Goal: Task Accomplishment & Management: Manage account settings

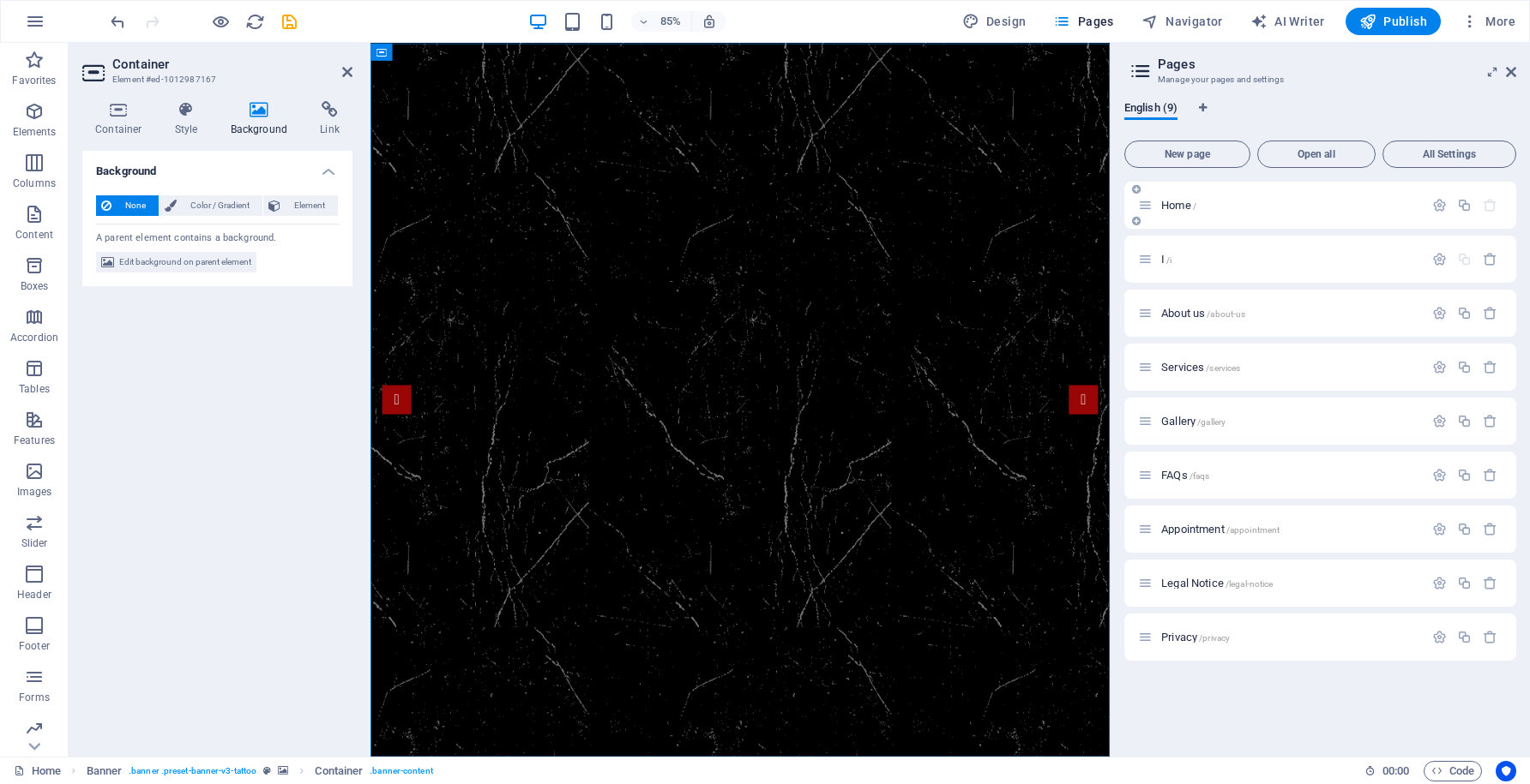
click at [1231, 203] on p "Home /" at bounding box center [1290, 205] width 257 height 11
click at [1206, 267] on div "I /i" at bounding box center [1281, 259] width 286 height 20
click at [1181, 208] on span "Home /" at bounding box center [1179, 205] width 35 height 13
click at [1437, 210] on icon "button" at bounding box center [1439, 205] width 15 height 15
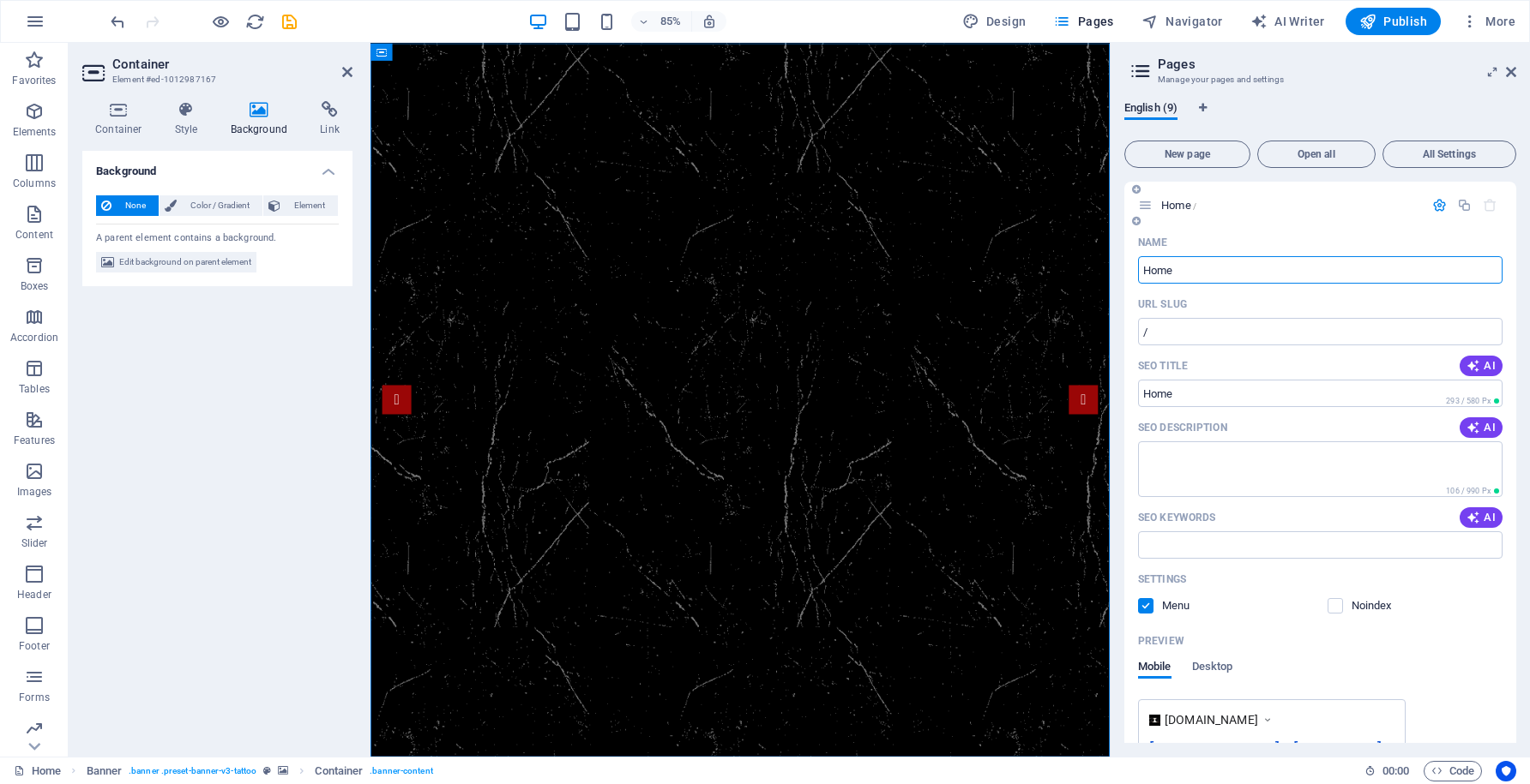
click at [1160, 274] on input "Home" at bounding box center [1320, 270] width 365 height 28
type input "I"
type input "Inicio"
type input "/inicio"
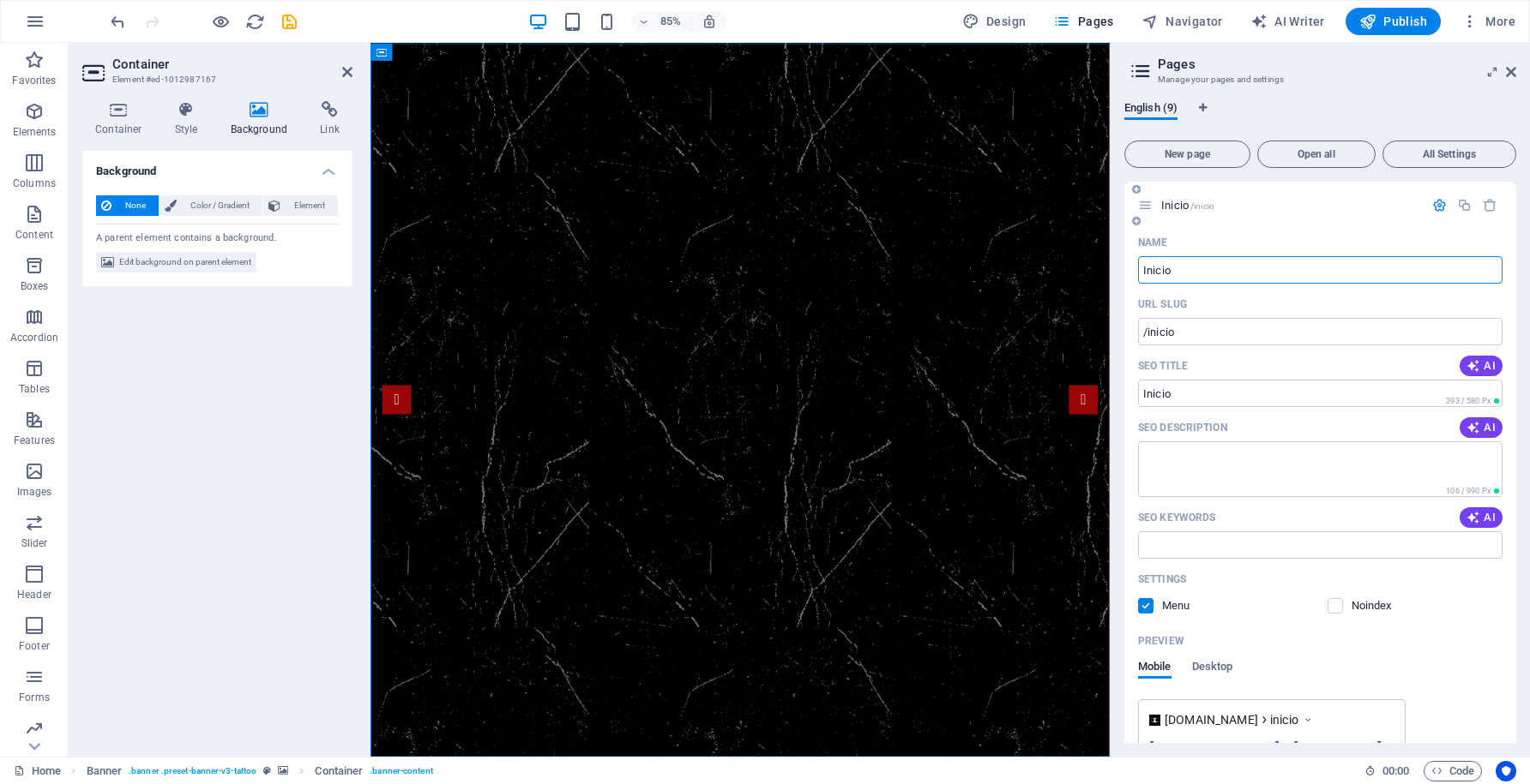
click at [1434, 205] on icon "button" at bounding box center [1439, 205] width 15 height 15
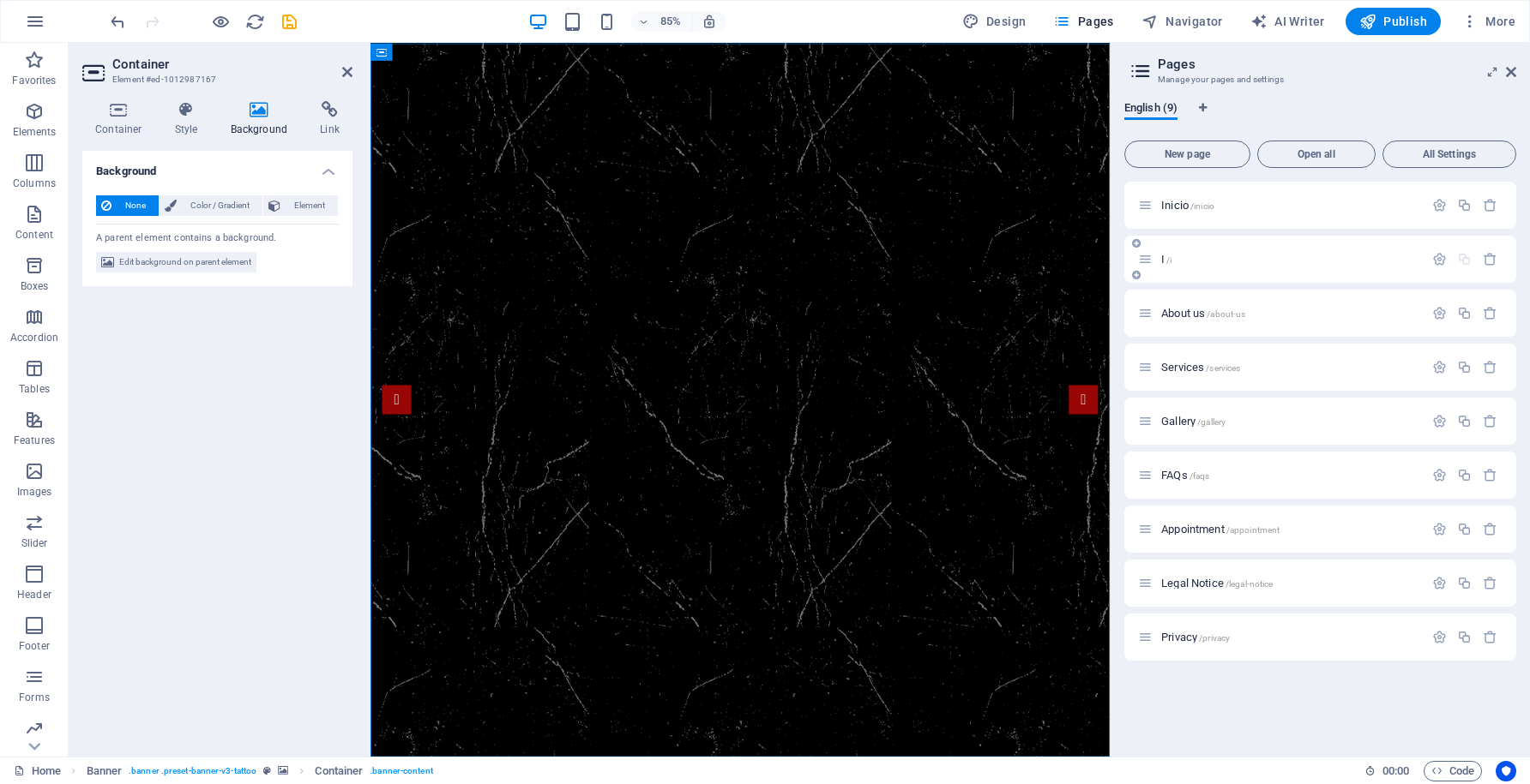
click at [1164, 262] on span "I /i" at bounding box center [1166, 259] width 10 height 13
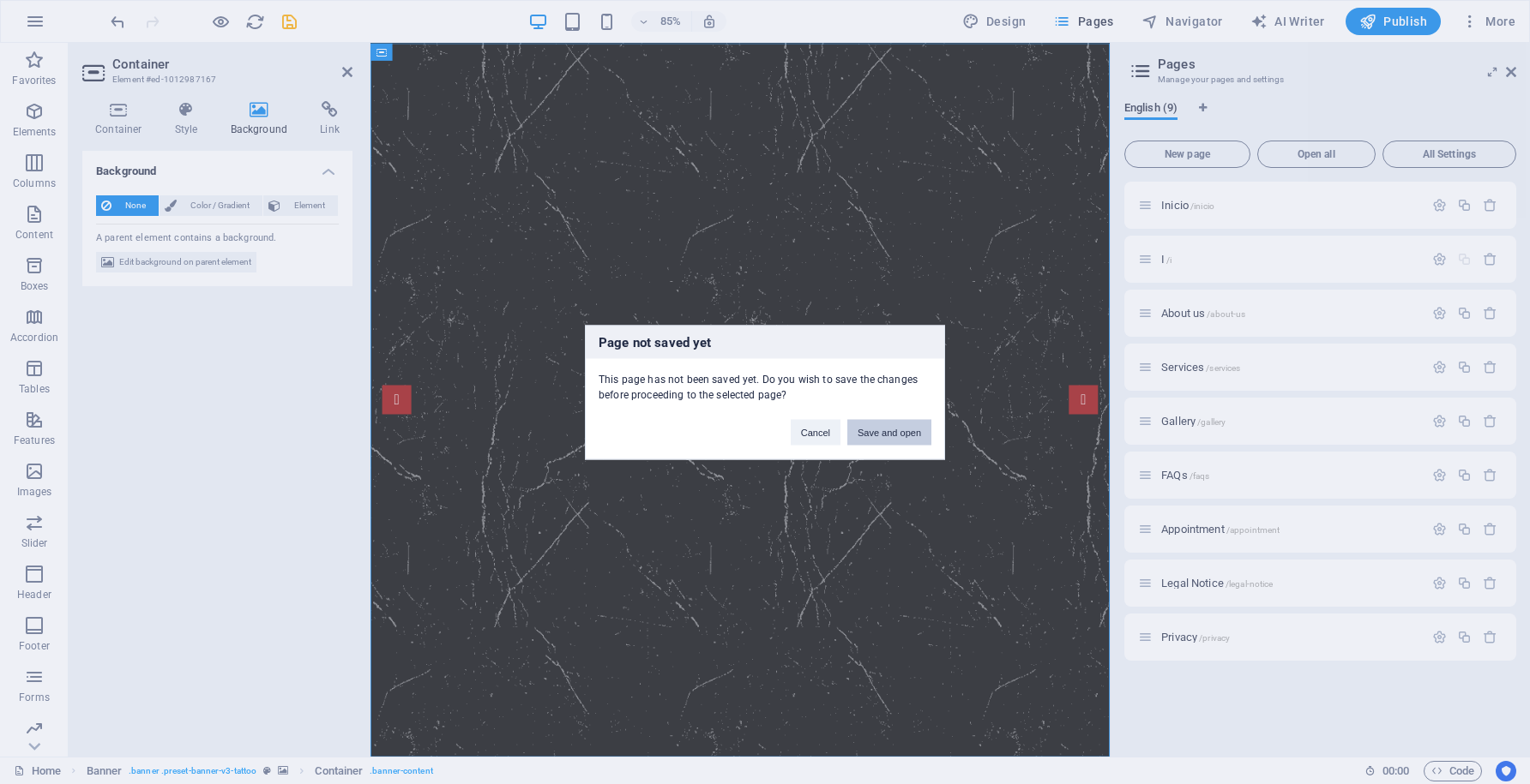
click at [886, 427] on button "Save and open" at bounding box center [889, 432] width 84 height 26
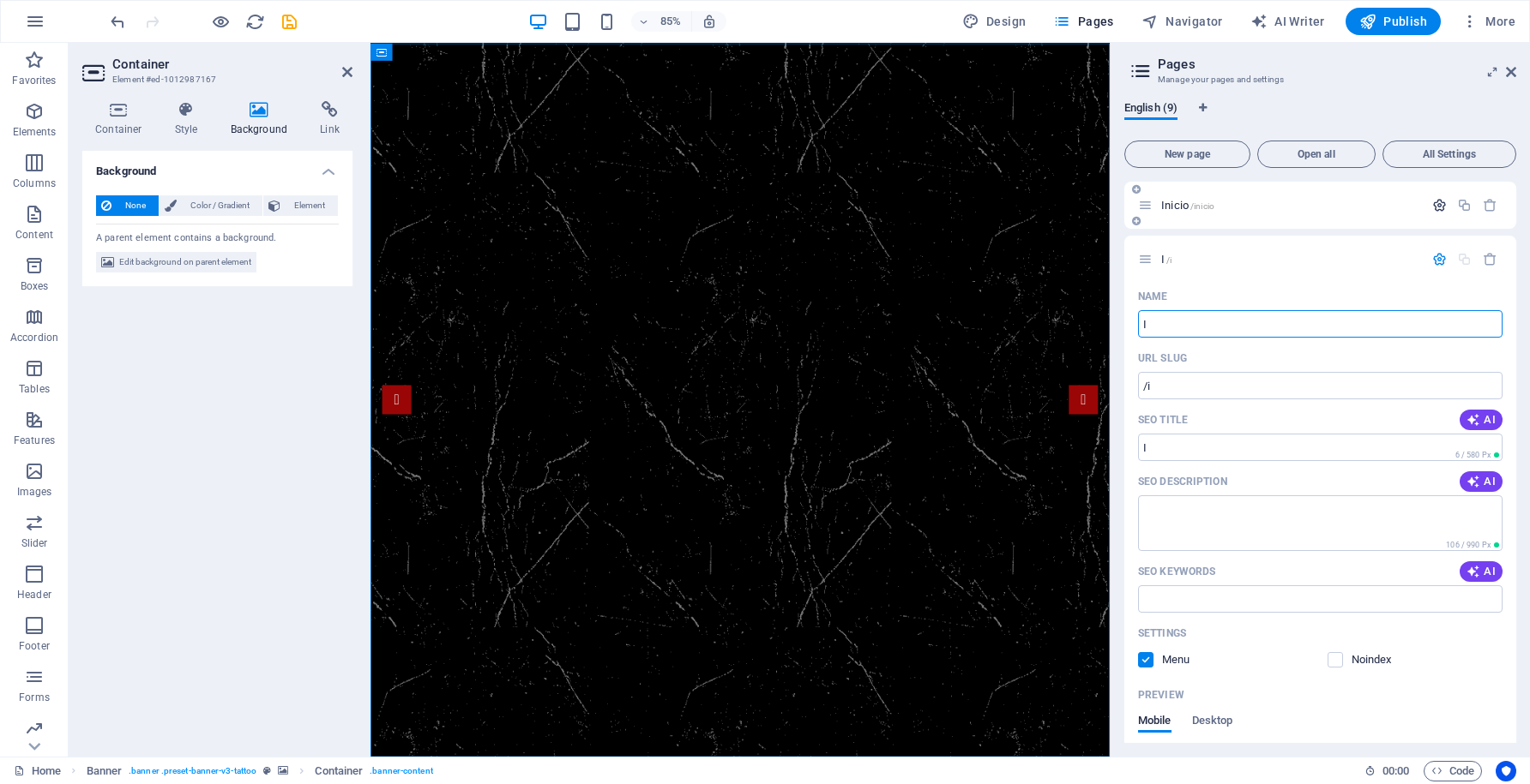
click at [1435, 207] on icon "button" at bounding box center [1439, 205] width 15 height 15
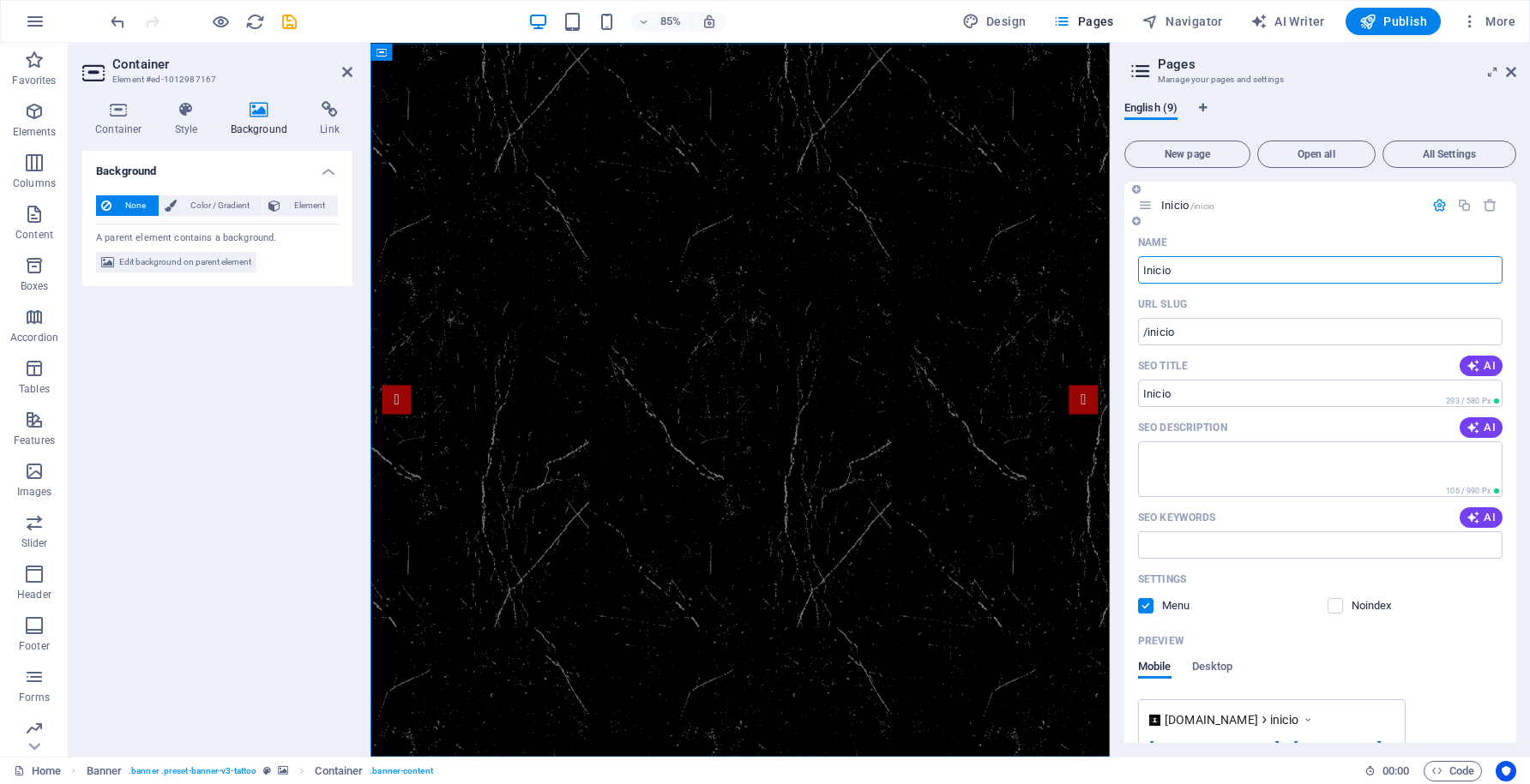
click at [1434, 211] on icon "button" at bounding box center [1439, 205] width 15 height 15
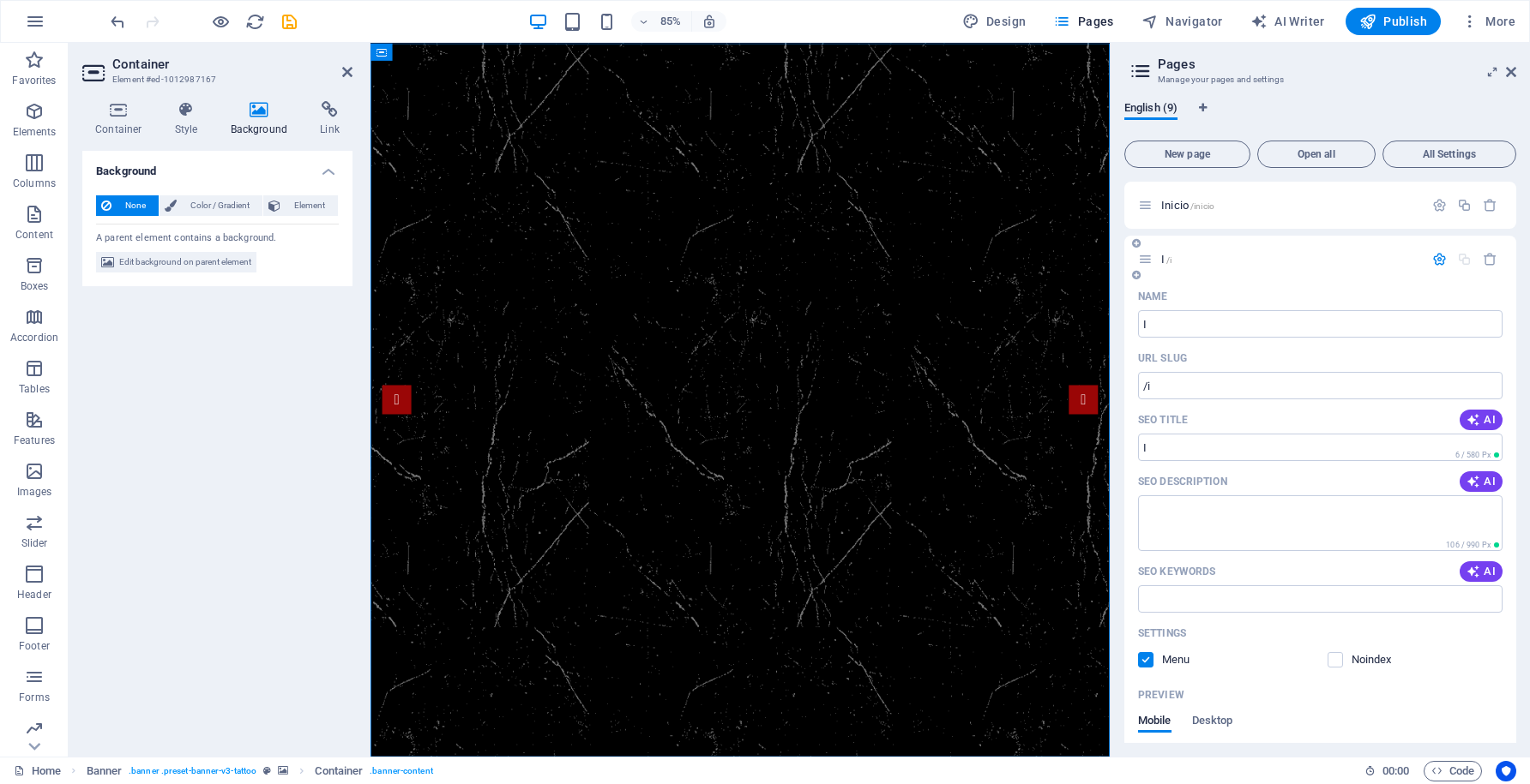
click at [1433, 259] on icon "button" at bounding box center [1439, 259] width 15 height 15
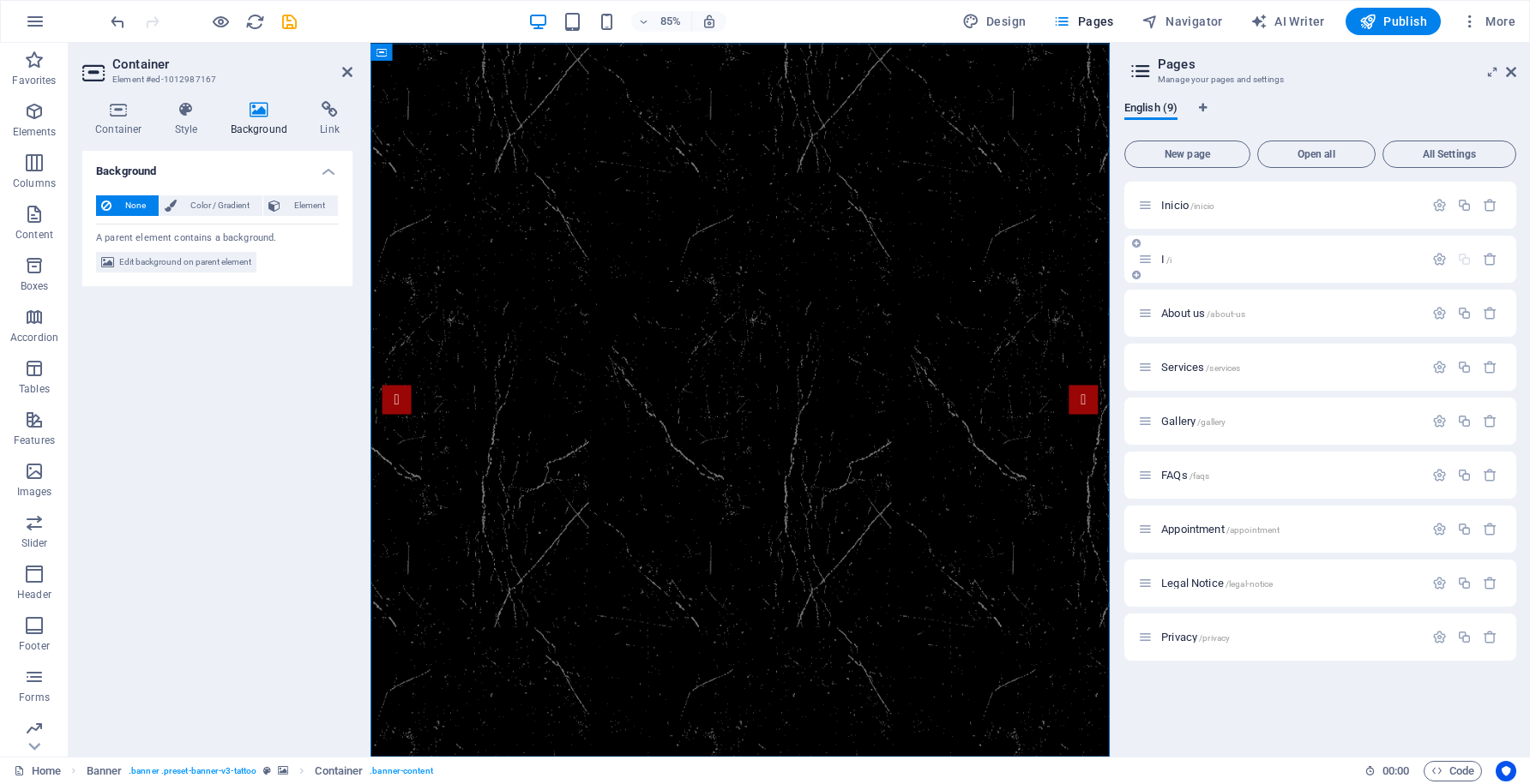
click at [1297, 251] on div "I /i" at bounding box center [1281, 259] width 286 height 20
click at [1143, 260] on icon at bounding box center [1145, 259] width 15 height 15
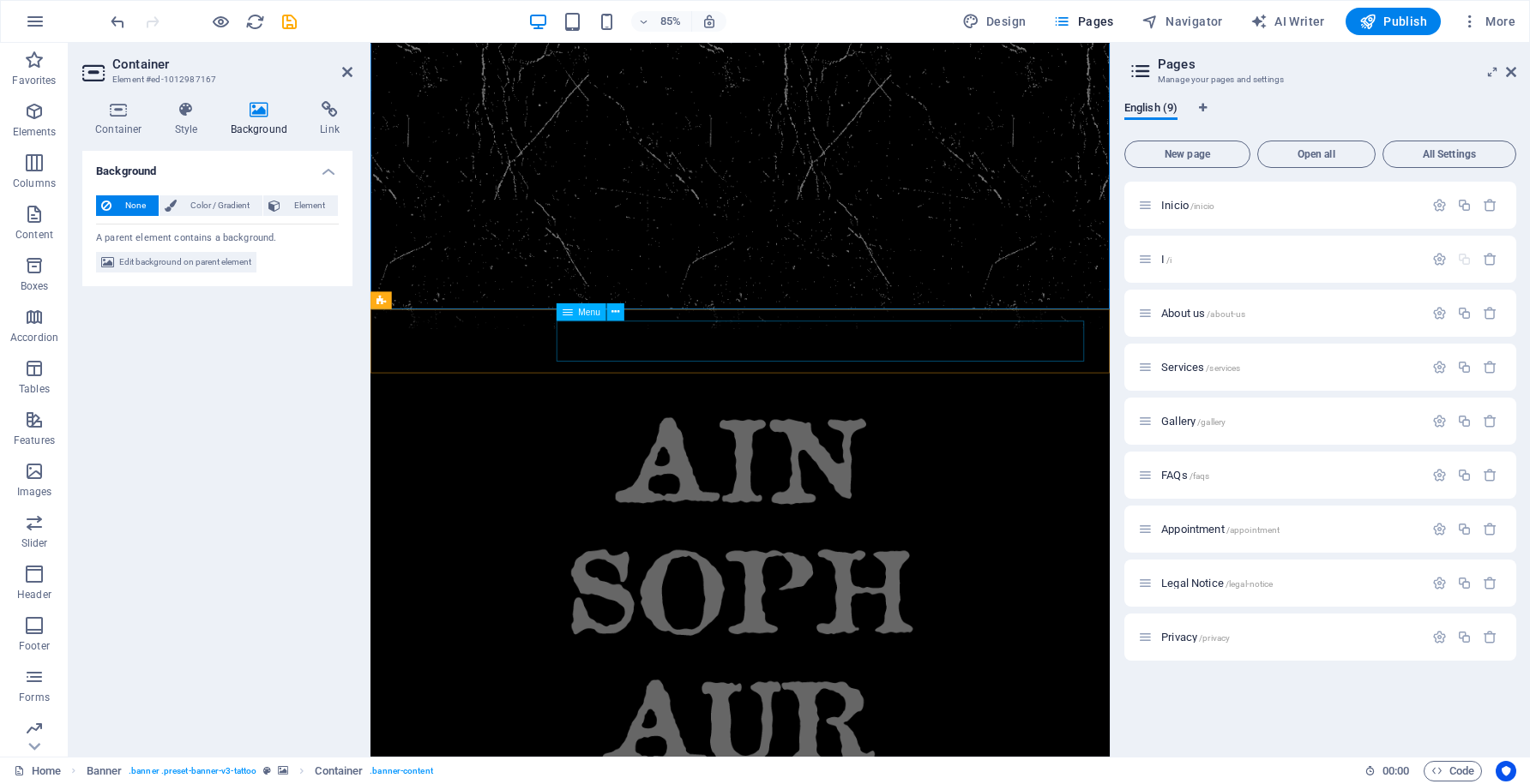
scroll to position [500, 0]
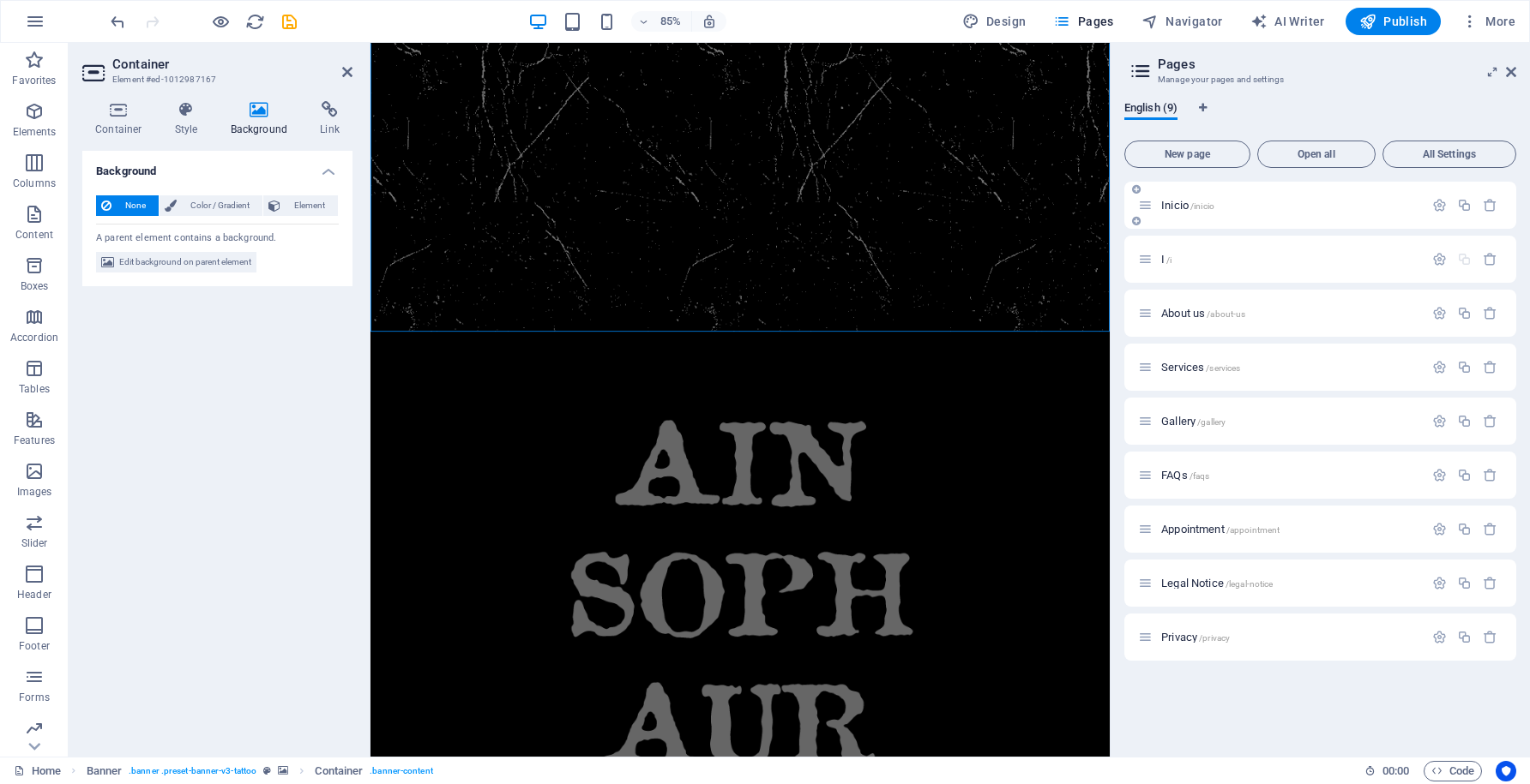
click at [1174, 208] on span "Inicio /inicio" at bounding box center [1188, 205] width 53 height 13
click at [1150, 208] on icon at bounding box center [1145, 205] width 15 height 15
click at [1181, 209] on span "Inicio /inicio" at bounding box center [1188, 205] width 53 height 13
click at [1173, 308] on span "About us /about-us" at bounding box center [1203, 313] width 84 height 13
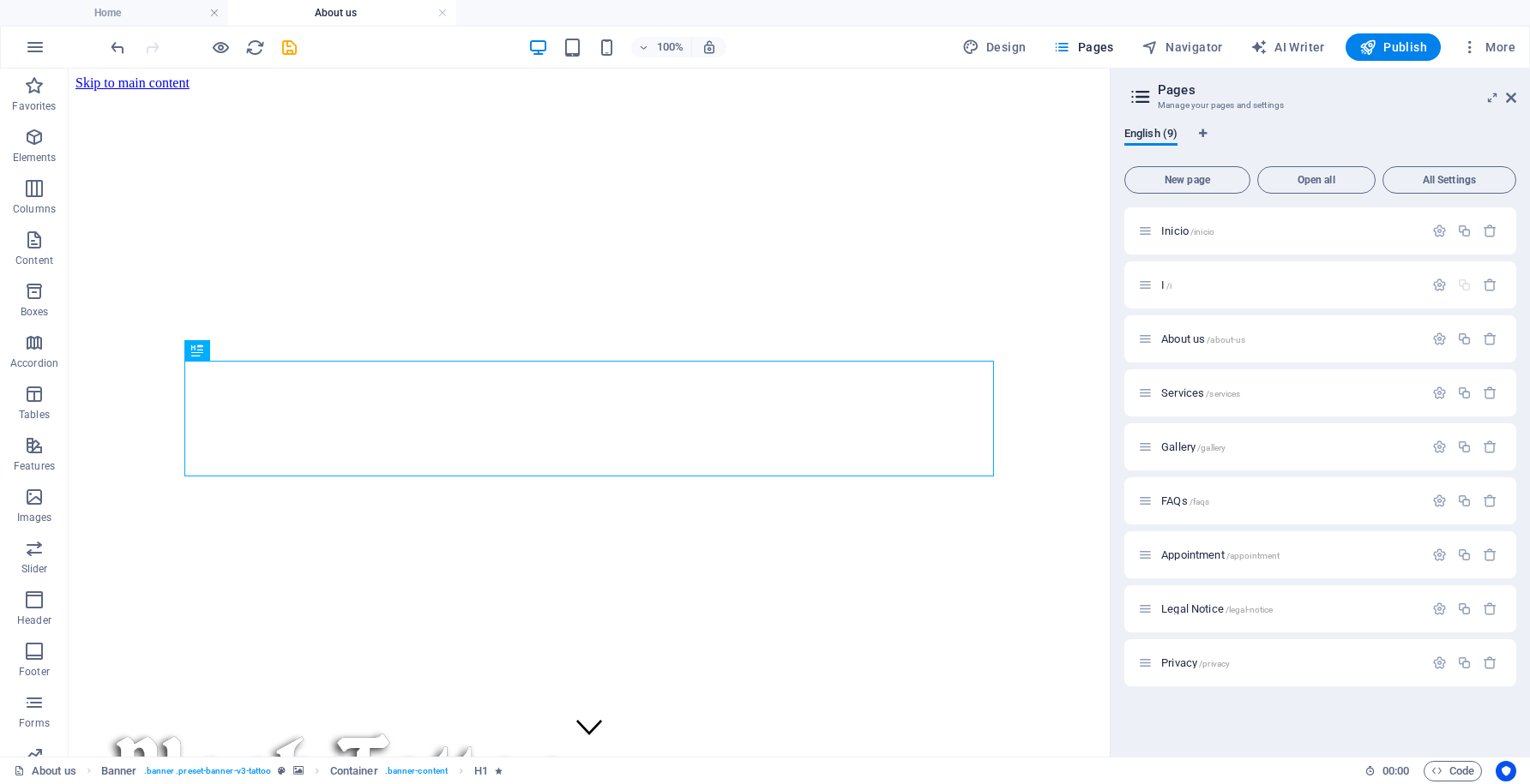
scroll to position [0, 0]
click at [1164, 284] on span "I /i" at bounding box center [1166, 285] width 10 height 13
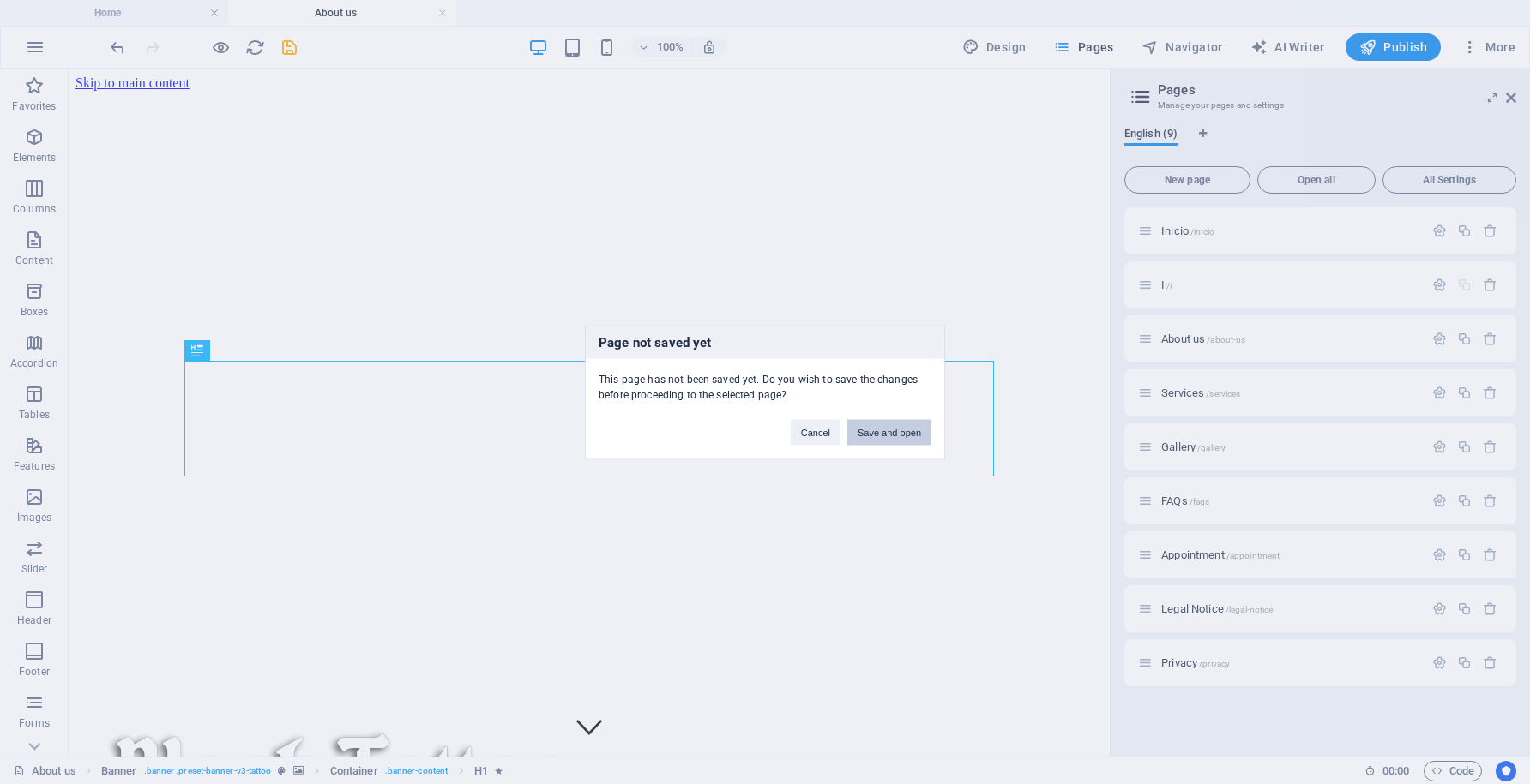
click at [899, 435] on button "Save and open" at bounding box center [889, 432] width 84 height 26
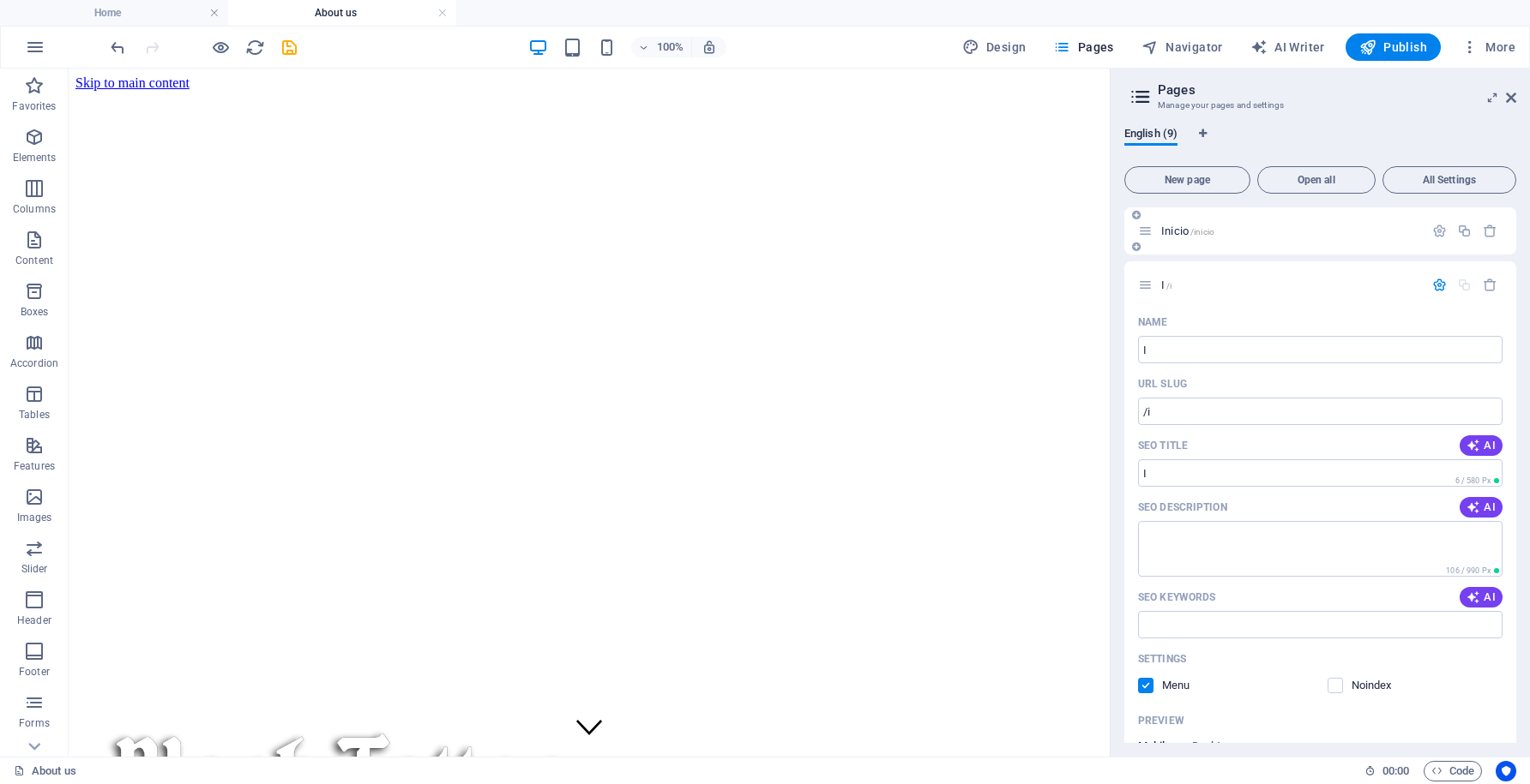
click at [1183, 229] on span "Inicio /inicio" at bounding box center [1188, 230] width 53 height 13
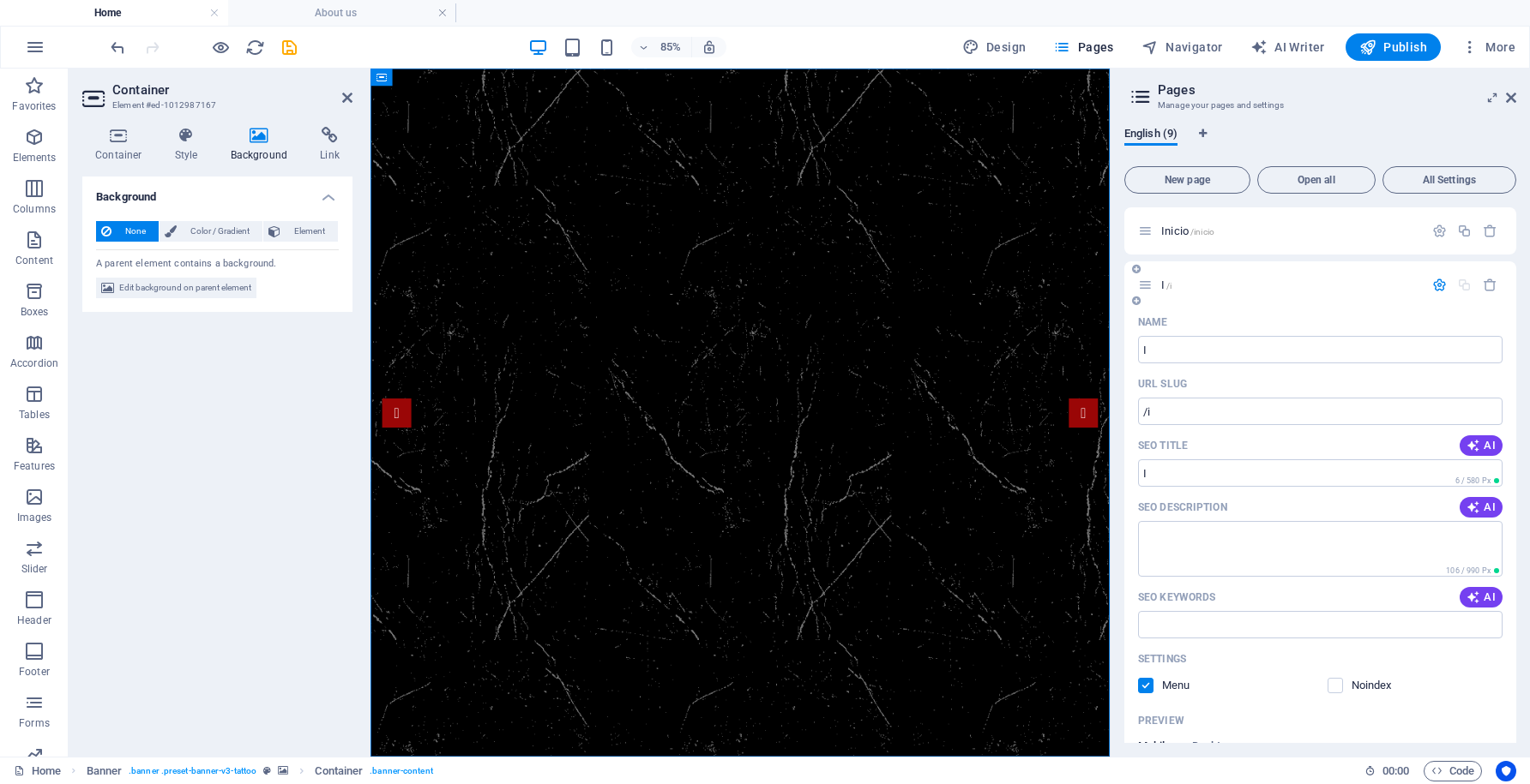
click at [1435, 284] on icon "button" at bounding box center [1439, 285] width 15 height 15
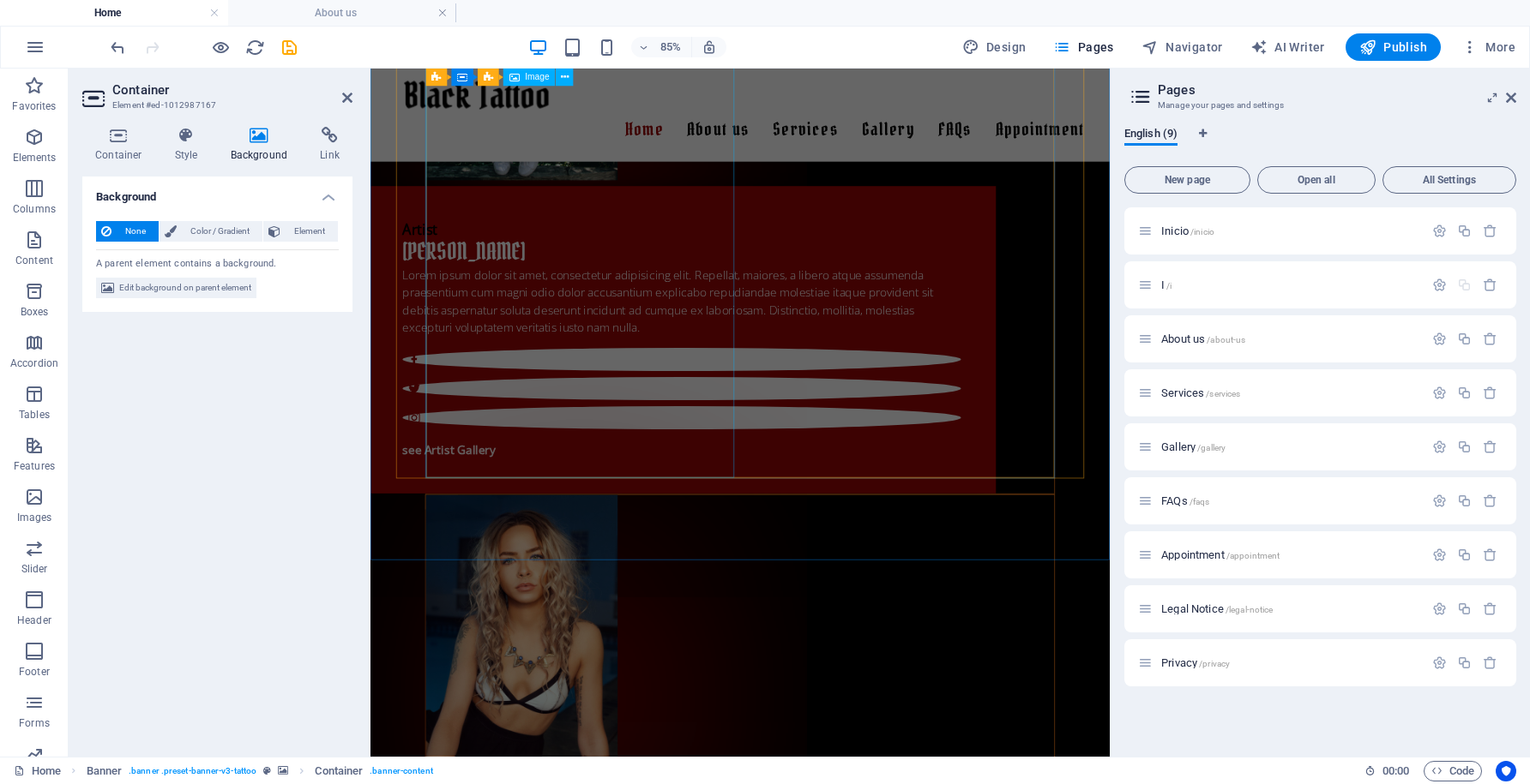
scroll to position [3773, 0]
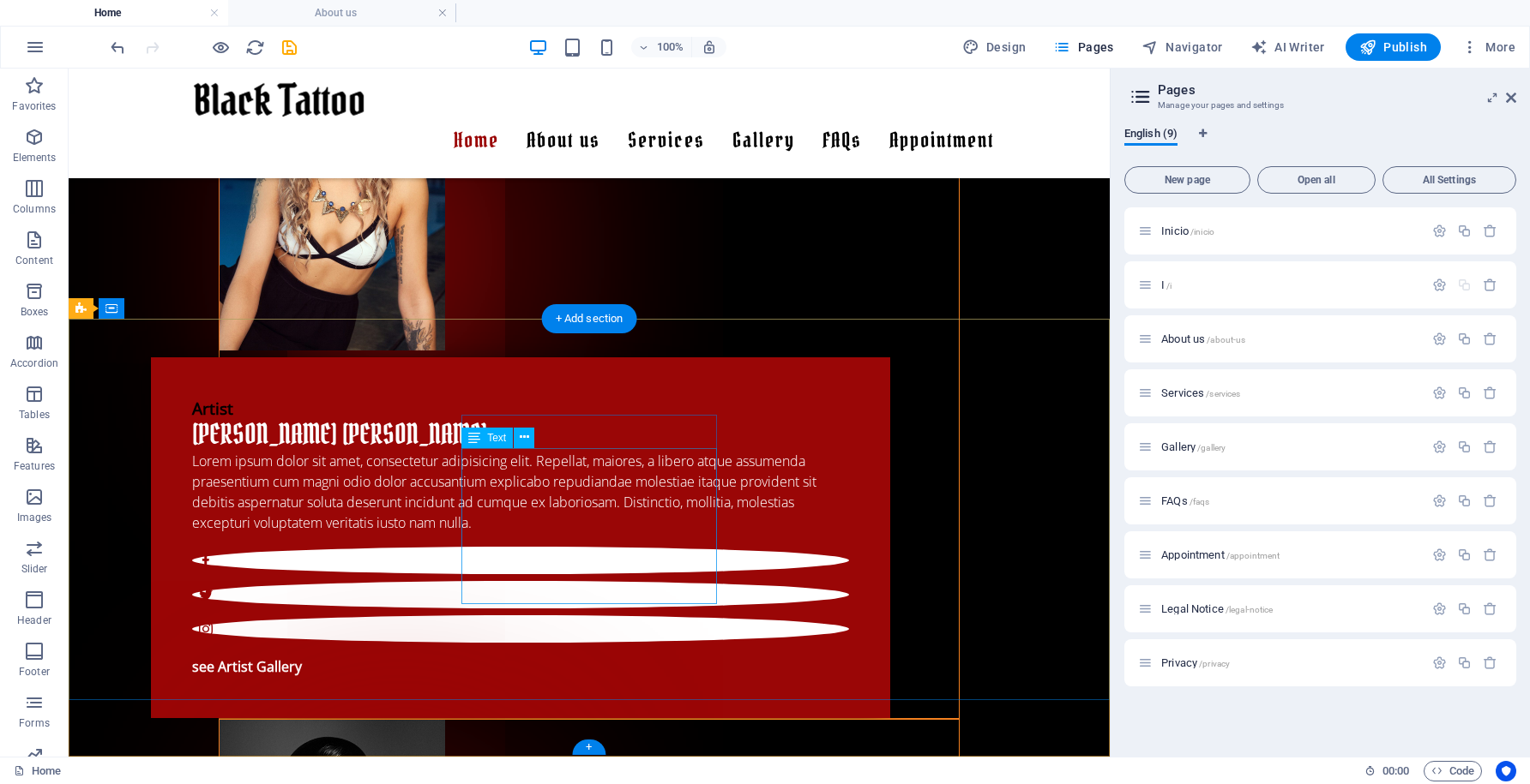
scroll to position [3495, 0]
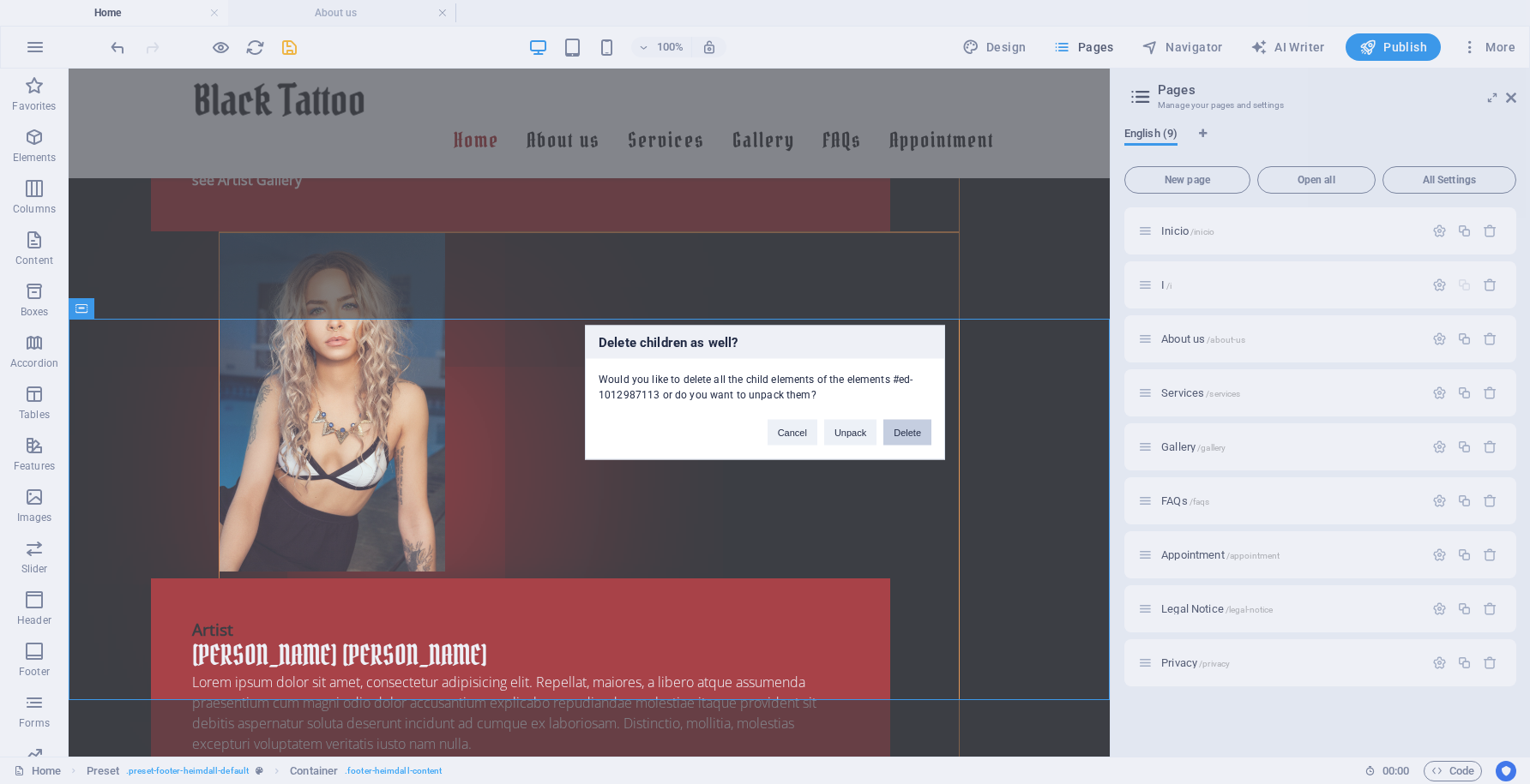
click at [906, 432] on button "Delete" at bounding box center [907, 432] width 48 height 26
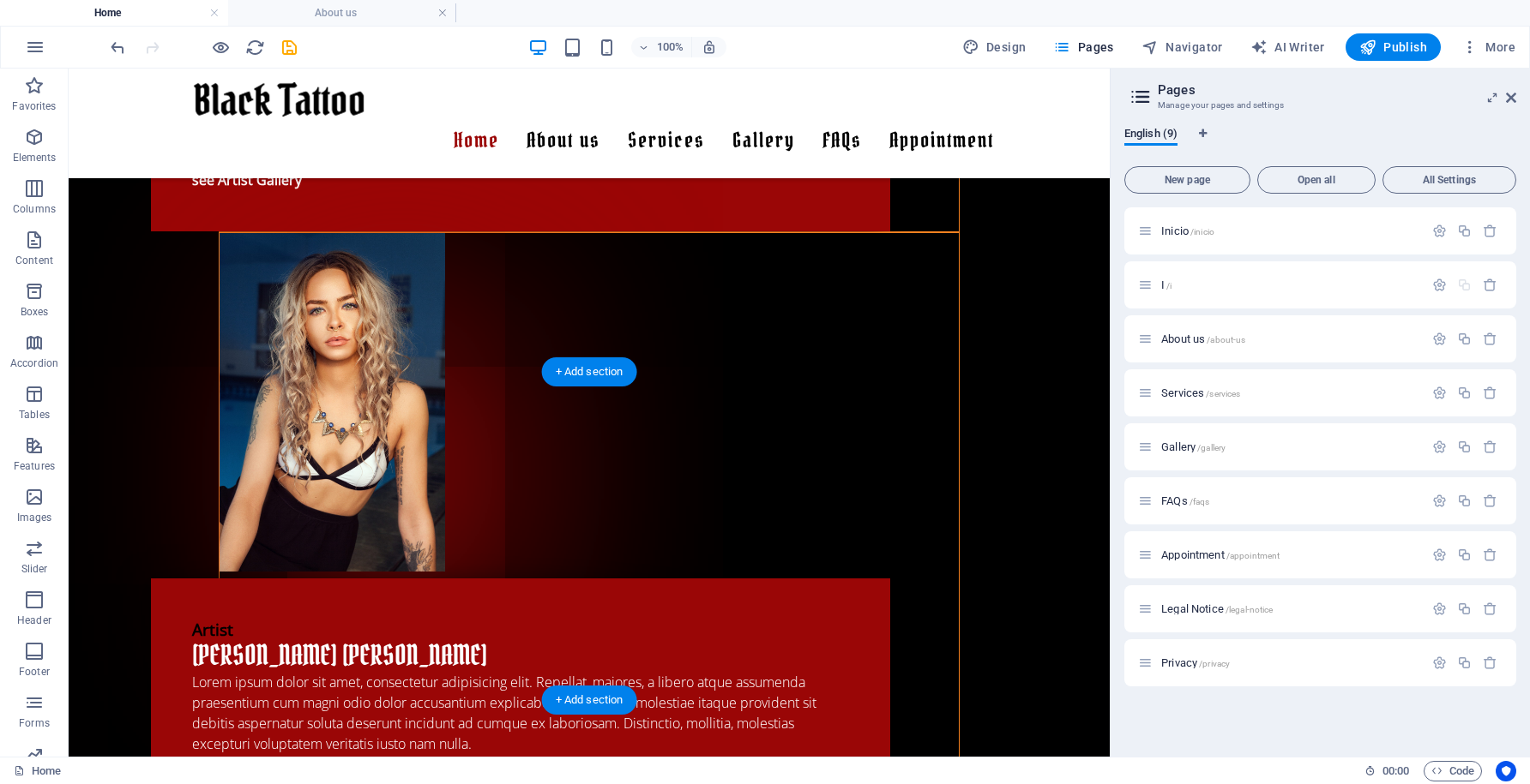
scroll to position [3114, 0]
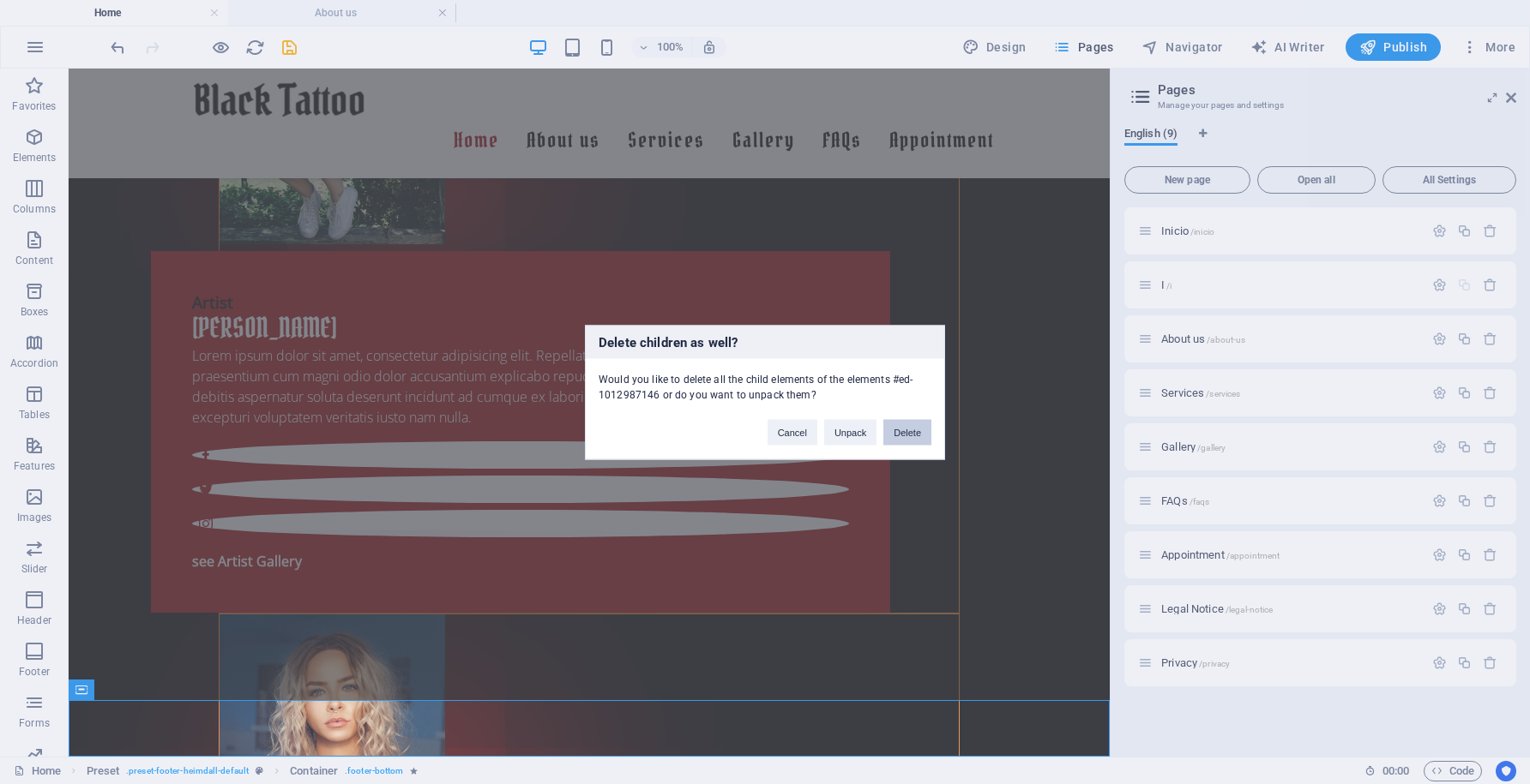
click at [913, 431] on button "Delete" at bounding box center [907, 432] width 48 height 26
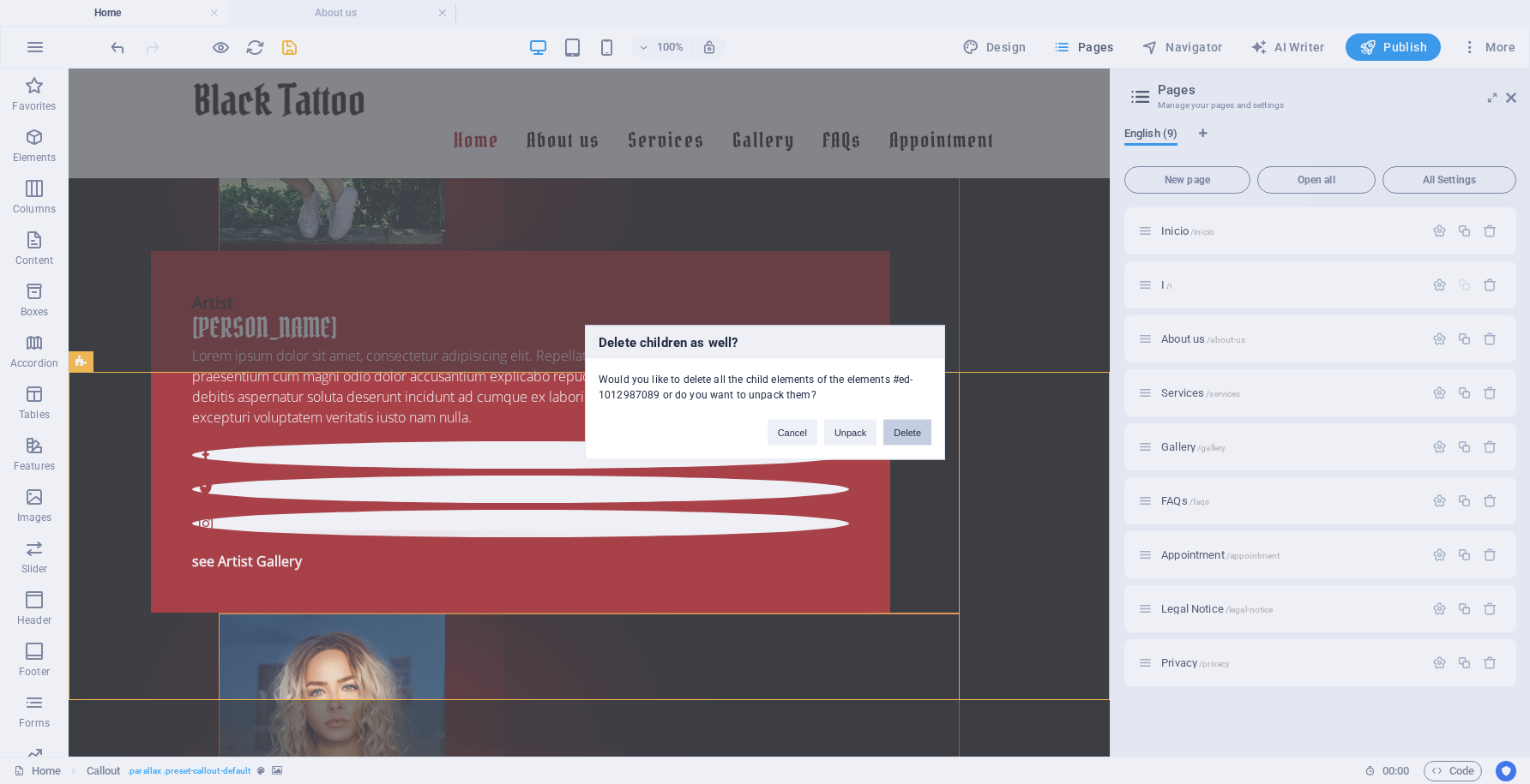
click at [903, 433] on button "Delete" at bounding box center [907, 432] width 48 height 26
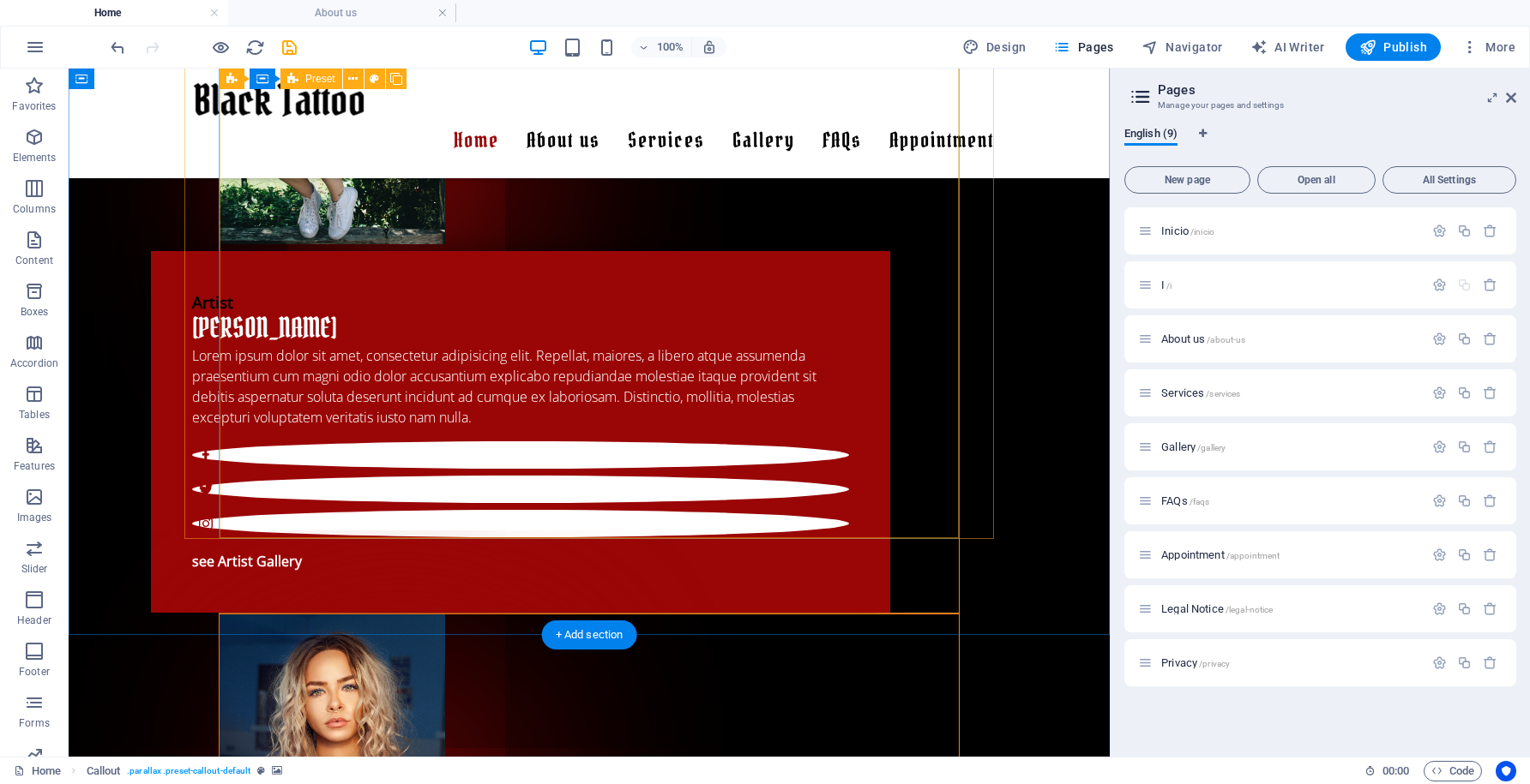
scroll to position [2851, 0]
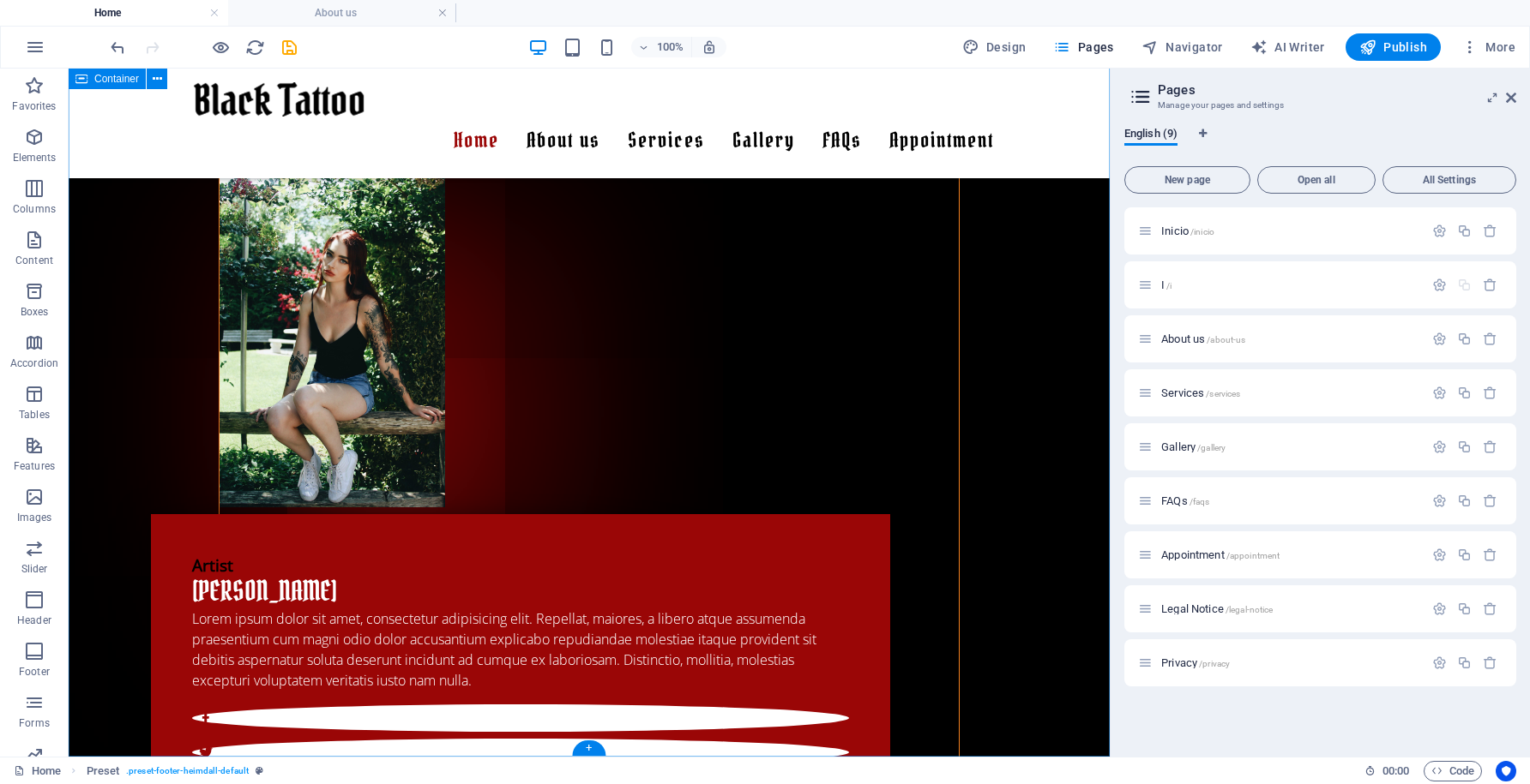
scroll to position [2729, 0]
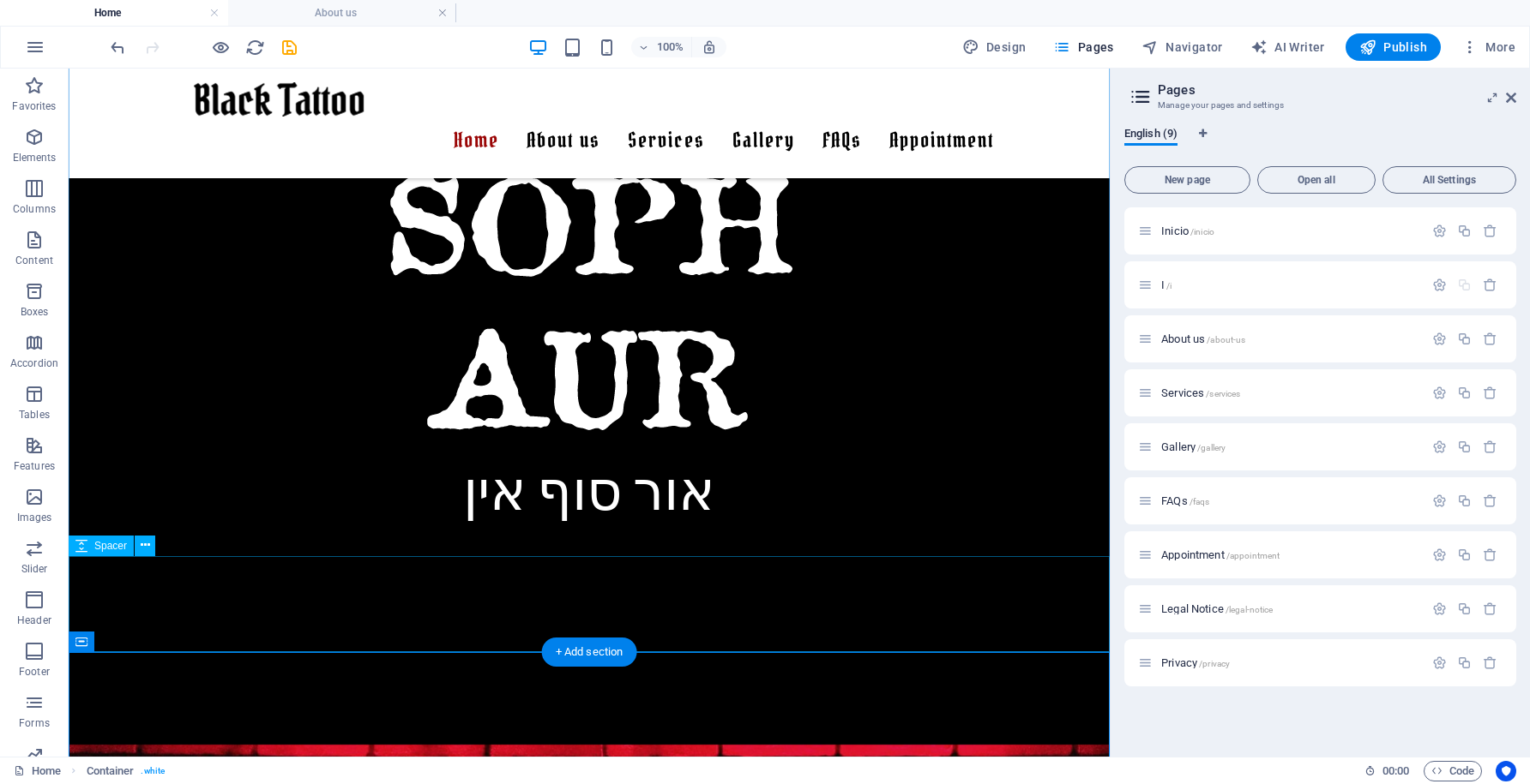
scroll to position [909, 0]
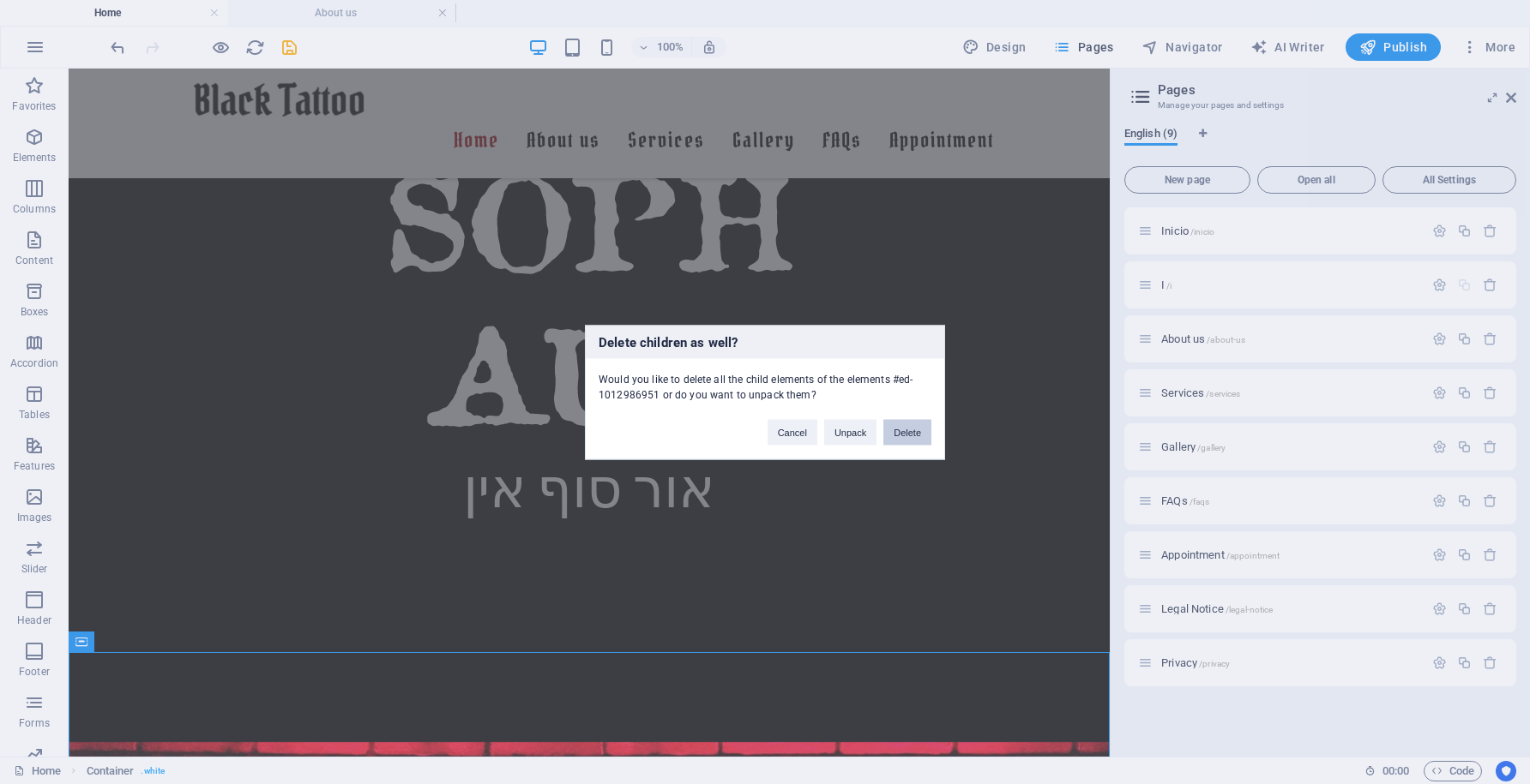
click at [910, 434] on button "Delete" at bounding box center [907, 432] width 48 height 26
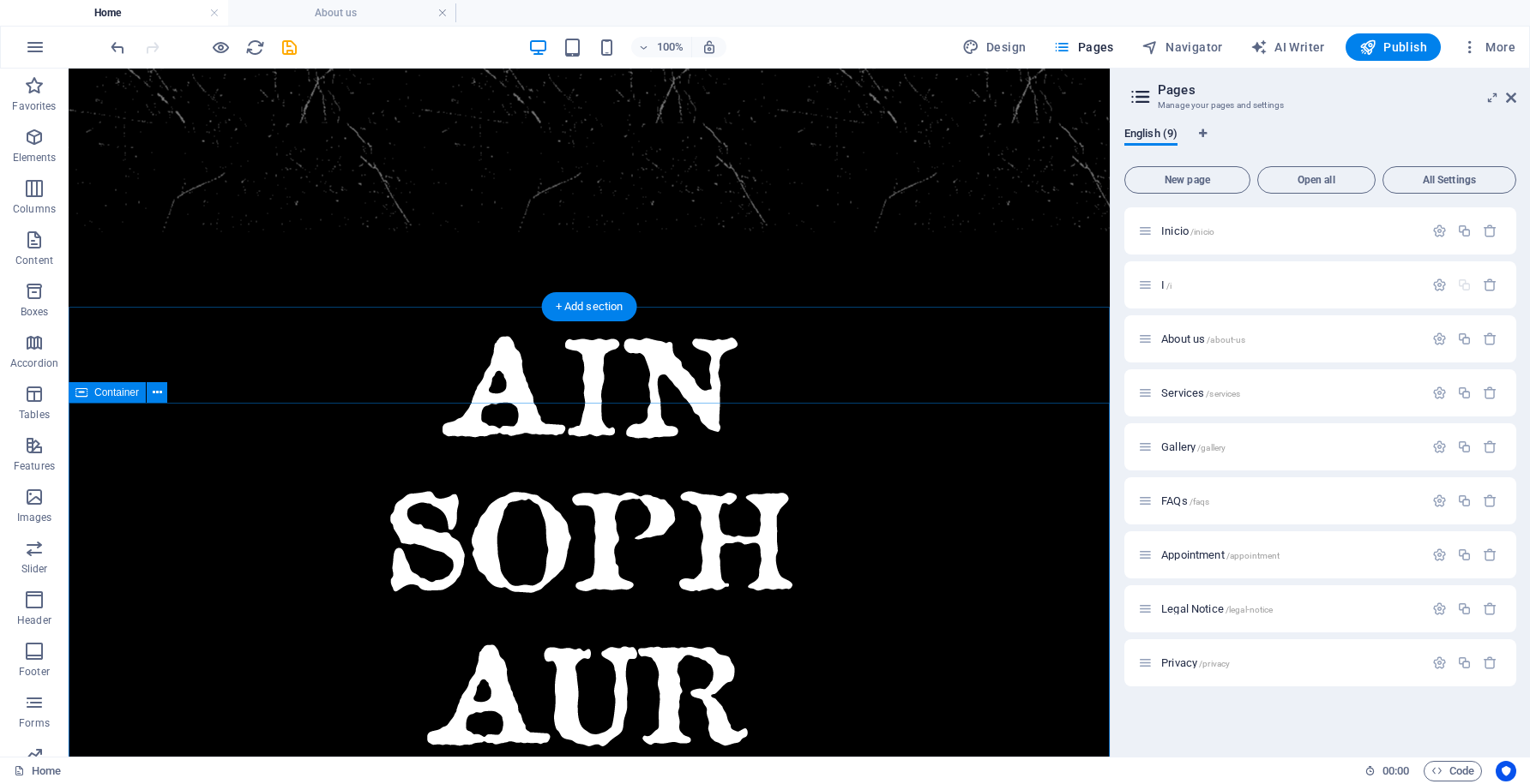
scroll to position [593, 0]
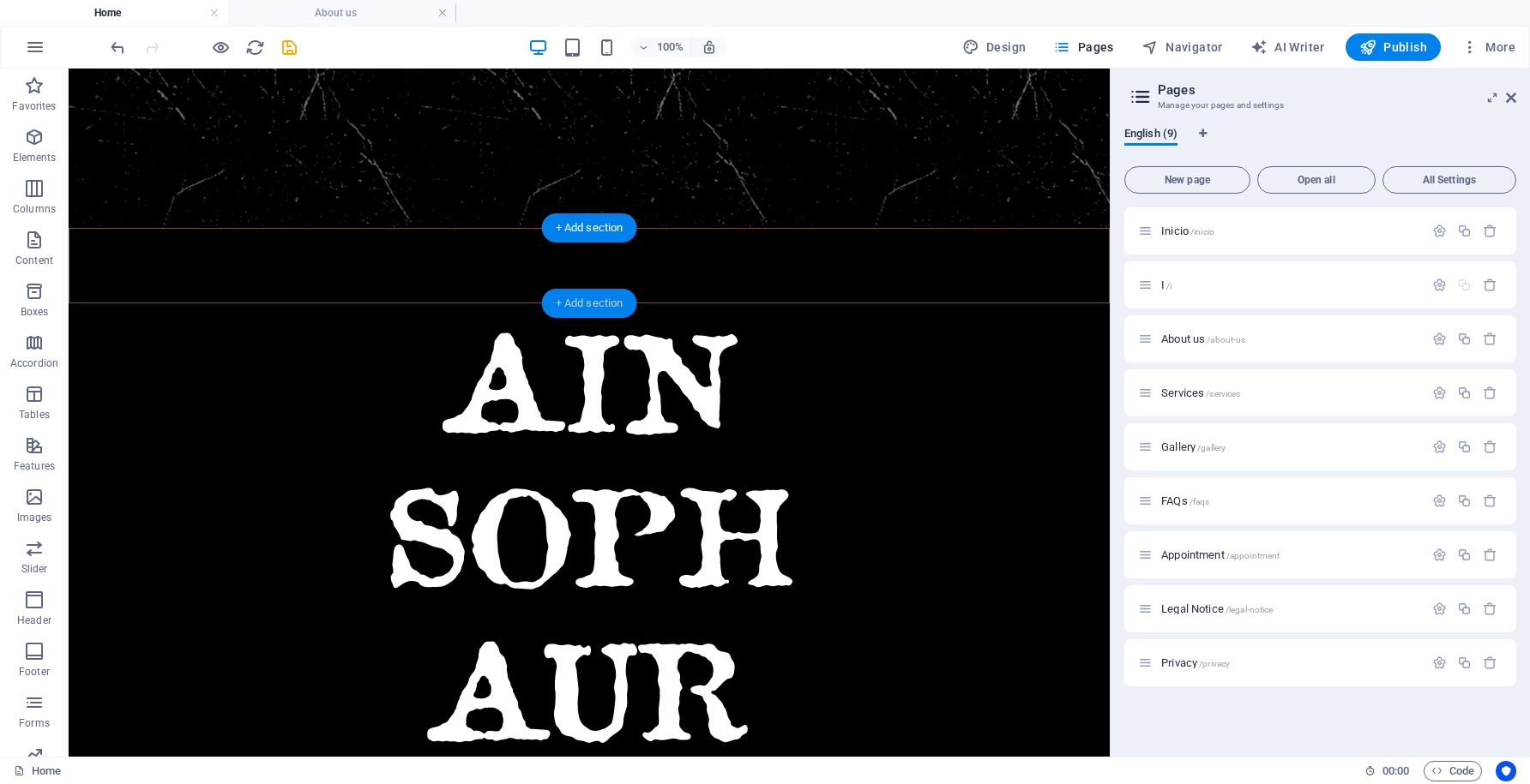
click at [586, 301] on div "+ Add section" at bounding box center [589, 303] width 96 height 30
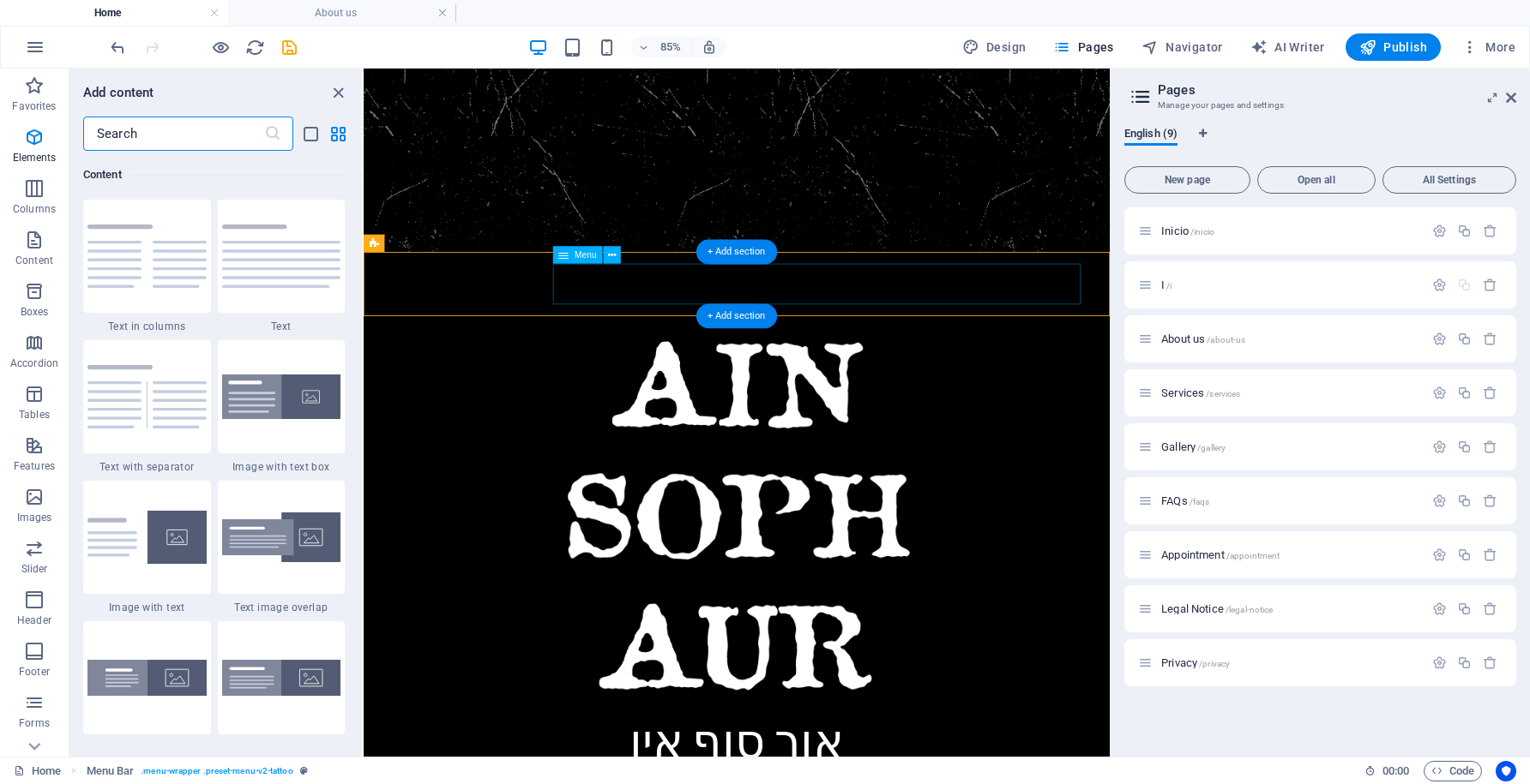
scroll to position [3000, 0]
click at [753, 321] on div "+ Add section" at bounding box center [737, 316] width 81 height 25
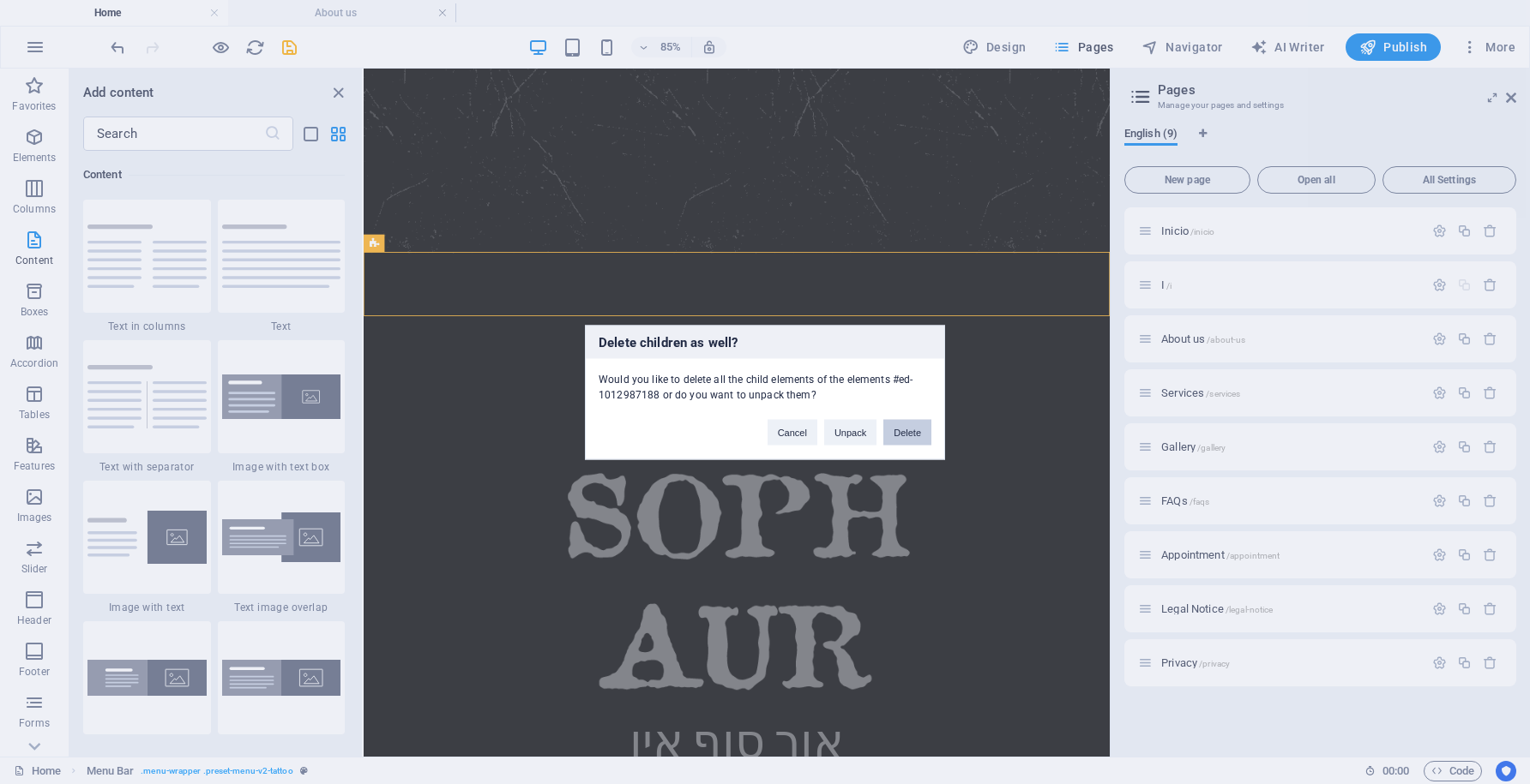
click at [907, 431] on button "Delete" at bounding box center [907, 432] width 48 height 26
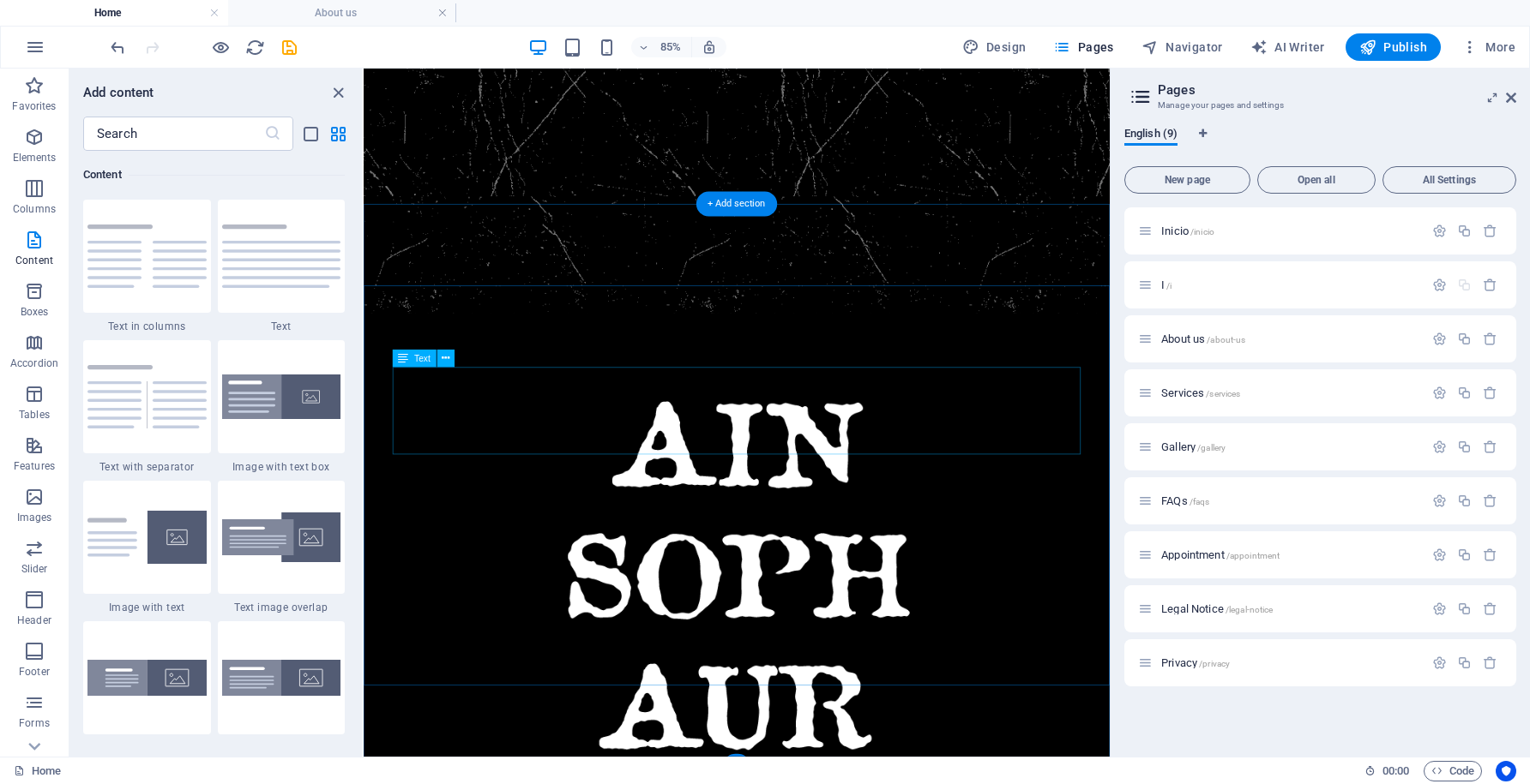
scroll to position [664, 0]
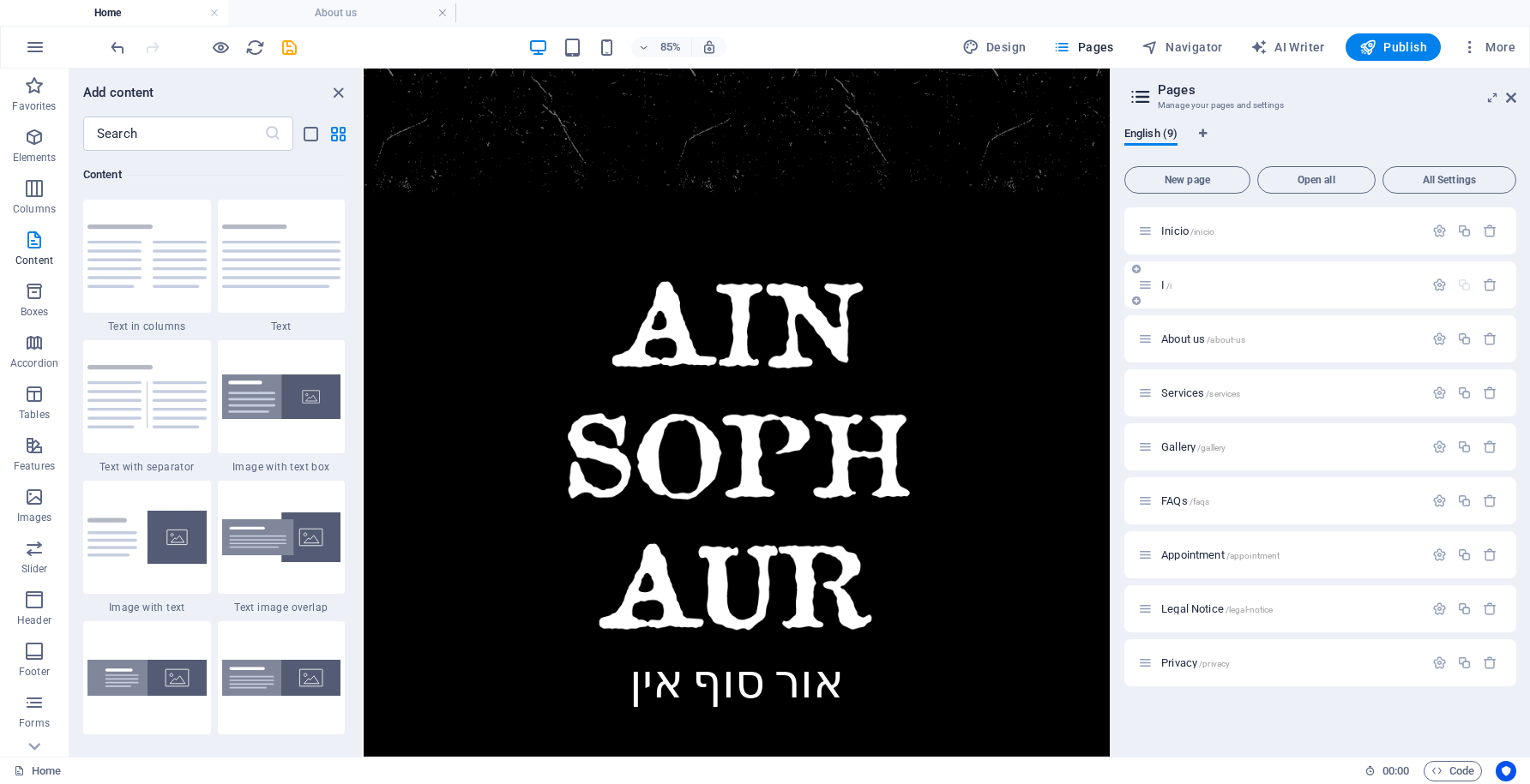
click at [1162, 285] on span "I /i" at bounding box center [1166, 285] width 10 height 13
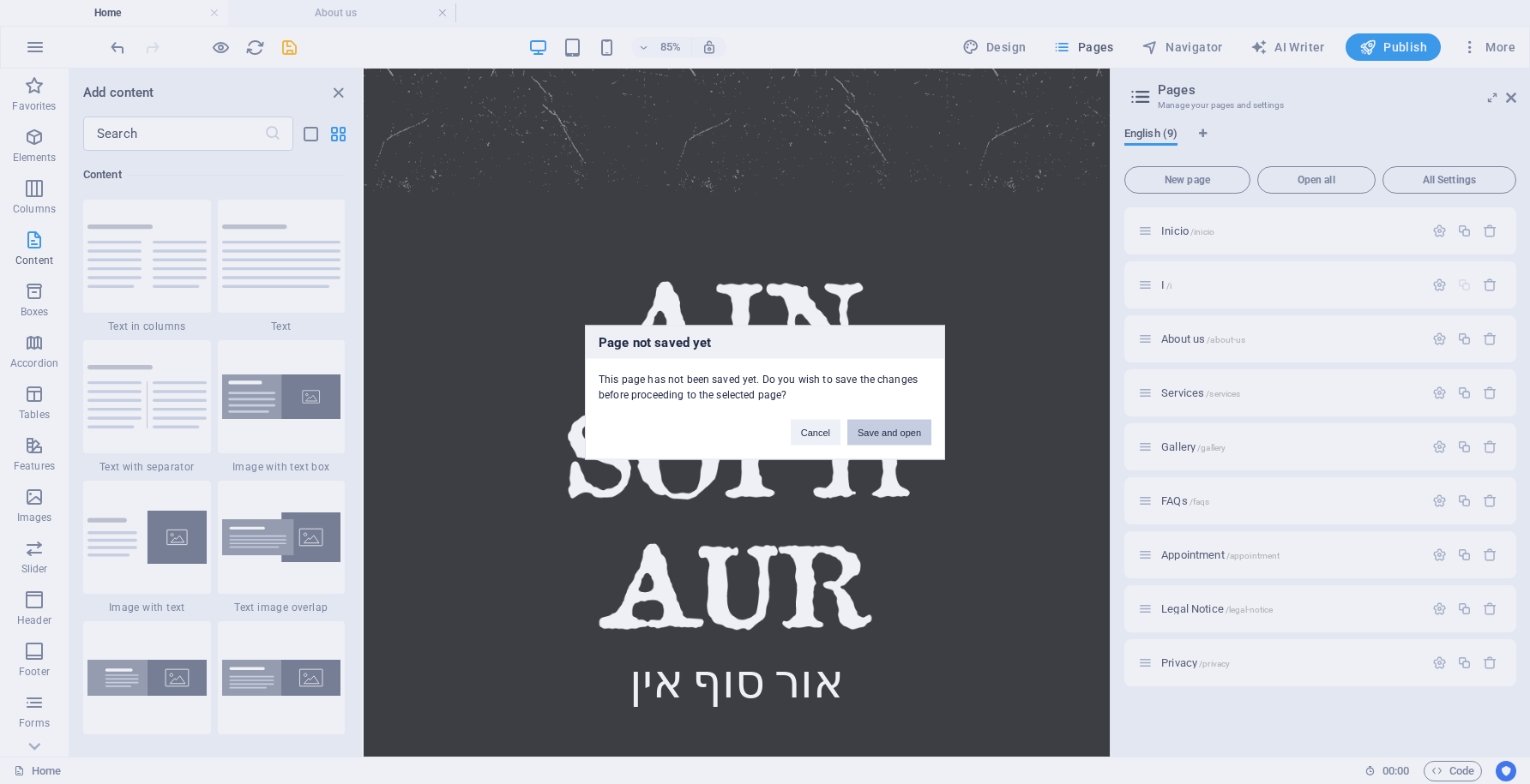
click at [915, 432] on button "Save and open" at bounding box center [889, 432] width 84 height 26
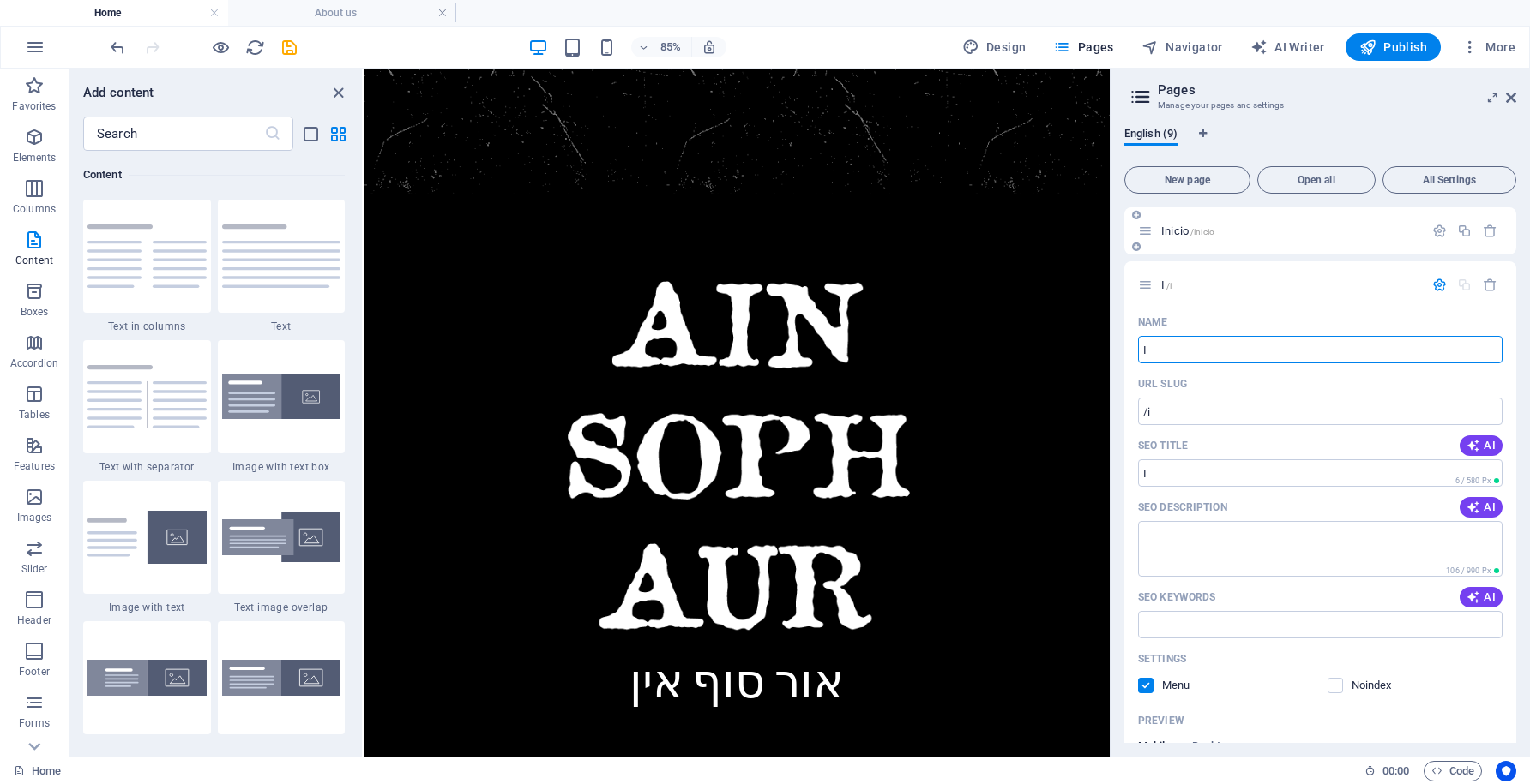
click at [1176, 234] on span "Inicio /inicio" at bounding box center [1188, 230] width 53 height 13
click at [1434, 290] on icon "button" at bounding box center [1439, 285] width 15 height 15
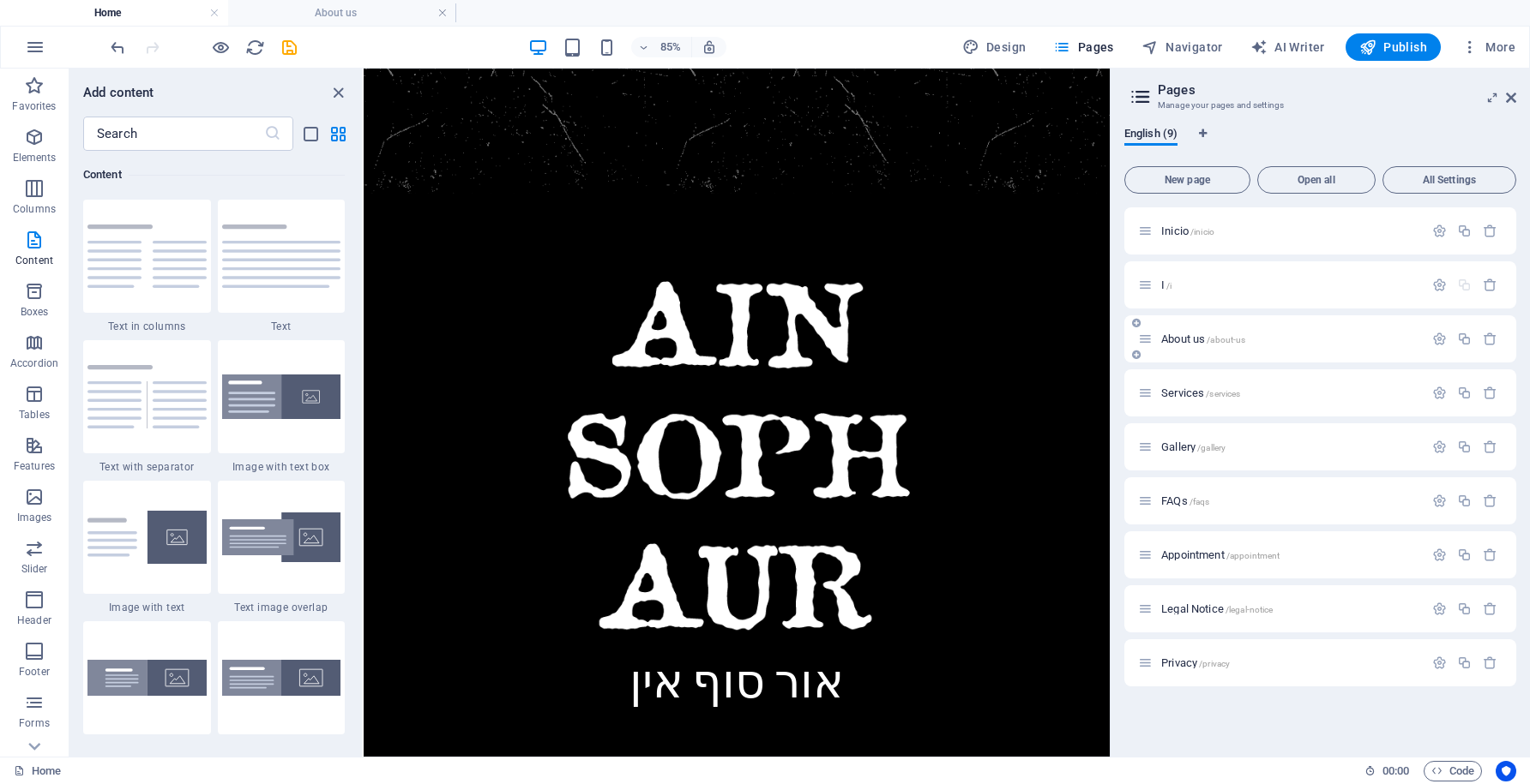
click at [1190, 341] on span "About us /about-us" at bounding box center [1203, 339] width 84 height 13
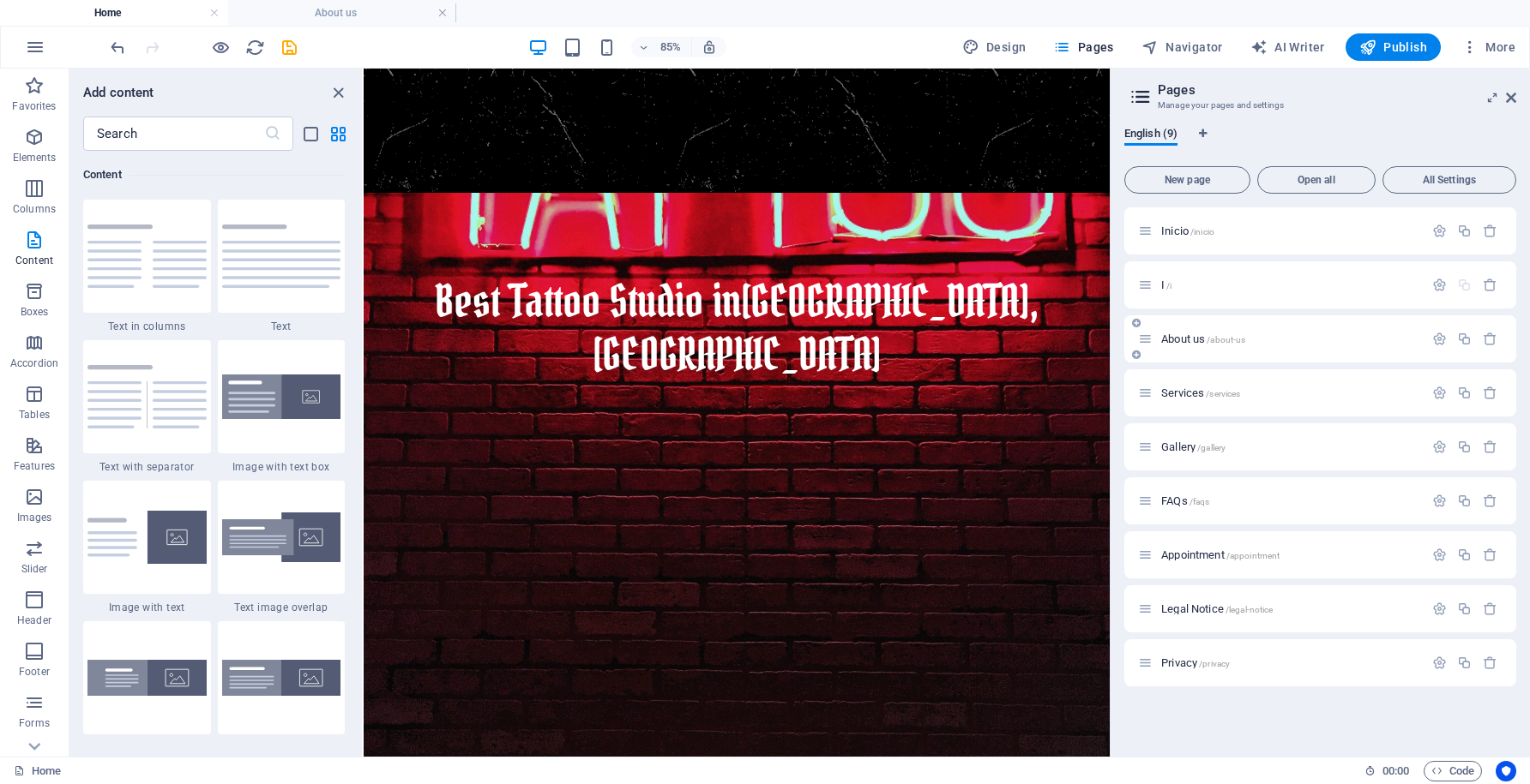
scroll to position [0, 0]
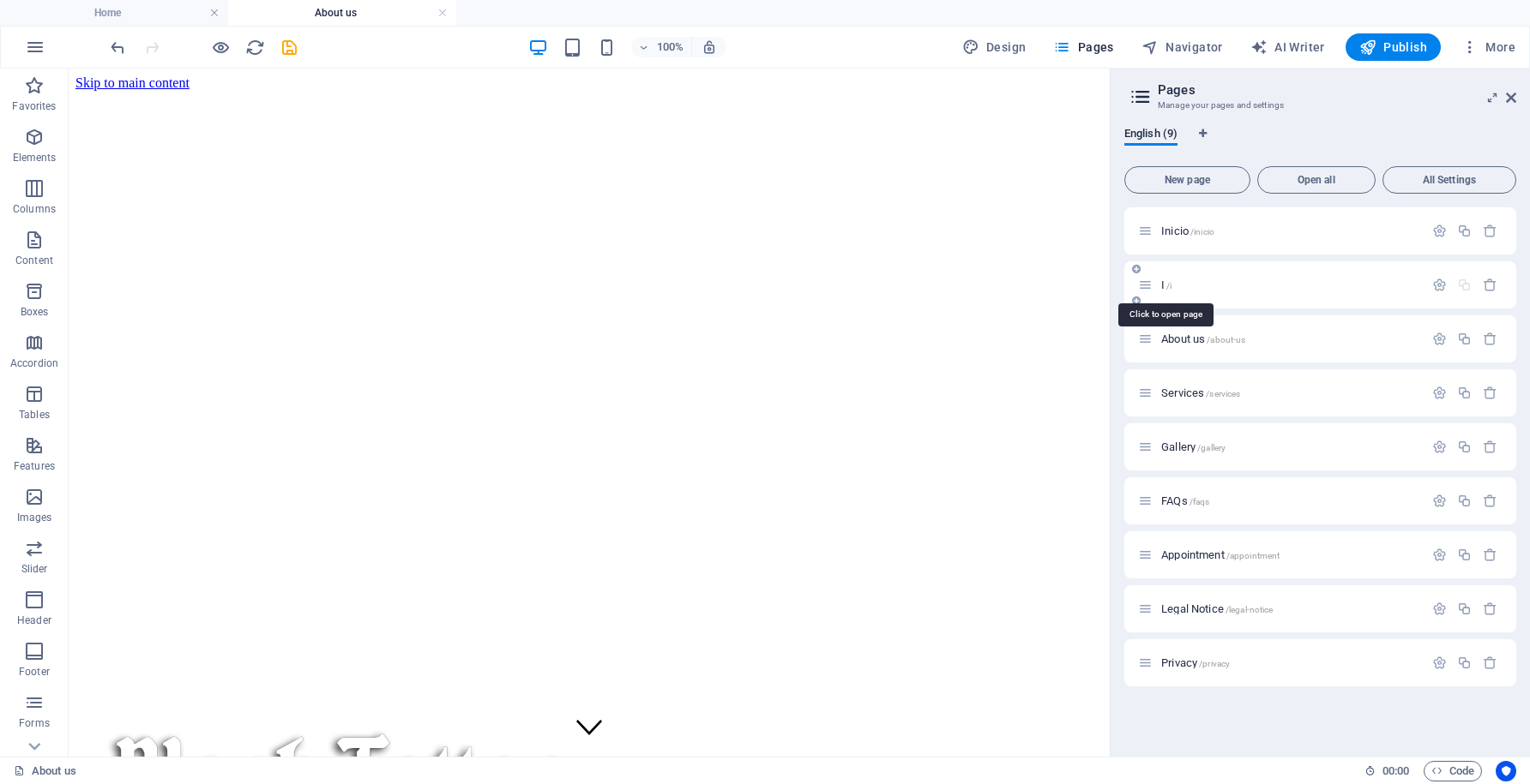
click at [1162, 285] on span "I /i" at bounding box center [1166, 285] width 10 height 13
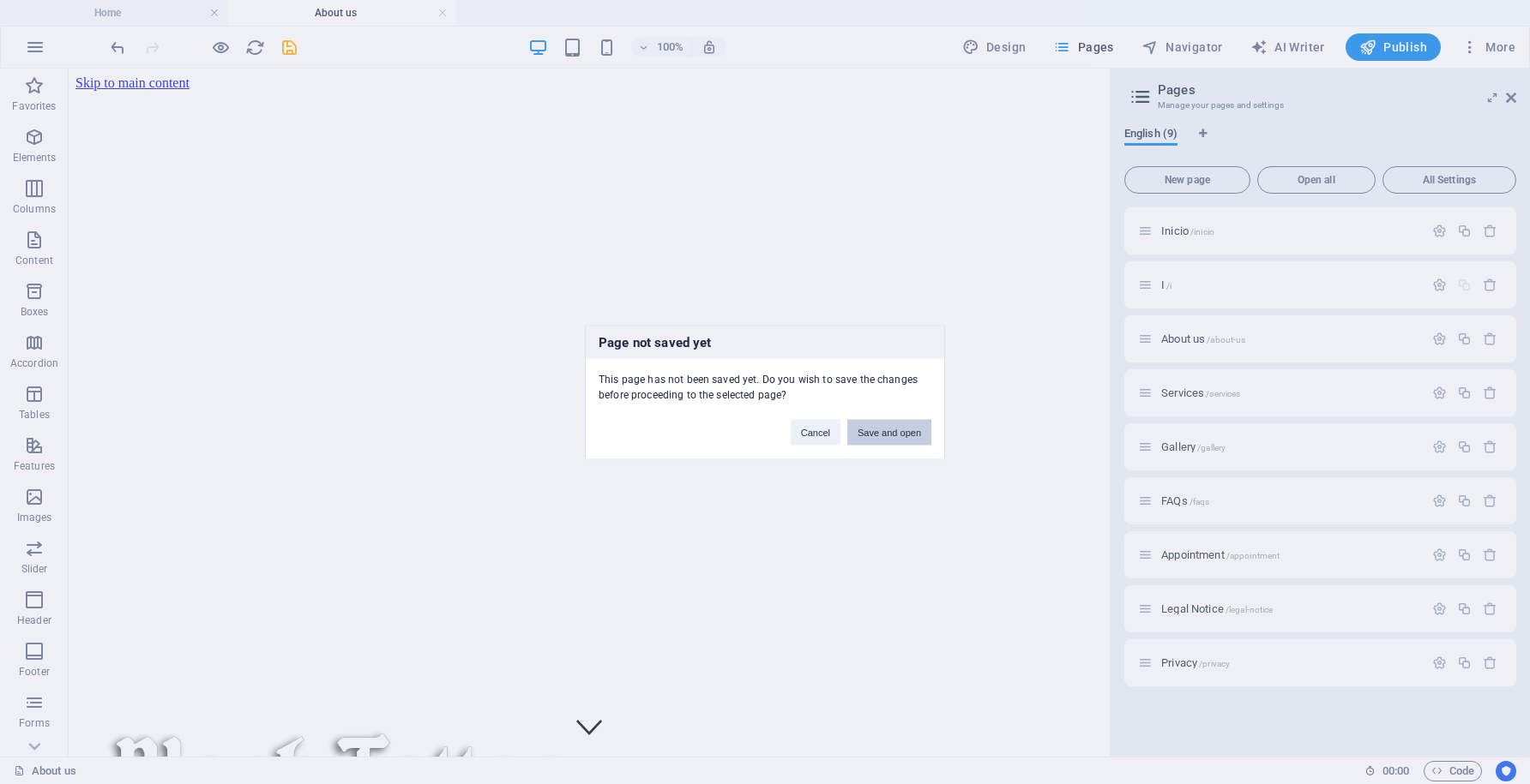
click at [903, 426] on button "Save and open" at bounding box center [889, 432] width 84 height 26
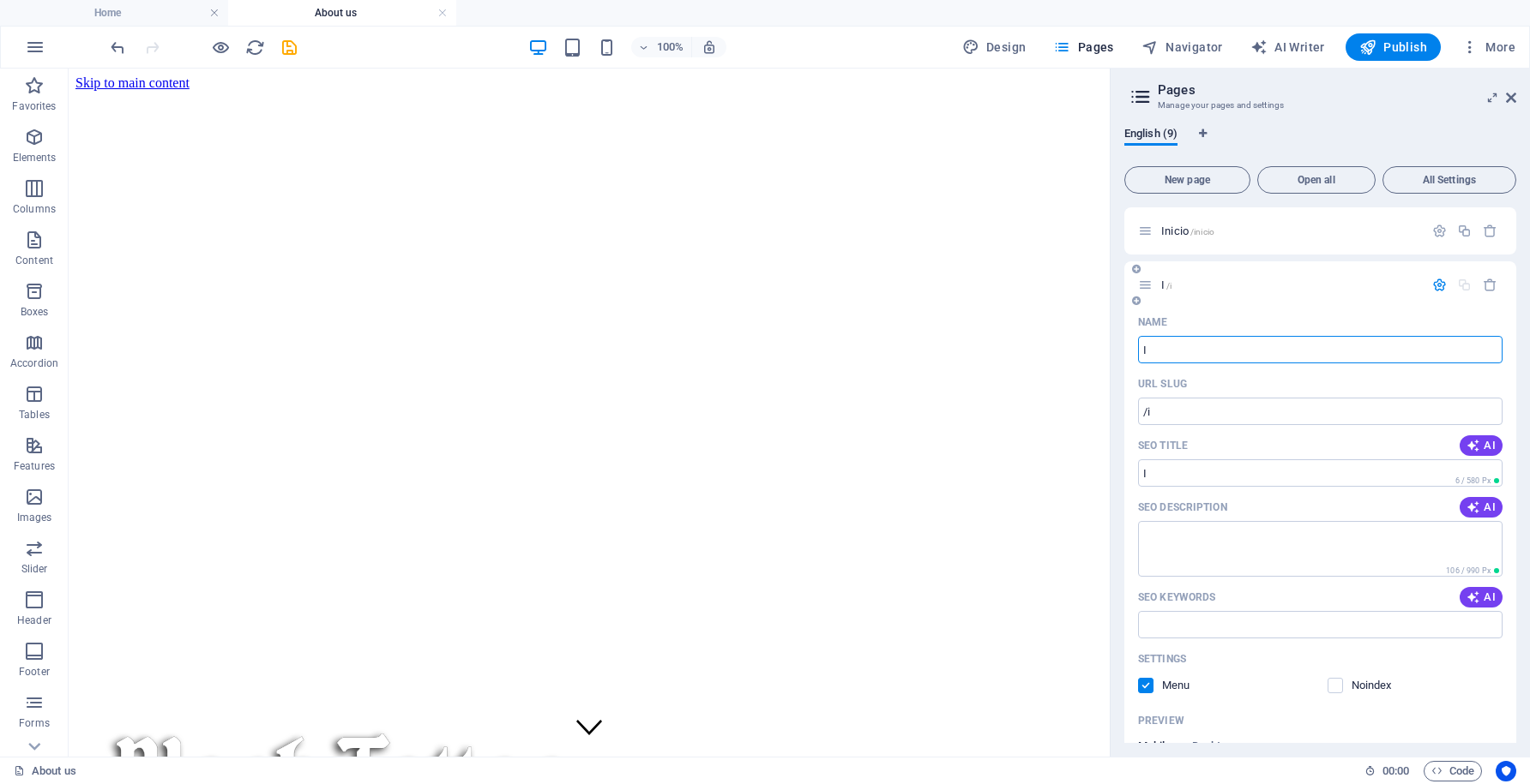
click at [1435, 286] on icon "button" at bounding box center [1439, 285] width 15 height 15
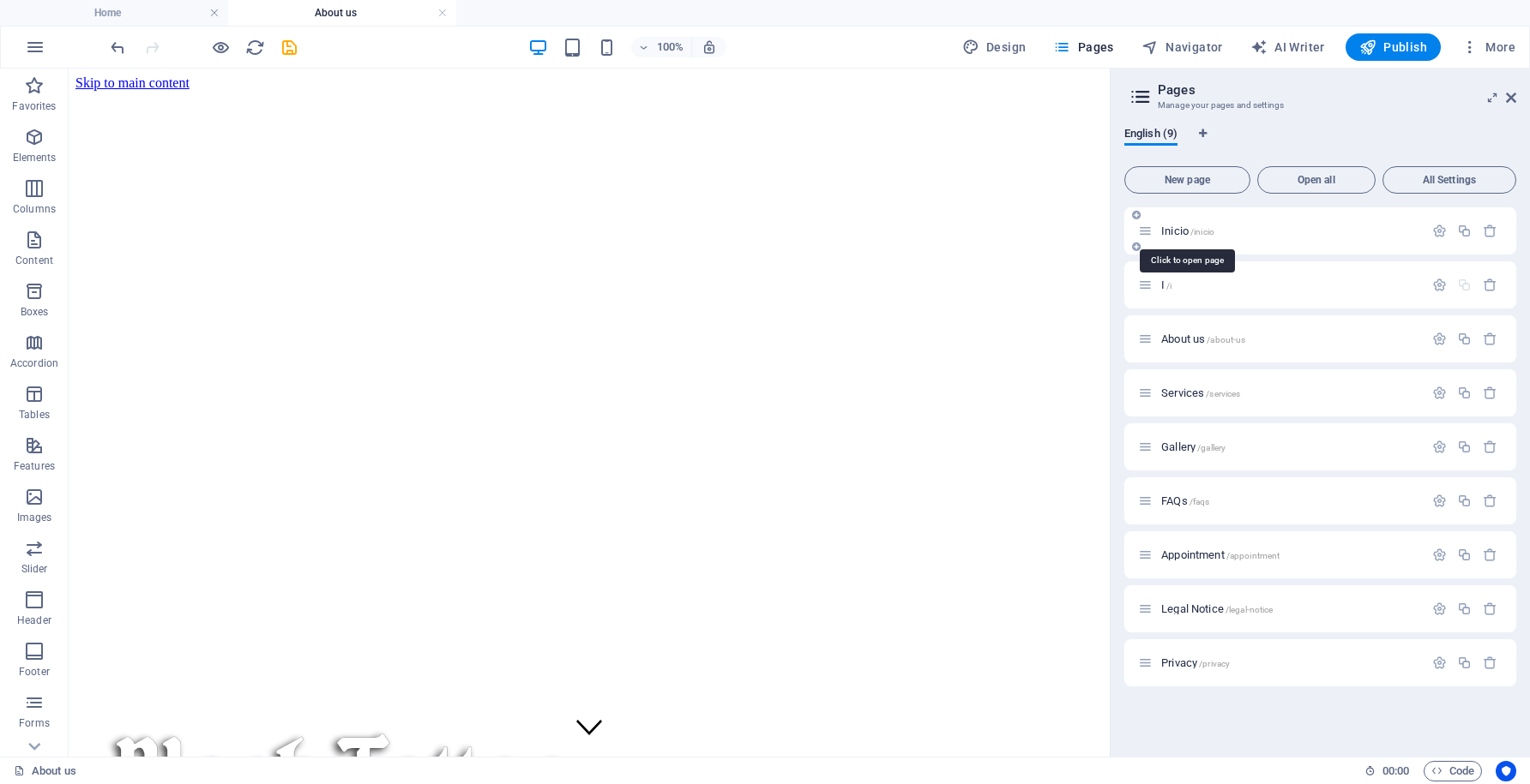
click at [1177, 232] on span "Inicio /inicio" at bounding box center [1188, 230] width 53 height 13
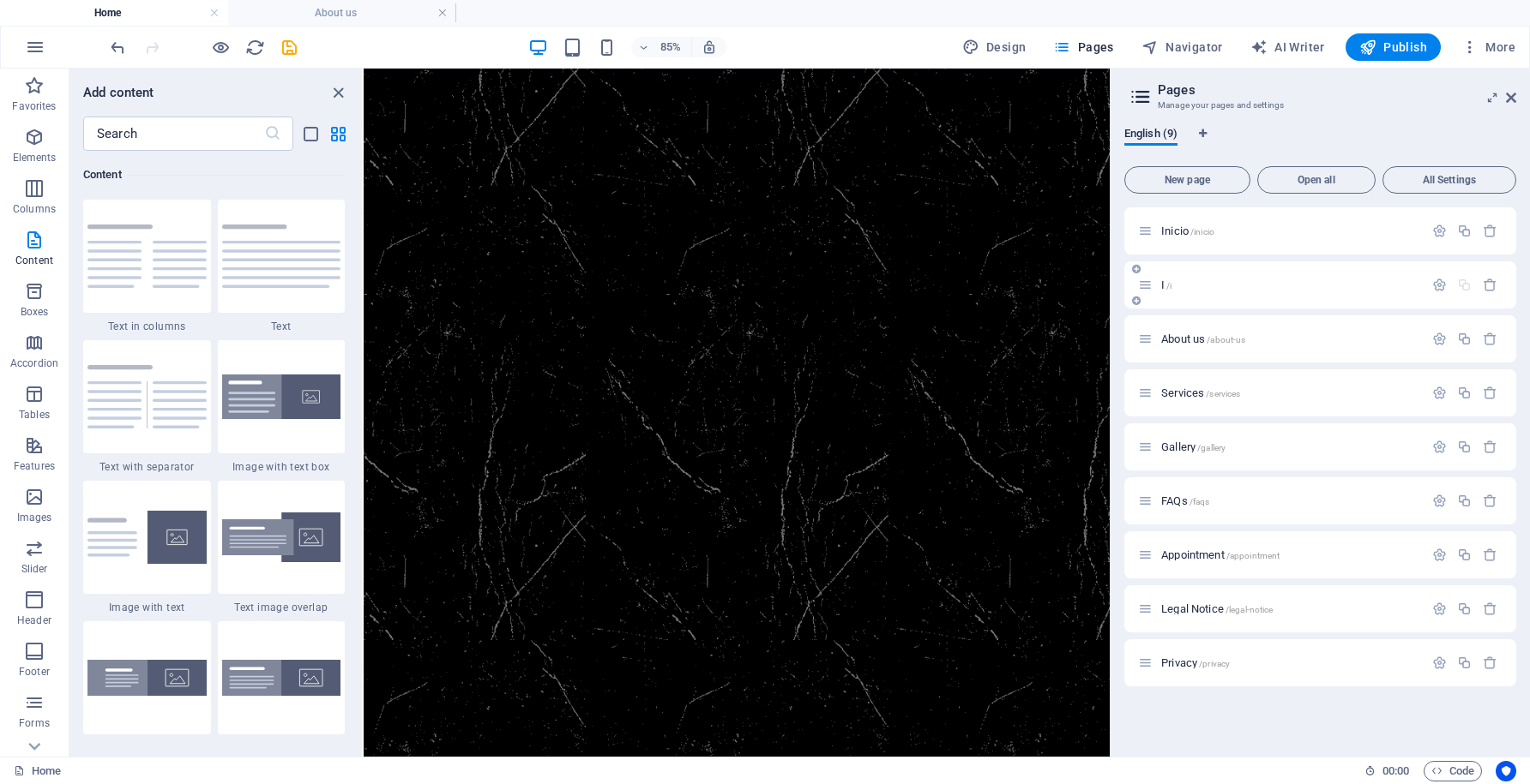
click at [1149, 288] on icon at bounding box center [1145, 285] width 15 height 15
click at [1183, 341] on span "About us /about-us" at bounding box center [1203, 339] width 84 height 13
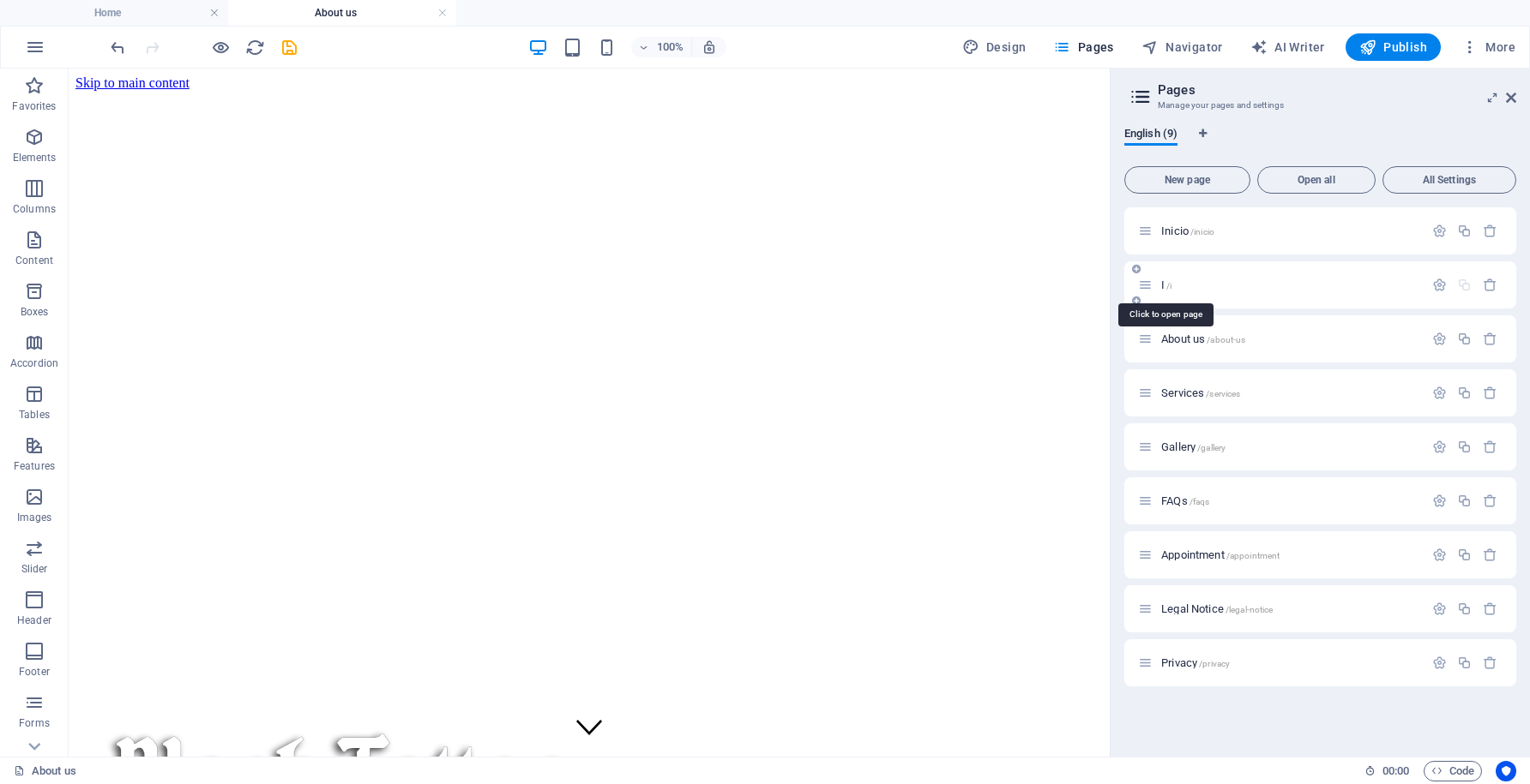
click at [1164, 289] on span "I /i" at bounding box center [1166, 285] width 10 height 13
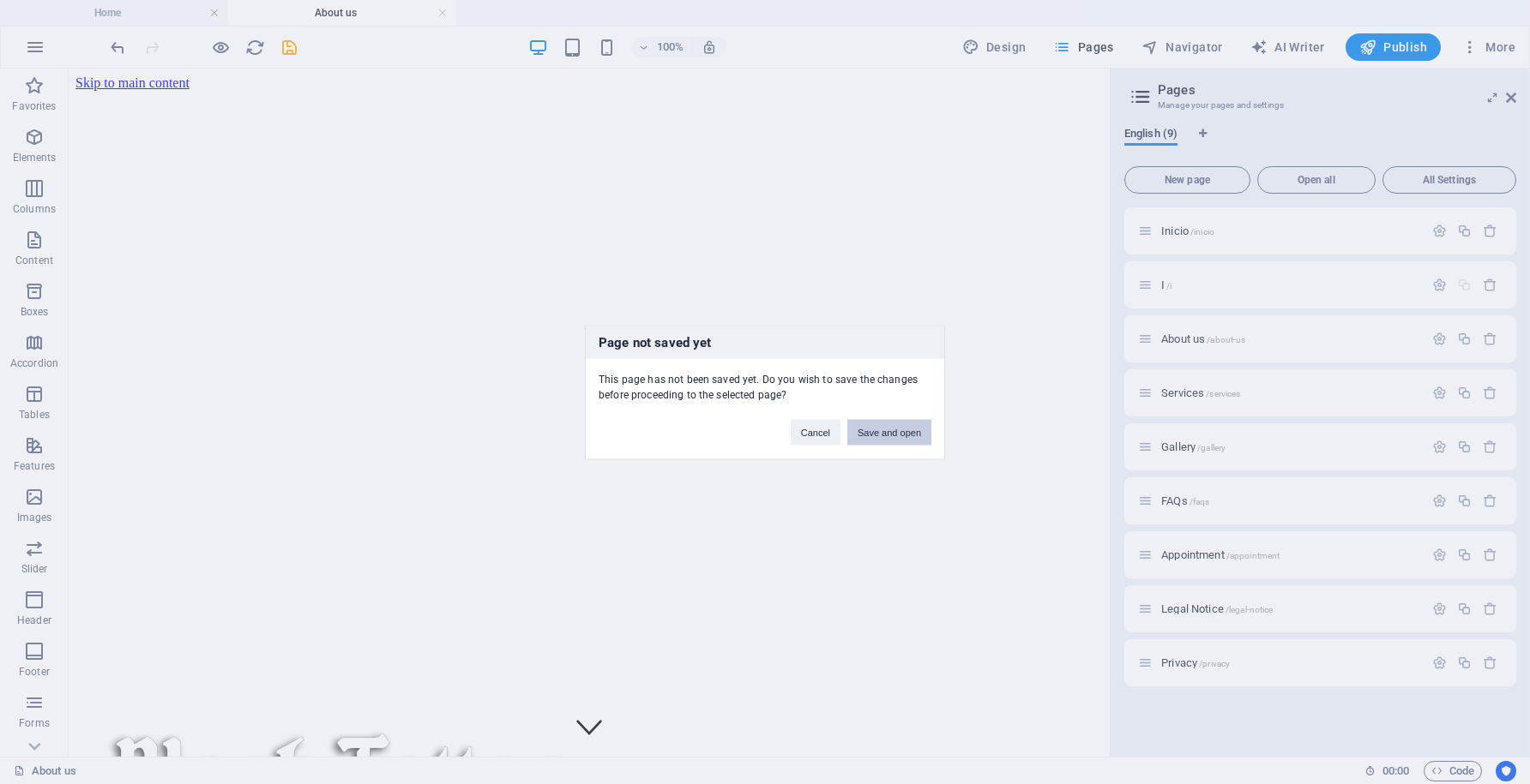
click at [897, 438] on button "Save and open" at bounding box center [889, 432] width 84 height 26
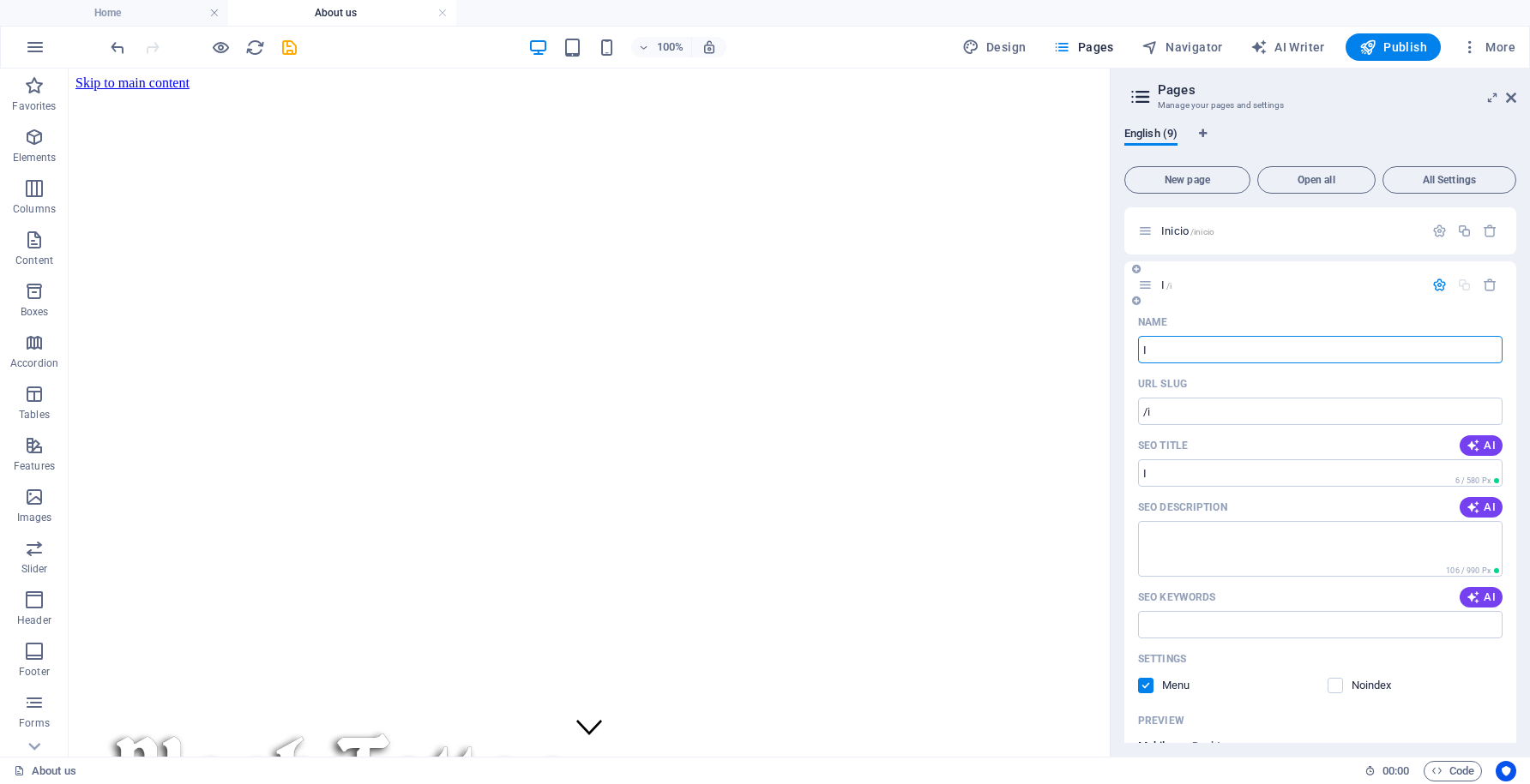
click at [1162, 286] on span "I /i" at bounding box center [1166, 285] width 10 height 13
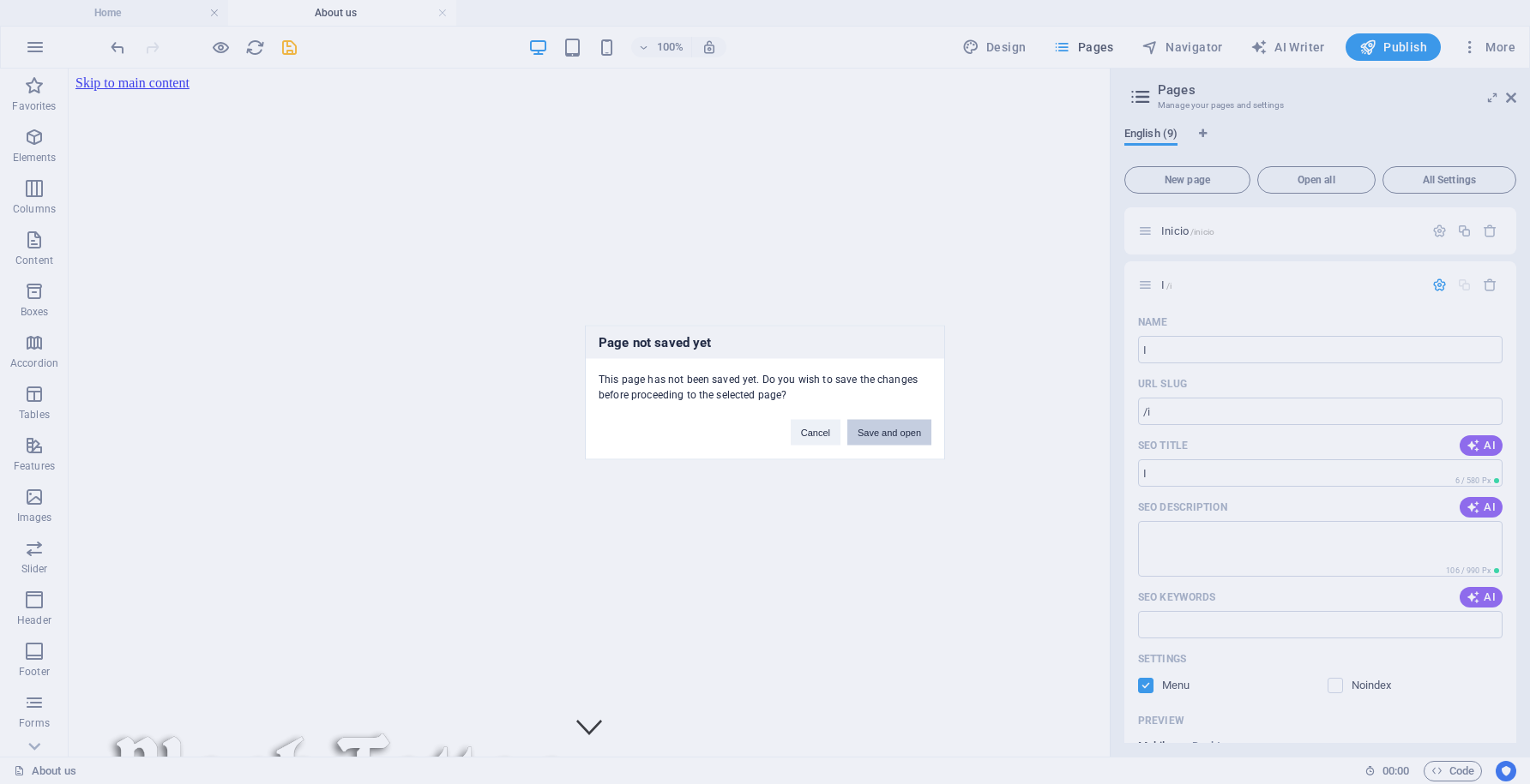
click at [903, 423] on button "Save and open" at bounding box center [889, 432] width 84 height 26
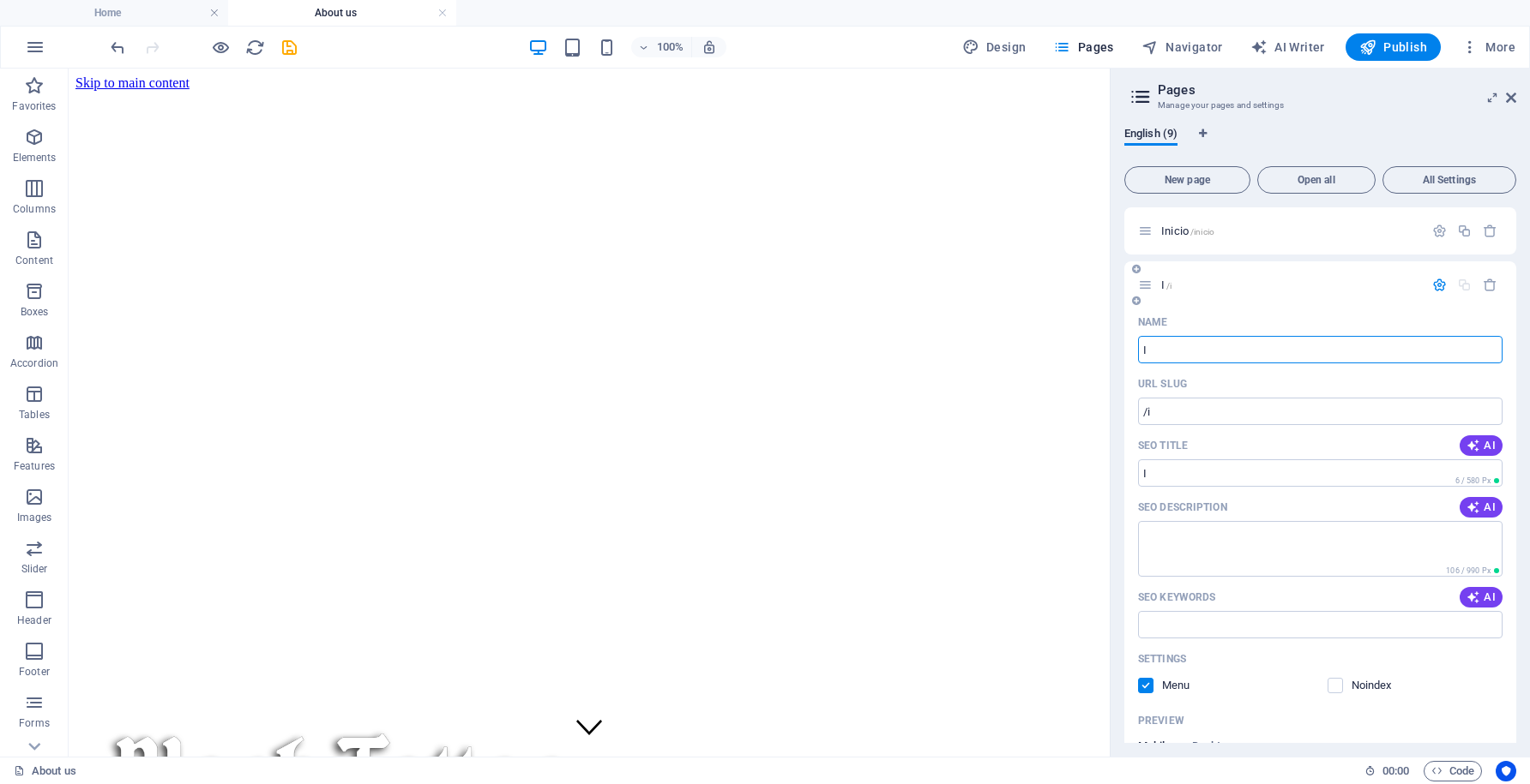
click at [1434, 286] on icon "button" at bounding box center [1439, 285] width 15 height 15
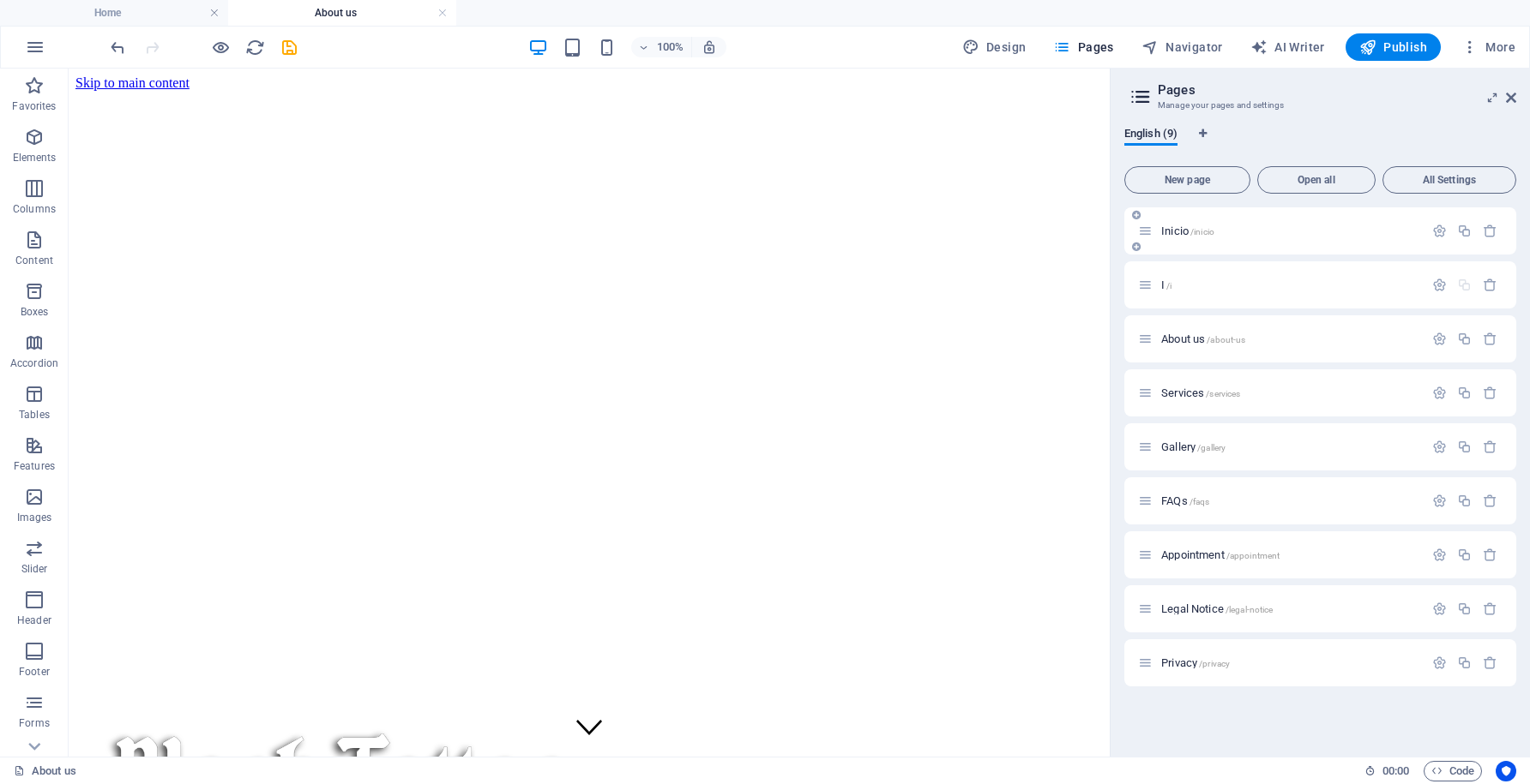
click at [1181, 229] on span "Inicio /inicio" at bounding box center [1188, 230] width 53 height 13
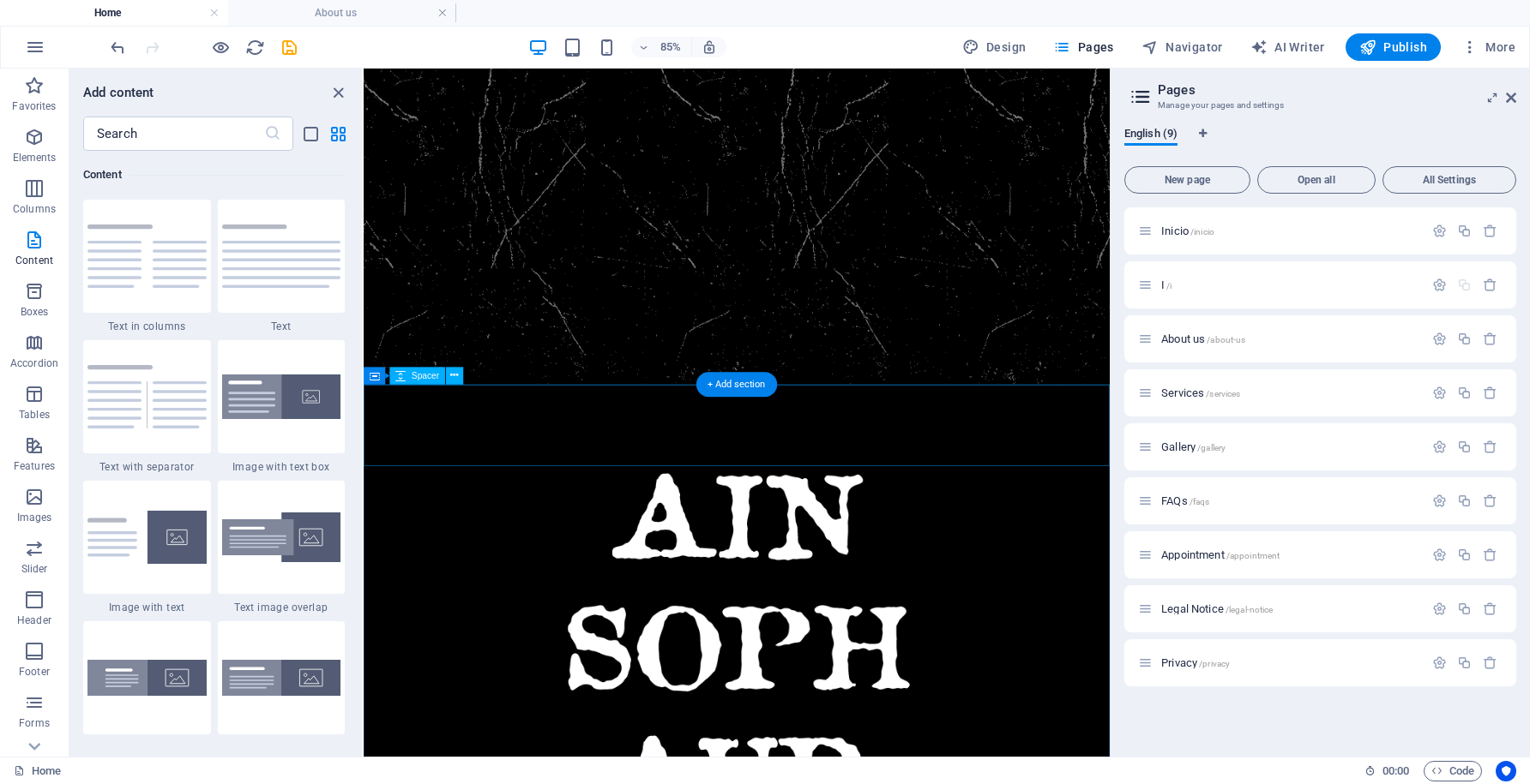
scroll to position [438, 0]
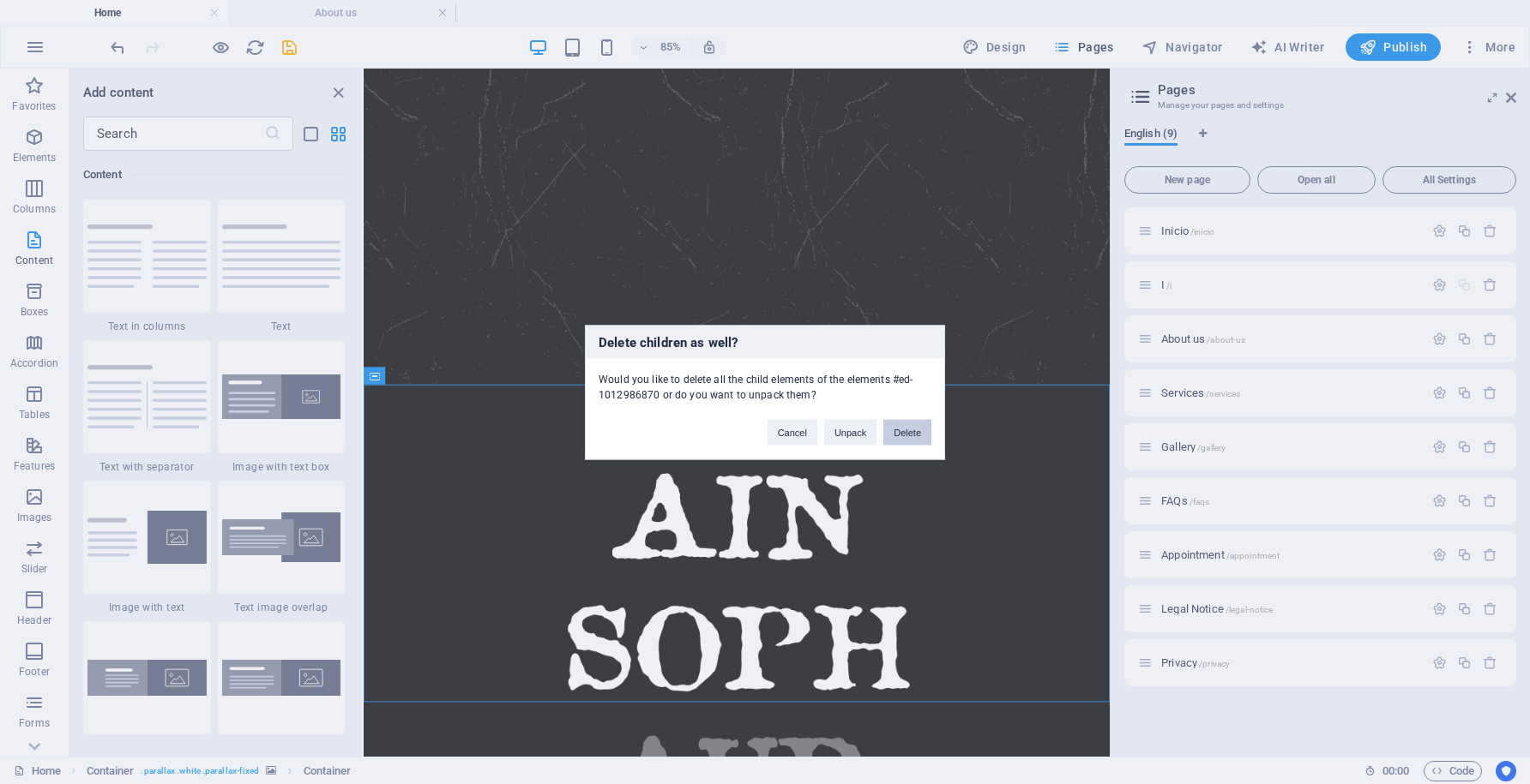
click at [909, 432] on button "Delete" at bounding box center [907, 432] width 48 height 26
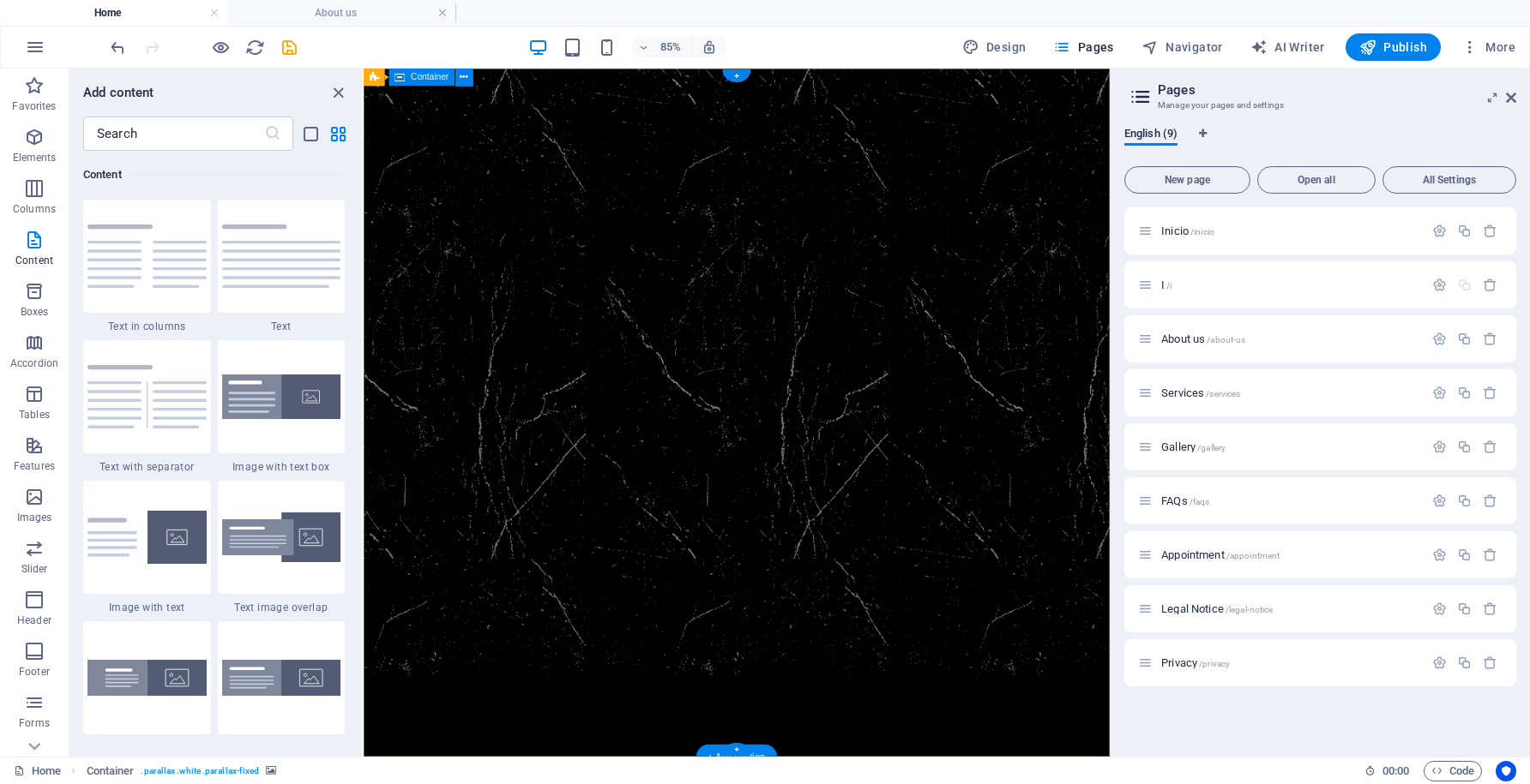
scroll to position [0, 0]
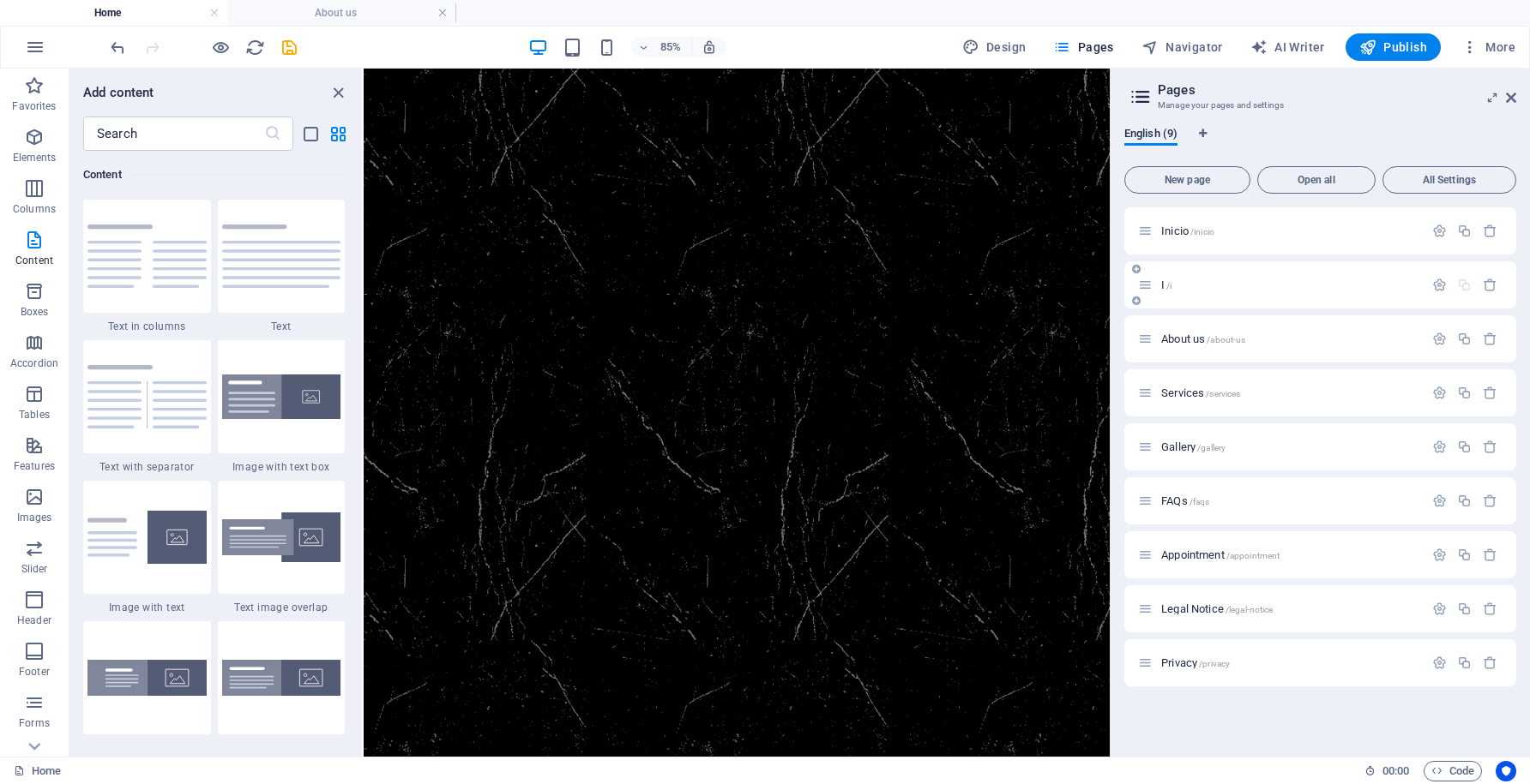
click at [1345, 296] on div "I /i" at bounding box center [1320, 285] width 392 height 47
click at [1164, 290] on span "I /i" at bounding box center [1166, 285] width 10 height 13
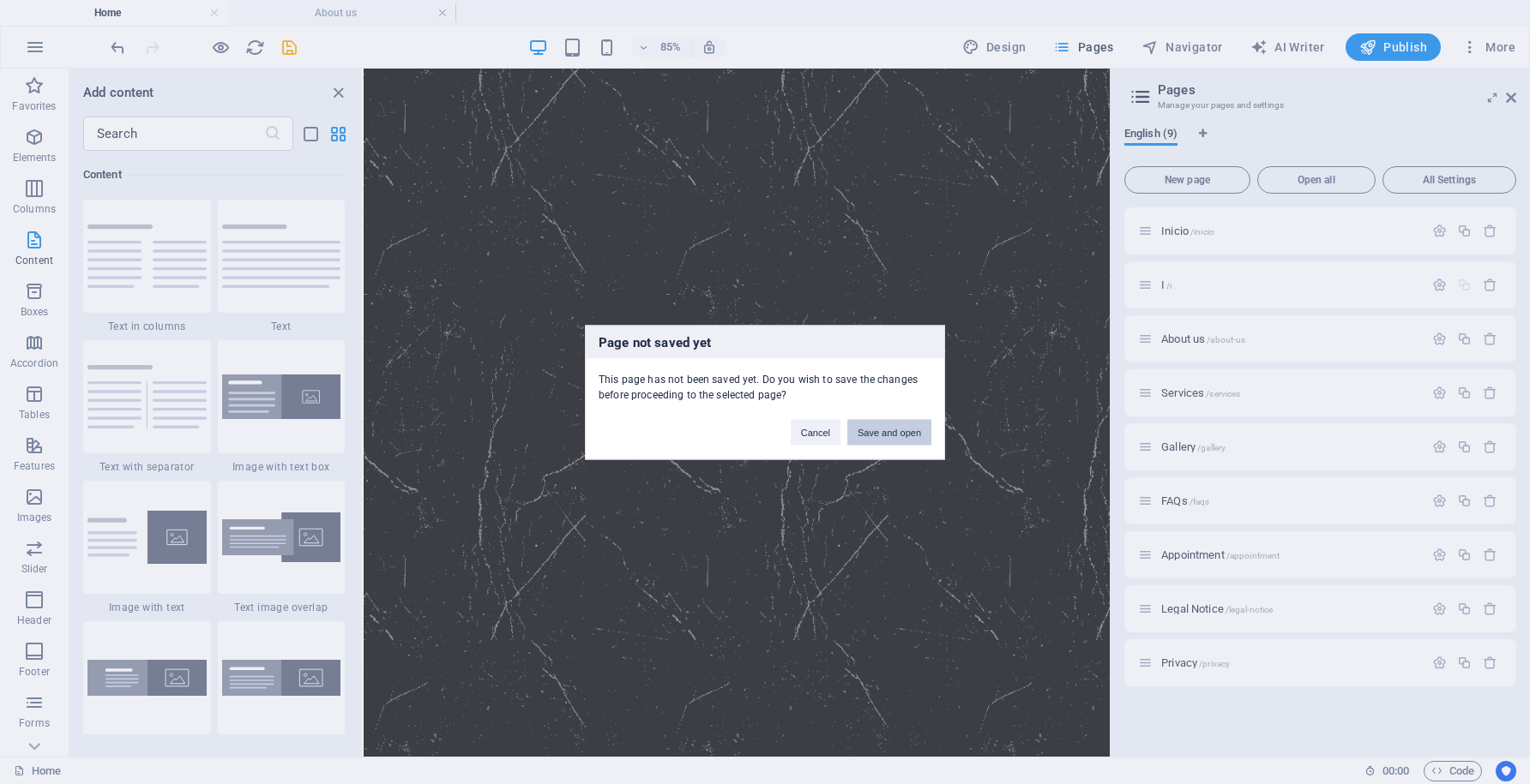
click at [906, 429] on button "Save and open" at bounding box center [889, 432] width 84 height 26
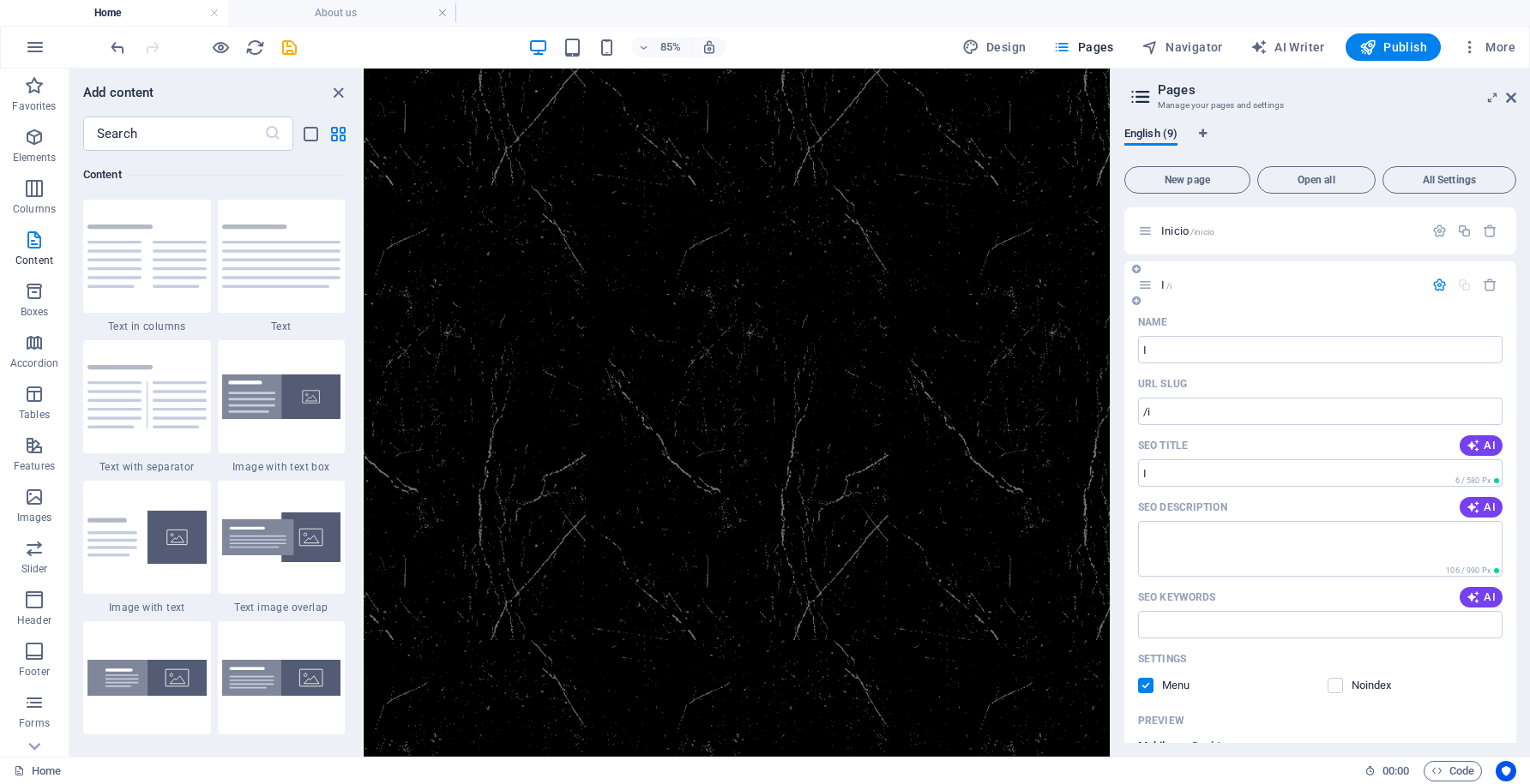
click at [1162, 287] on span "I /i" at bounding box center [1166, 285] width 10 height 13
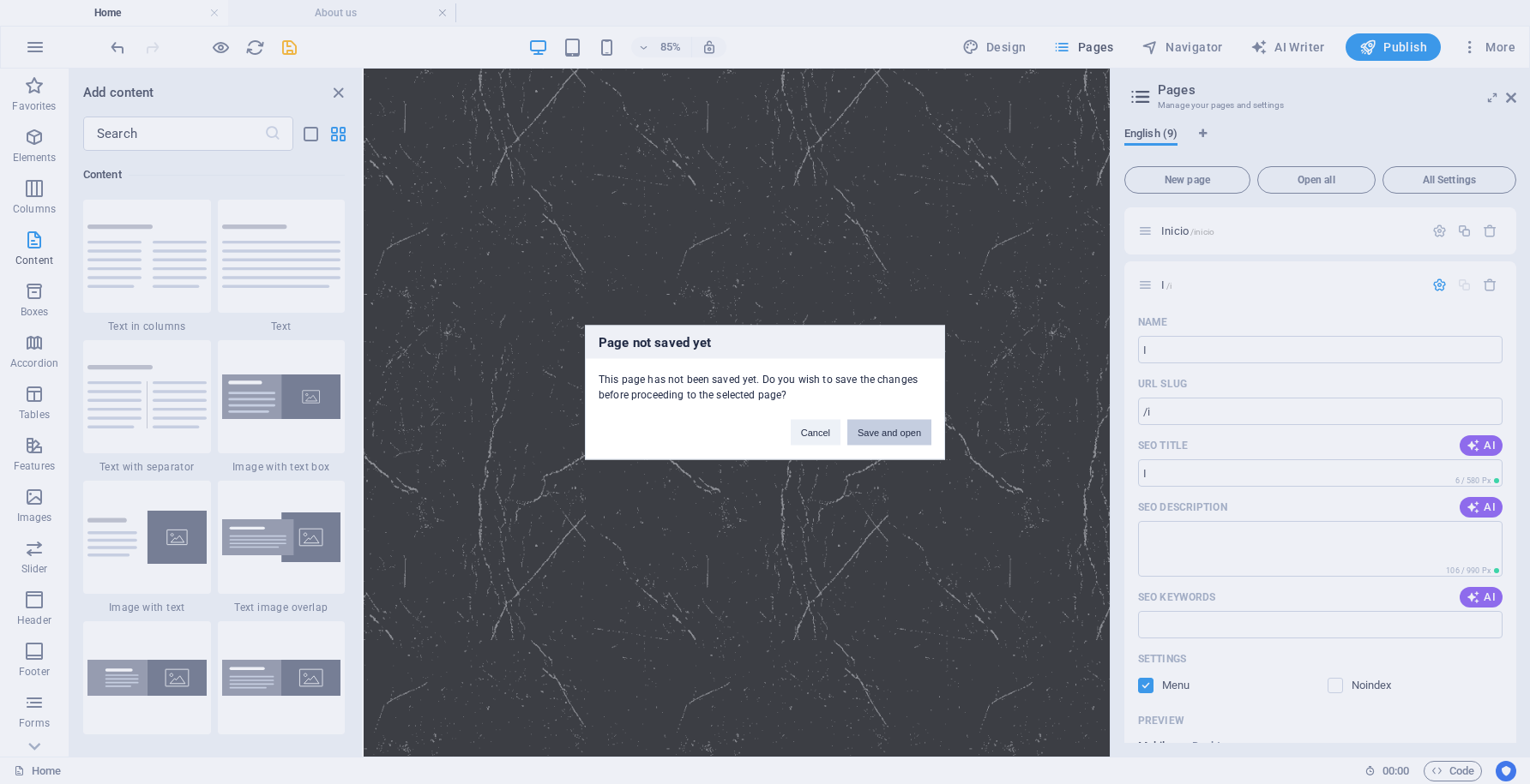
click at [896, 433] on button "Save and open" at bounding box center [889, 432] width 84 height 26
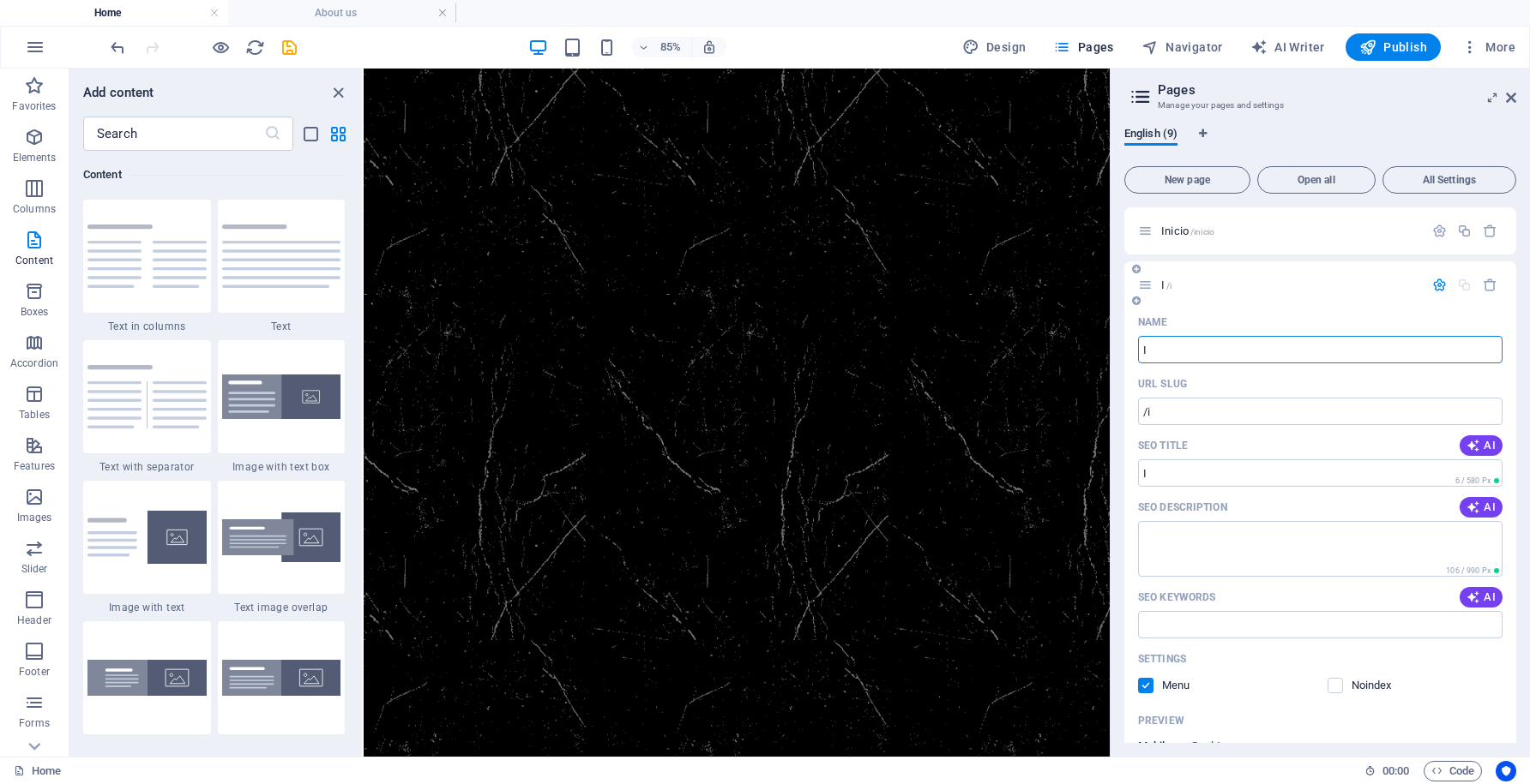
click at [1433, 284] on icon "button" at bounding box center [1439, 285] width 15 height 15
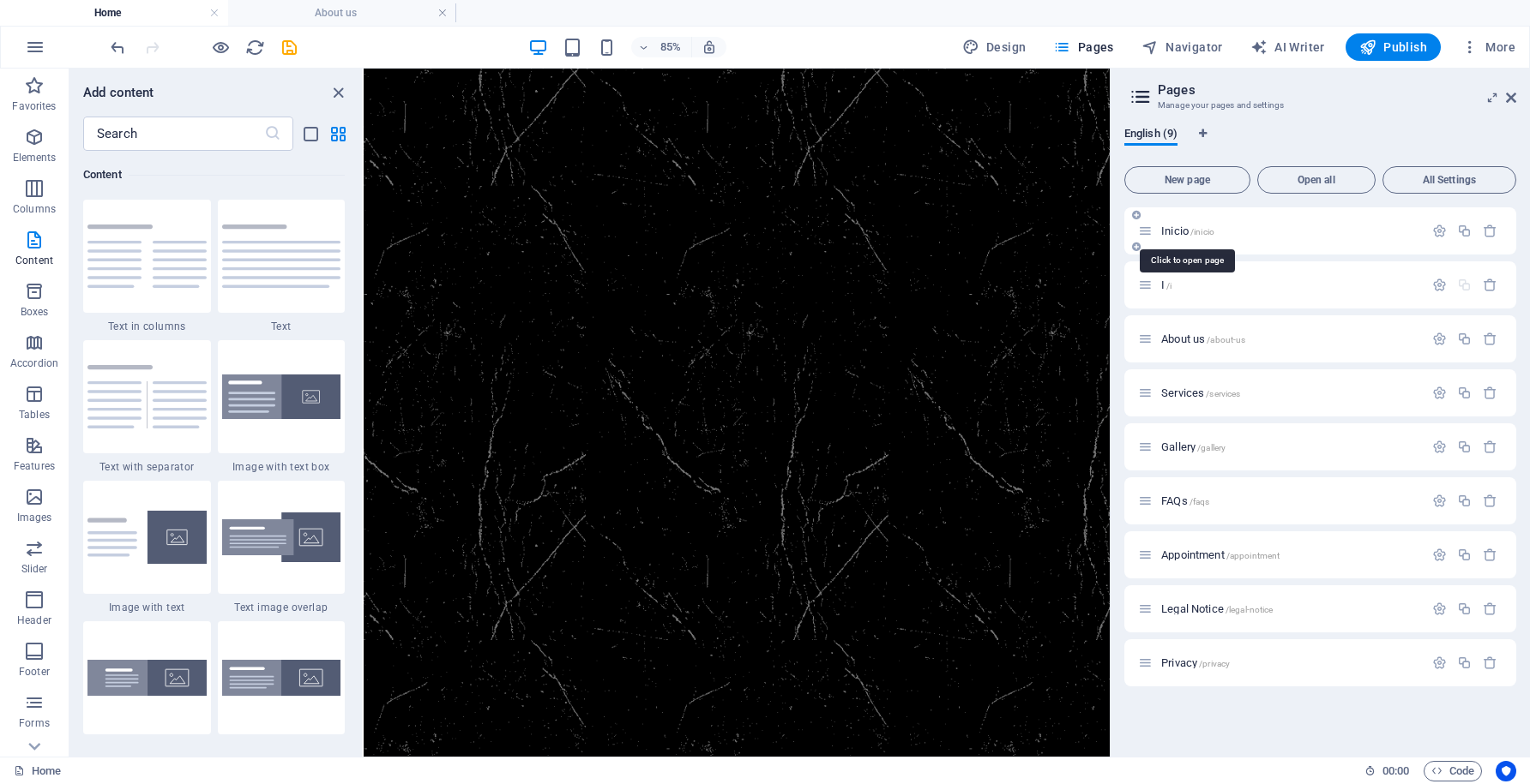
click at [1170, 232] on span "Inicio /inicio" at bounding box center [1188, 230] width 53 height 13
click at [1172, 338] on span "About us /about-us" at bounding box center [1203, 339] width 84 height 13
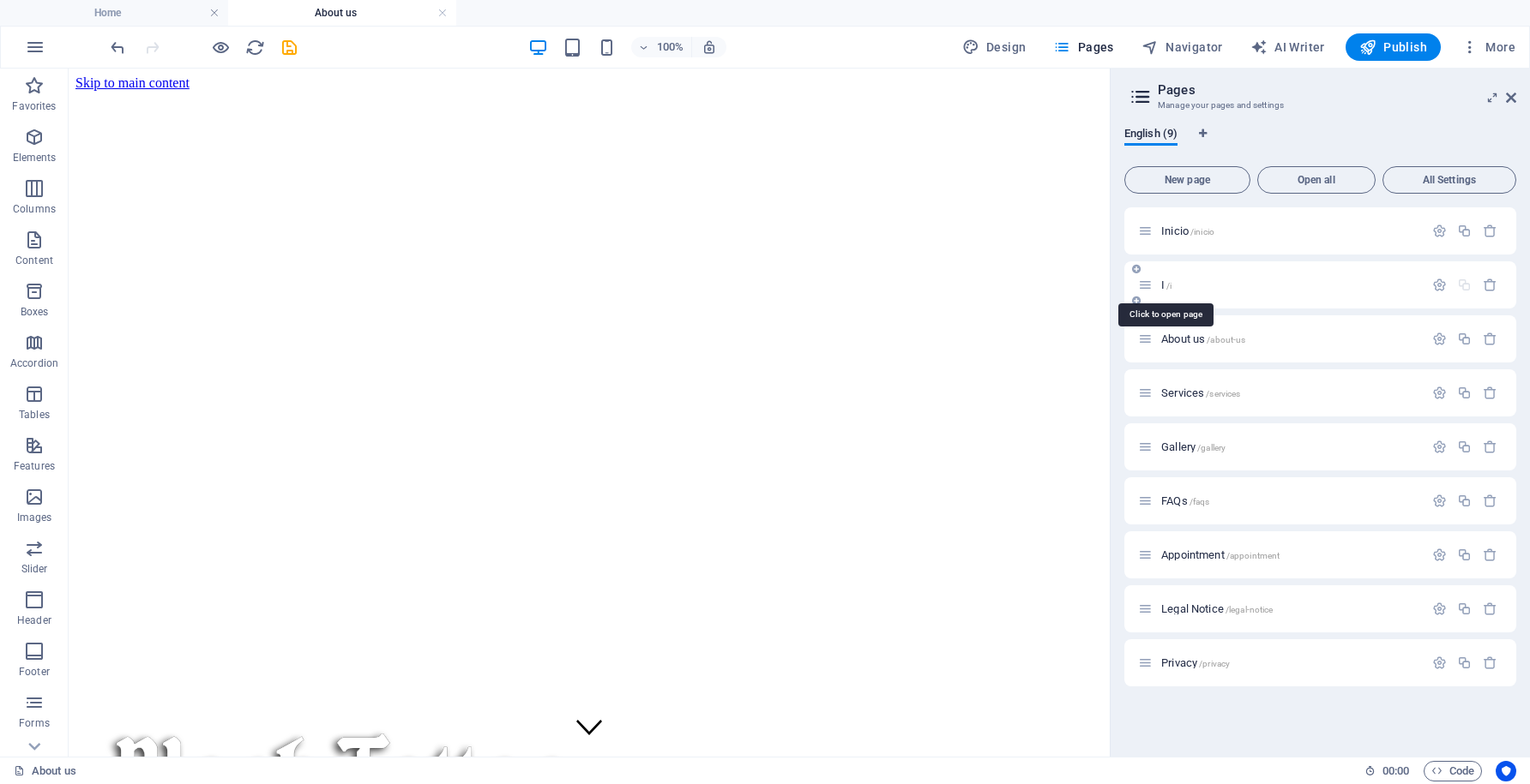
click at [1164, 288] on span "I /i" at bounding box center [1166, 285] width 10 height 13
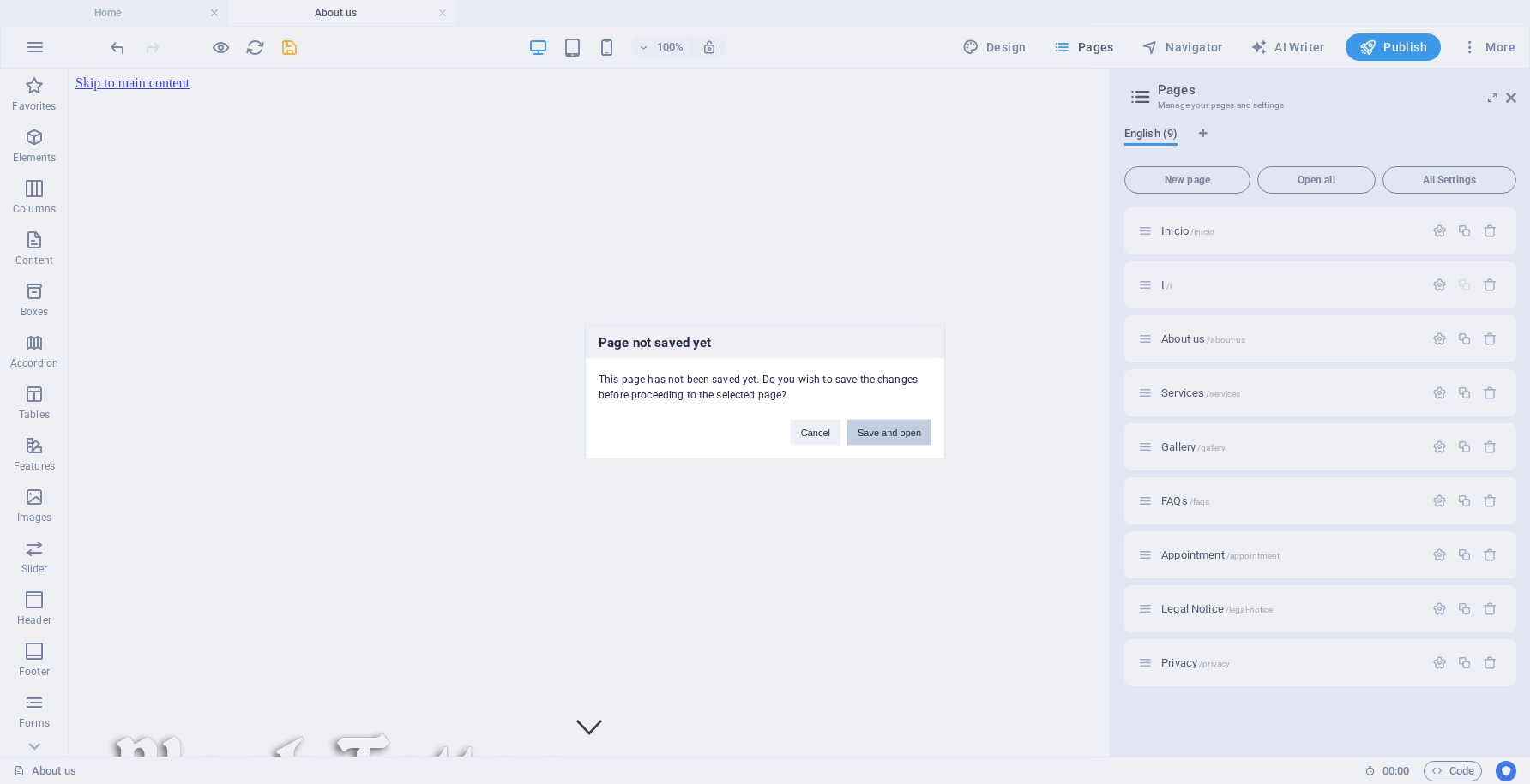
click at [893, 428] on button "Save and open" at bounding box center [889, 432] width 84 height 26
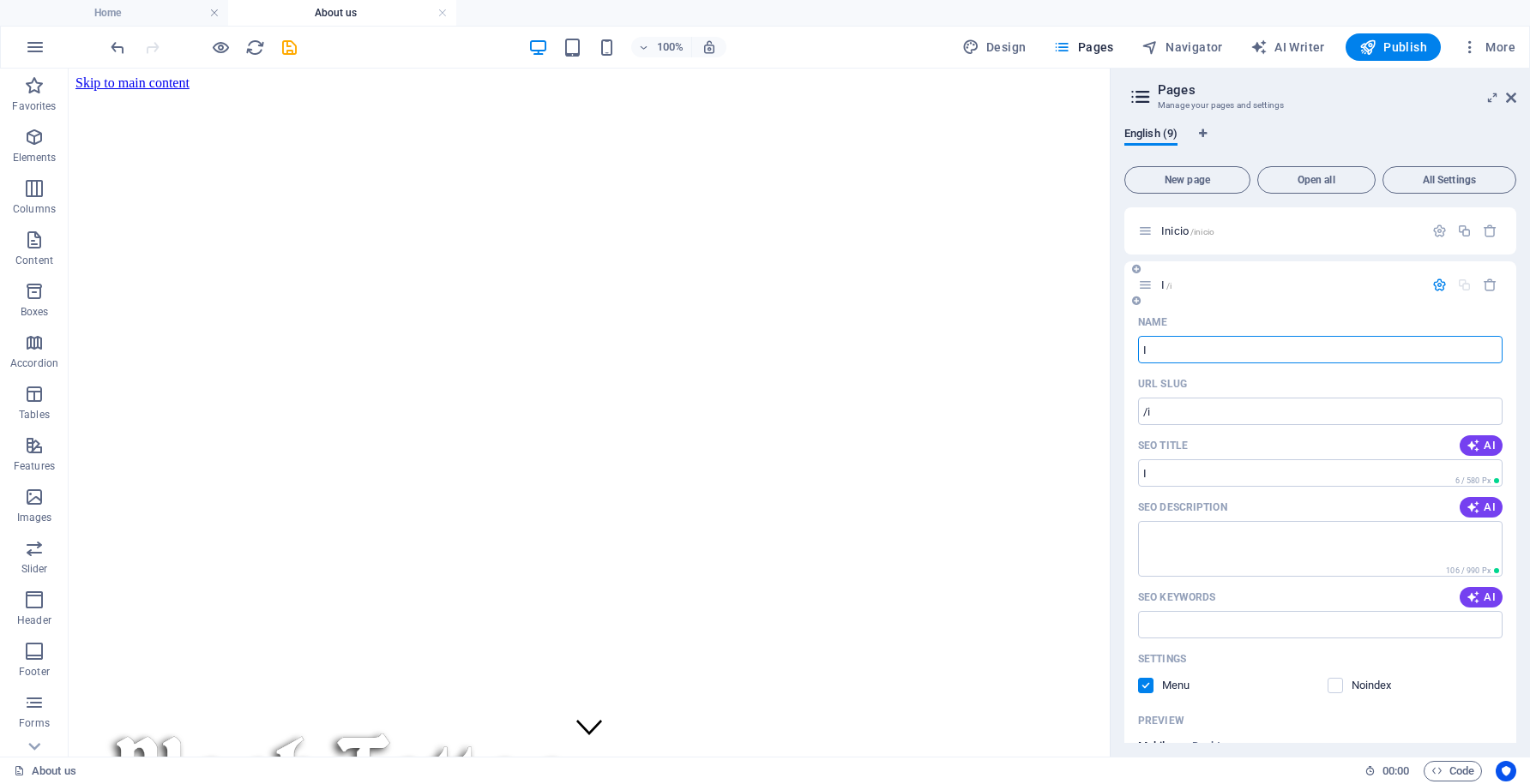
click at [1163, 289] on span "I /i" at bounding box center [1166, 285] width 10 height 13
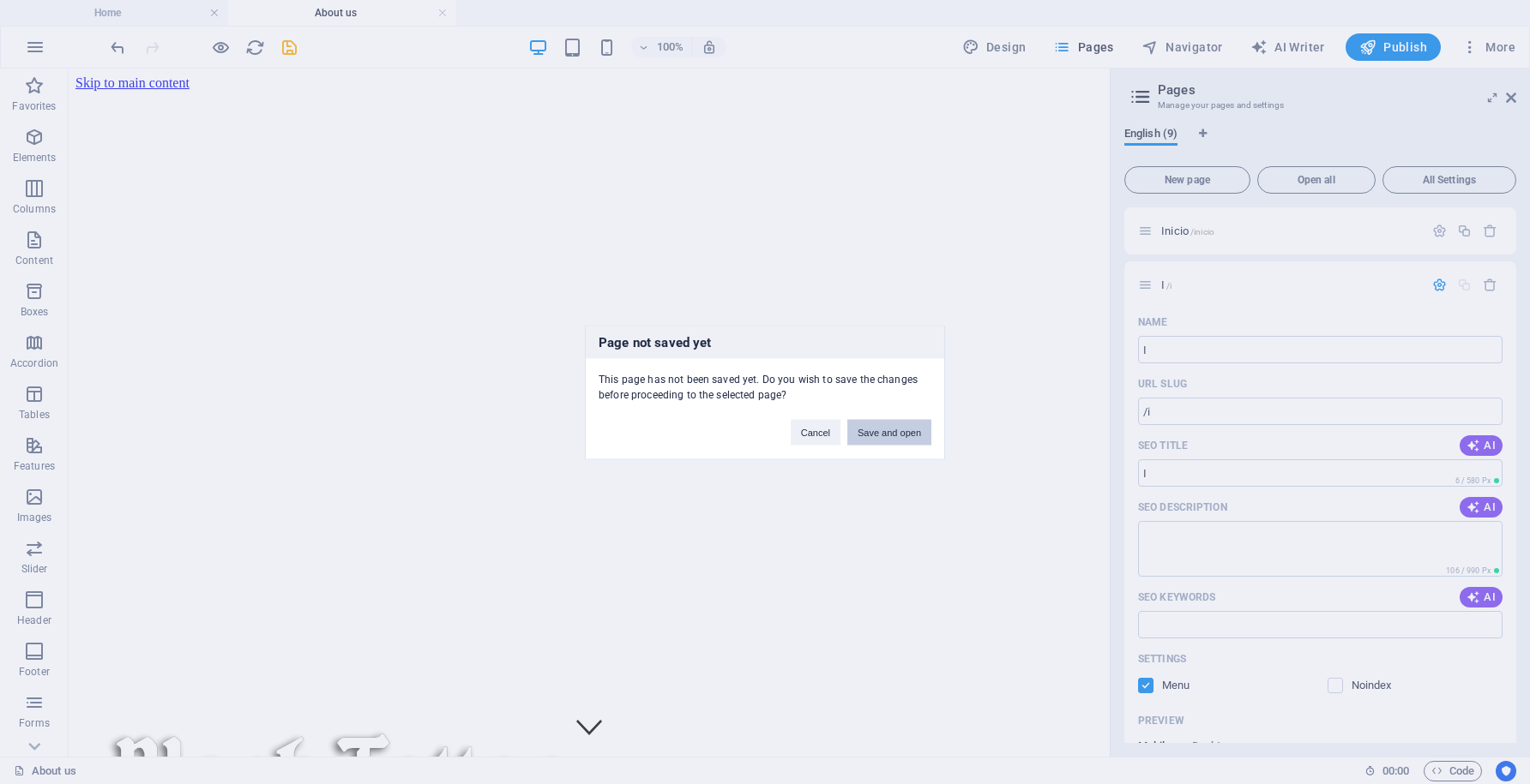
click at [906, 425] on button "Save and open" at bounding box center [889, 432] width 84 height 26
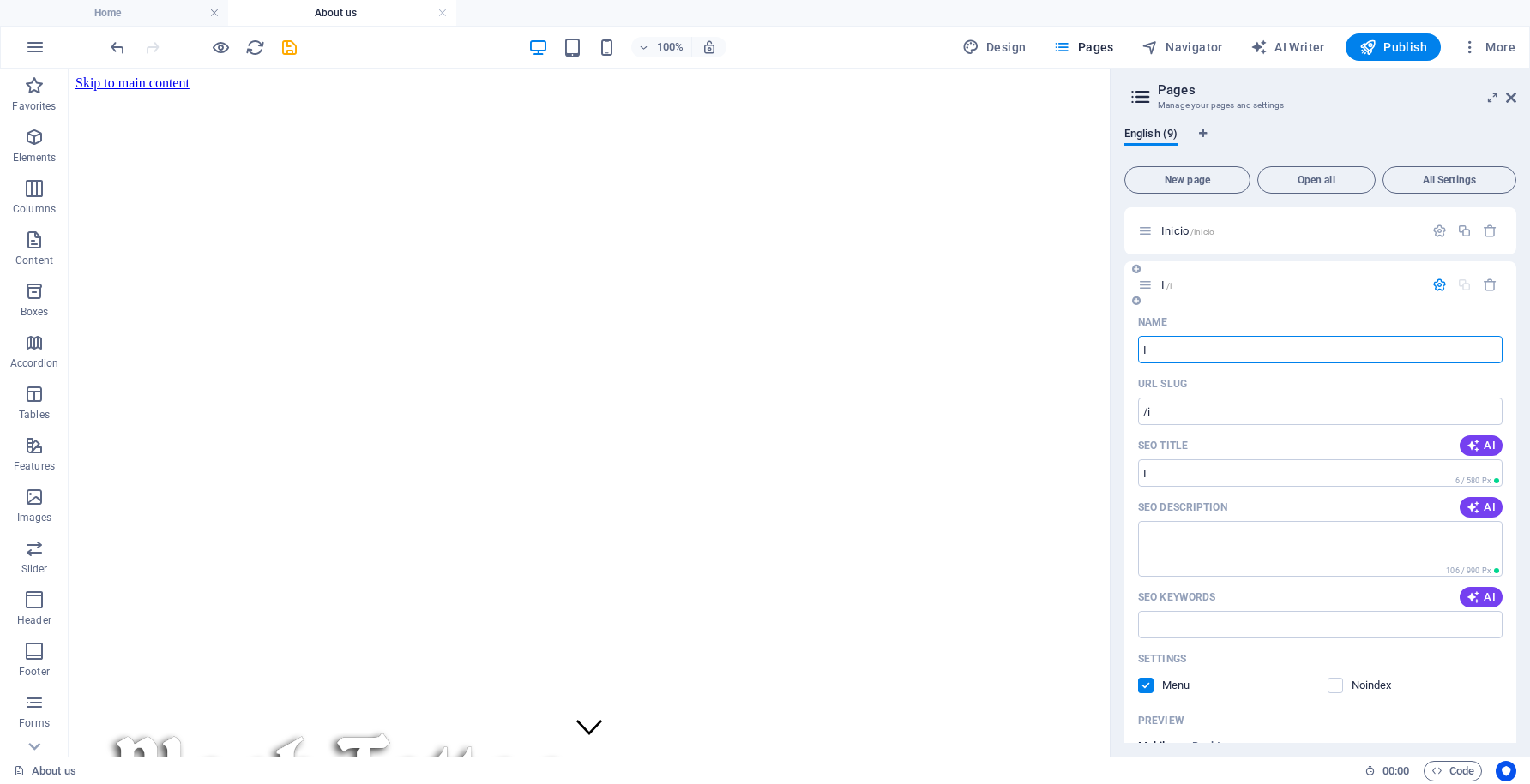
click at [1434, 289] on icon "button" at bounding box center [1439, 285] width 15 height 15
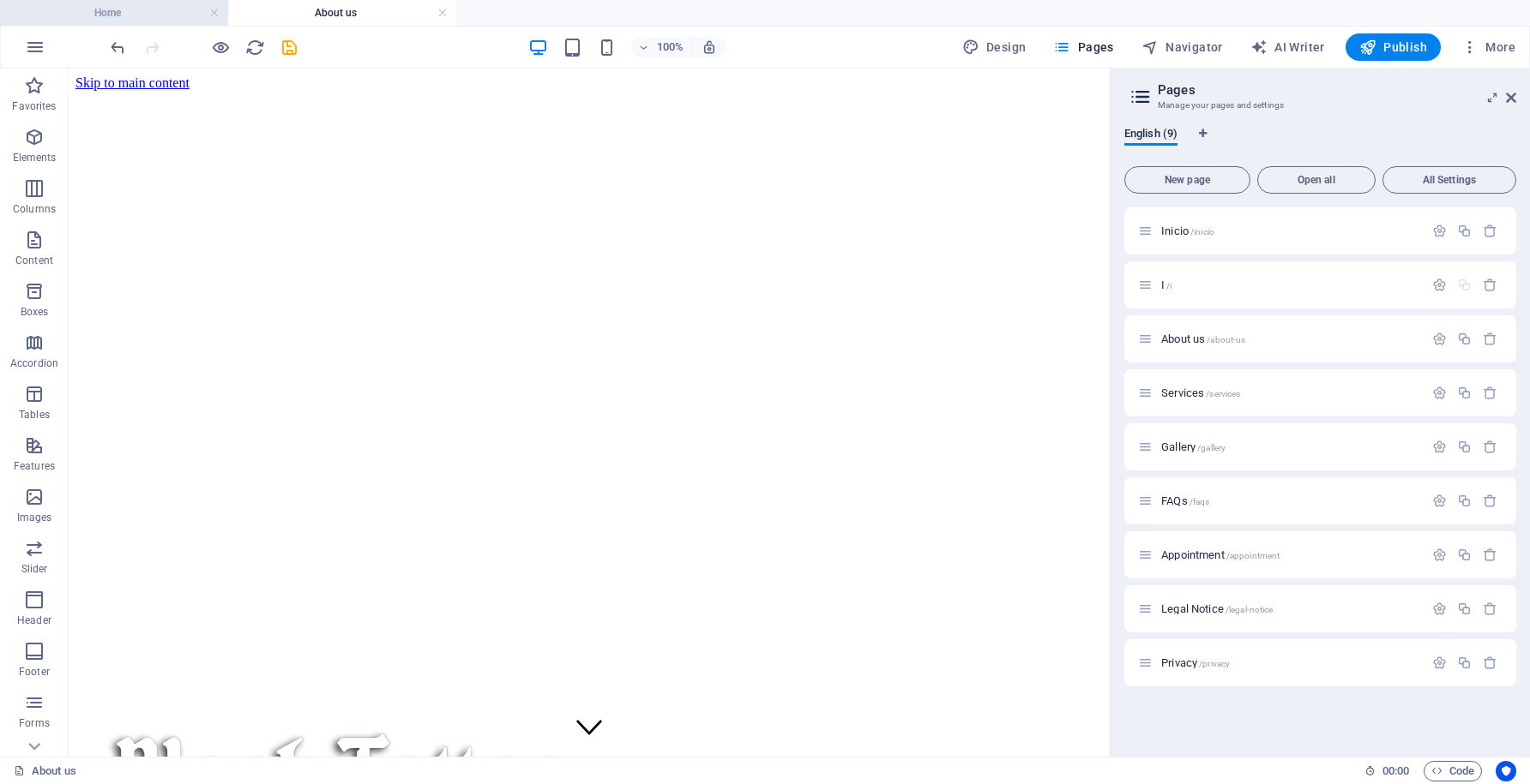
click at [159, 20] on h4 "Home" at bounding box center [114, 12] width 229 height 19
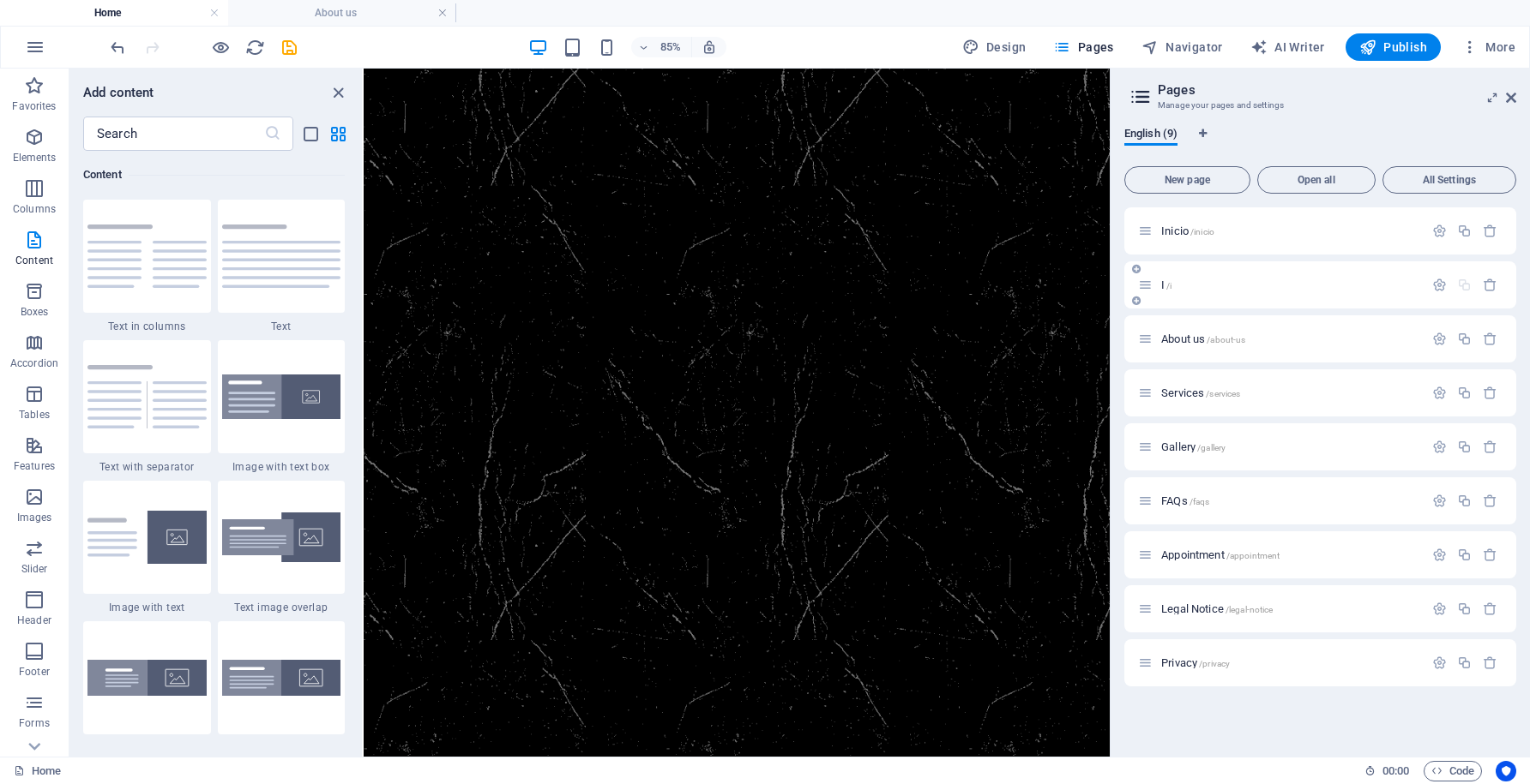
click at [1420, 283] on div "I /i" at bounding box center [1290, 285] width 268 height 11
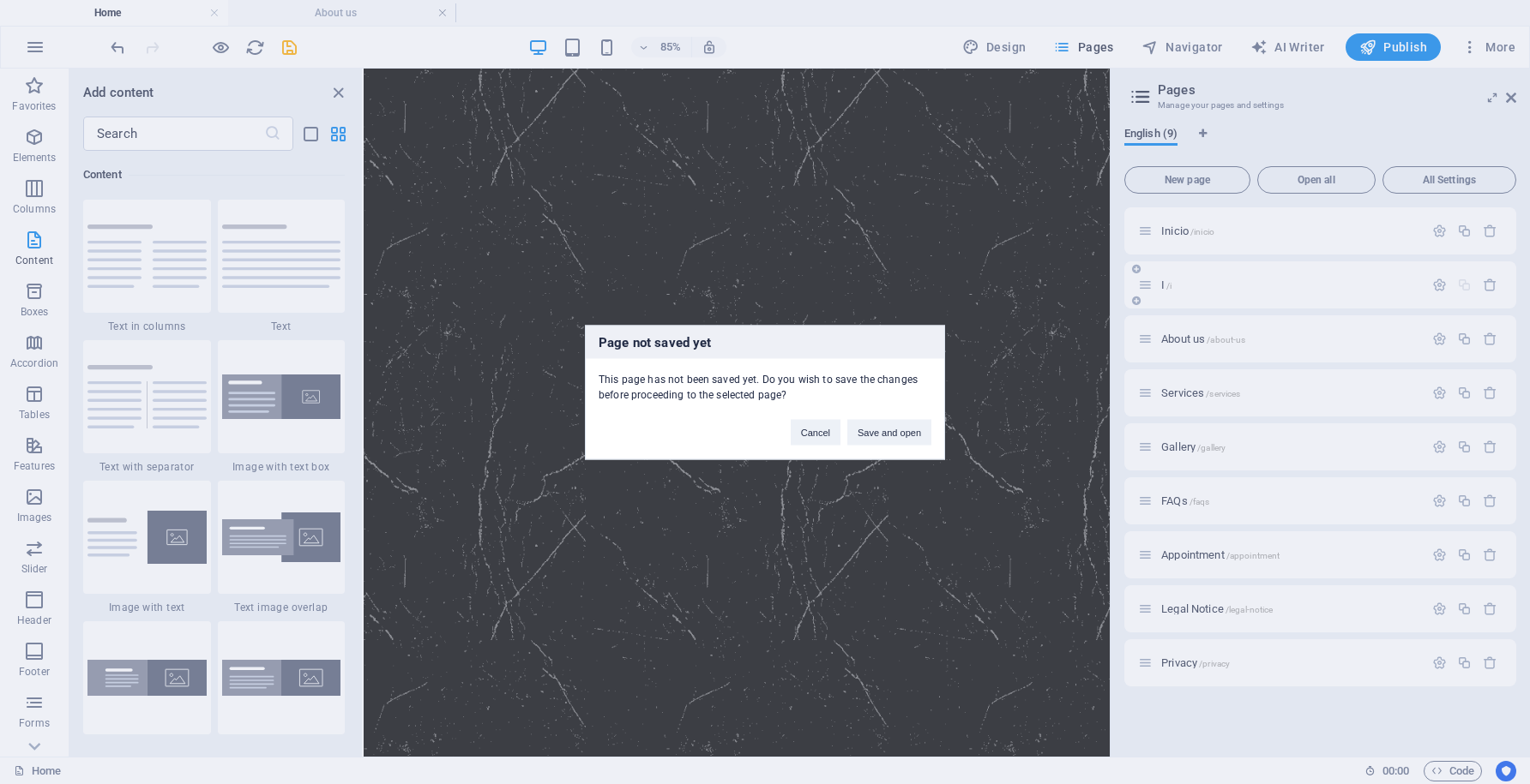
click at [1420, 283] on div "Page not saved yet This page has not been saved yet. Do you wish to save the ch…" at bounding box center [765, 392] width 1530 height 784
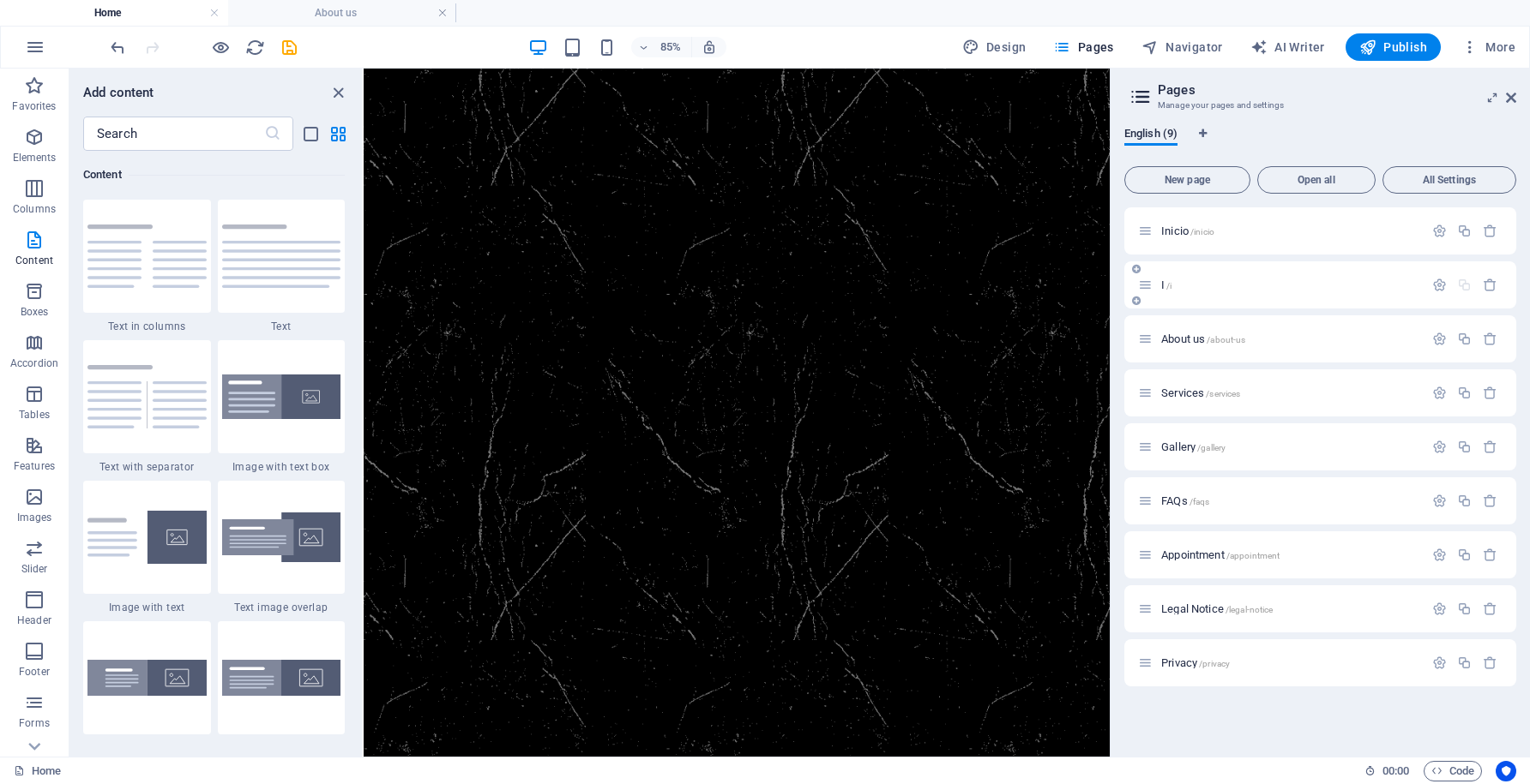
click at [1420, 283] on div "I /i" at bounding box center [1290, 285] width 268 height 11
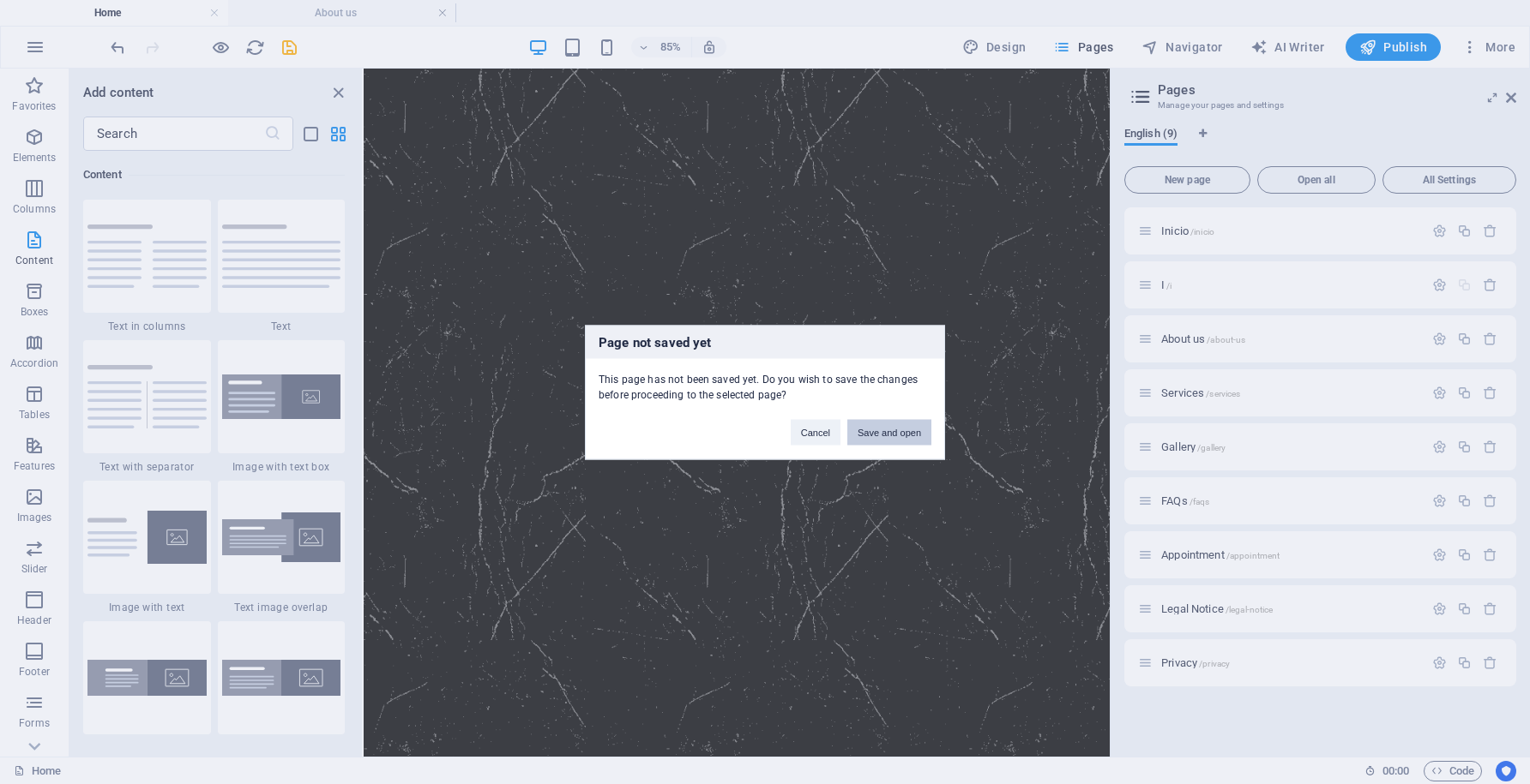
click at [876, 434] on button "Save and open" at bounding box center [889, 432] width 84 height 26
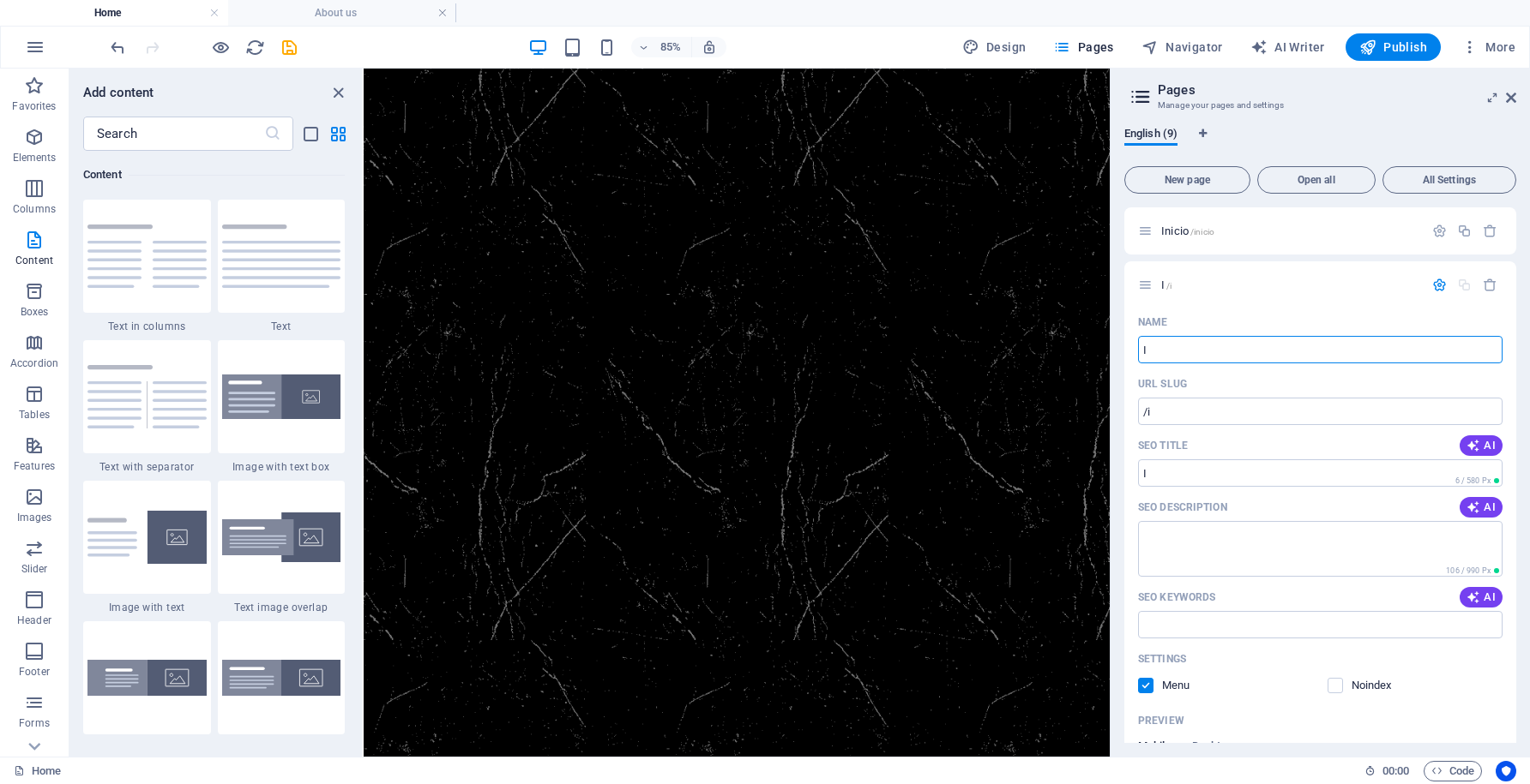
click at [188, 16] on h4 "Home" at bounding box center [114, 12] width 229 height 19
click at [337, 17] on h4 "About us" at bounding box center [343, 12] width 229 height 19
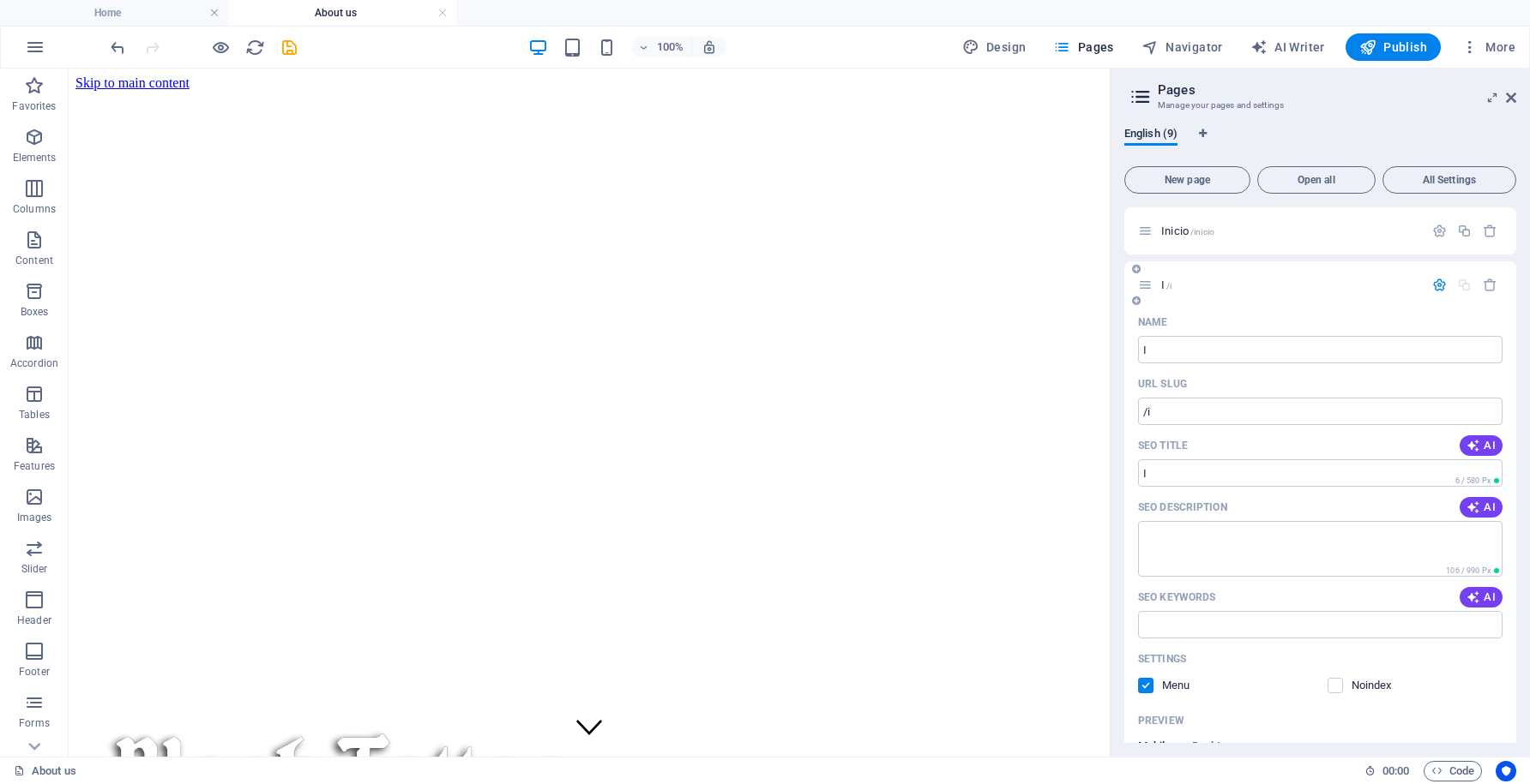
click at [1436, 284] on icon "button" at bounding box center [1439, 285] width 15 height 15
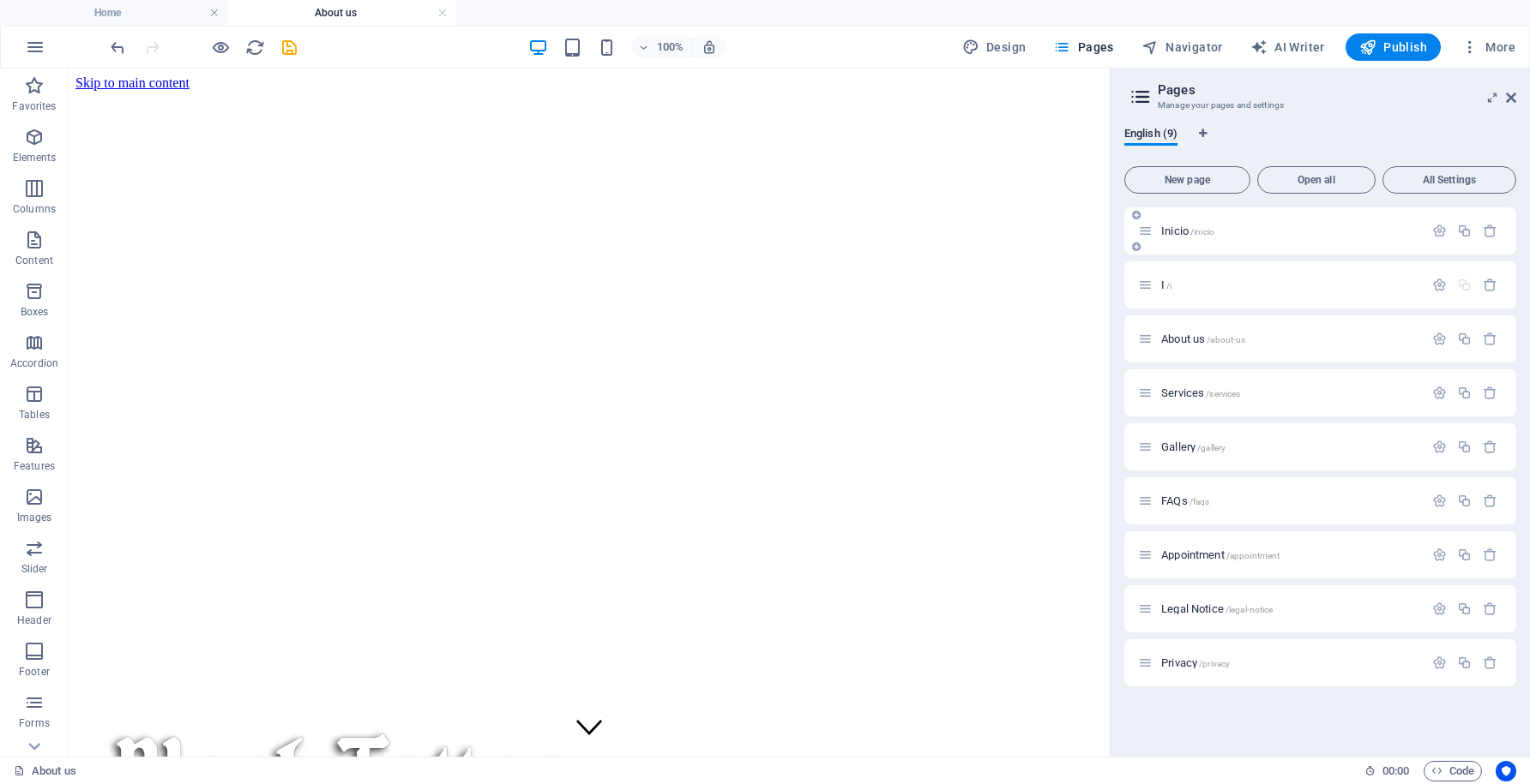
click at [1179, 230] on span "Inicio /inicio" at bounding box center [1188, 230] width 53 height 13
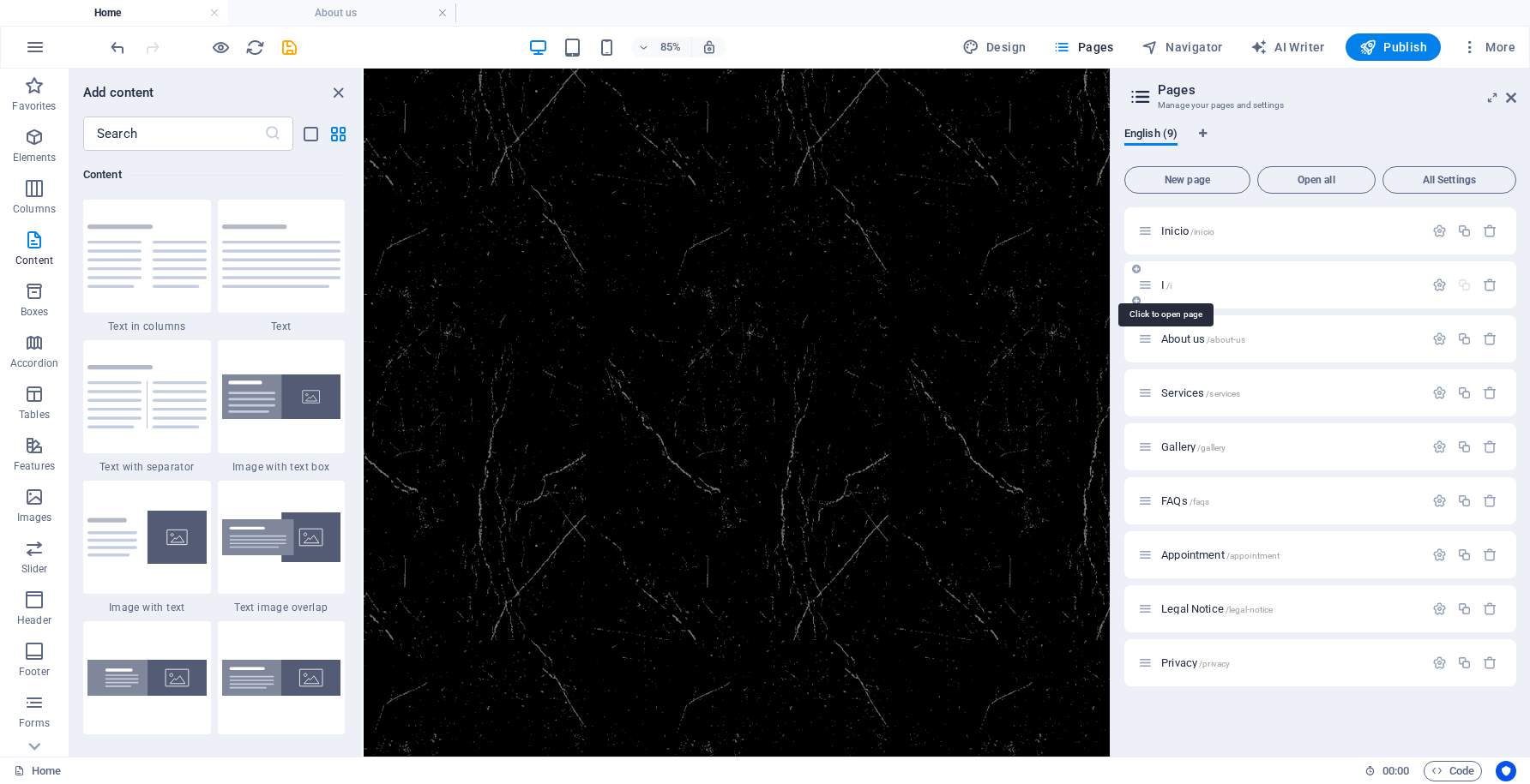
click at [1162, 284] on span "I /i" at bounding box center [1166, 285] width 10 height 13
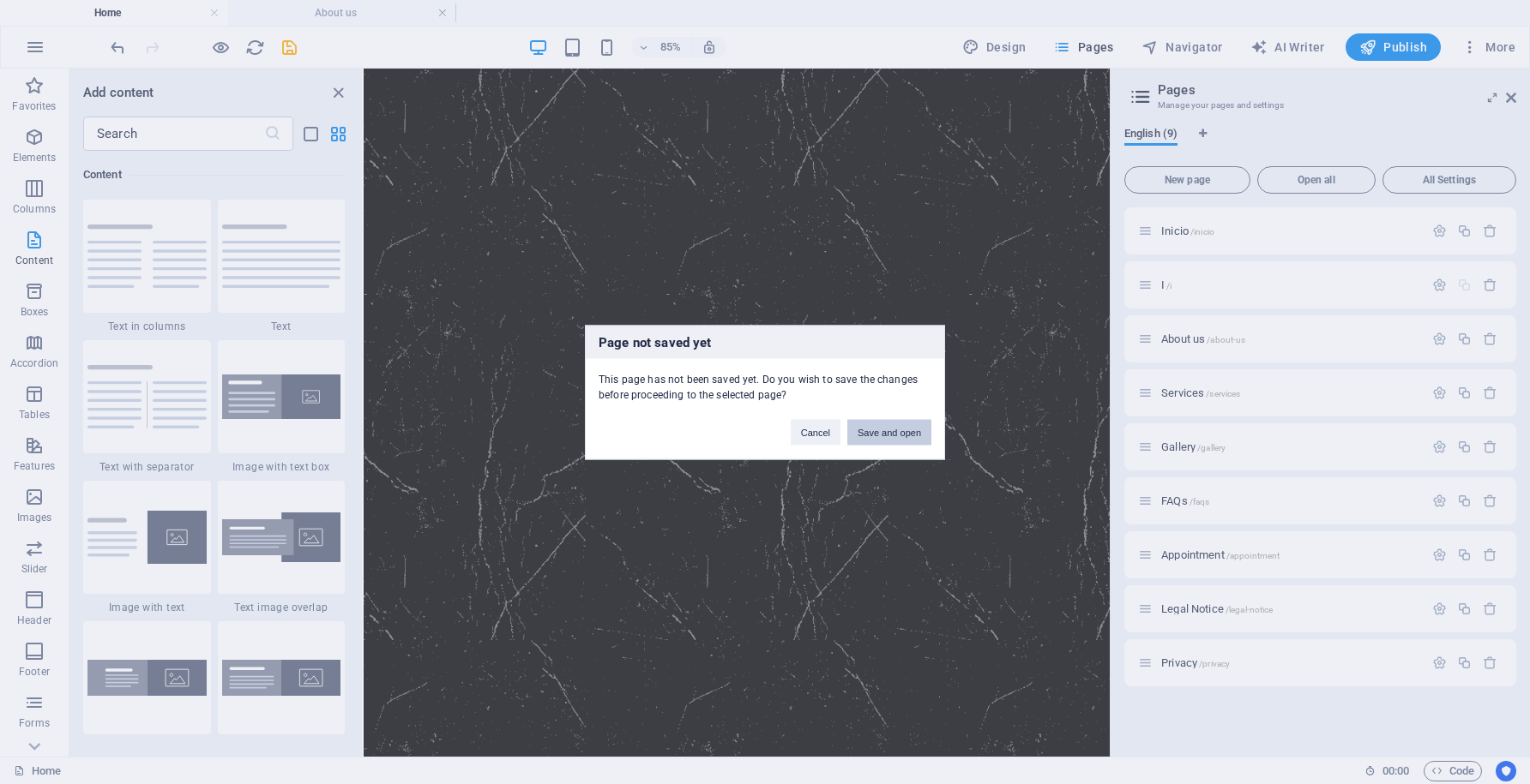
click at [903, 426] on button "Save and open" at bounding box center [889, 432] width 84 height 26
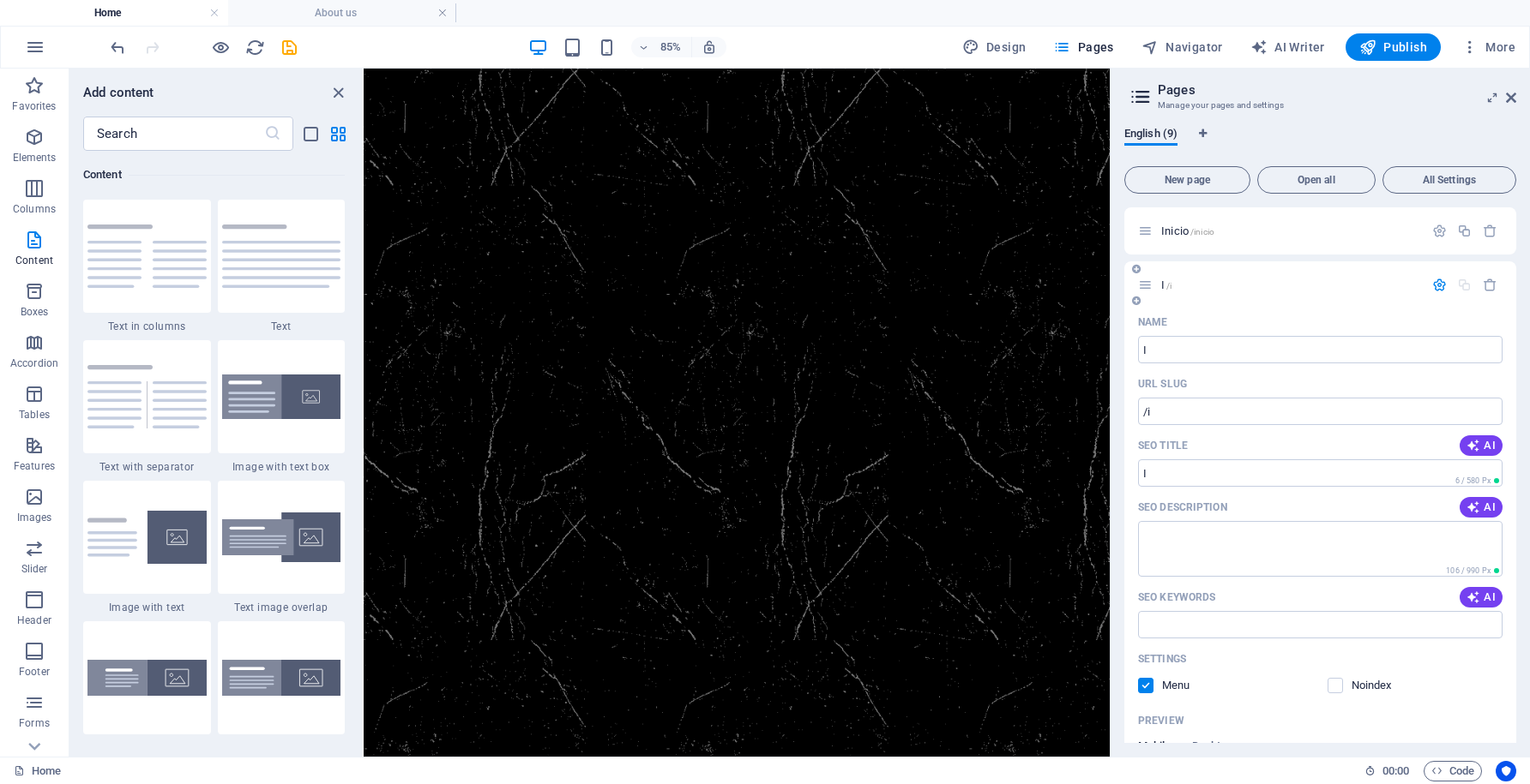
click at [1435, 282] on icon "button" at bounding box center [1439, 285] width 15 height 15
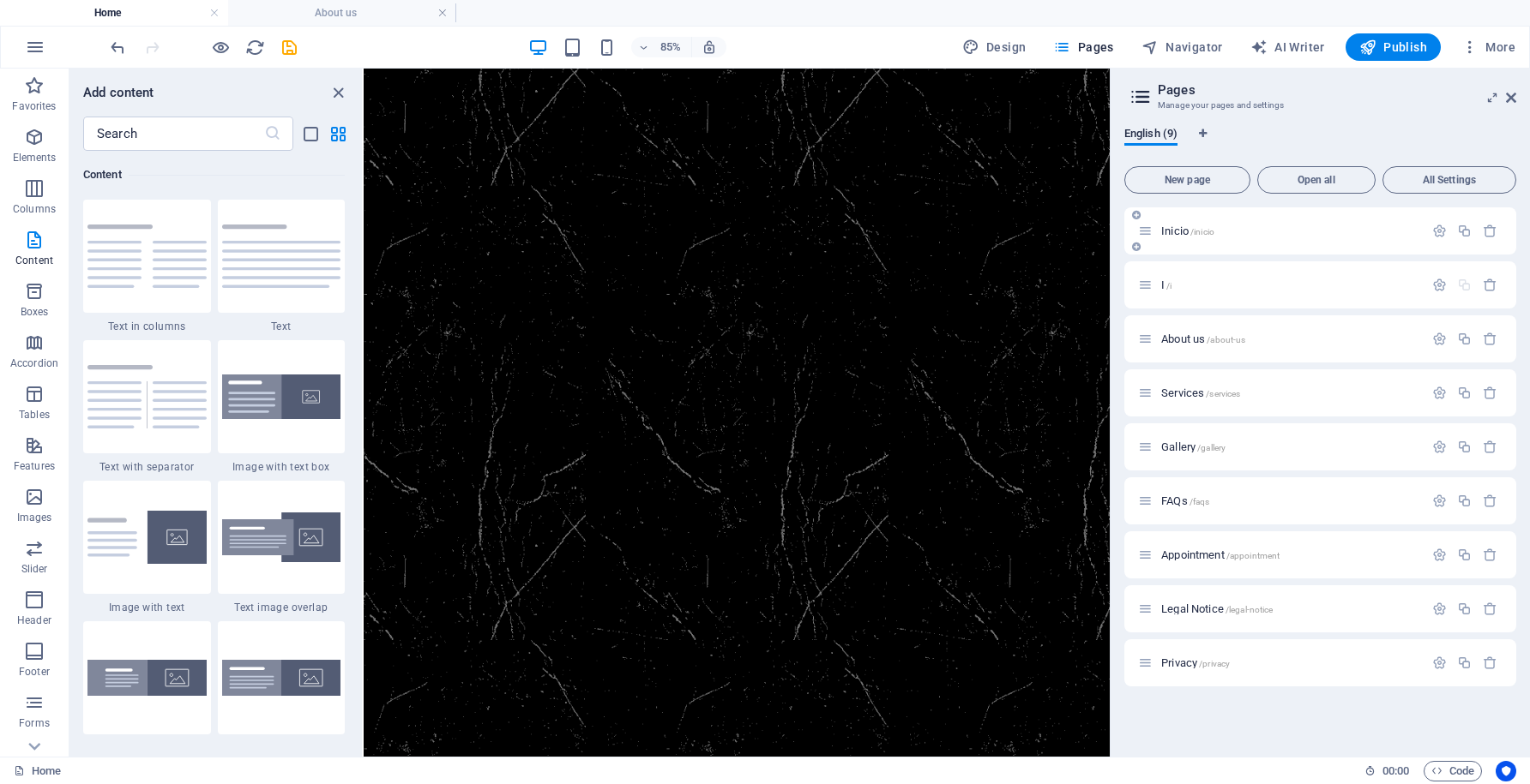
click at [1173, 230] on span "Inicio /inicio" at bounding box center [1188, 230] width 53 height 13
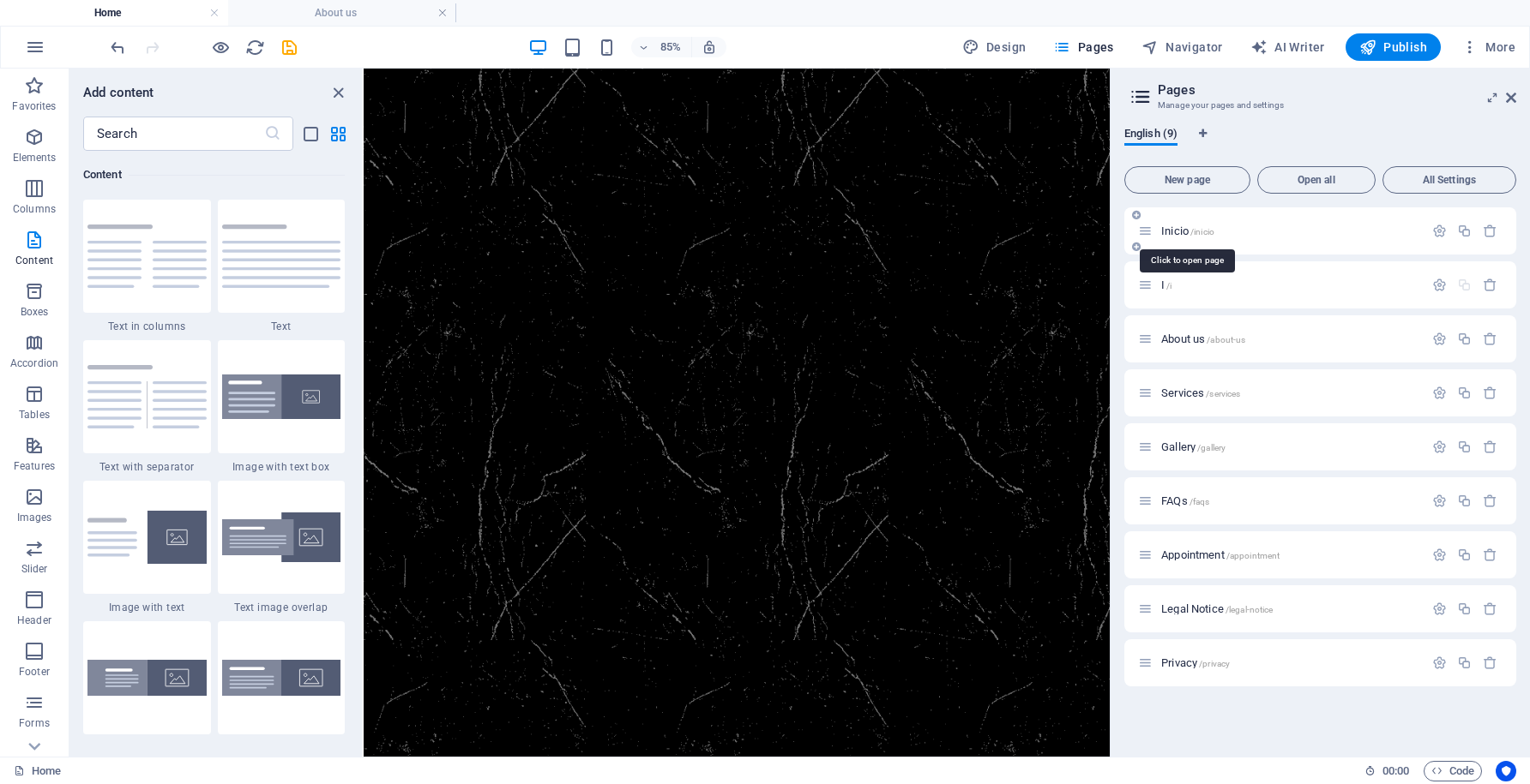
click at [1173, 230] on span "Inicio /inicio" at bounding box center [1188, 230] width 53 height 13
click at [1163, 288] on span "I /i" at bounding box center [1166, 285] width 10 height 13
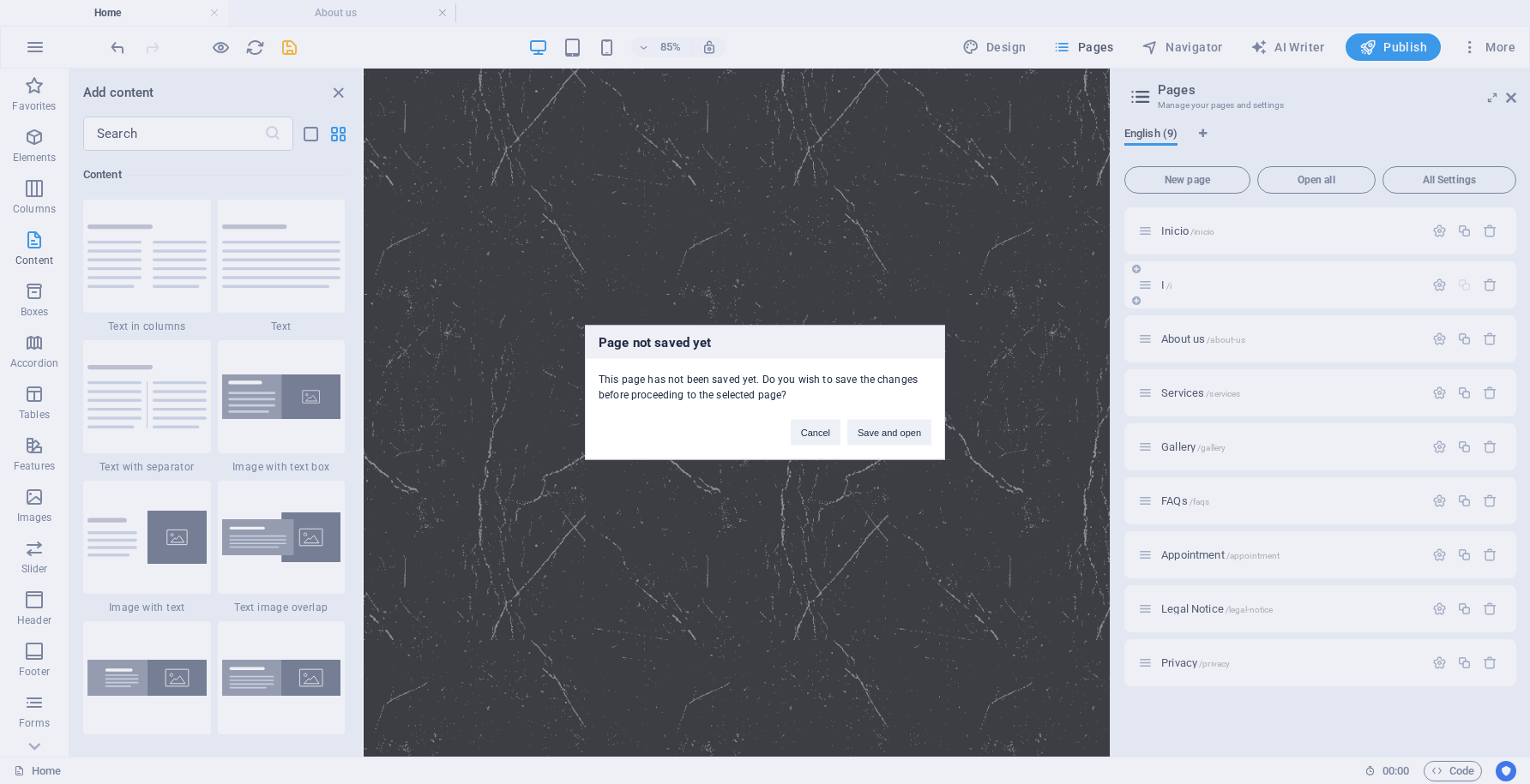
click at [1163, 288] on div "Page not saved yet This page has not been saved yet. Do you wish to save the ch…" at bounding box center [765, 392] width 1530 height 784
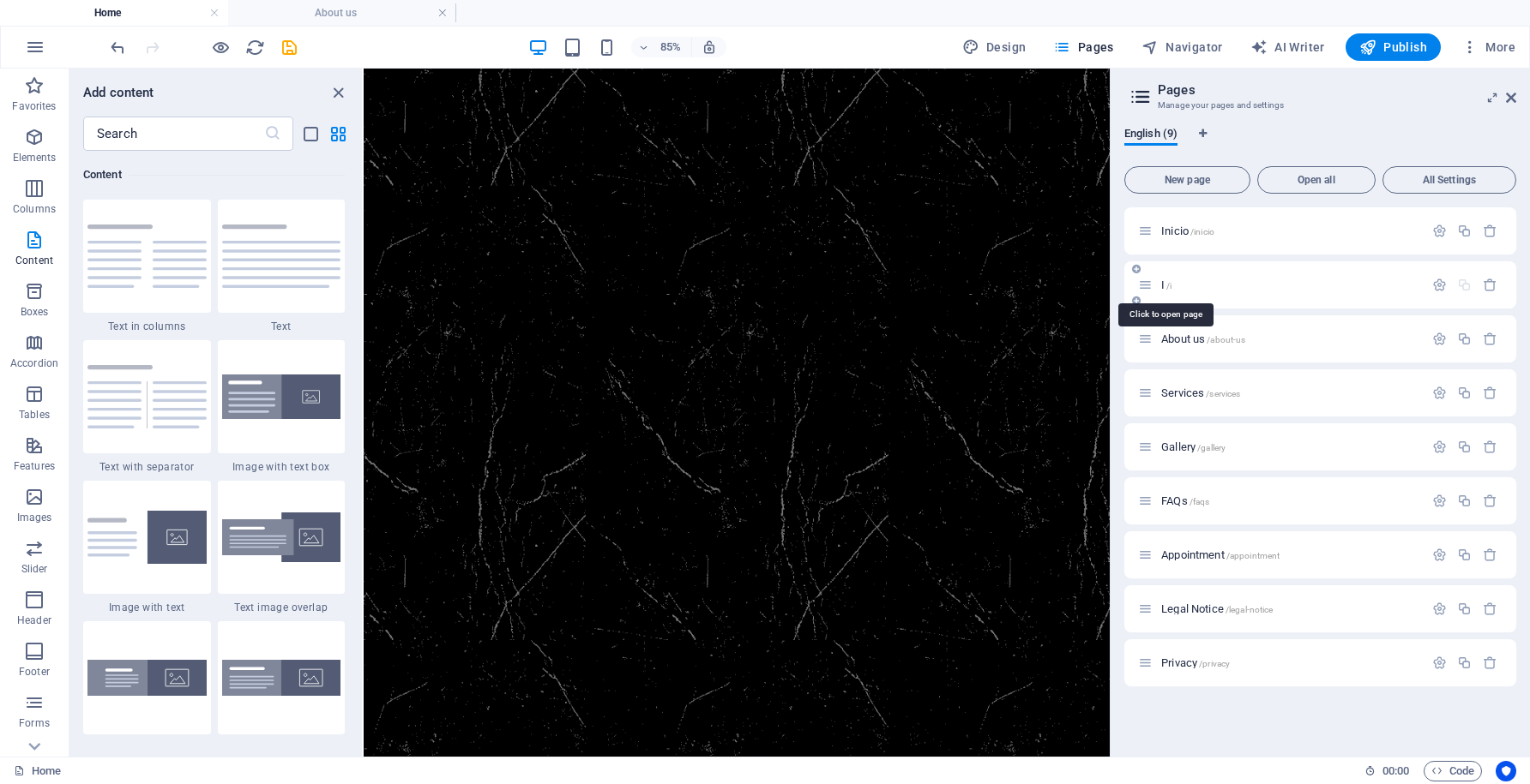
click at [1163, 288] on span "I /i" at bounding box center [1166, 285] width 10 height 13
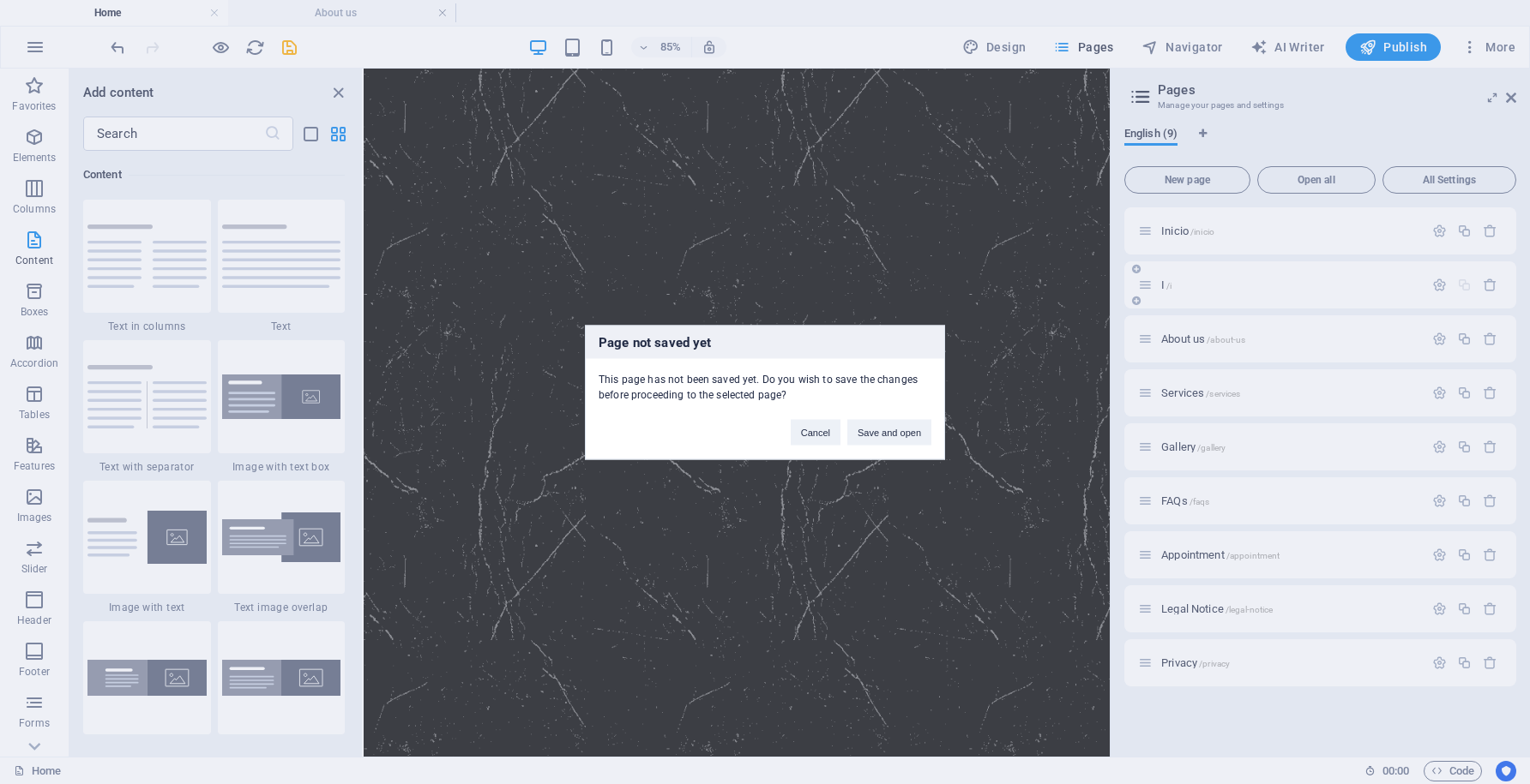
click at [1163, 288] on div "Page not saved yet This page has not been saved yet. Do you wish to save the ch…" at bounding box center [765, 392] width 1530 height 784
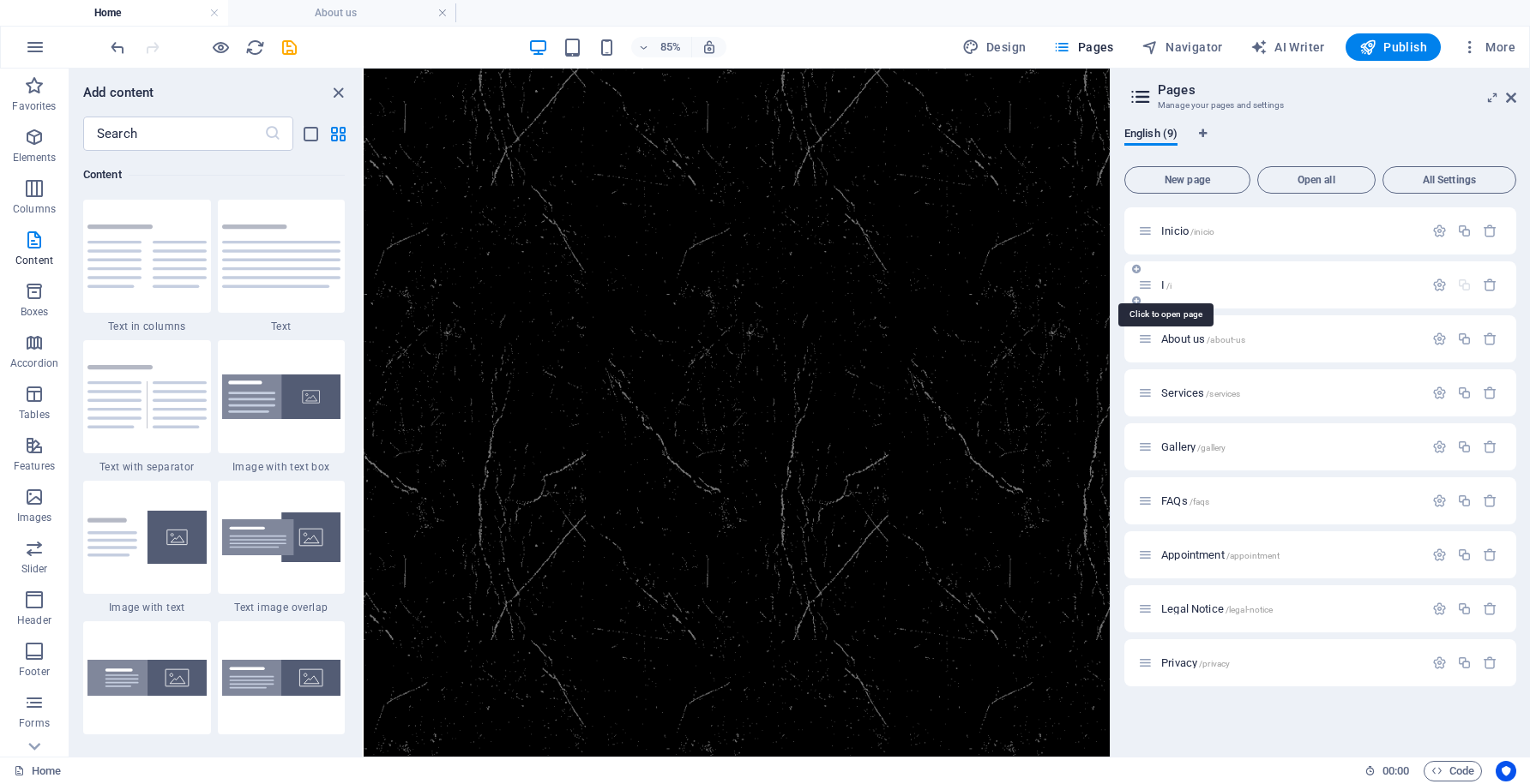
click at [1163, 288] on span "I /i" at bounding box center [1166, 285] width 10 height 13
click at [1287, 292] on div "I /i" at bounding box center [1281, 285] width 286 height 20
click at [1195, 182] on span "New page" at bounding box center [1187, 180] width 110 height 10
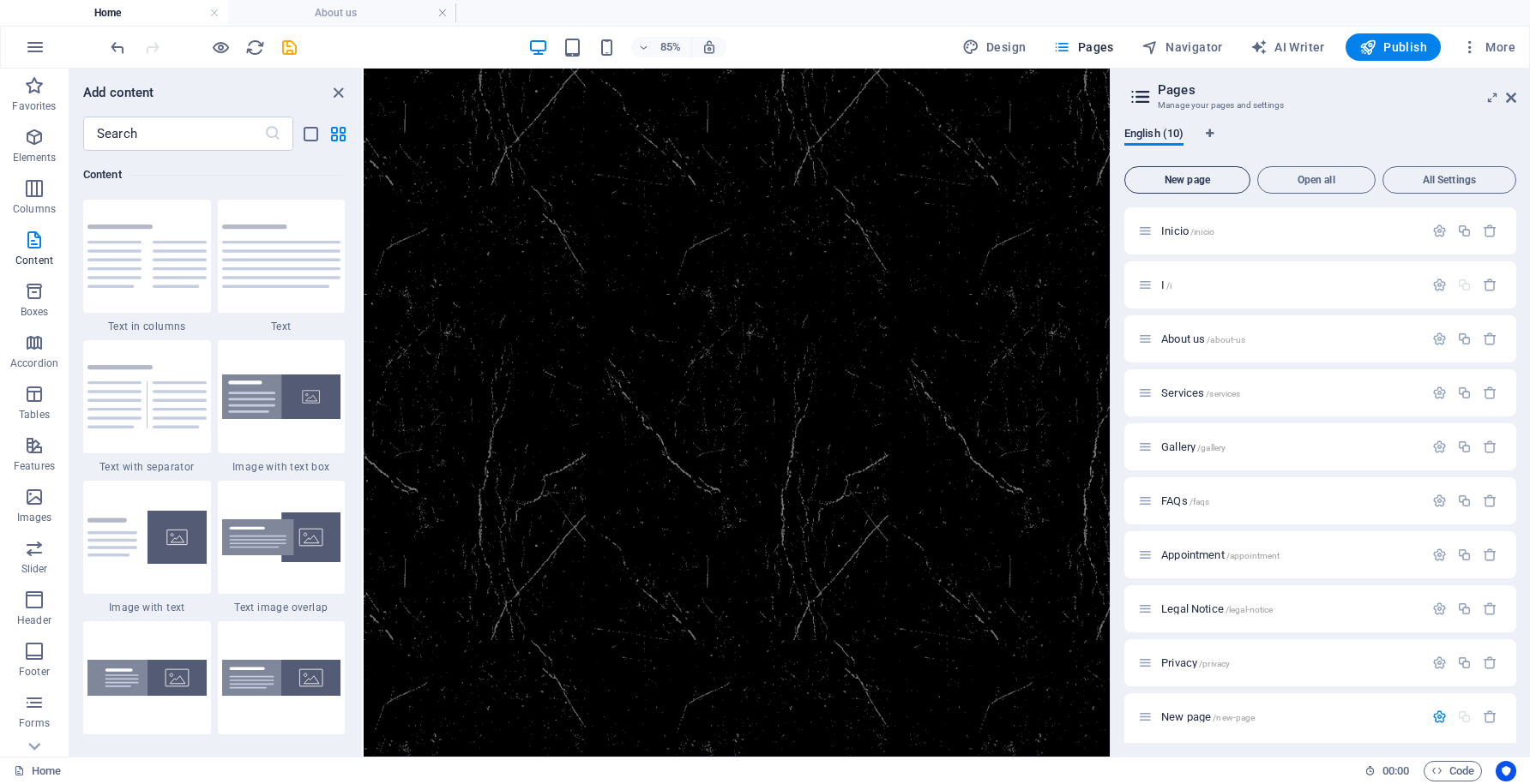
scroll to position [306, 0]
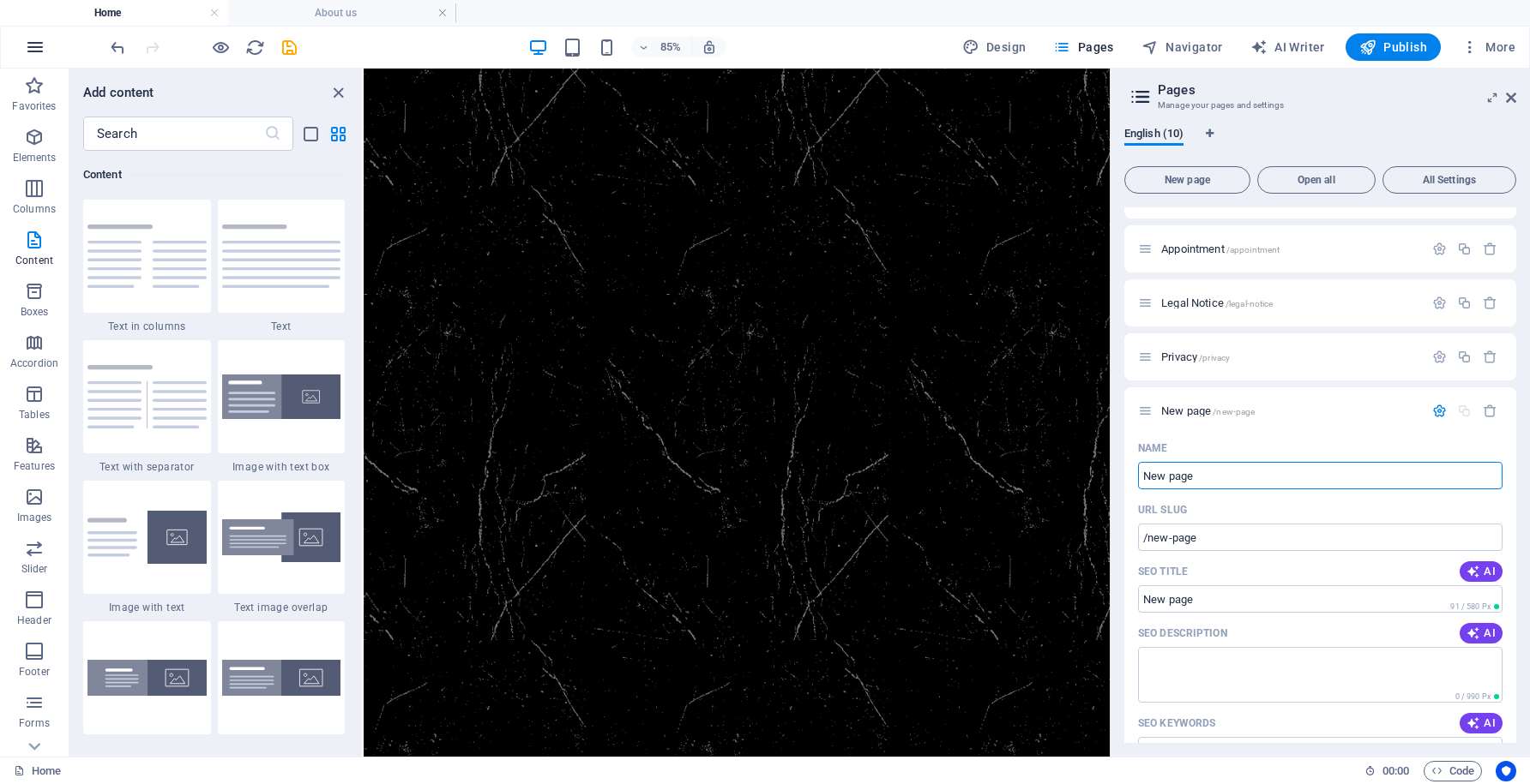
click at [35, 50] on icon "button" at bounding box center [34, 46] width 21 height 21
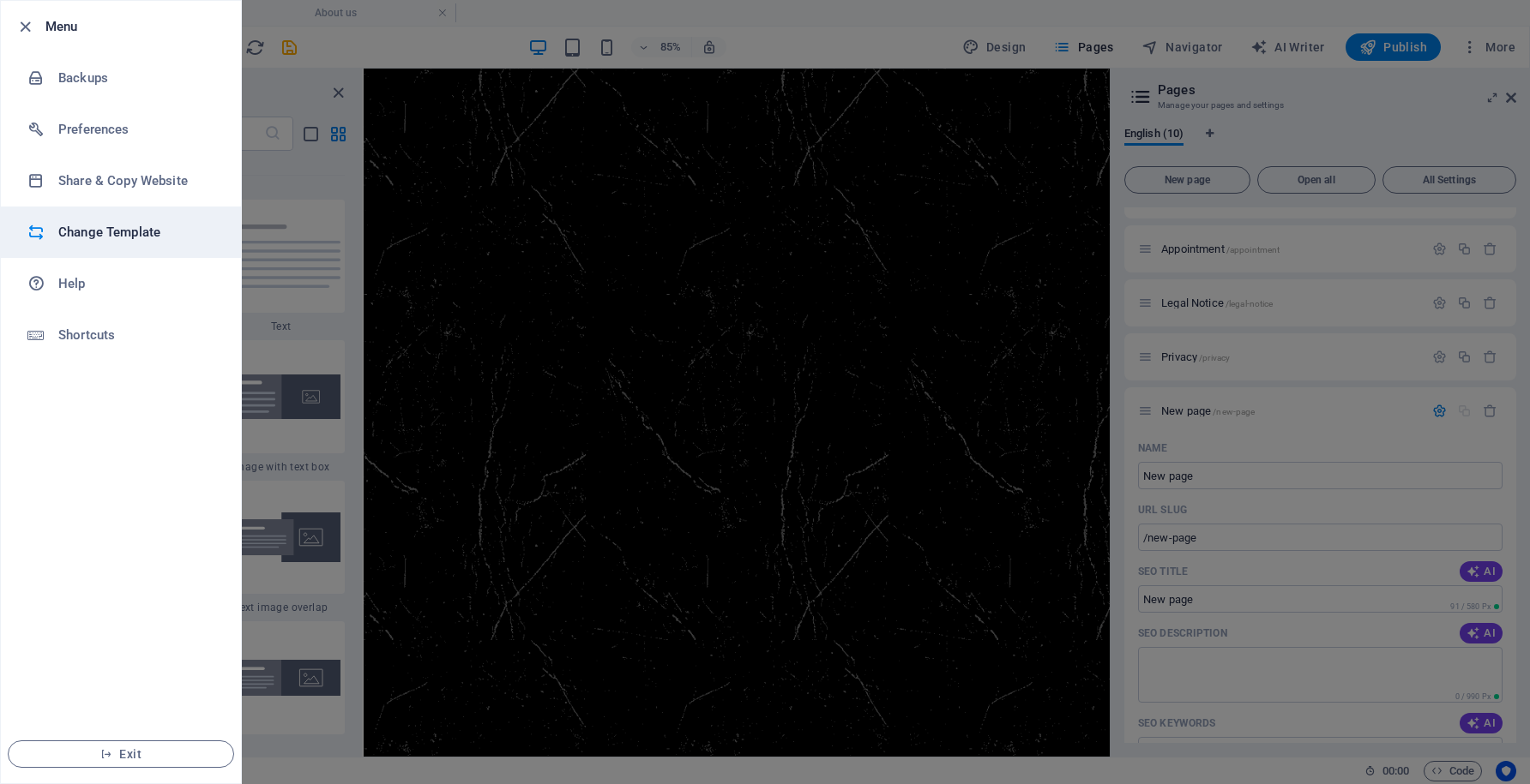
click at [132, 223] on h6 "Change Template" at bounding box center [137, 231] width 159 height 21
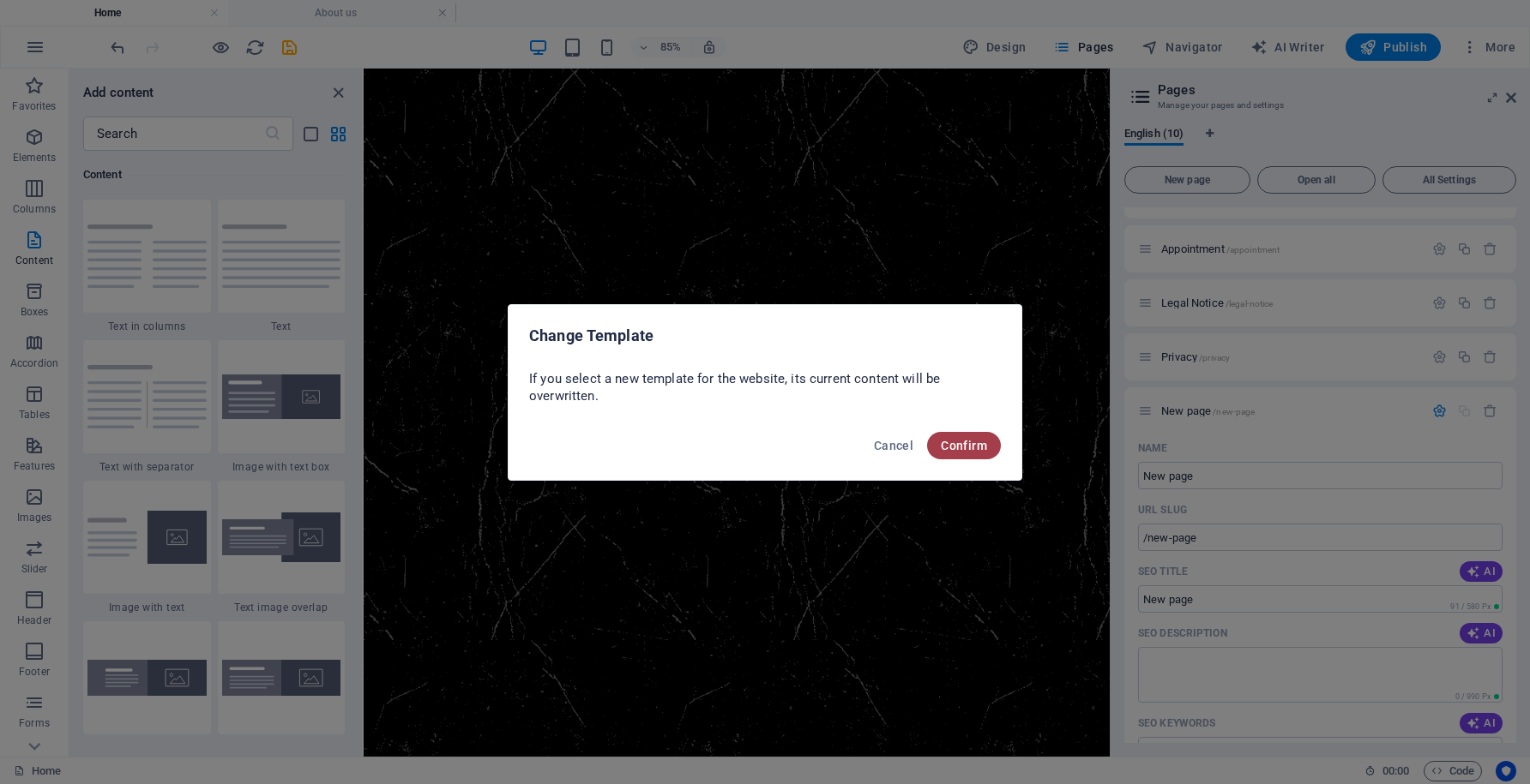
click at [964, 451] on span "Confirm" at bounding box center [964, 446] width 46 height 14
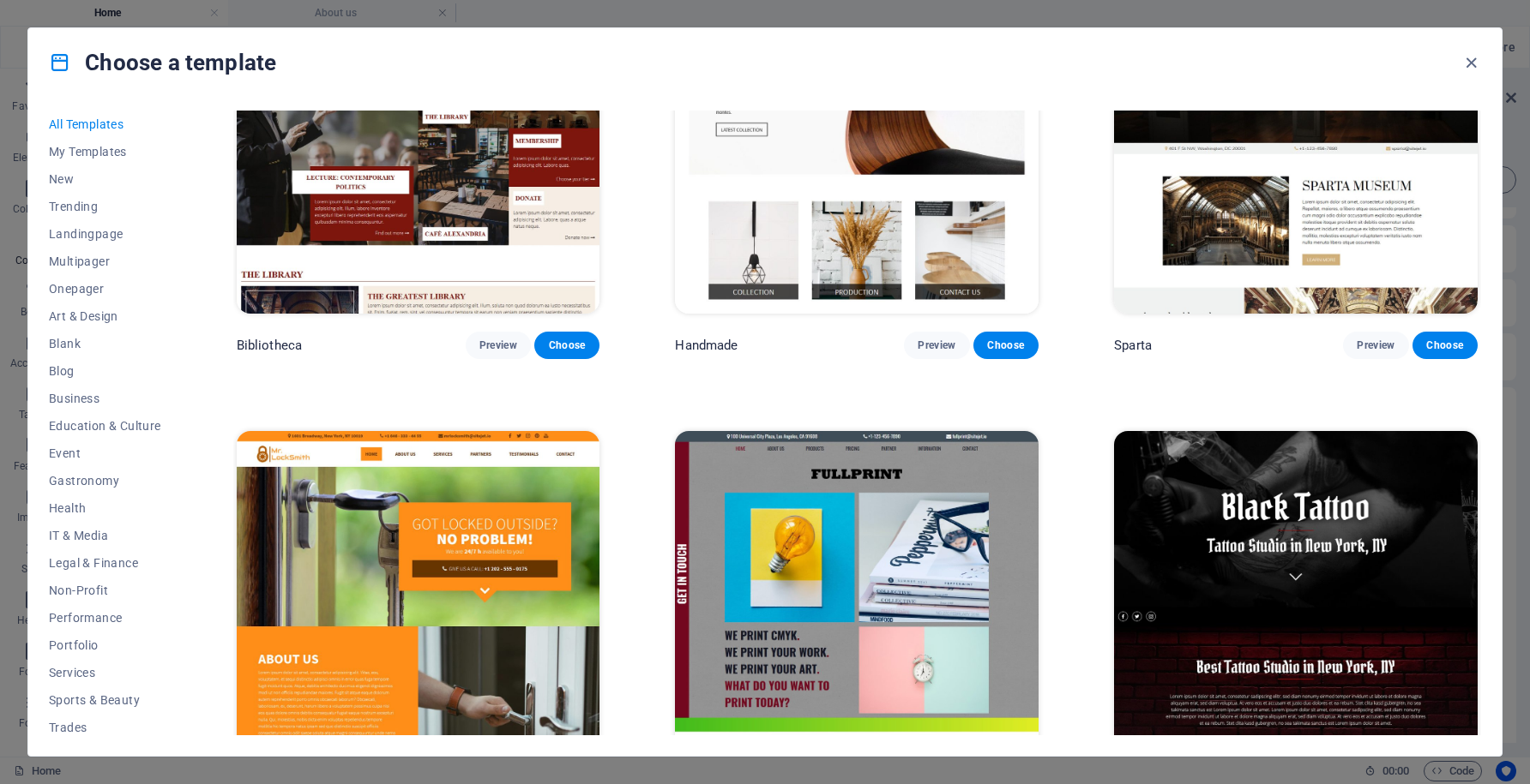
scroll to position [12404, 0]
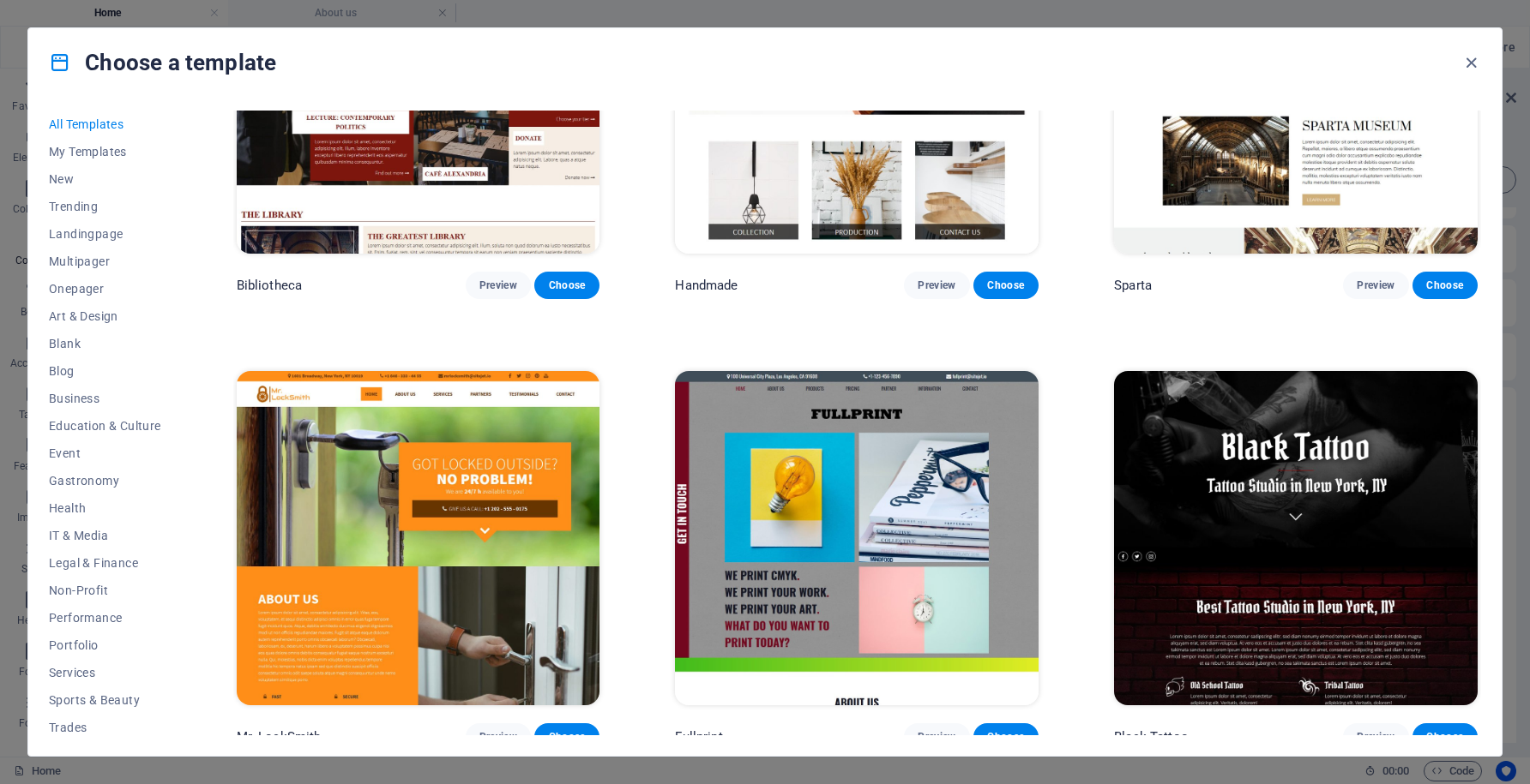
click at [1347, 451] on img at bounding box center [1296, 538] width 364 height 334
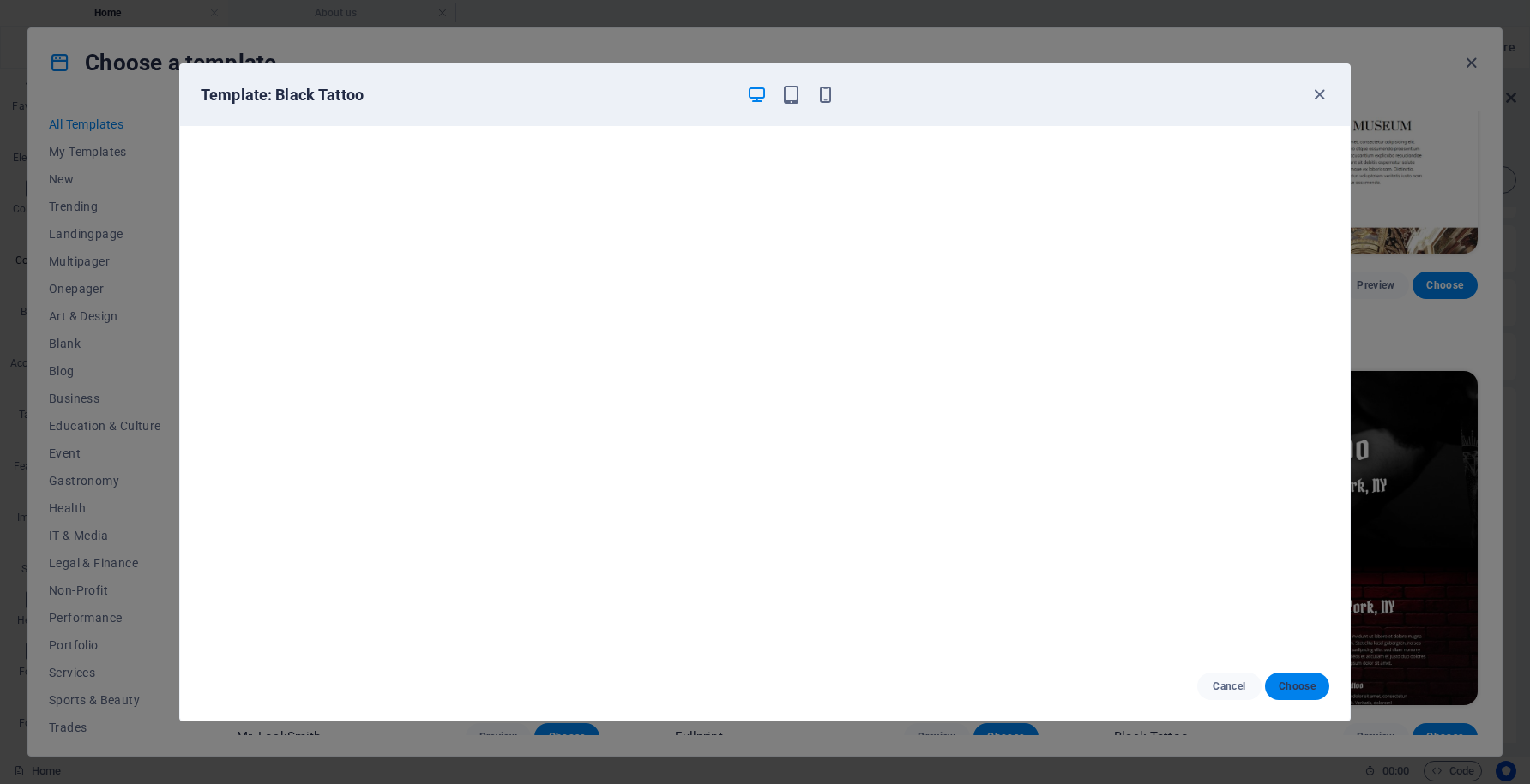
click at [1299, 688] on span "Choose" at bounding box center [1297, 686] width 36 height 14
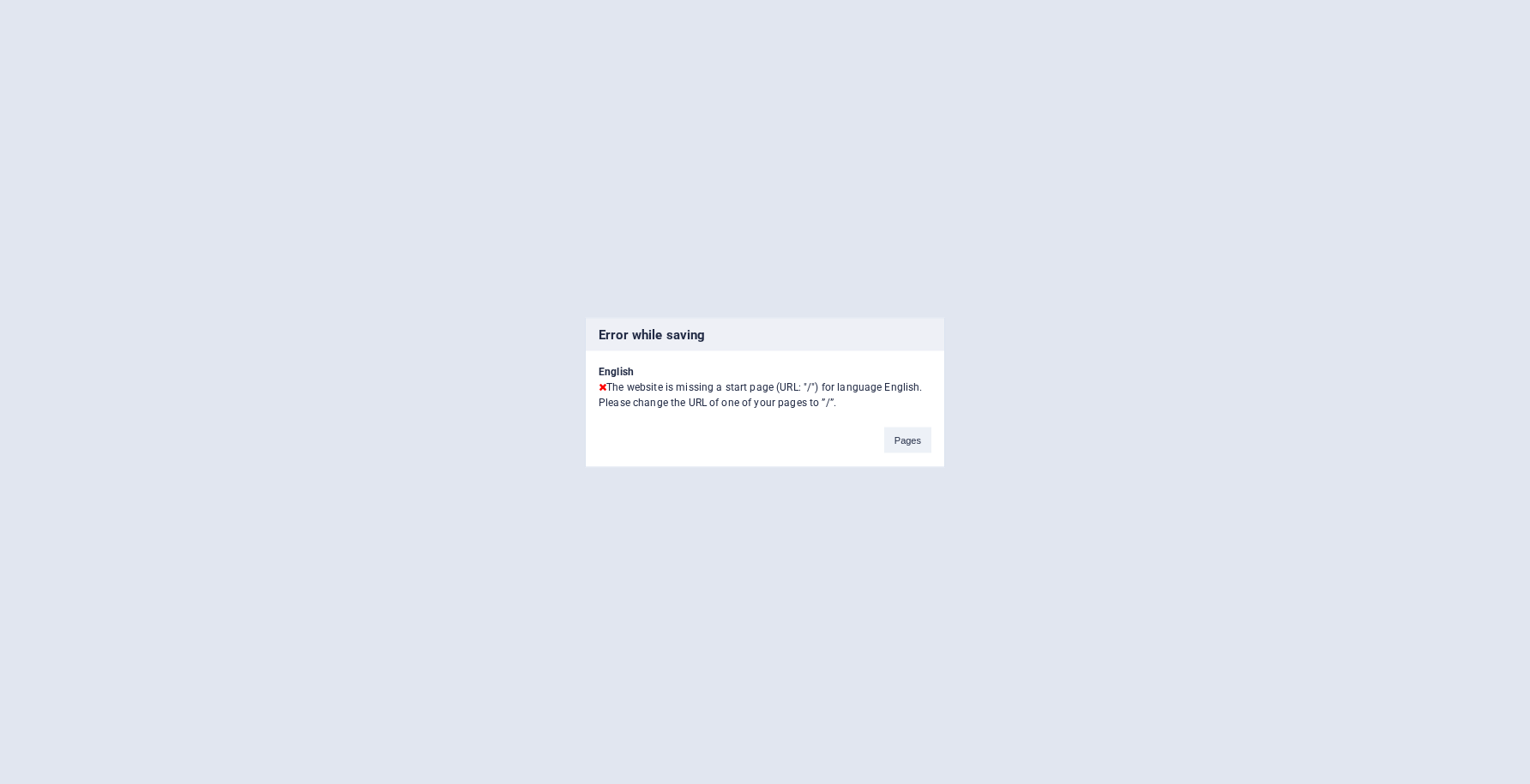
click at [1299, 688] on div "Error while saving English The website is missing a start page (URL: "/") for l…" at bounding box center [765, 392] width 1530 height 784
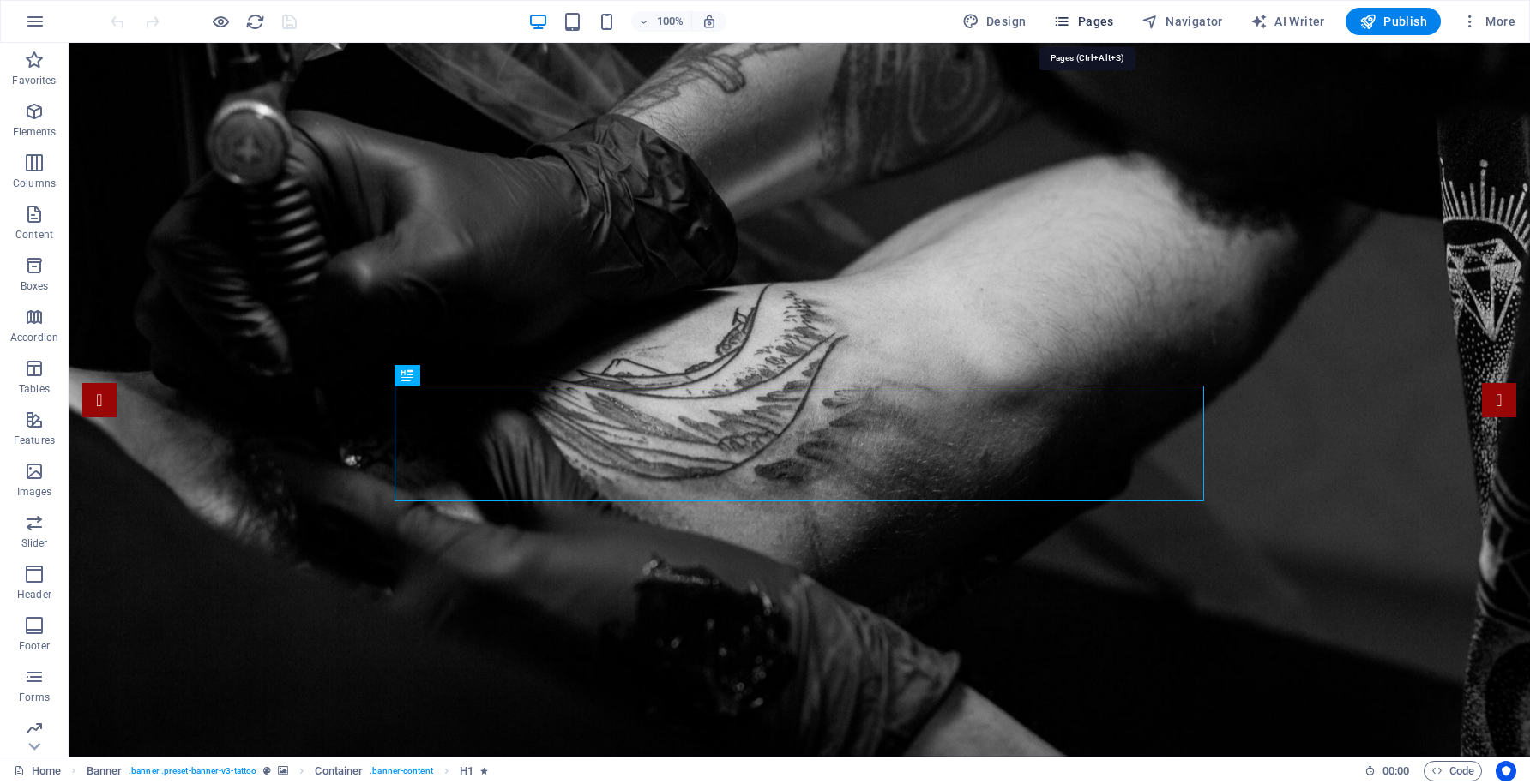
click at [1099, 24] on span "Pages" at bounding box center [1083, 21] width 60 height 17
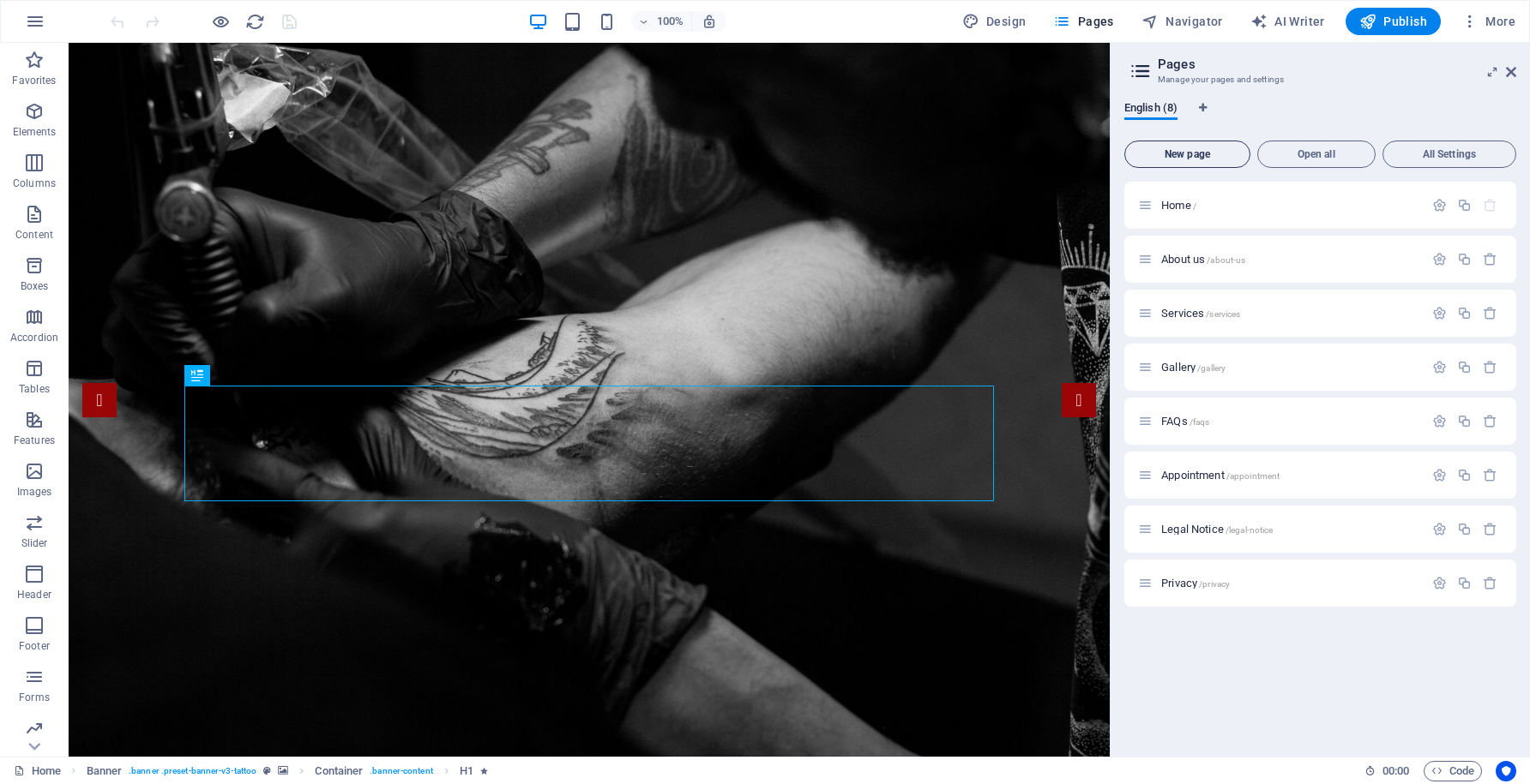
click at [1201, 159] on span "New page" at bounding box center [1187, 154] width 110 height 10
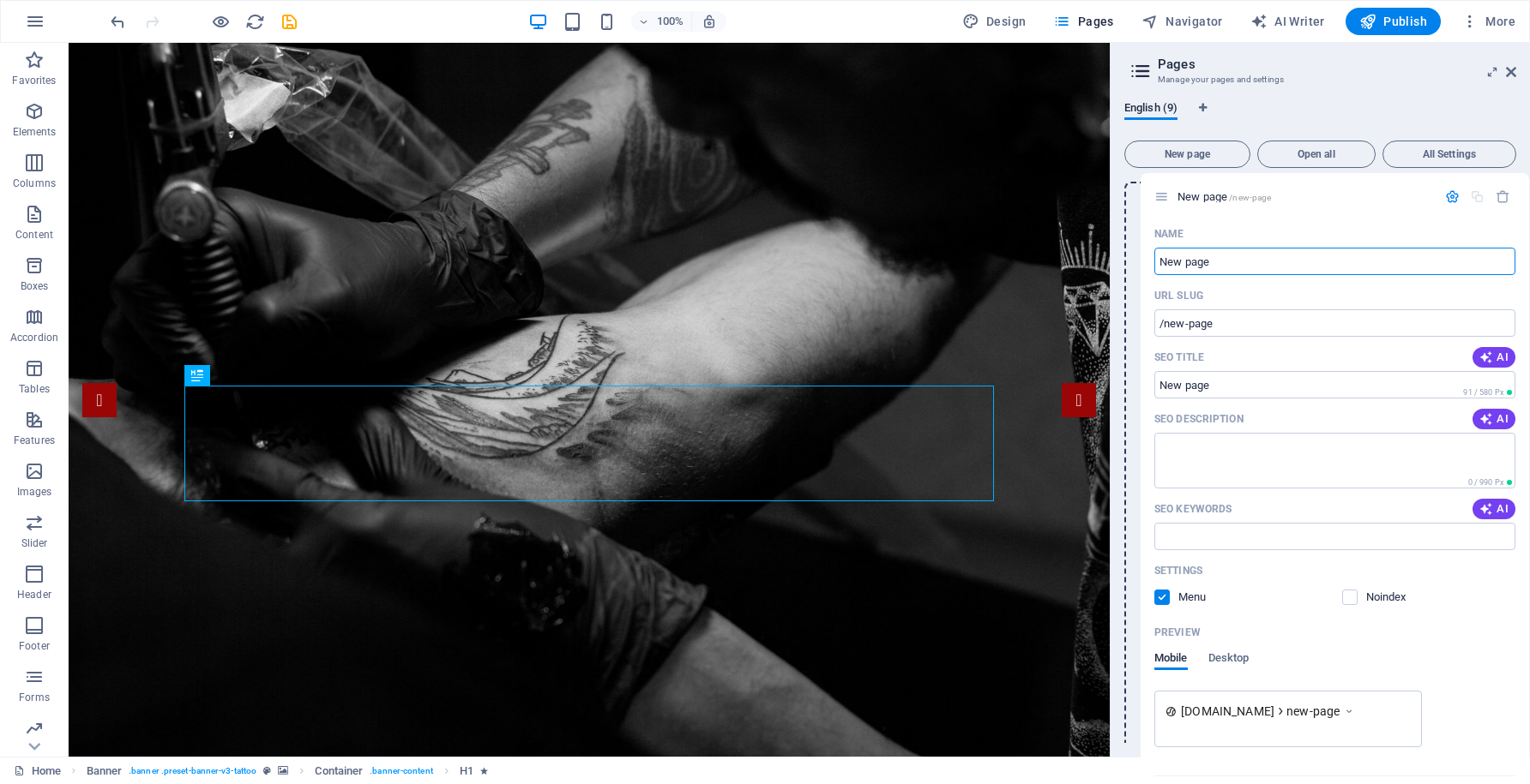
drag, startPoint x: 1147, startPoint y: 638, endPoint x: 1163, endPoint y: 188, distance: 450.3
click at [1163, 188] on div "Home / About us /about-us Services /services Gallery /gallery FAQs /faqs Appoin…" at bounding box center [1320, 720] width 392 height 1077
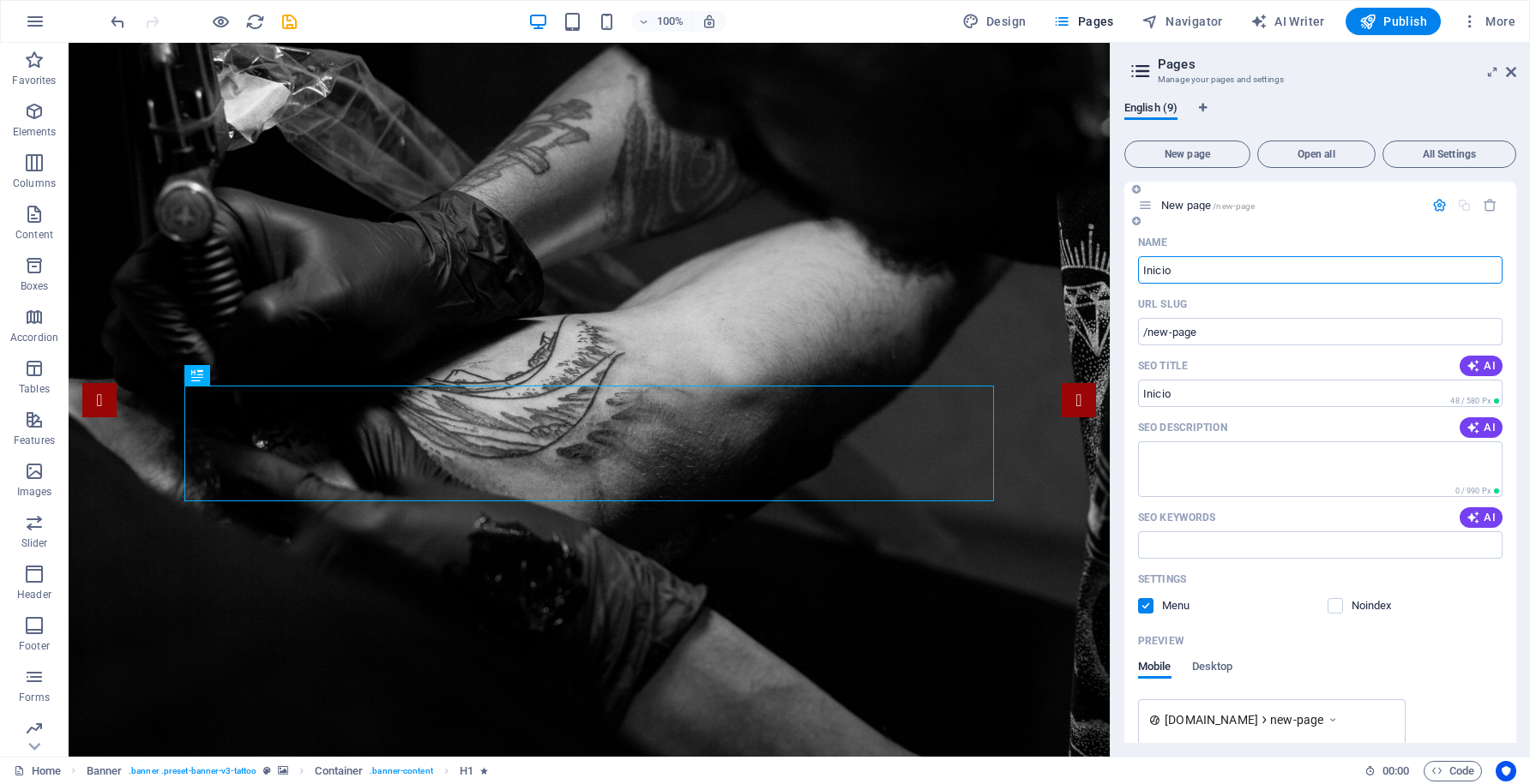
type input "Inicio"
type input "/inicio"
type input "Inicio"
type input "/"
click at [1194, 398] on input "SEO Title" at bounding box center [1320, 394] width 365 height 28
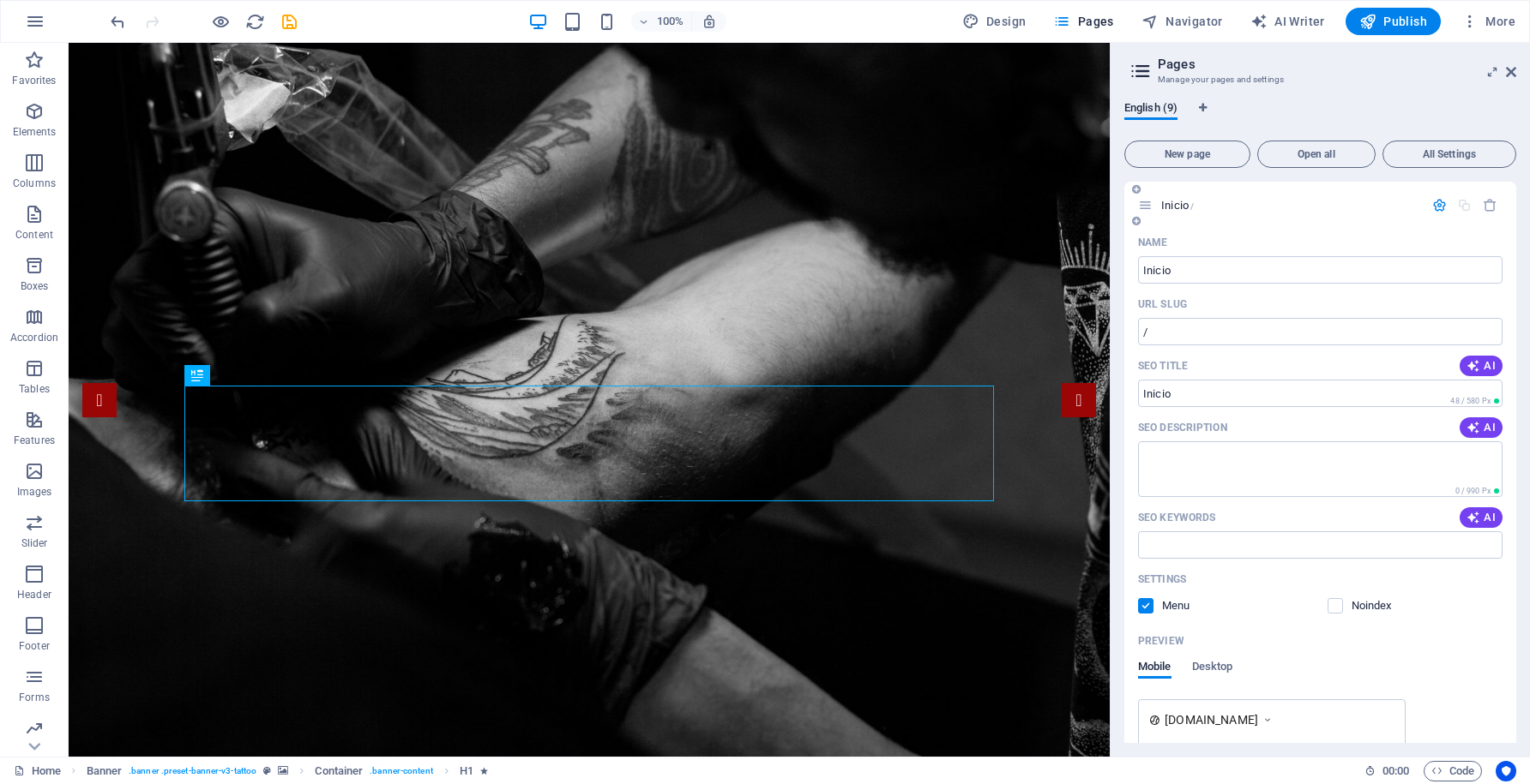
click at [1433, 207] on icon "button" at bounding box center [1439, 205] width 15 height 15
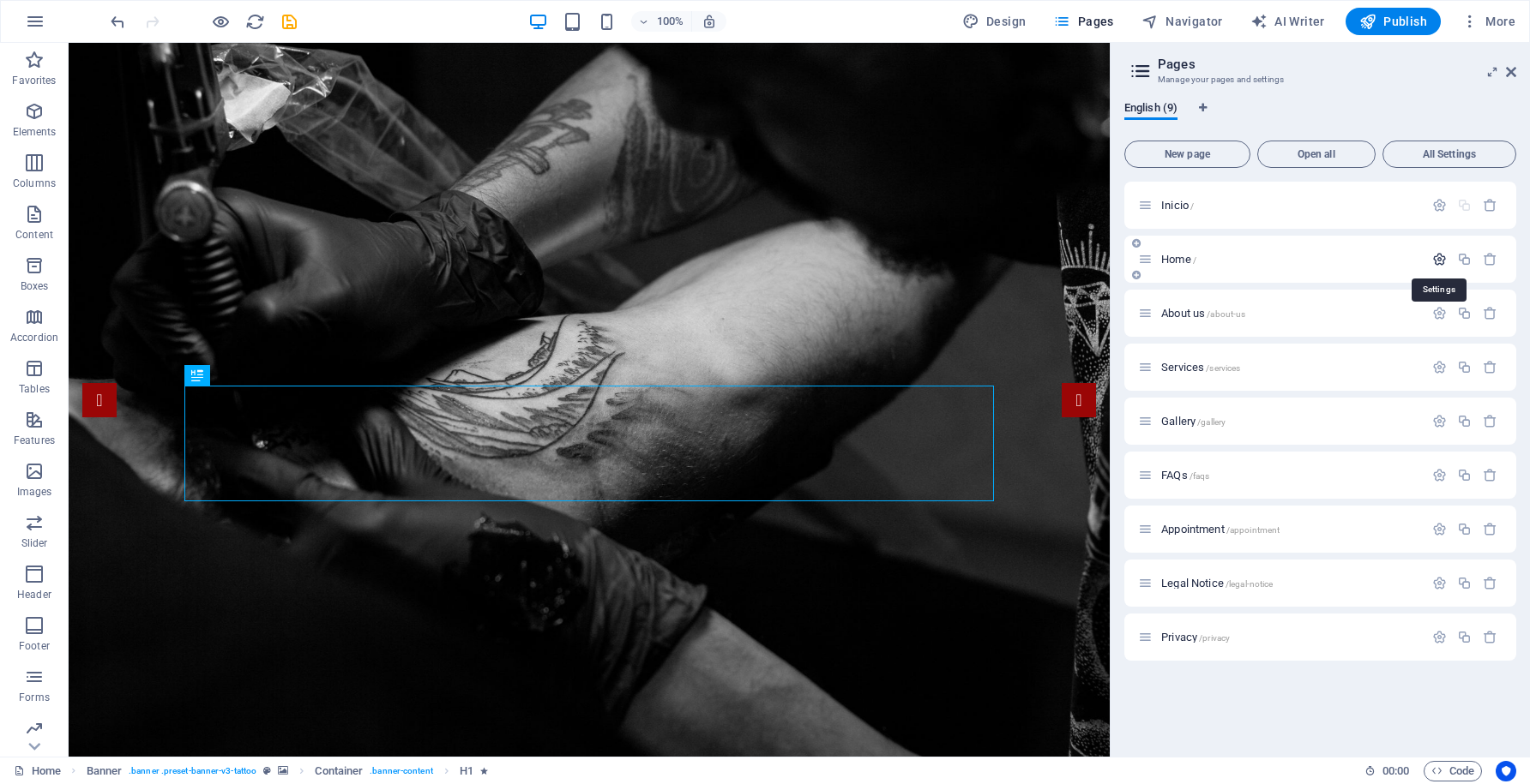
click at [1437, 261] on icon "button" at bounding box center [1439, 259] width 15 height 15
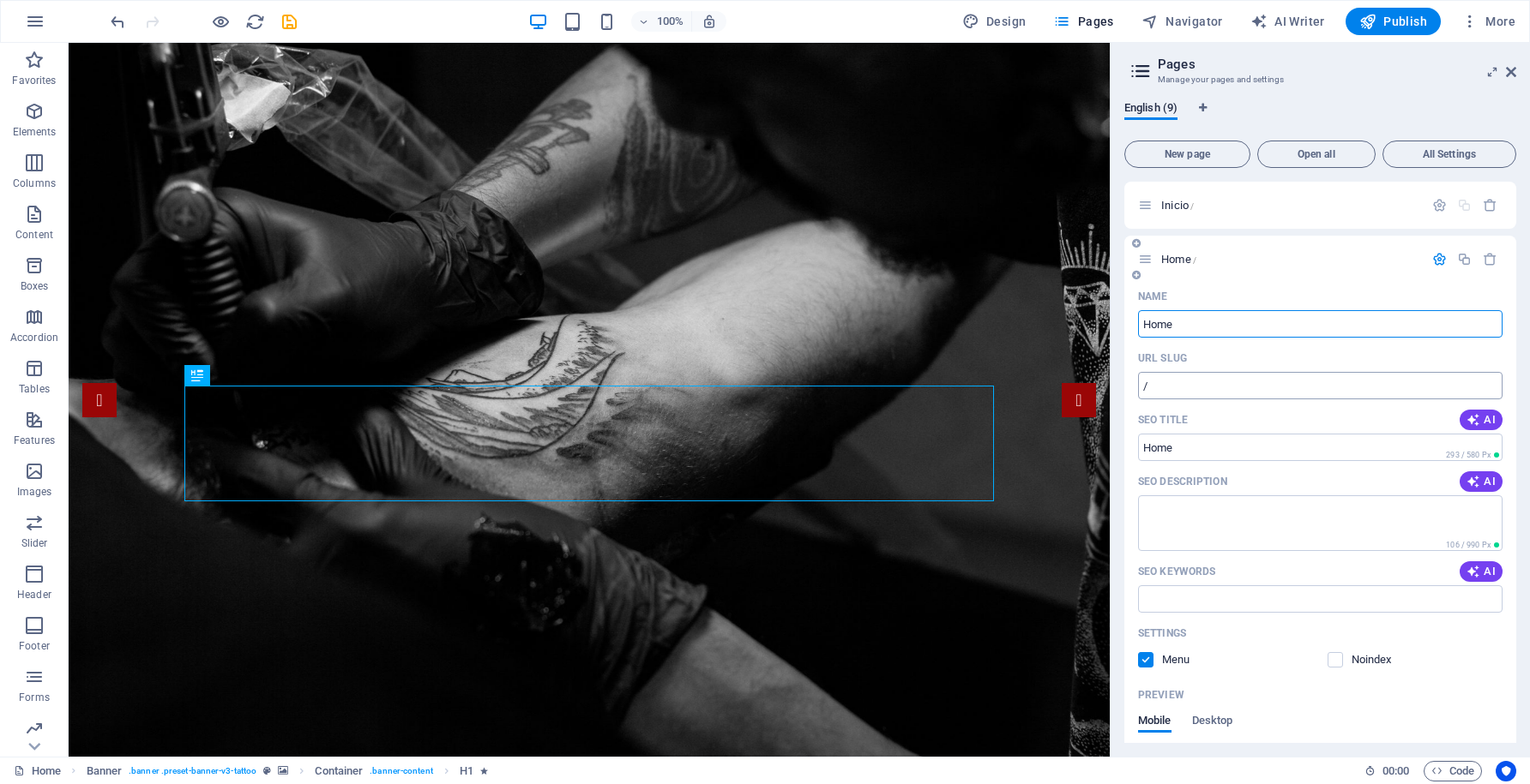
click at [1296, 380] on input "/" at bounding box center [1320, 386] width 365 height 28
type input "/home"
click at [1285, 325] on input "Home" at bounding box center [1320, 324] width 365 height 28
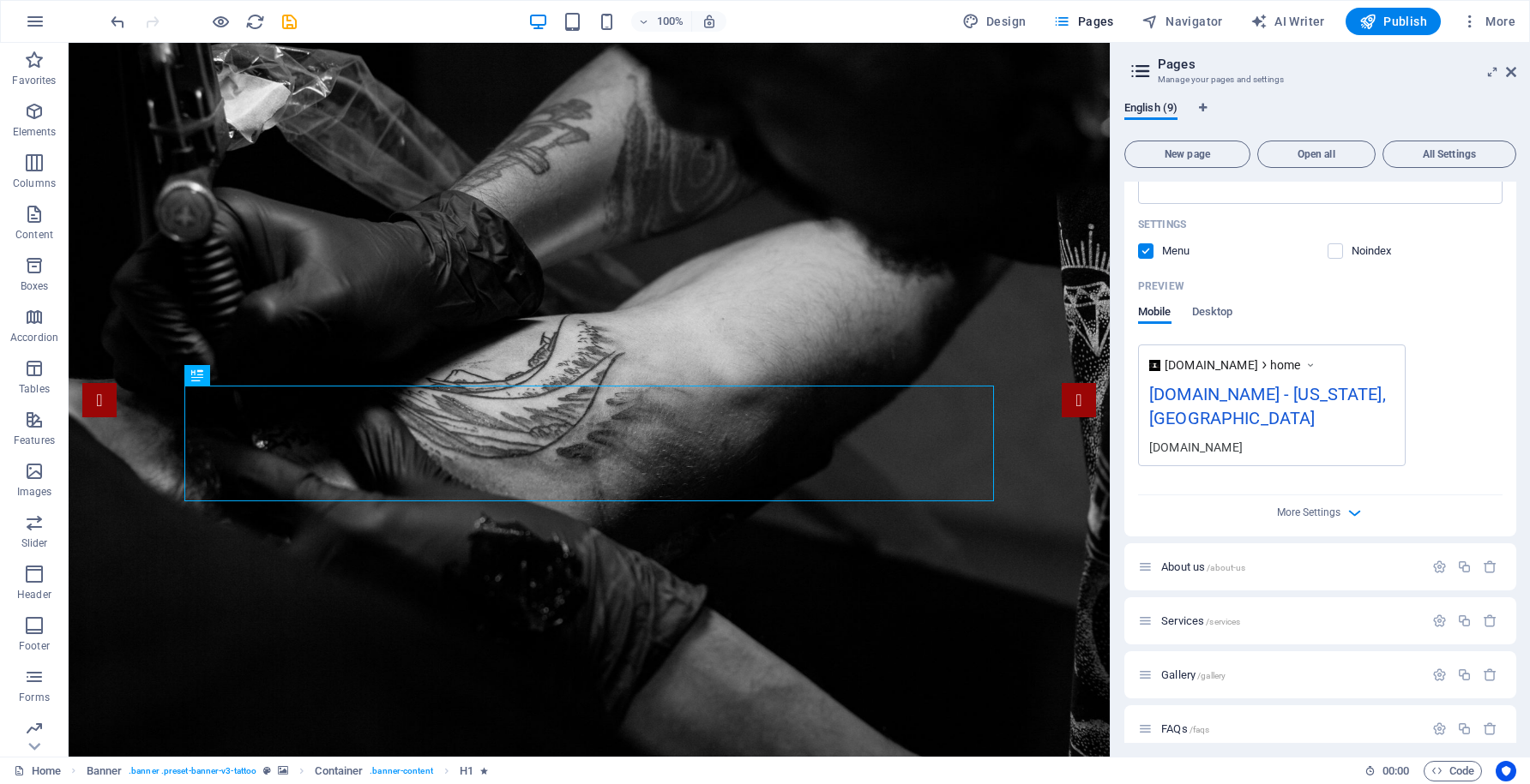
scroll to position [587, 0]
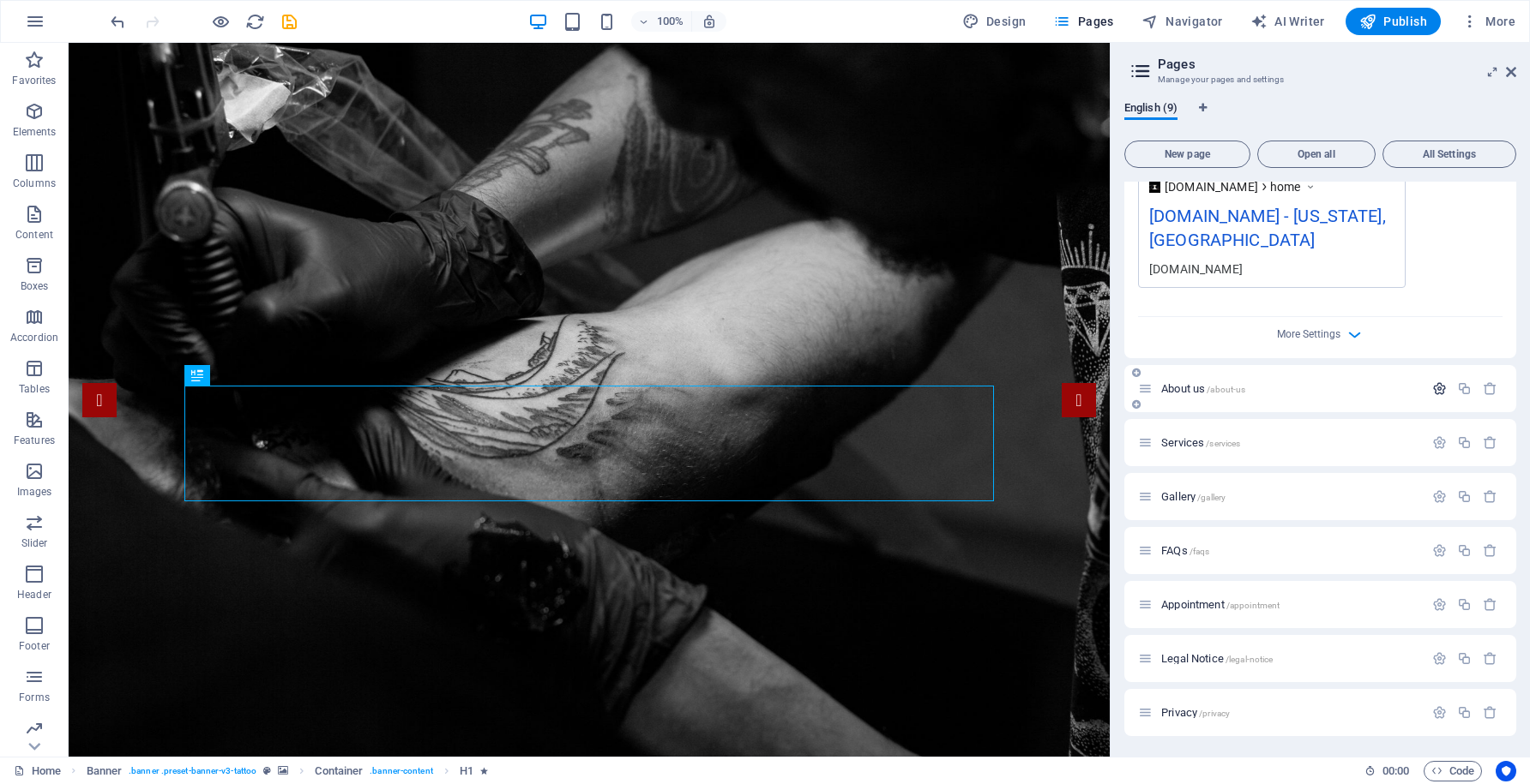
click at [1432, 392] on icon "button" at bounding box center [1439, 388] width 15 height 15
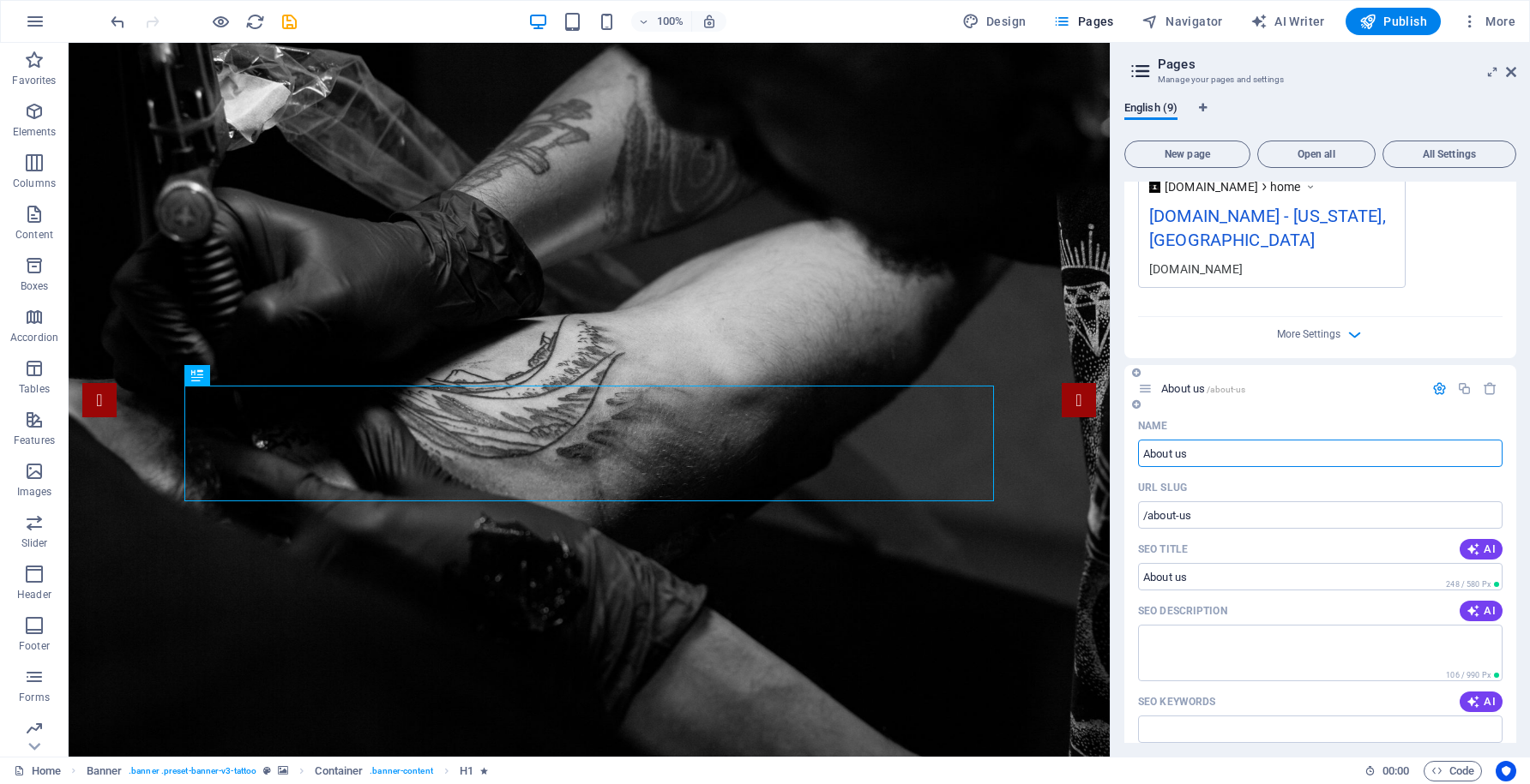
click at [1436, 389] on icon "button" at bounding box center [1439, 388] width 15 height 15
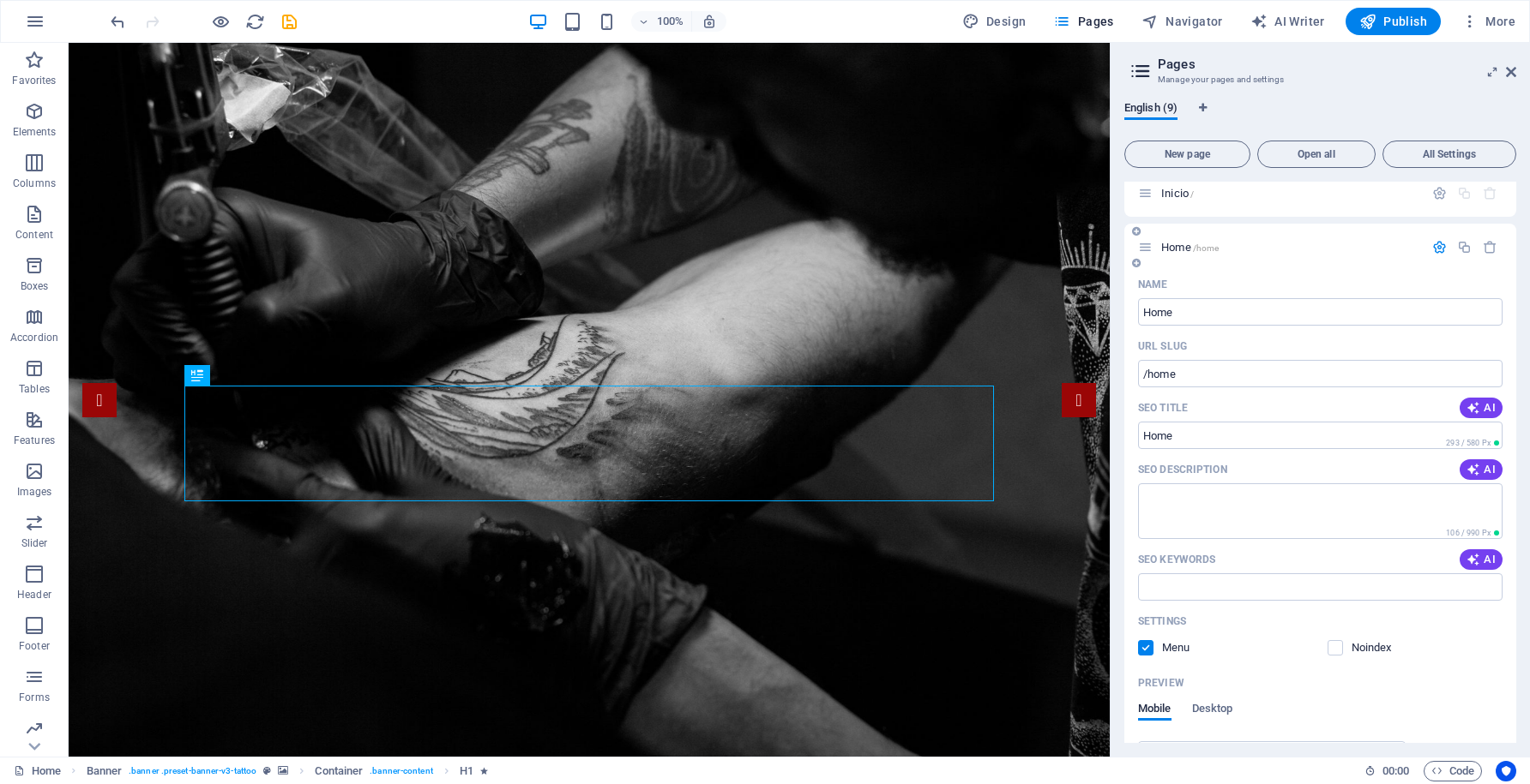
scroll to position [0, 0]
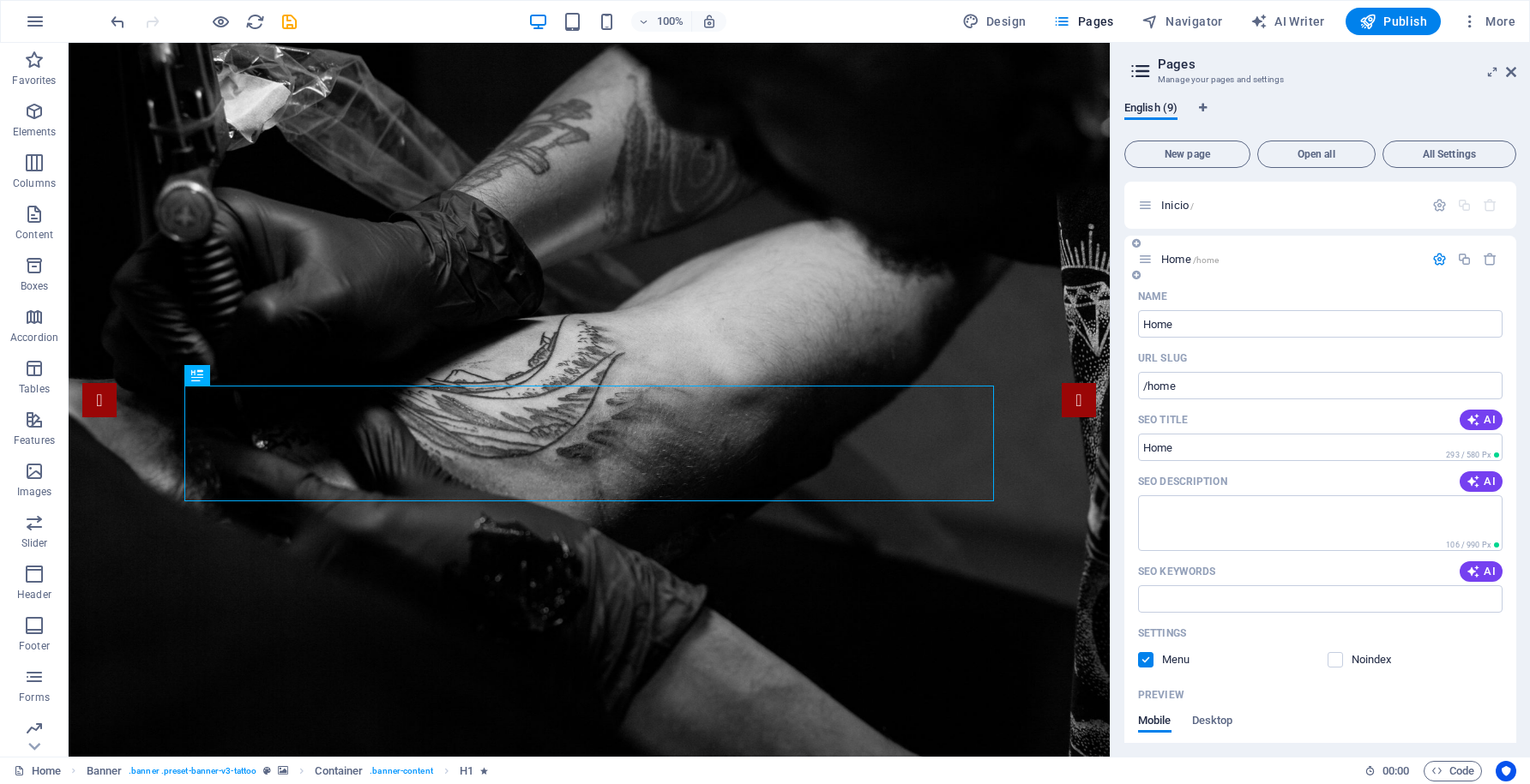
click at [1435, 264] on icon "button" at bounding box center [1439, 259] width 15 height 15
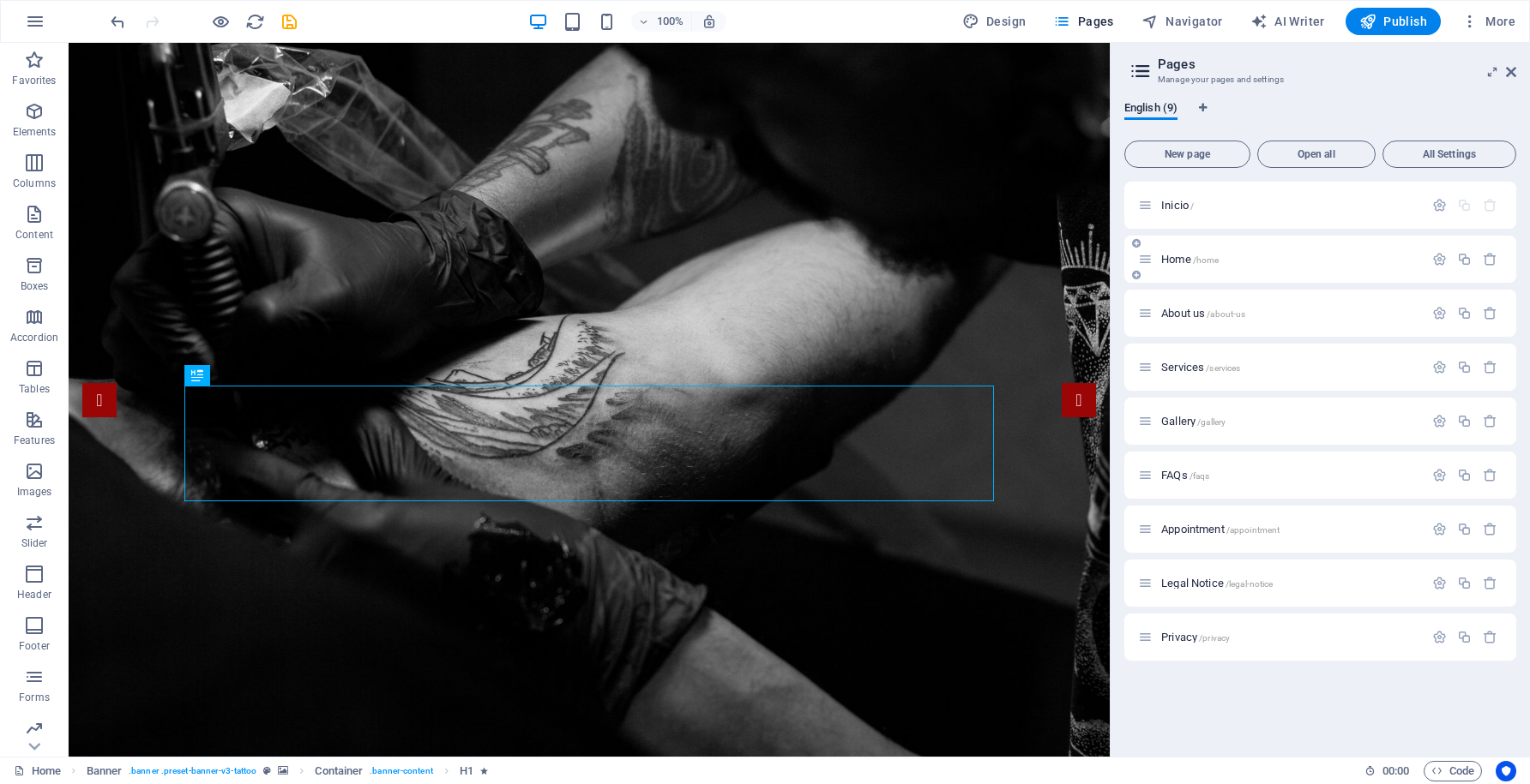
click at [1271, 263] on p "Home /home" at bounding box center [1290, 259] width 257 height 11
click at [1174, 209] on span "Inicio /" at bounding box center [1177, 205] width 33 height 13
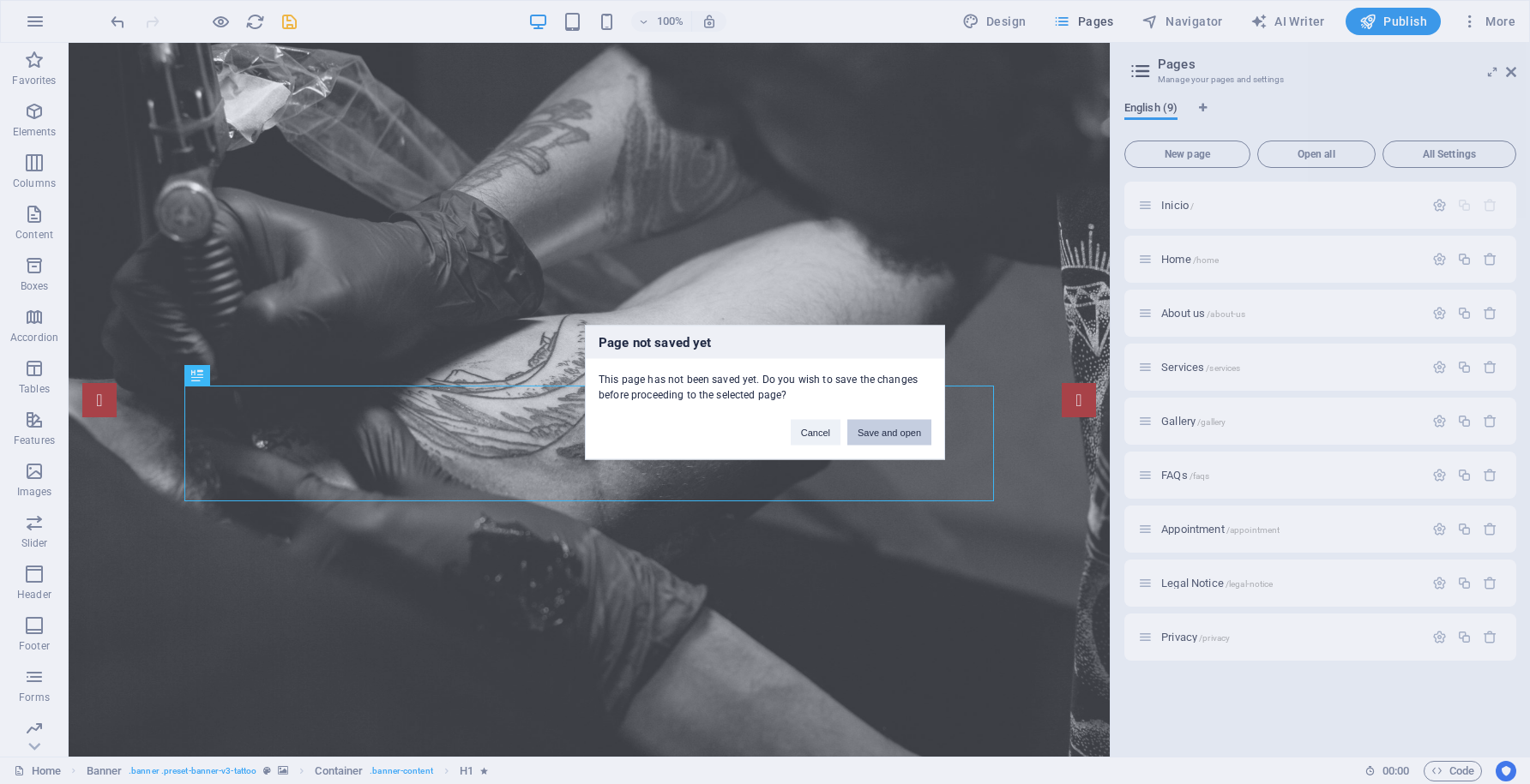
click at [880, 428] on button "Save and open" at bounding box center [889, 432] width 84 height 26
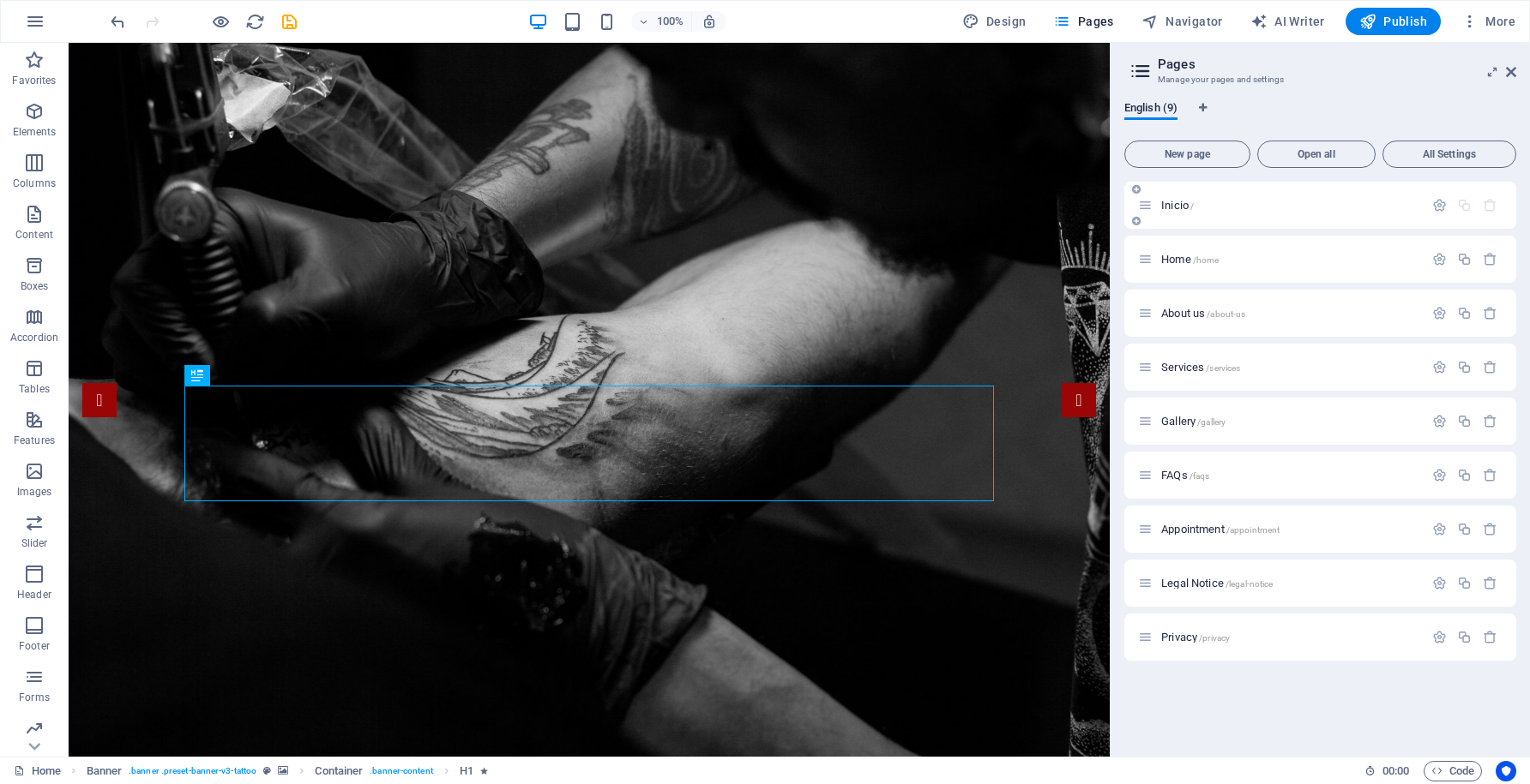
click at [1177, 206] on span "Inicio /" at bounding box center [1177, 205] width 33 height 13
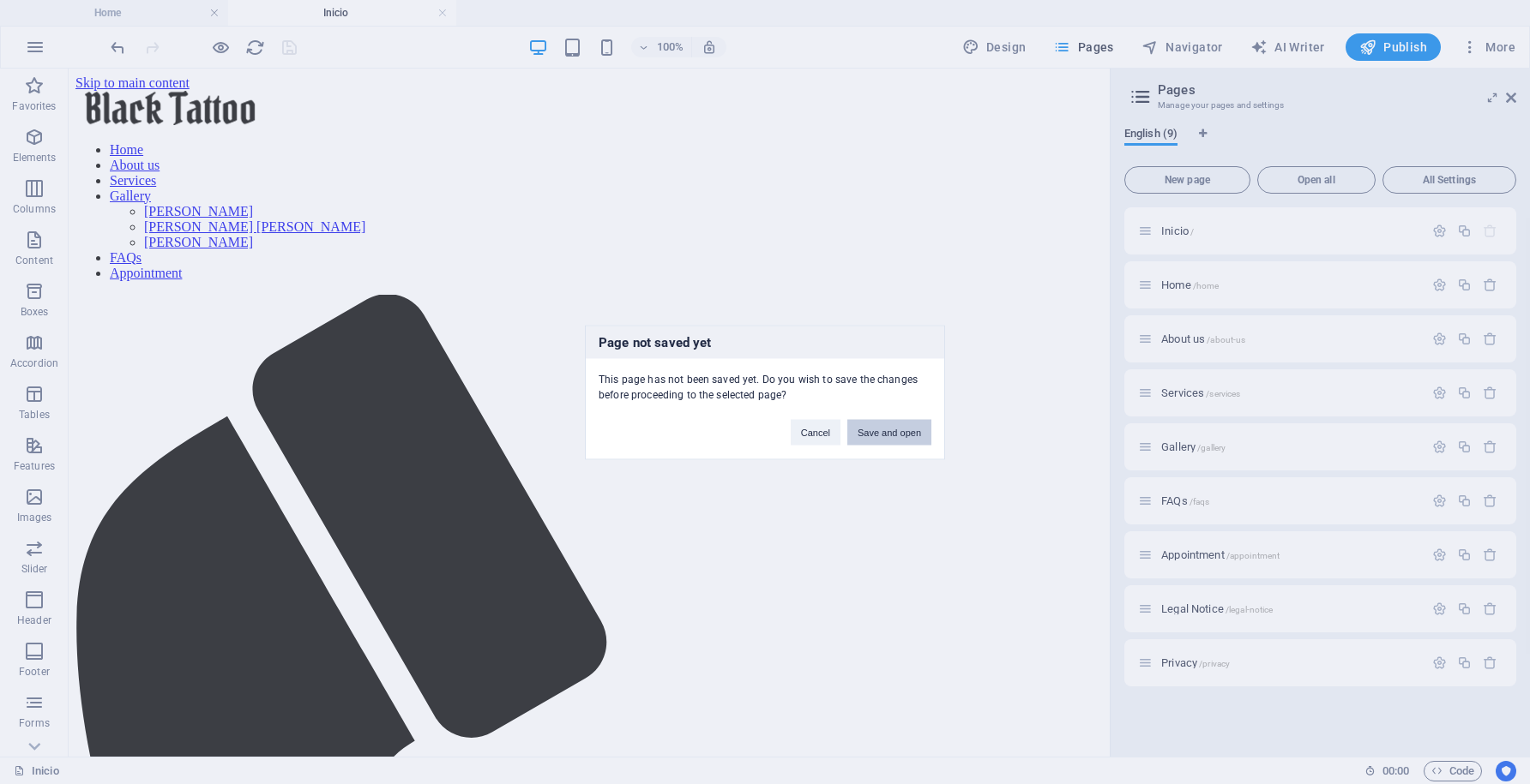
click at [893, 430] on button "Save and open" at bounding box center [889, 432] width 84 height 26
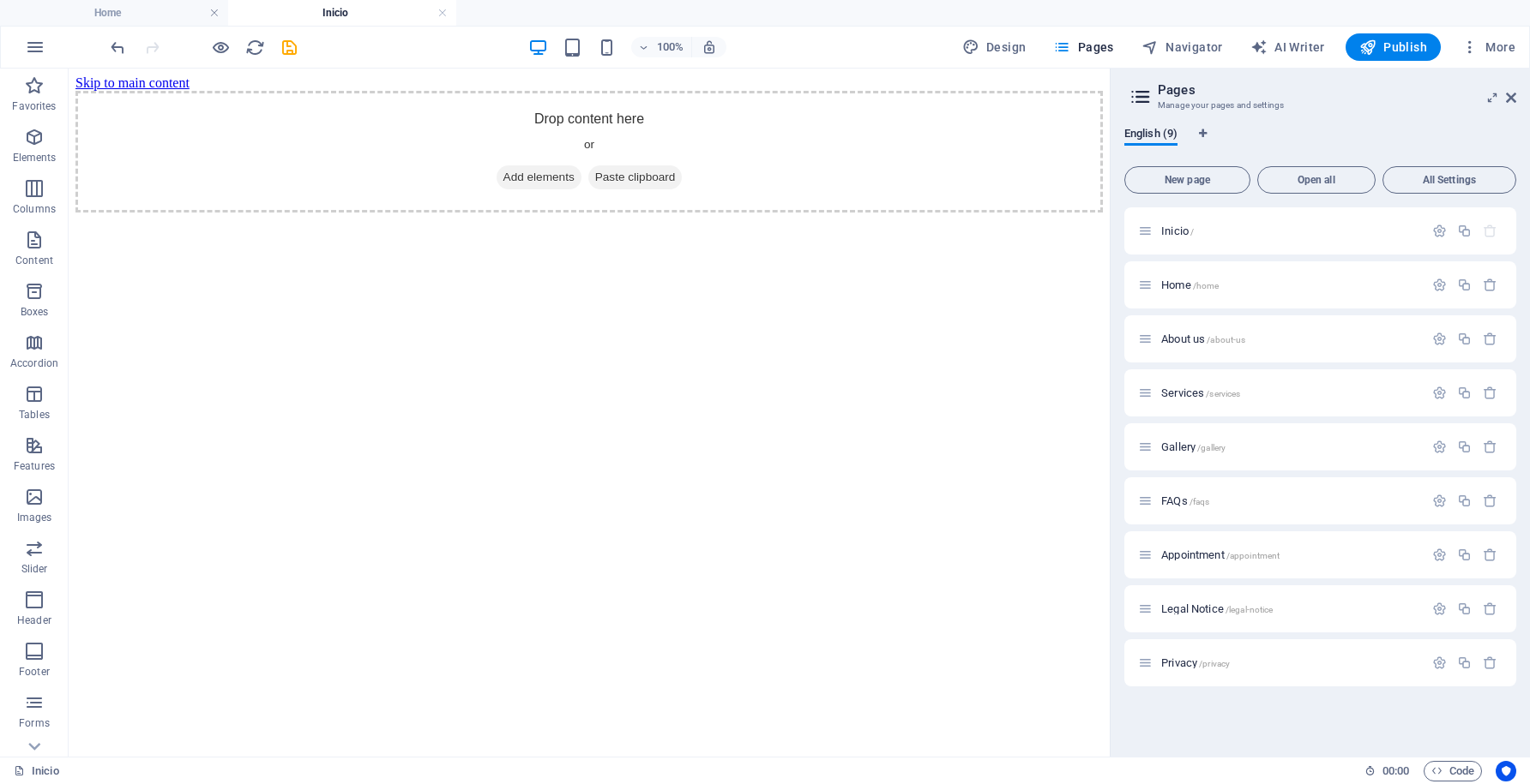
click at [544, 220] on html "Skip to main content Drop content here or Add elements Paste clipboard" at bounding box center [589, 144] width 1041 height 151
click at [1175, 287] on span "Home /home" at bounding box center [1190, 285] width 57 height 13
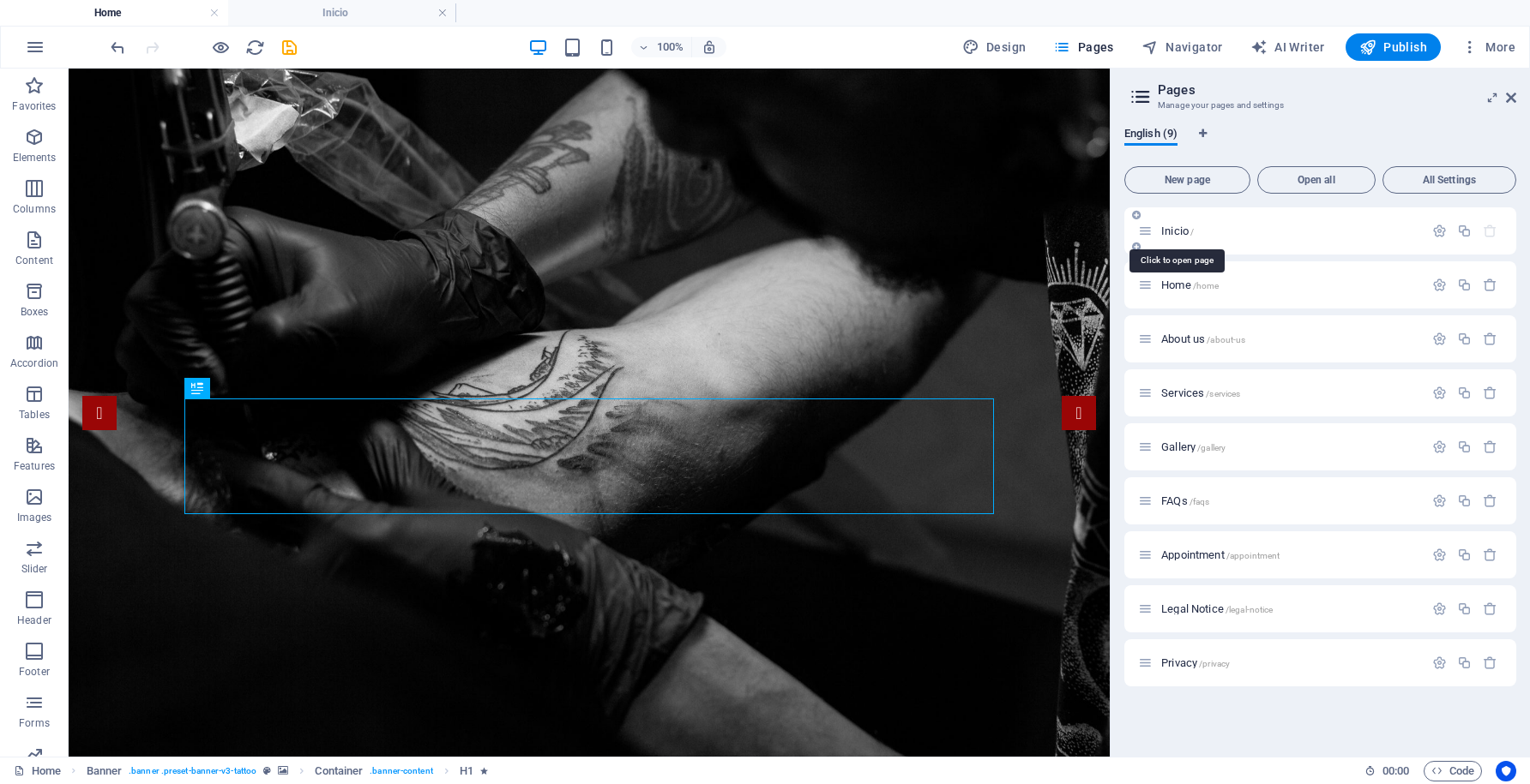
click at [1178, 232] on span "Inicio /" at bounding box center [1177, 230] width 33 height 13
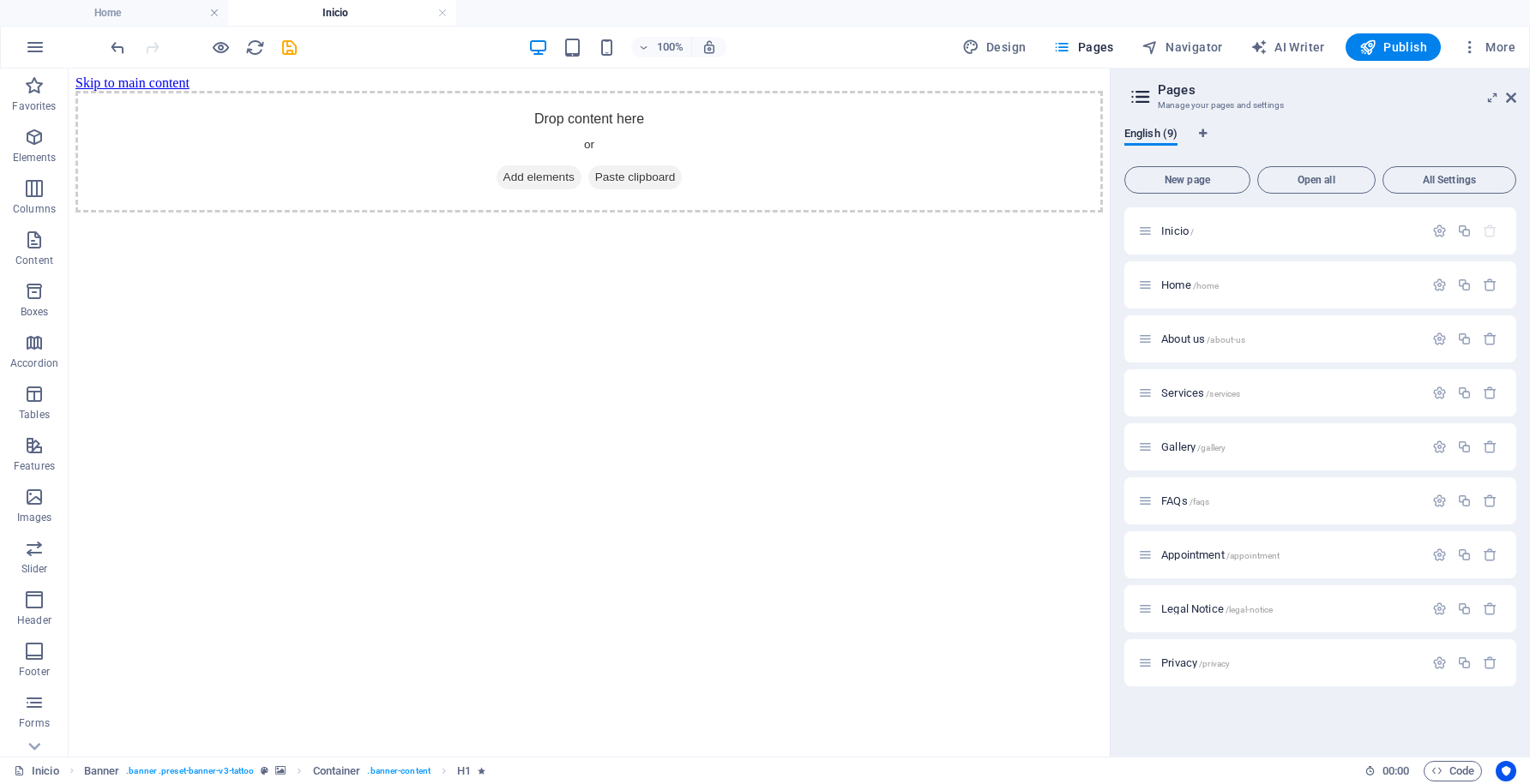
click at [570, 220] on html "Skip to main content Drop content here or Add elements Paste clipboard" at bounding box center [589, 144] width 1041 height 151
click at [511, 220] on html "Skip to main content Drop content here or Add elements Paste clipboard" at bounding box center [589, 144] width 1041 height 151
click at [549, 126] on div "Drop content here or Add elements Paste clipboard" at bounding box center [589, 152] width 1028 height 122
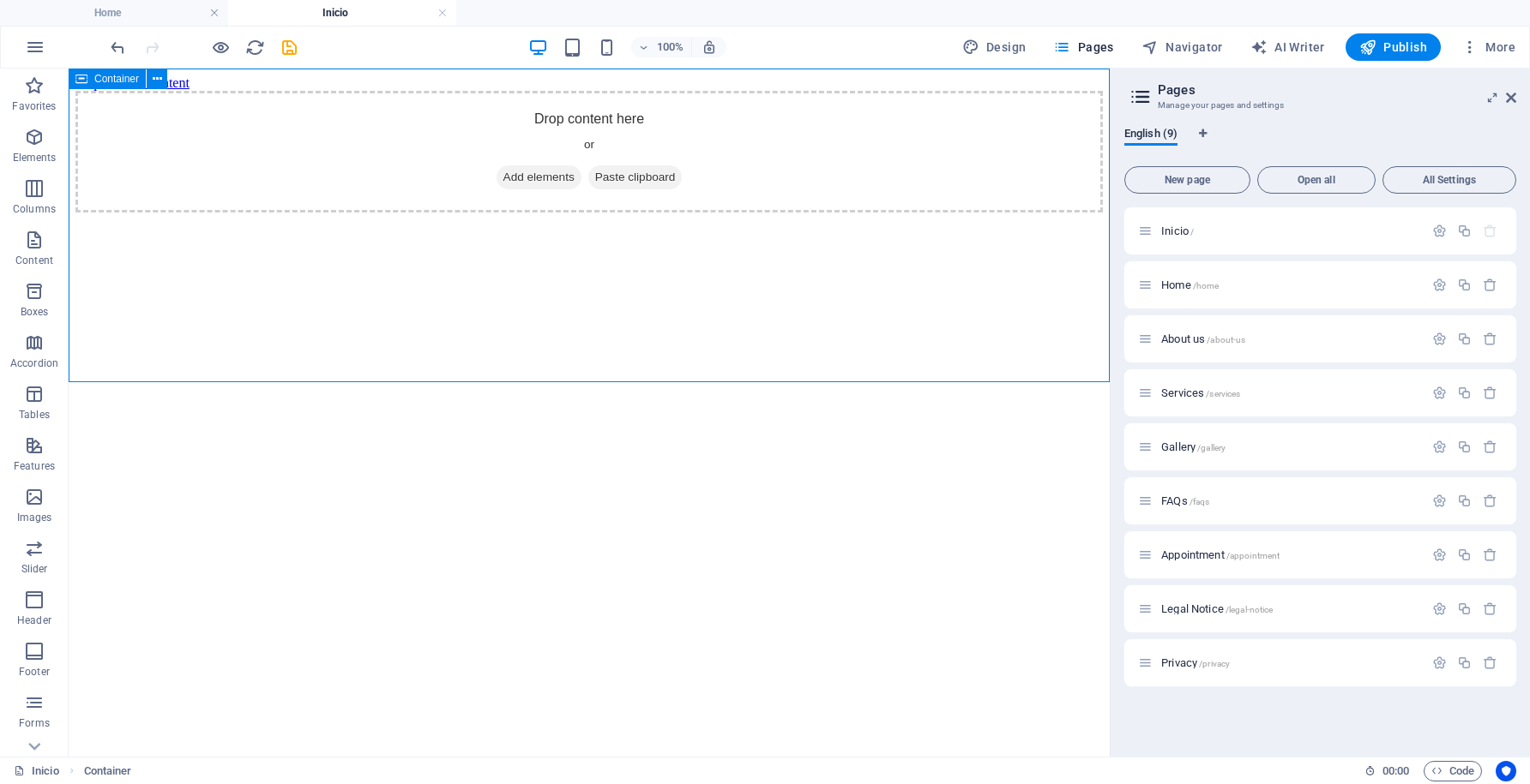
click at [129, 76] on span "Container" at bounding box center [116, 79] width 44 height 10
click at [162, 82] on button at bounding box center [157, 79] width 21 height 21
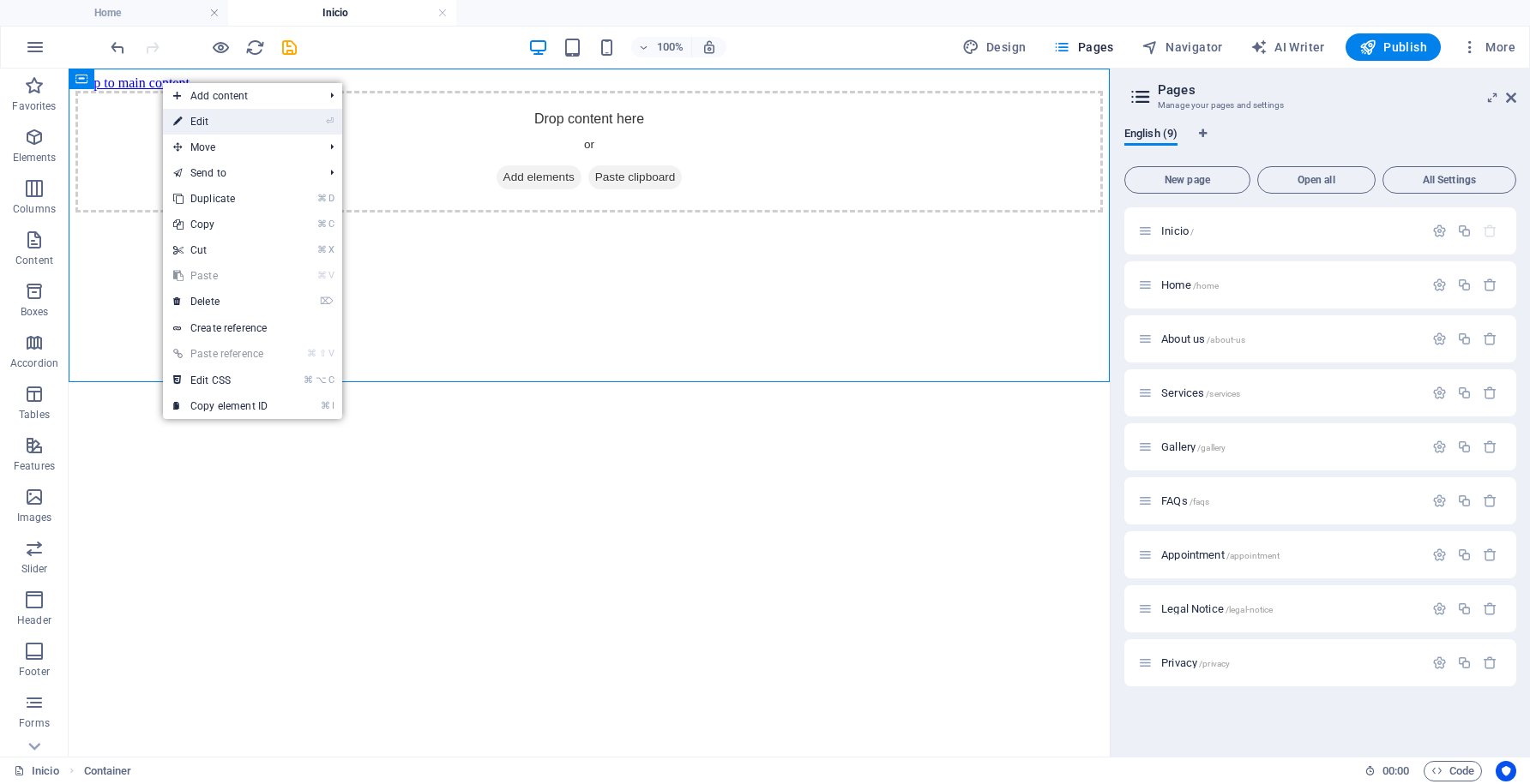
click at [202, 121] on link "⏎ Edit" at bounding box center [220, 122] width 115 height 26
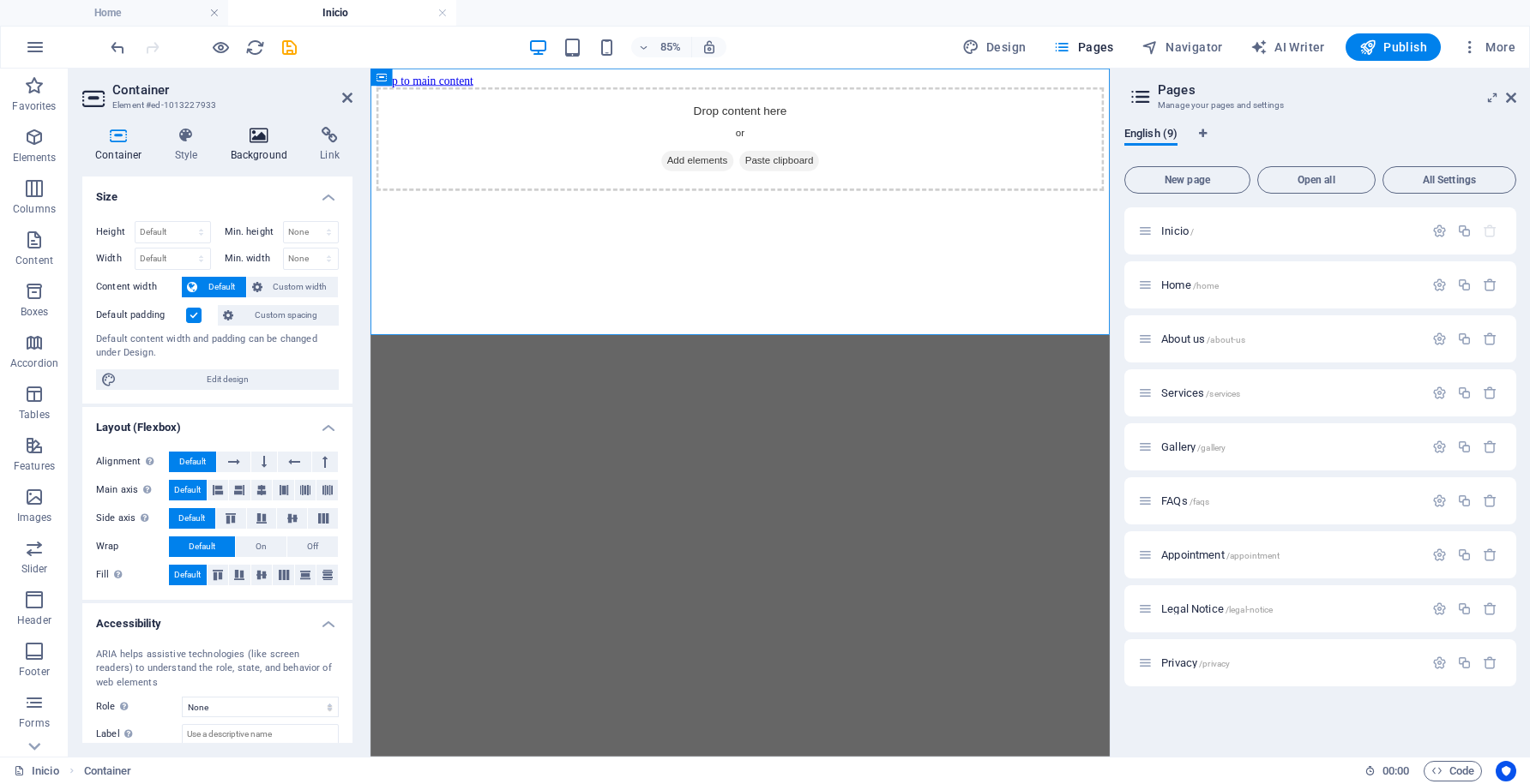
click at [260, 143] on icon at bounding box center [259, 135] width 83 height 17
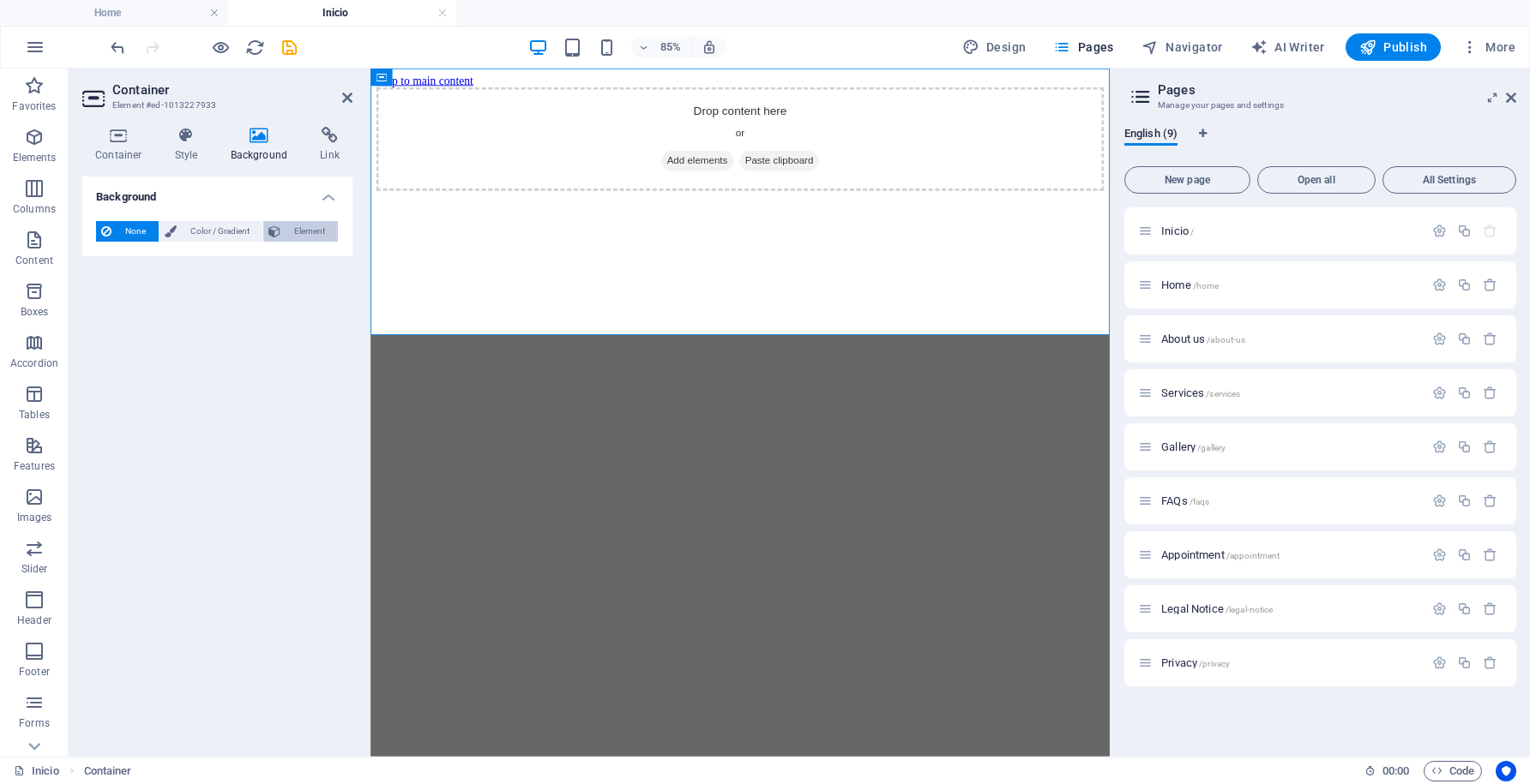
click at [310, 229] on span "Element" at bounding box center [309, 231] width 47 height 21
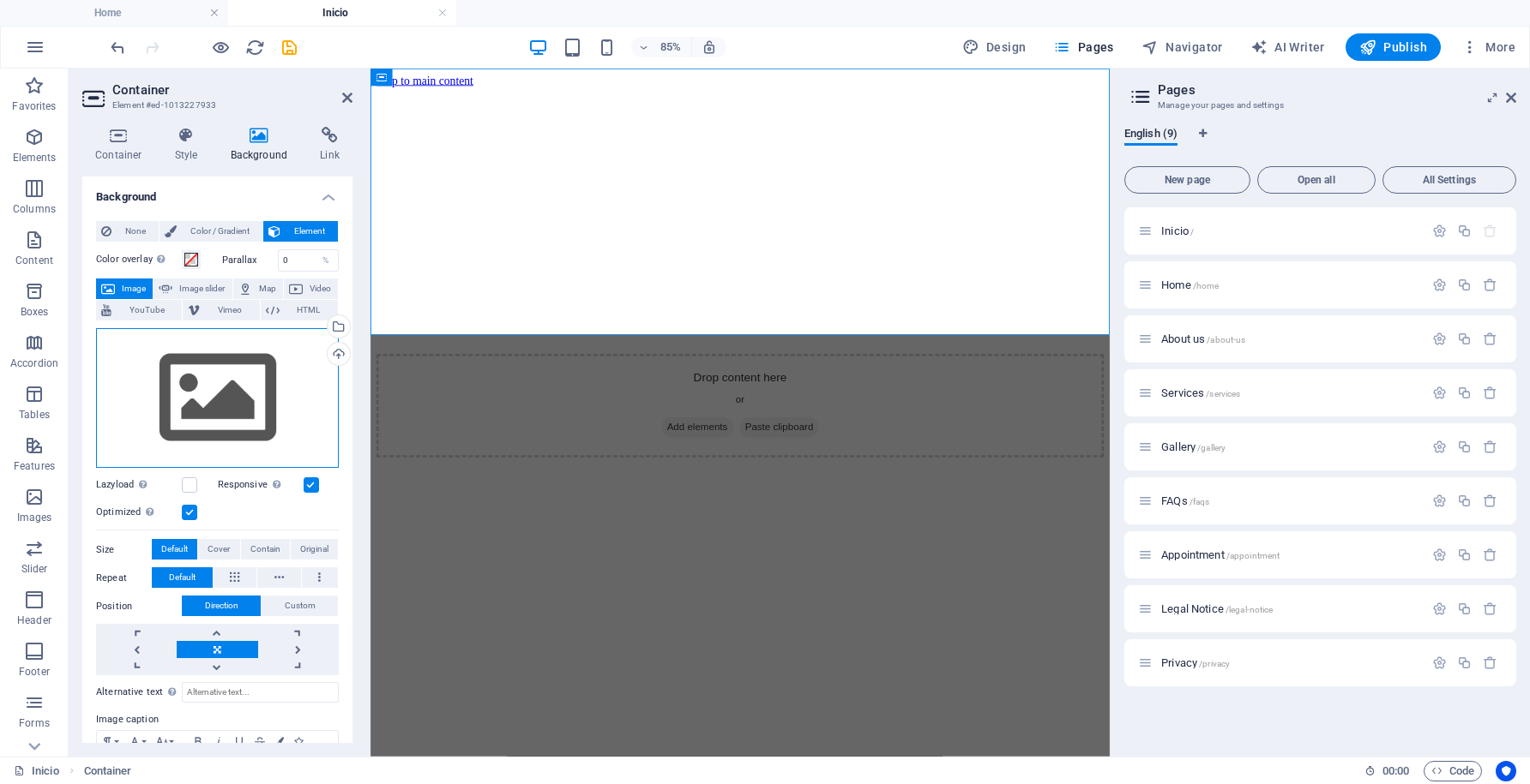
click at [214, 392] on div "Drag files here, click to choose files or select files from Files or our free s…" at bounding box center [217, 398] width 242 height 141
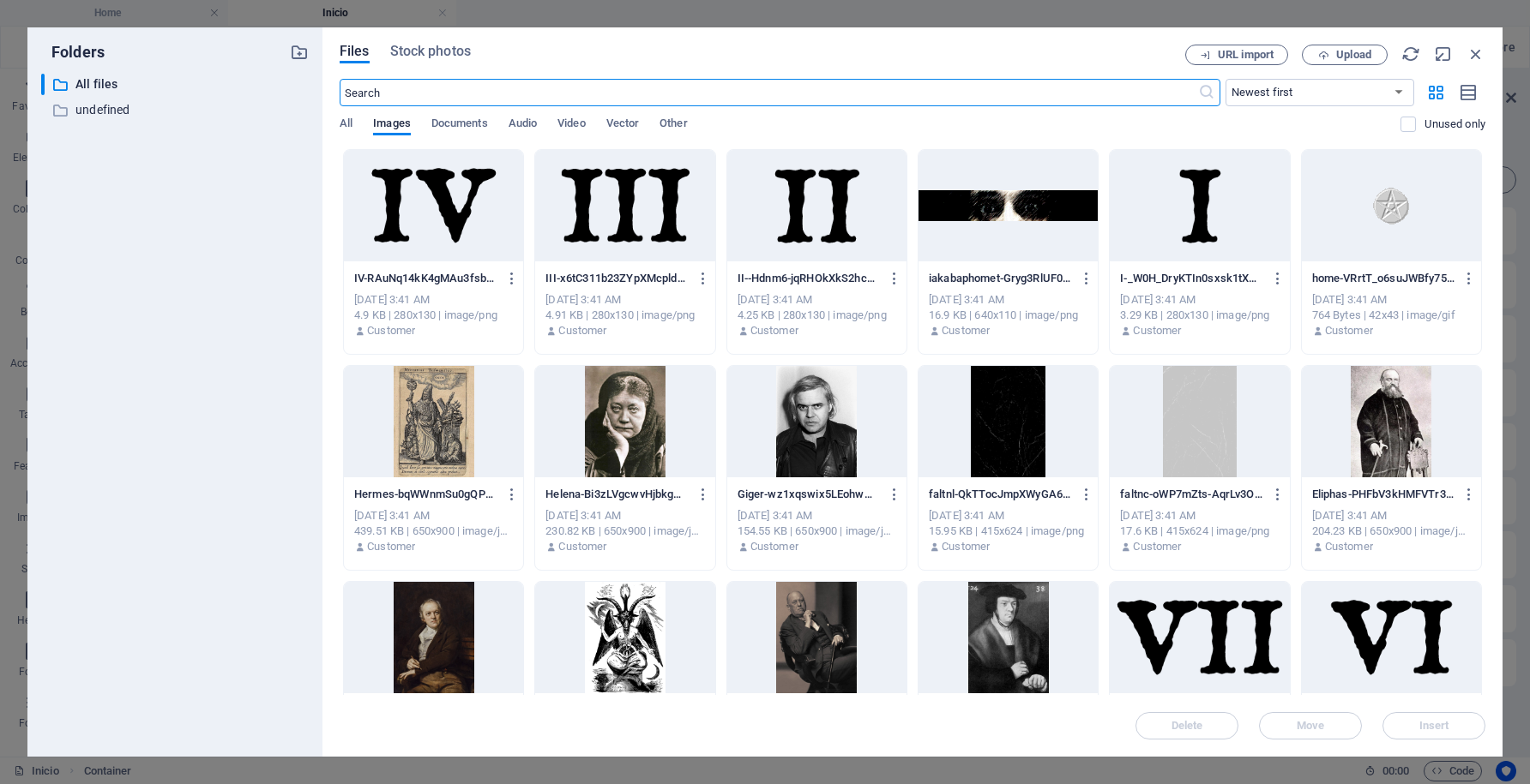
click at [971, 433] on div at bounding box center [1008, 422] width 179 height 111
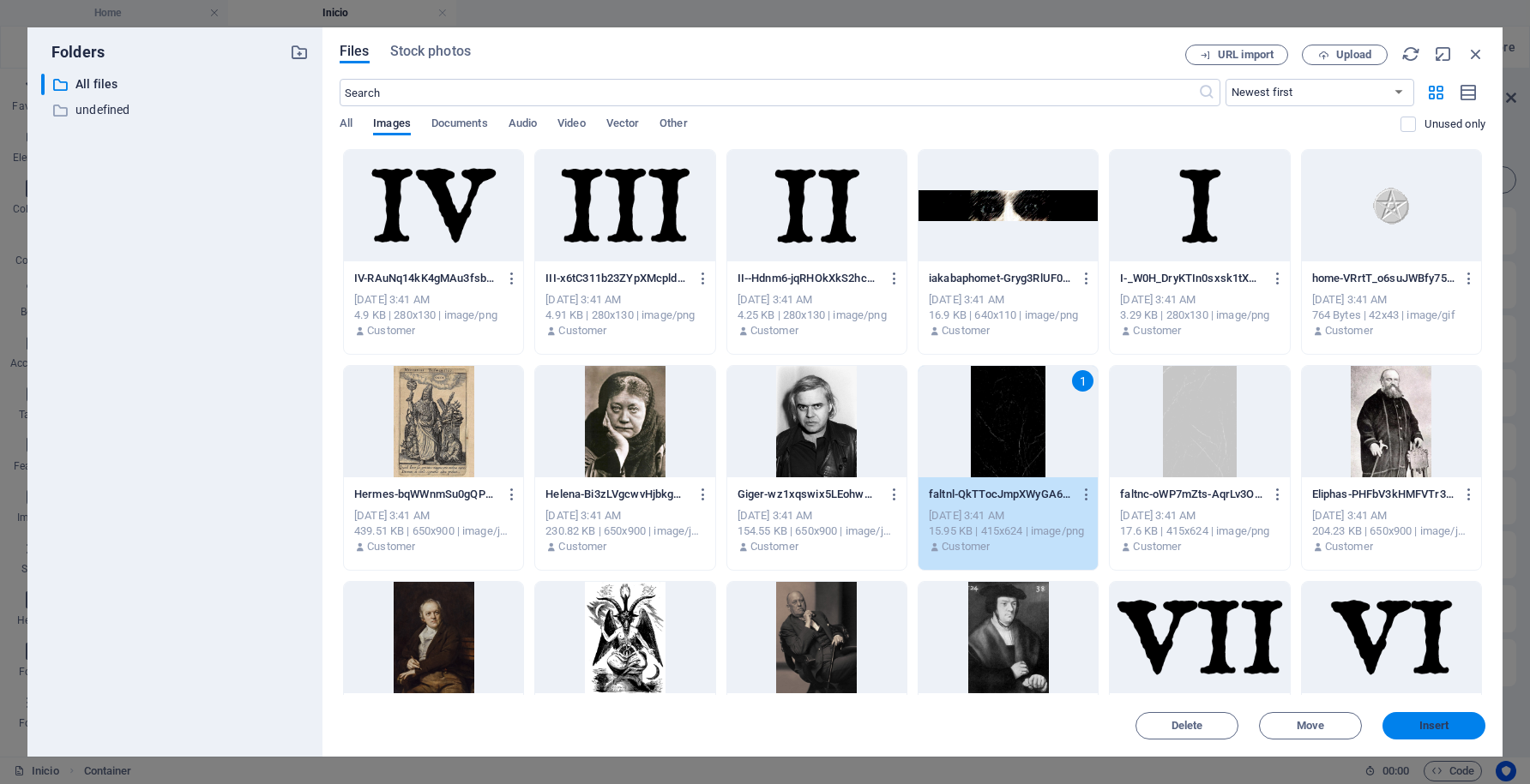
click at [1409, 729] on span "Insert" at bounding box center [1433, 726] width 90 height 10
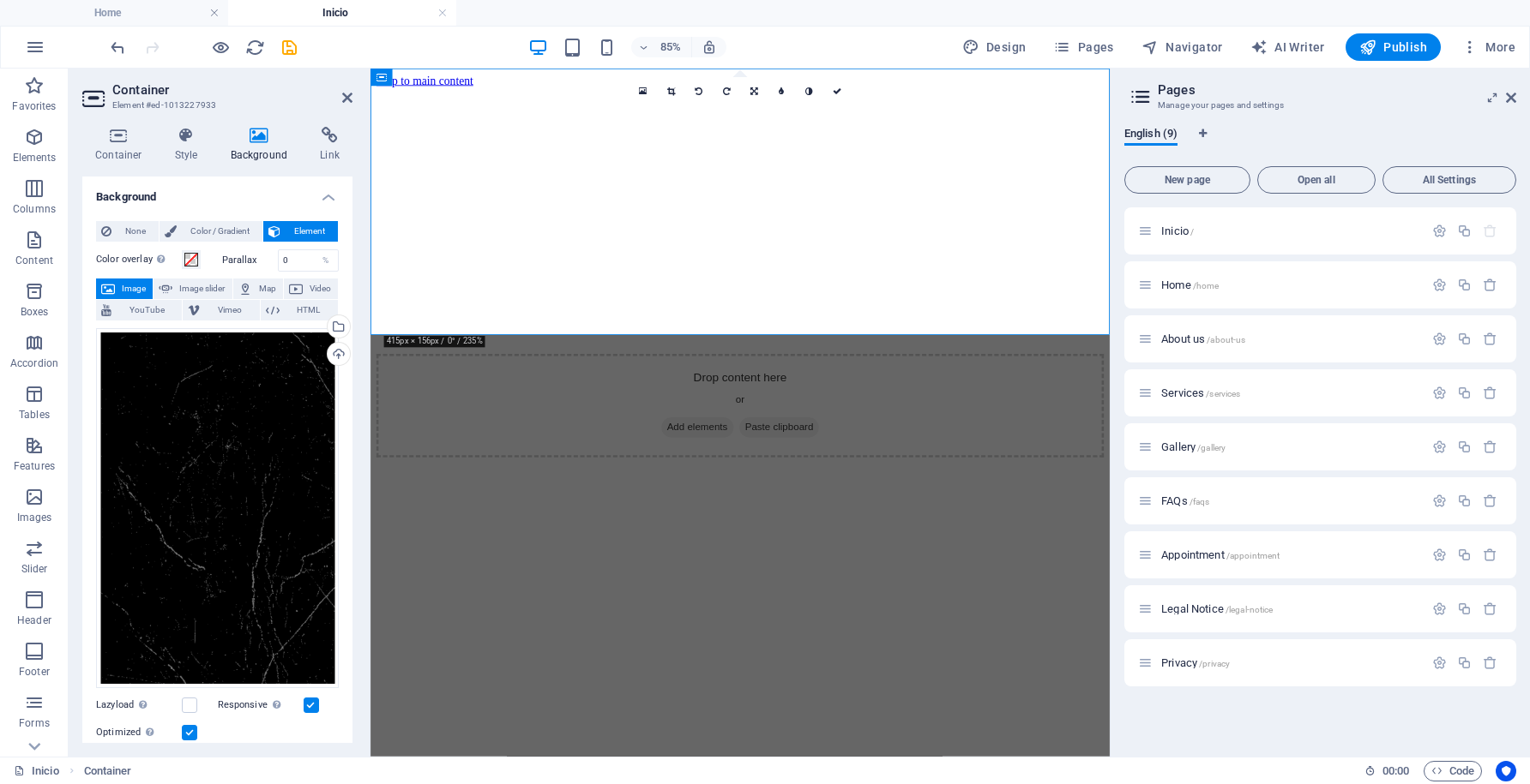
click at [731, 533] on html "Skip to main content Drop content here or Add elements Paste clipboard" at bounding box center [805, 301] width 870 height 465
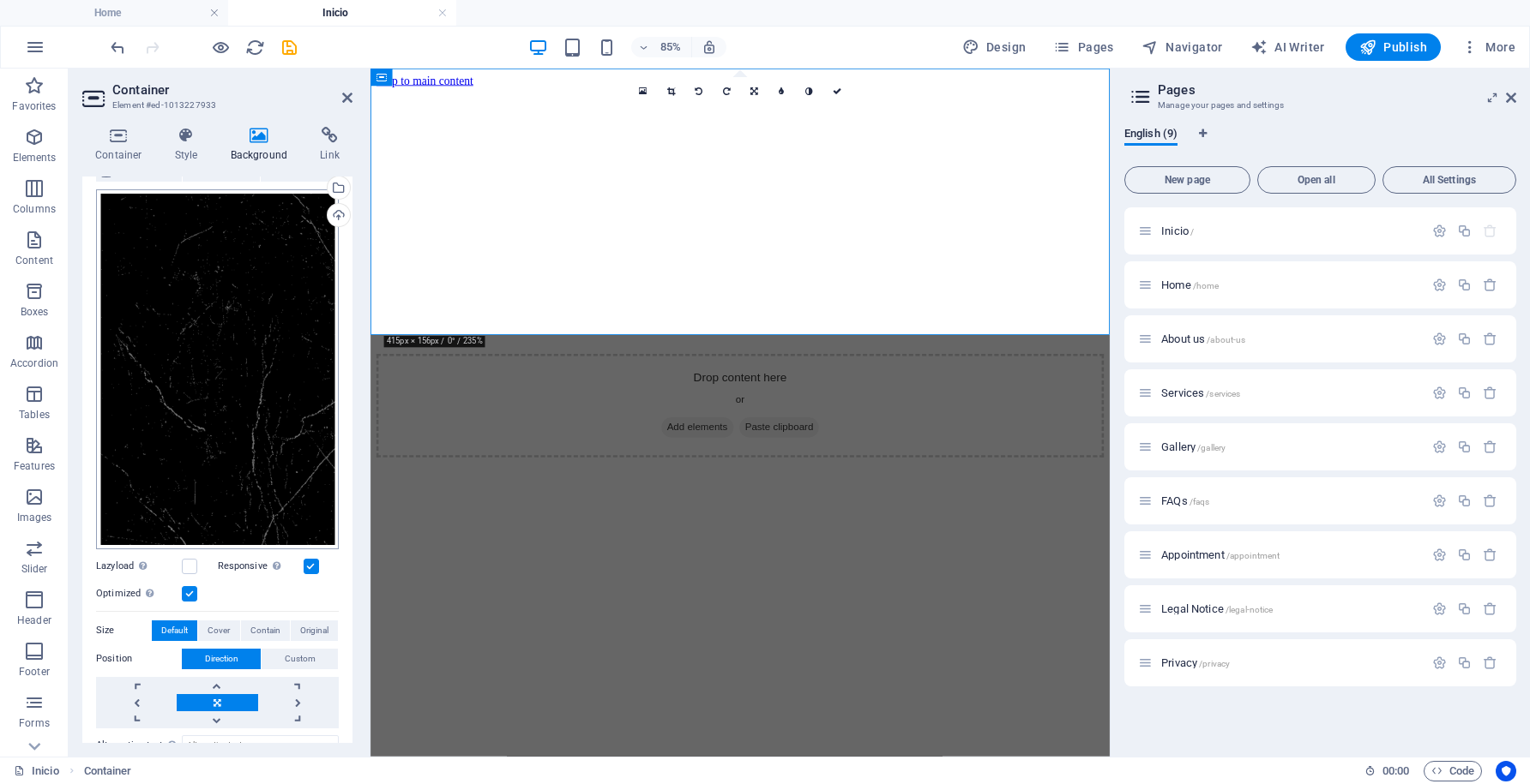
scroll to position [166, 0]
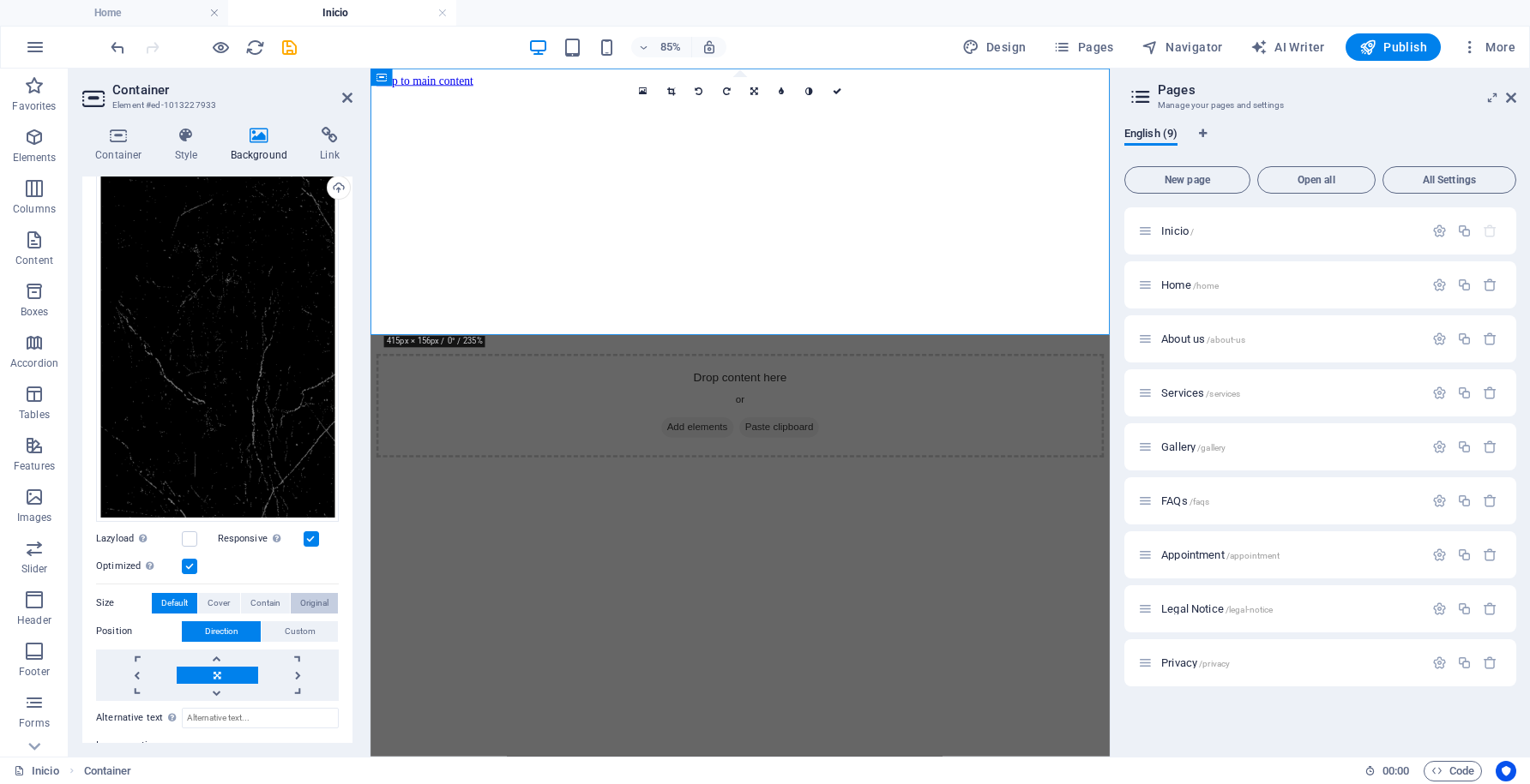
click at [305, 596] on span "Original" at bounding box center [314, 603] width 29 height 21
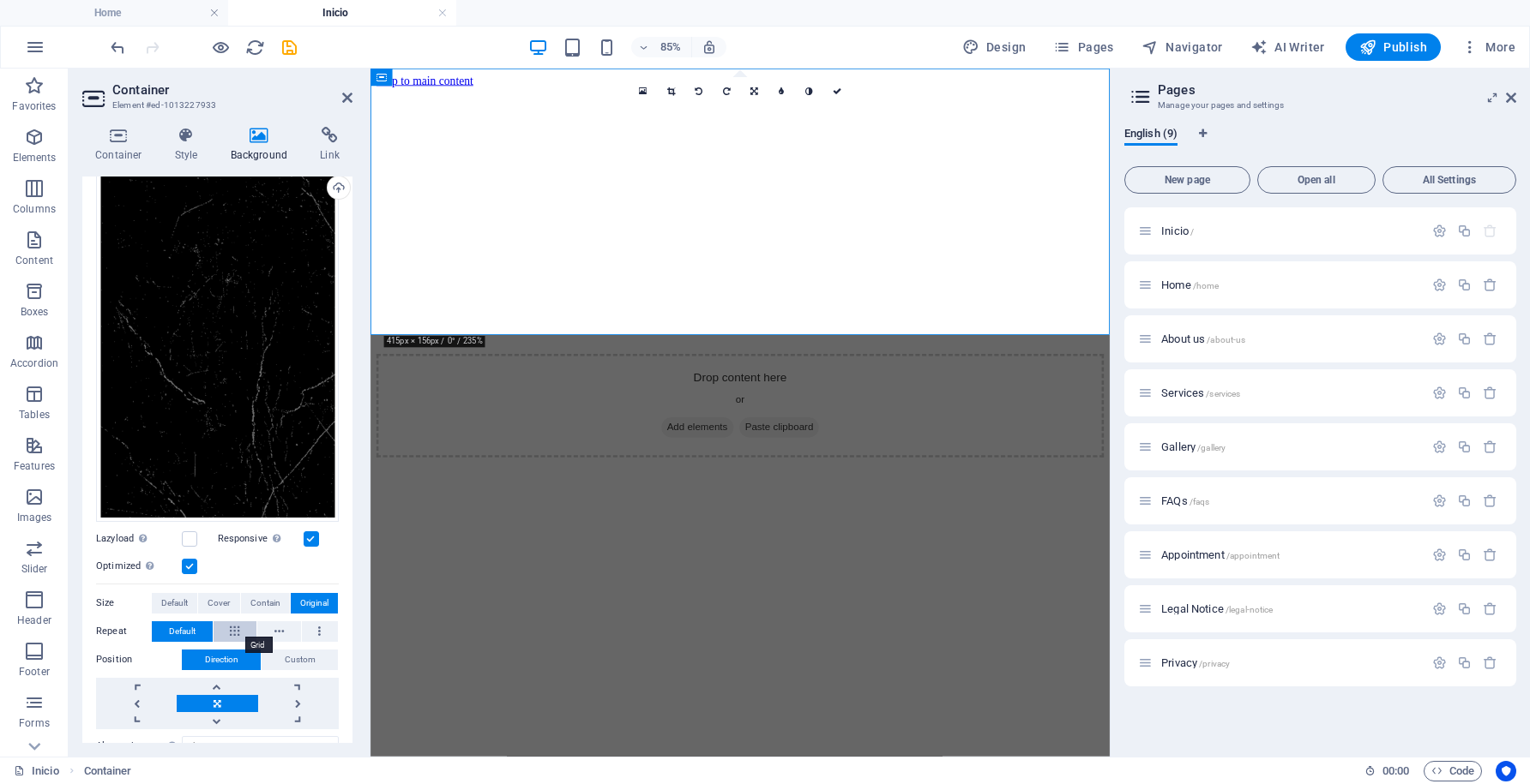
click at [239, 628] on button at bounding box center [235, 631] width 43 height 21
click at [261, 597] on span "Contain" at bounding box center [265, 603] width 30 height 21
click at [317, 593] on span "Original" at bounding box center [314, 603] width 29 height 21
click at [232, 622] on icon at bounding box center [234, 631] width 10 height 21
click at [189, 624] on span "Default" at bounding box center [181, 631] width 27 height 21
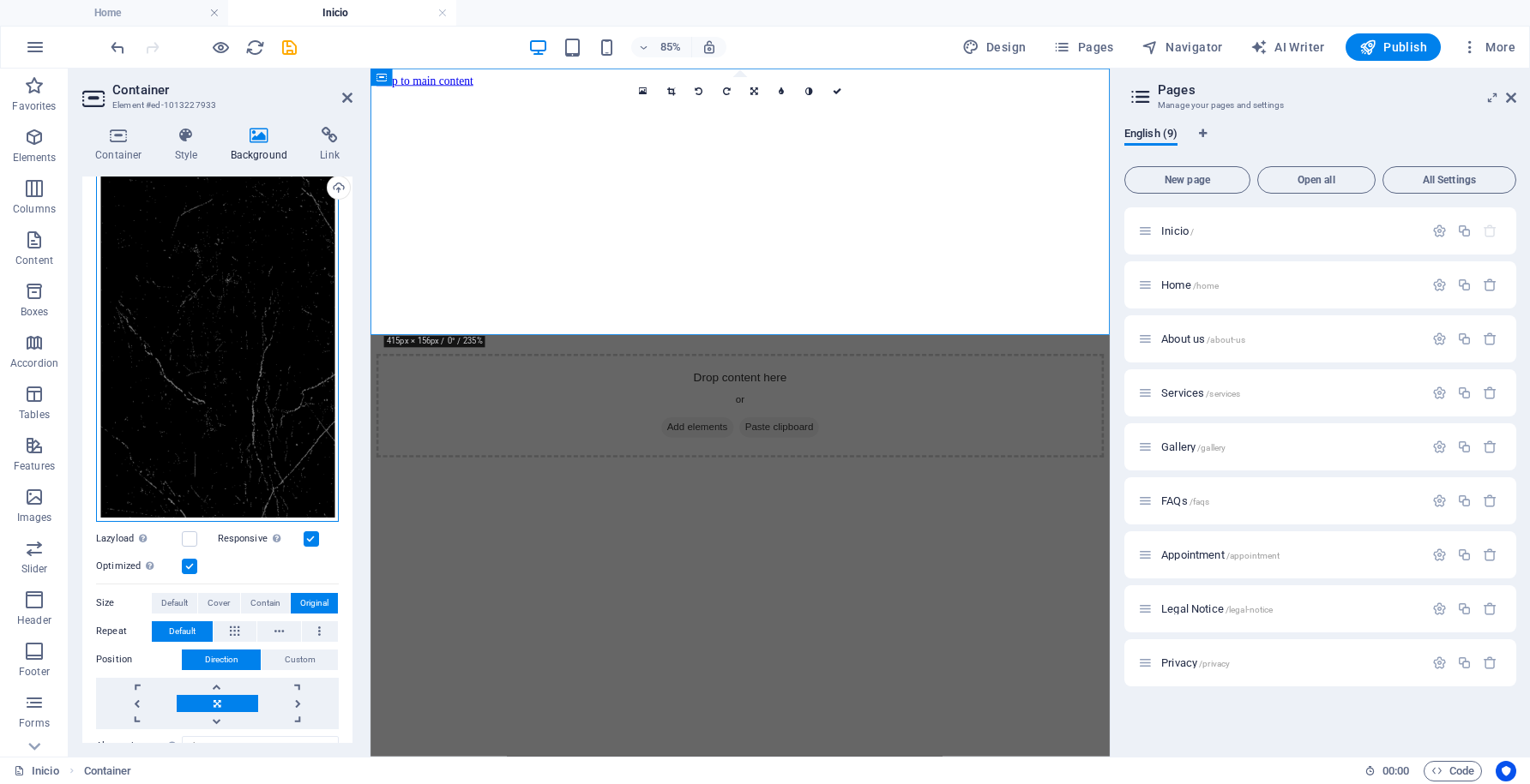
click at [215, 393] on div "Drag files here, click to choose files or select files from Files or our free s…" at bounding box center [217, 343] width 242 height 360
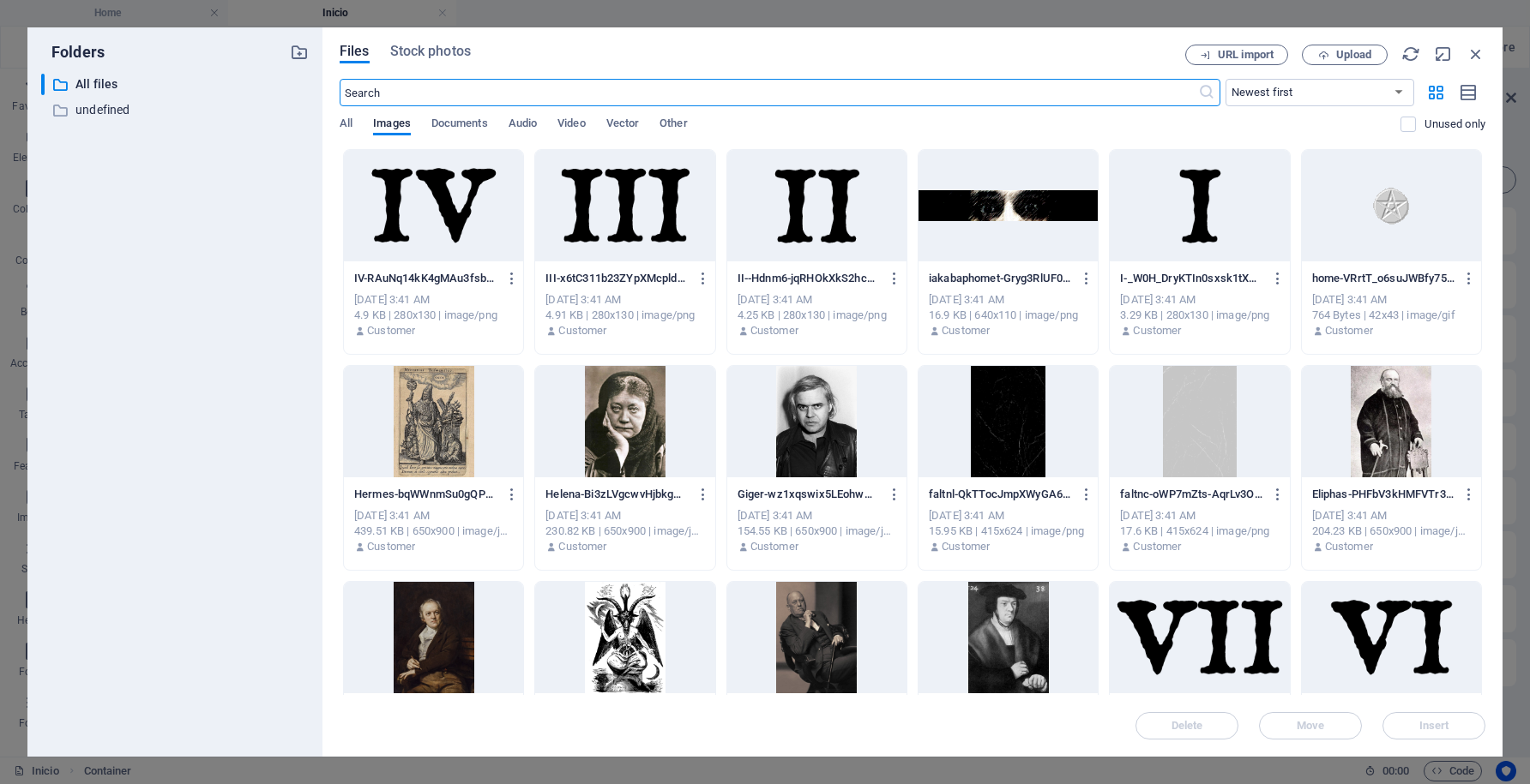
click at [993, 446] on div at bounding box center [1008, 422] width 179 height 111
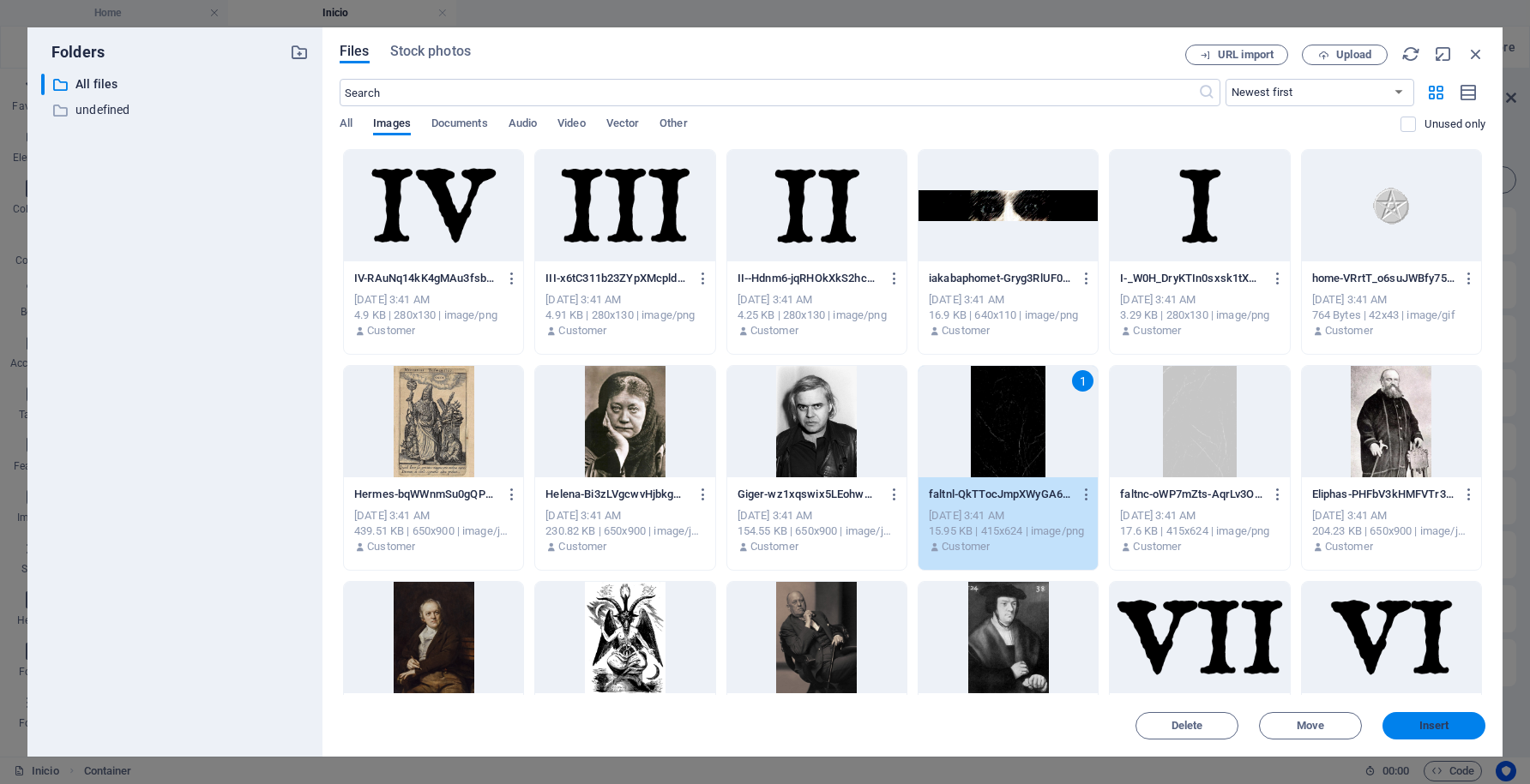
click at [1461, 726] on span "Insert" at bounding box center [1433, 726] width 90 height 10
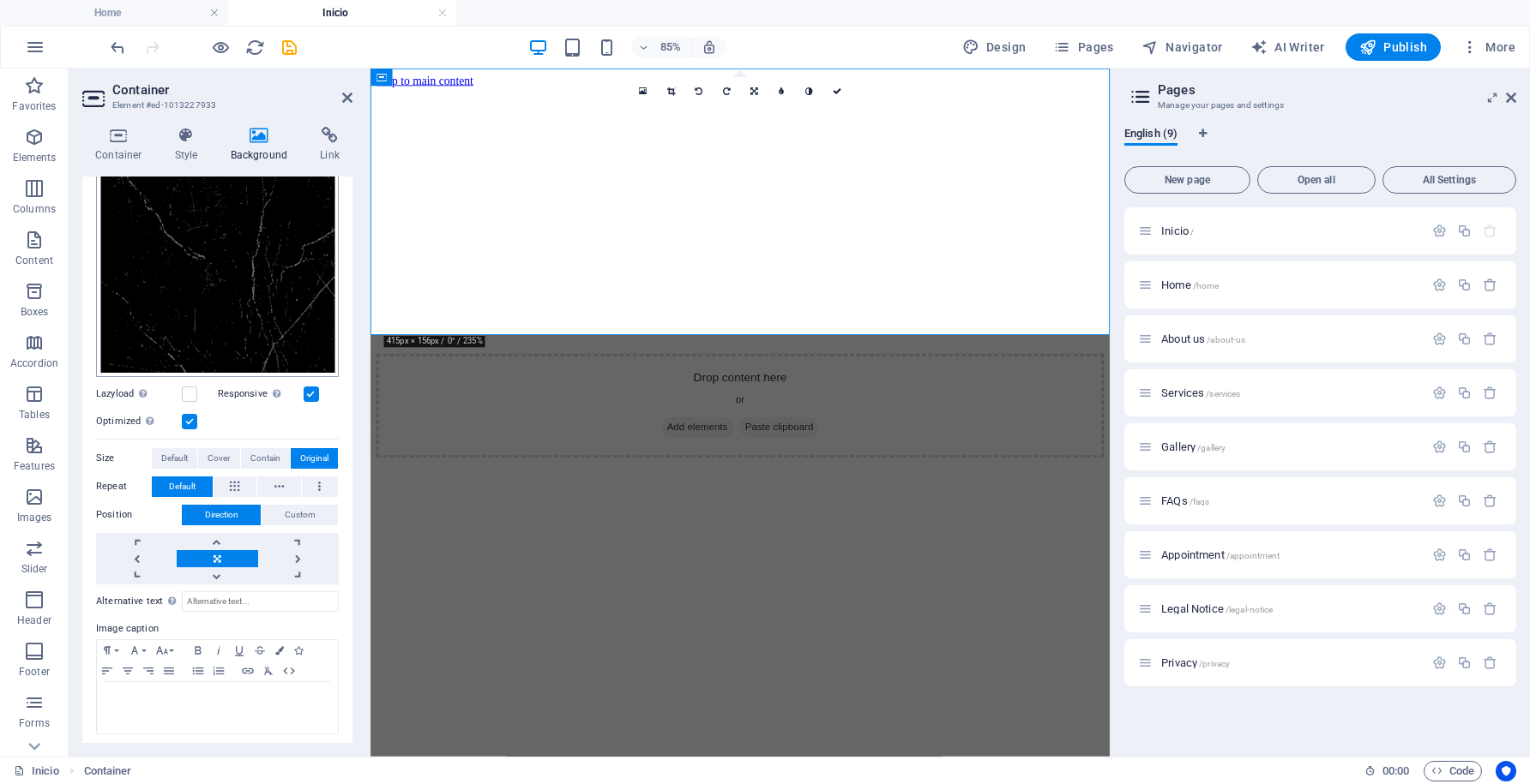
scroll to position [0, 0]
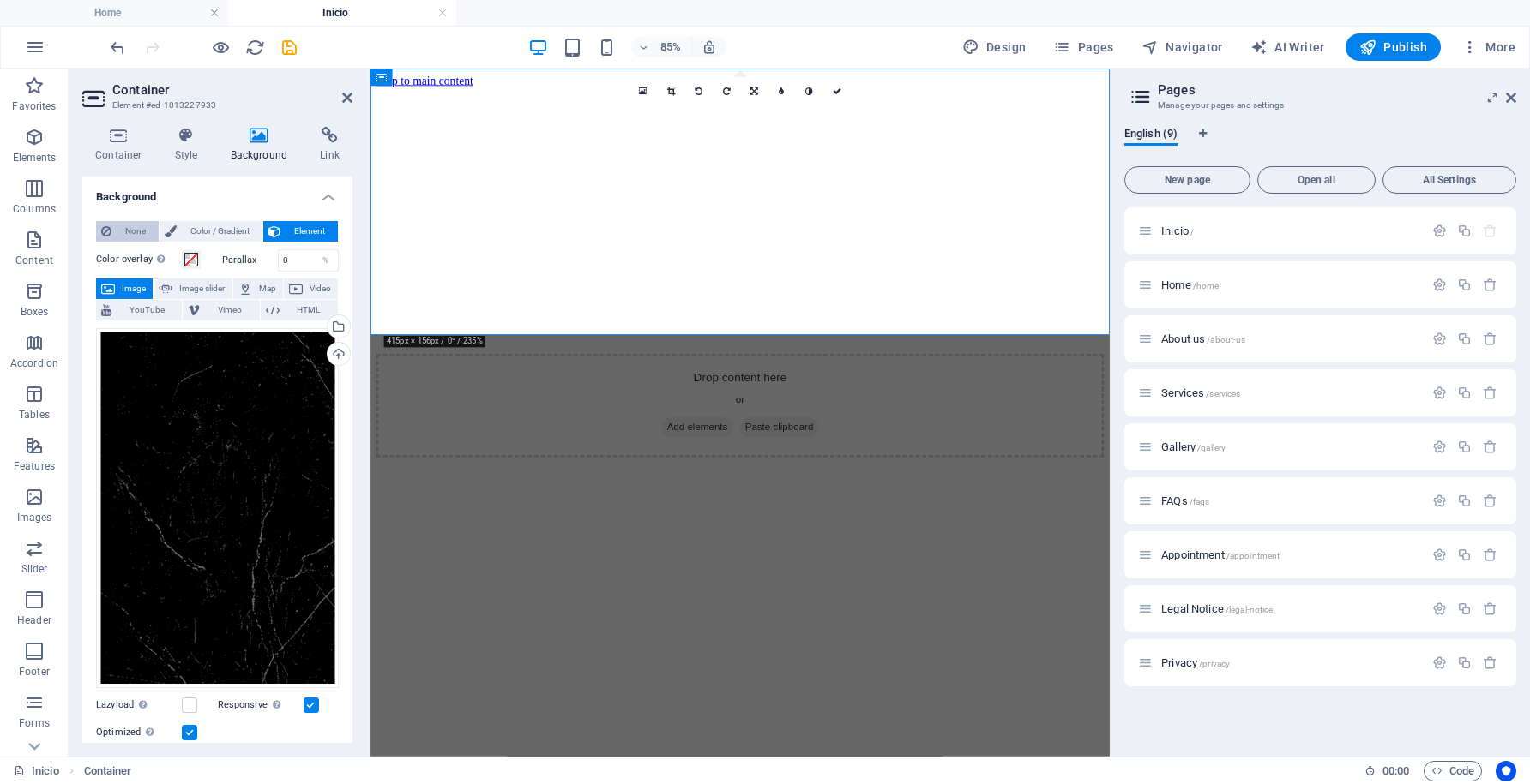
click at [127, 234] on span "None" at bounding box center [134, 231] width 36 height 21
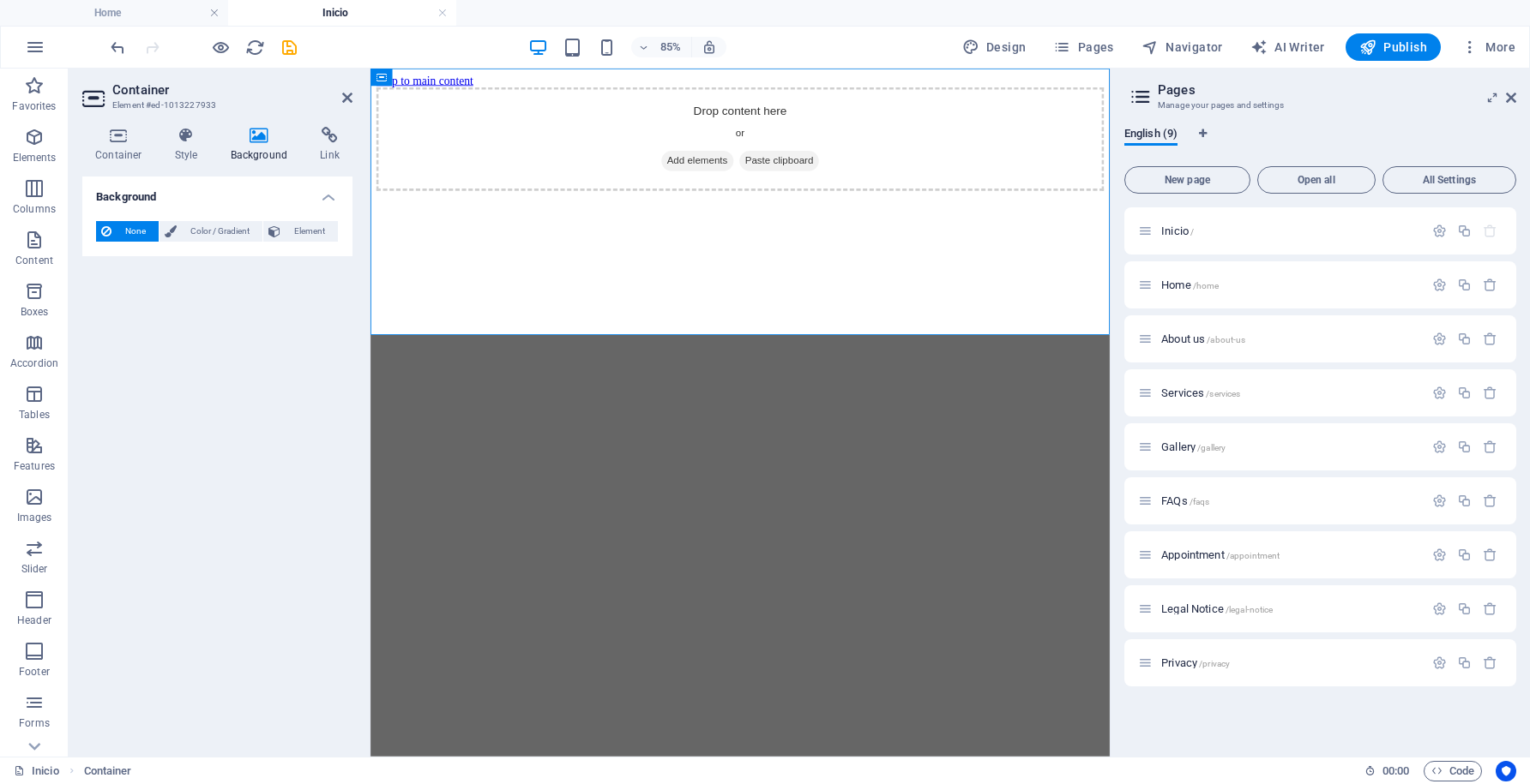
click at [251, 377] on div "Background None Color / Gradient Element Stretch background to full-width Color…" at bounding box center [218, 459] width 270 height 566
click at [539, 220] on html "Skip to main content Drop content here or Add elements Paste clipboard" at bounding box center [805, 144] width 870 height 151
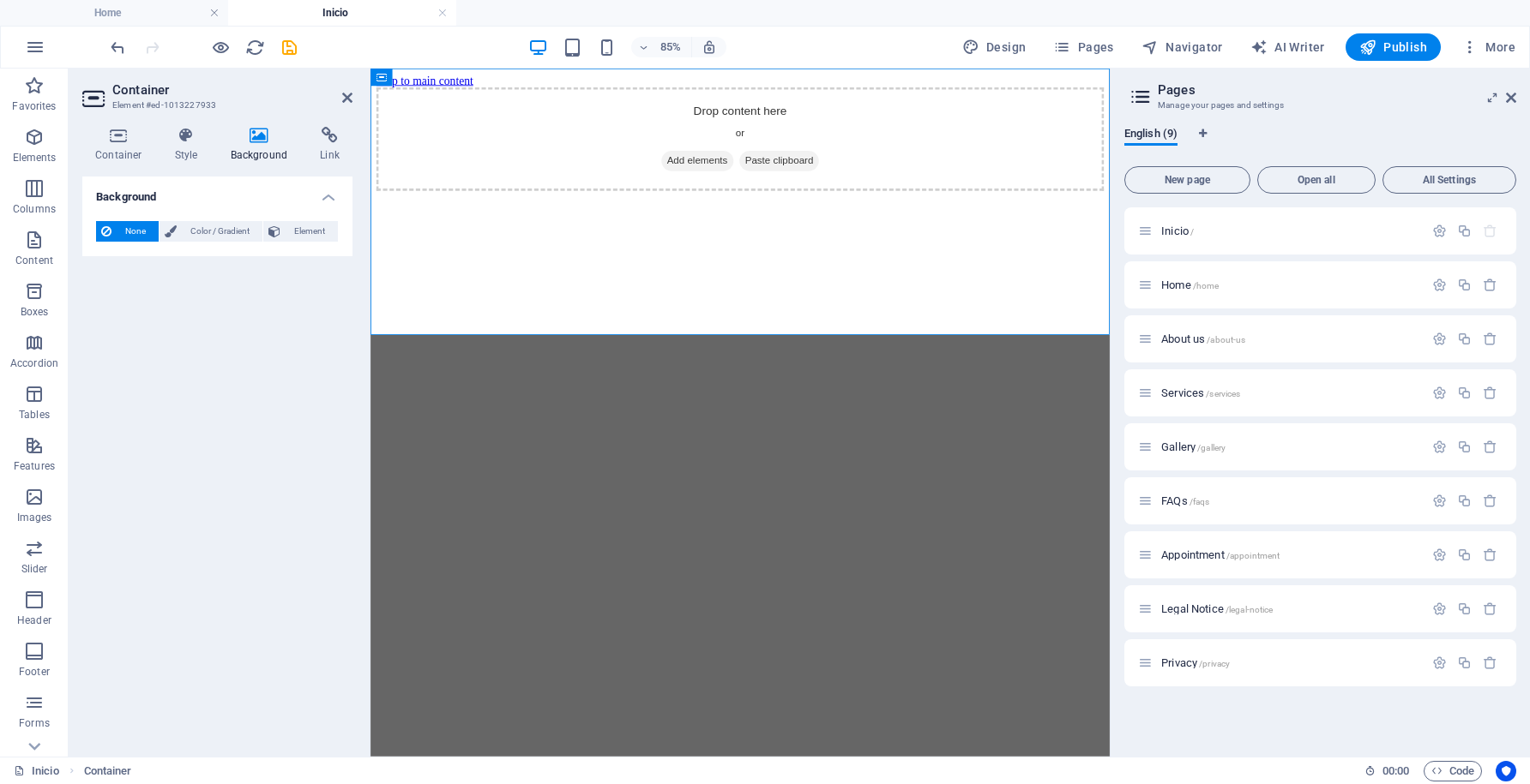
click at [1025, 220] on html "Skip to main content Drop content here or Add elements Paste clipboard" at bounding box center [805, 144] width 870 height 151
click at [1176, 231] on span "Inicio /" at bounding box center [1177, 230] width 33 height 13
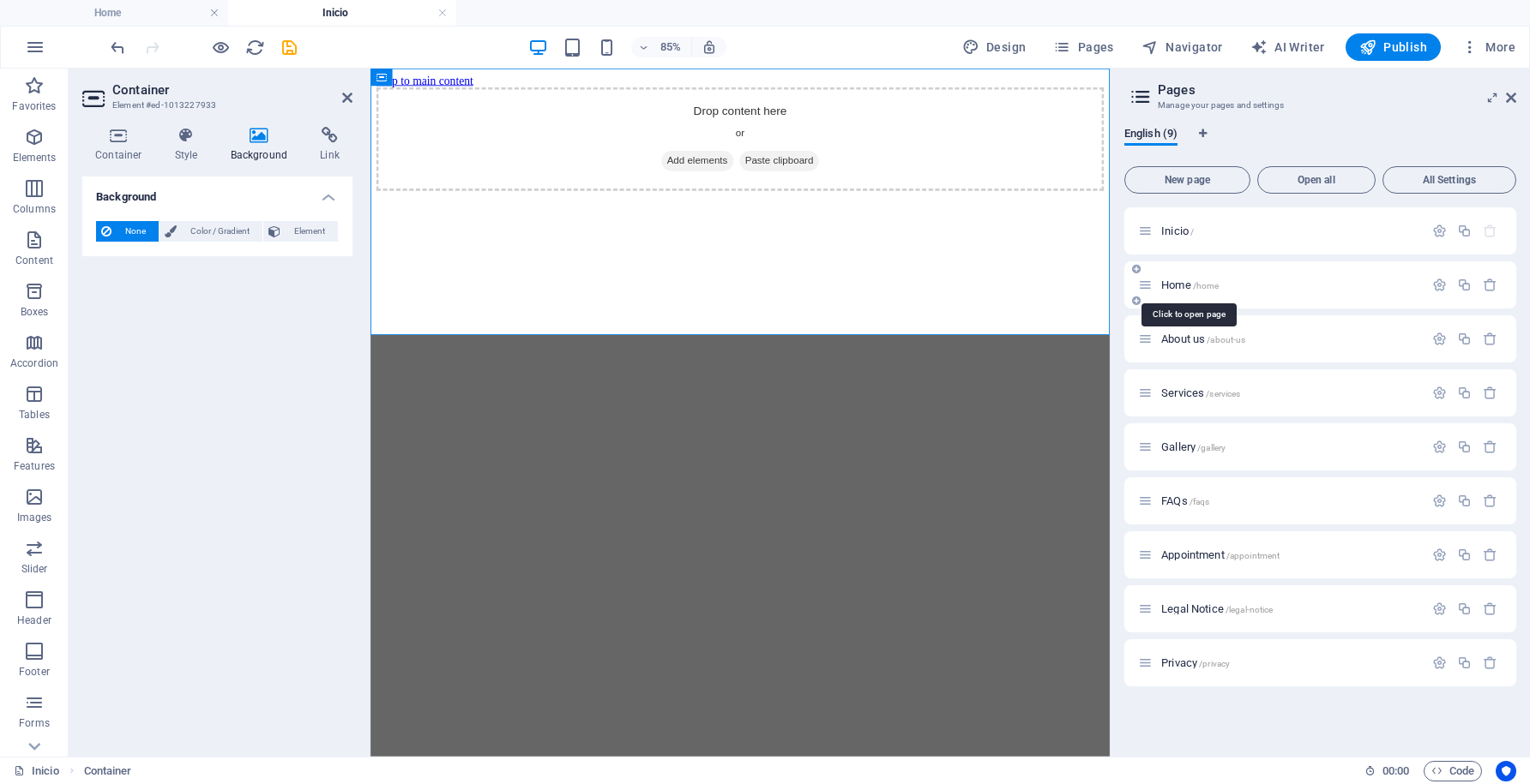
click at [1180, 287] on span "Home /home" at bounding box center [1190, 285] width 57 height 13
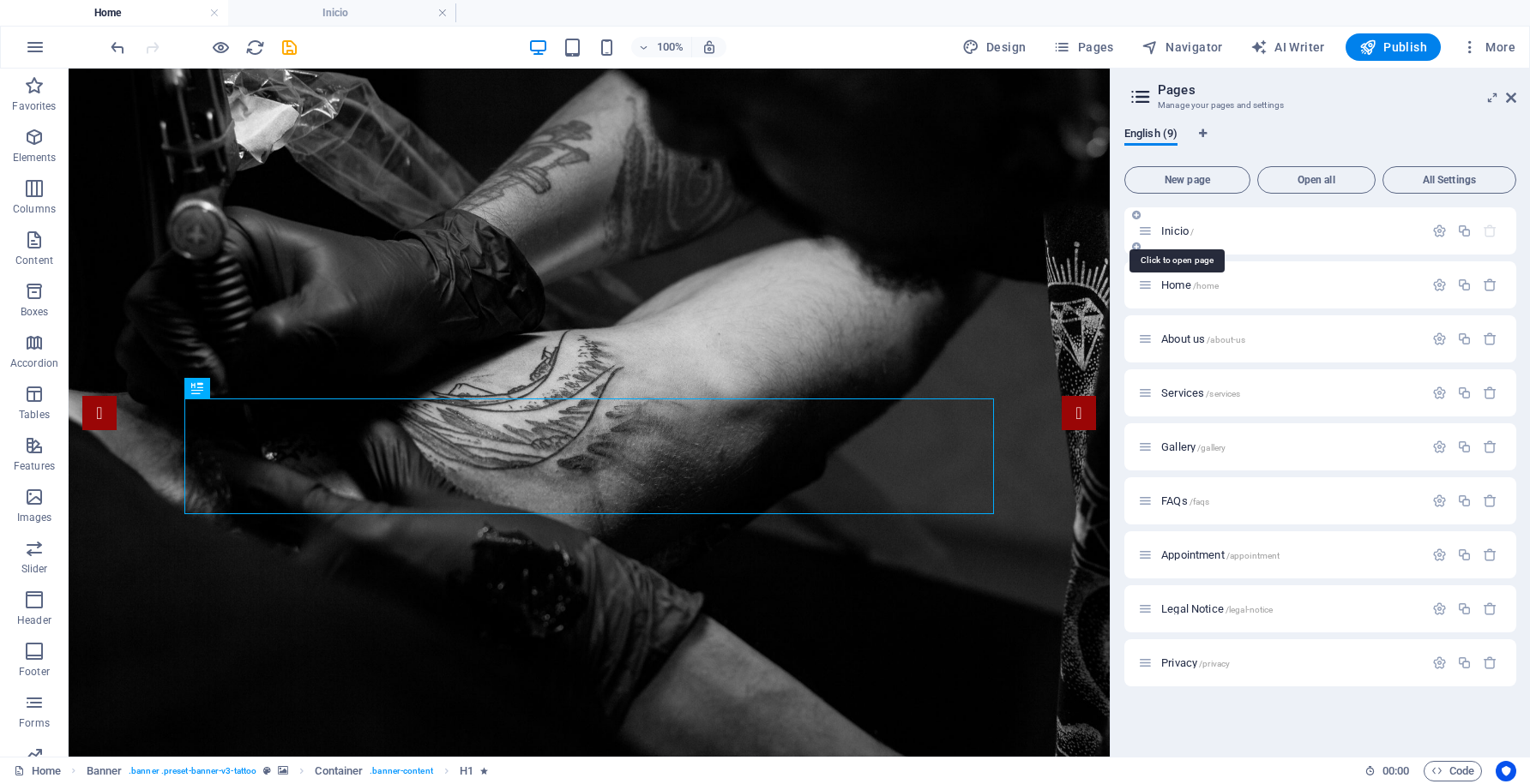
click at [1176, 228] on span "Inicio /" at bounding box center [1177, 230] width 33 height 13
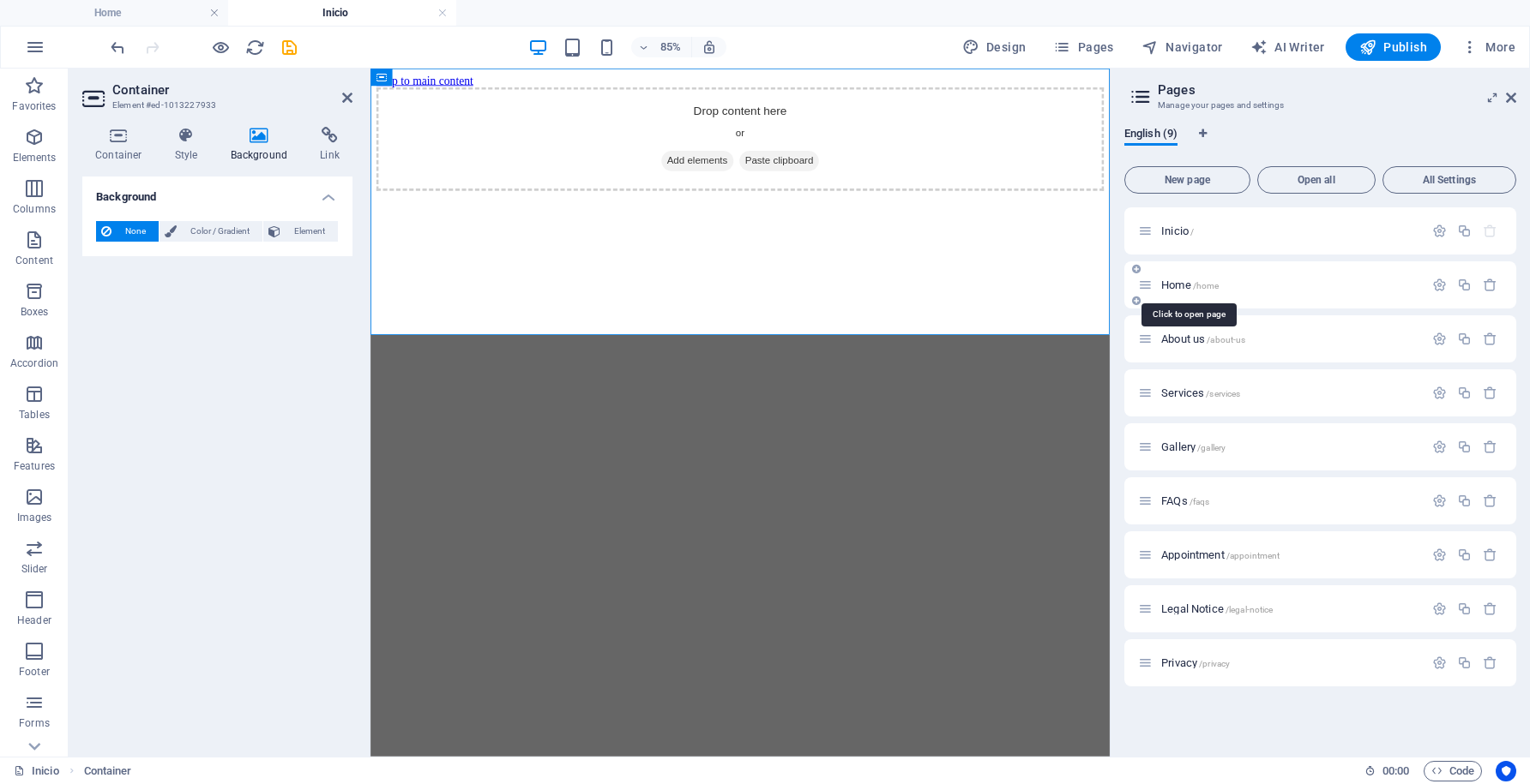
click at [1174, 283] on span "Home /home" at bounding box center [1190, 285] width 57 height 13
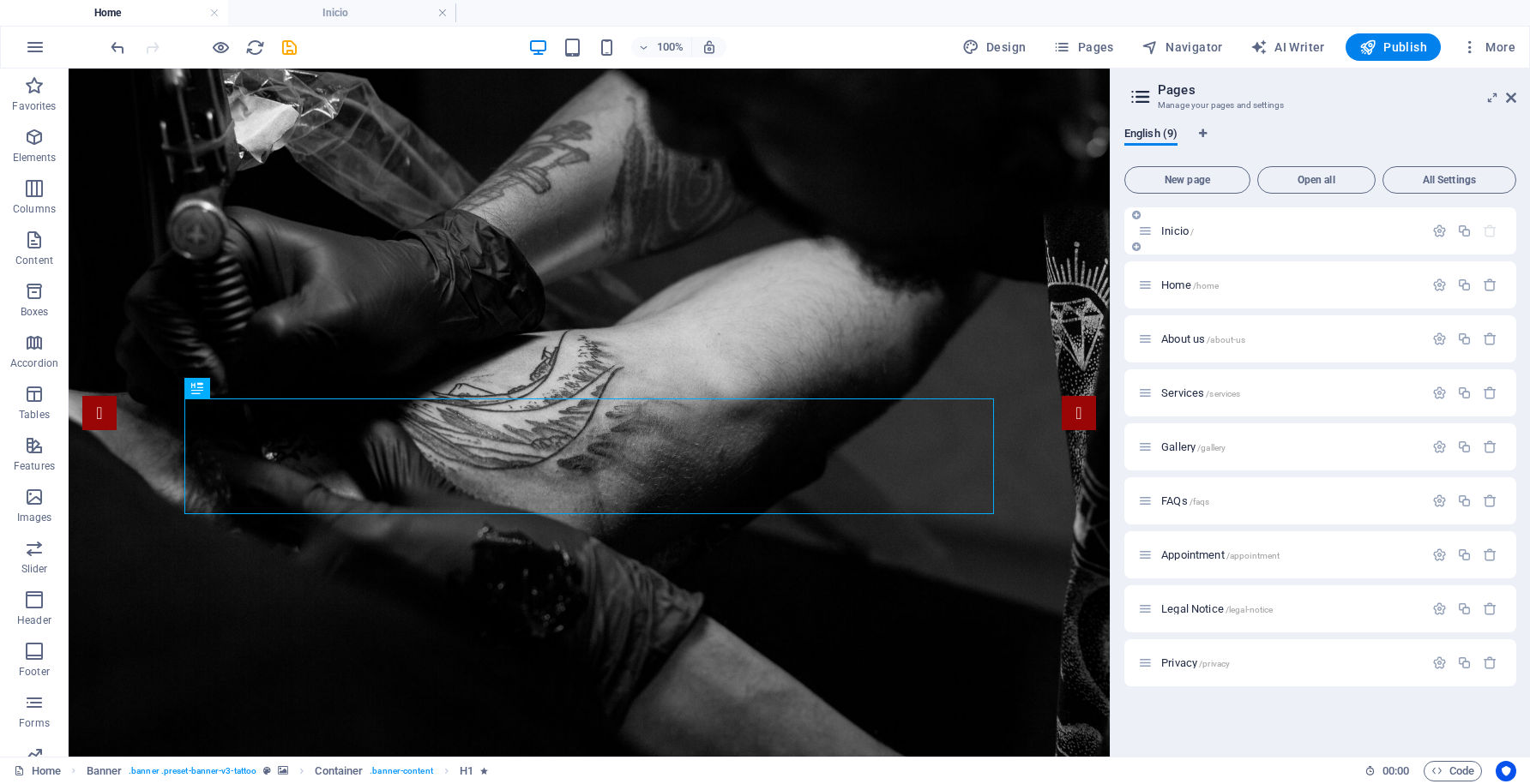
click at [1180, 231] on span "Inicio /" at bounding box center [1177, 230] width 33 height 13
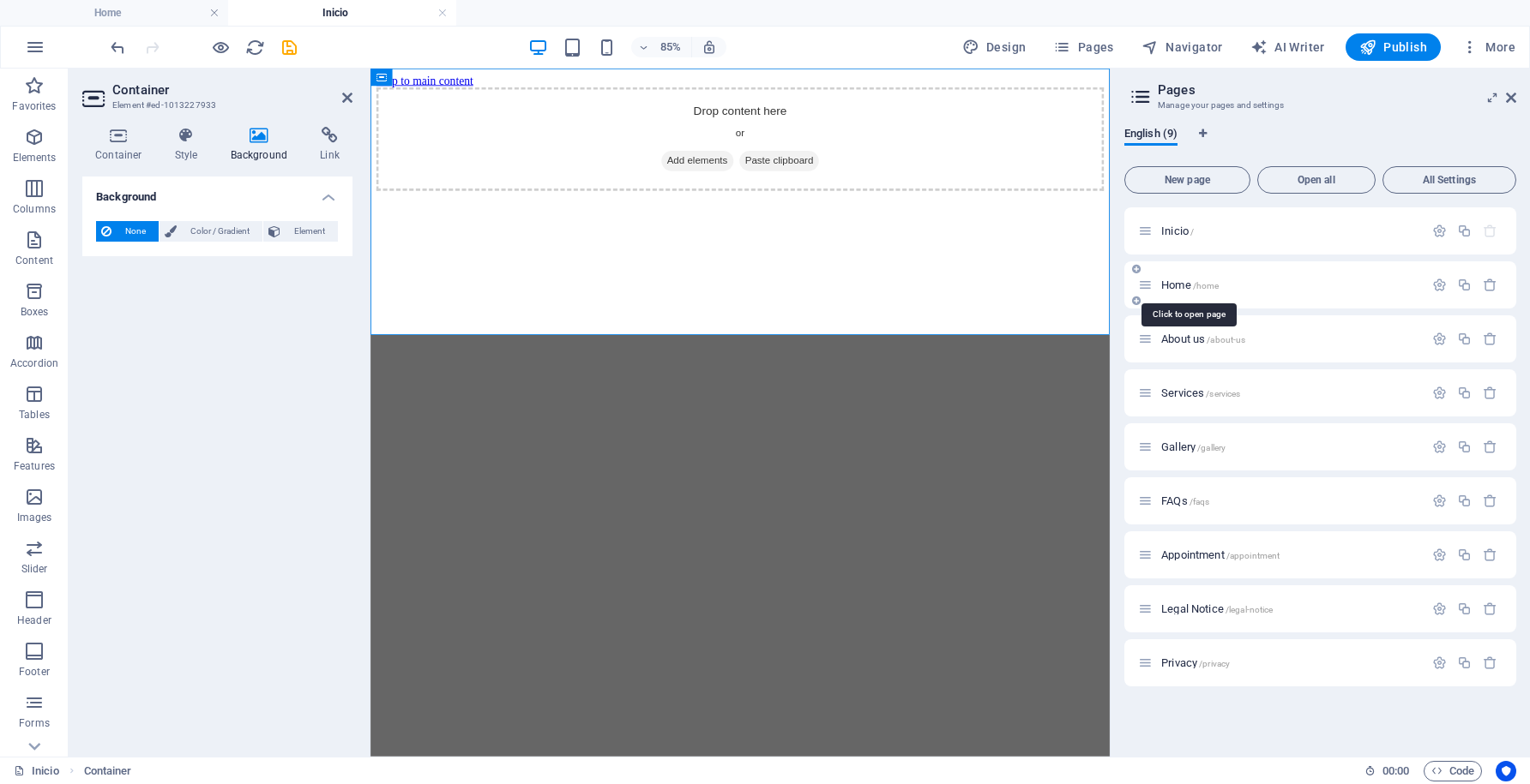
click at [1174, 282] on span "Home /home" at bounding box center [1190, 285] width 57 height 13
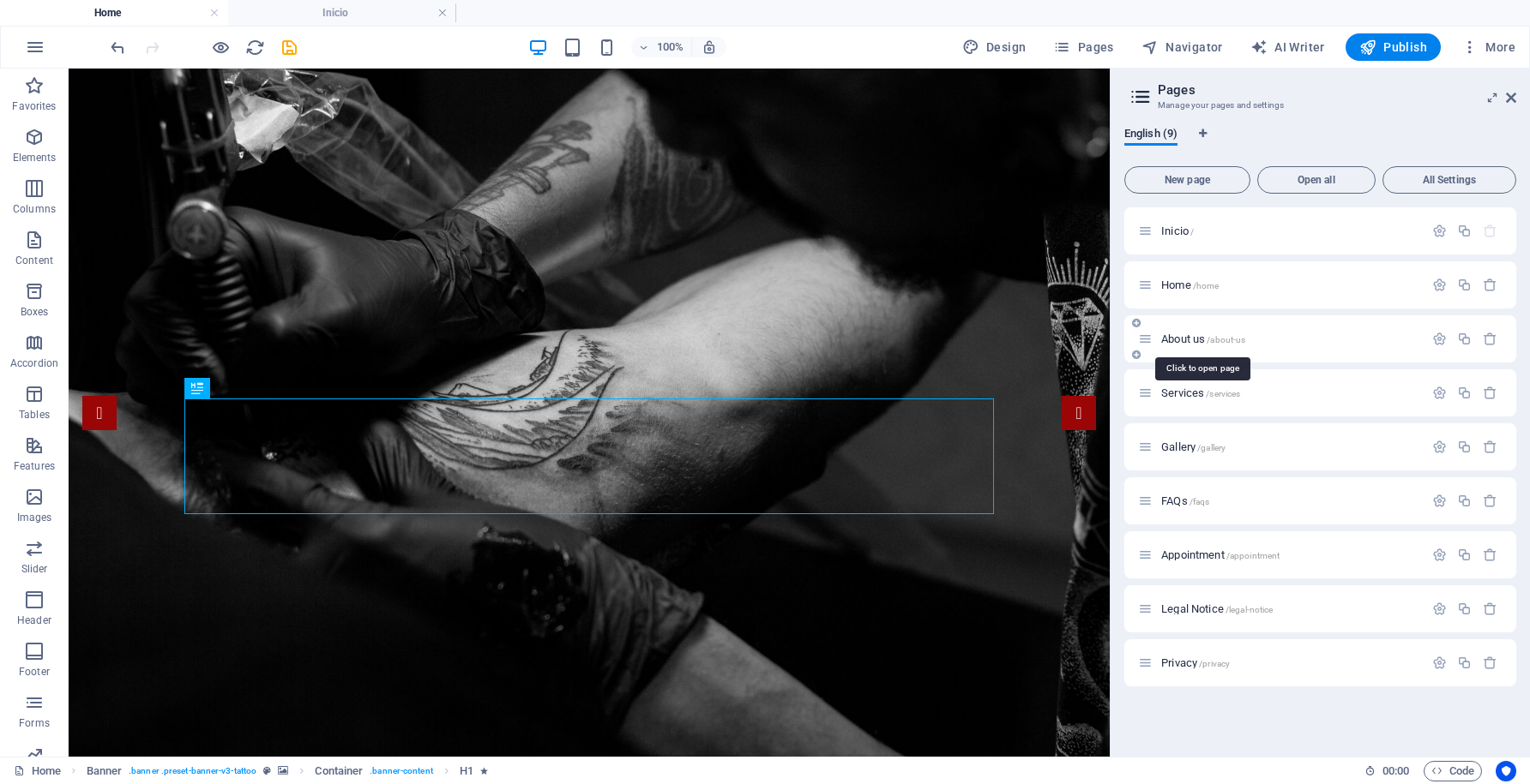
click at [1187, 338] on span "About us /about-us" at bounding box center [1203, 339] width 84 height 13
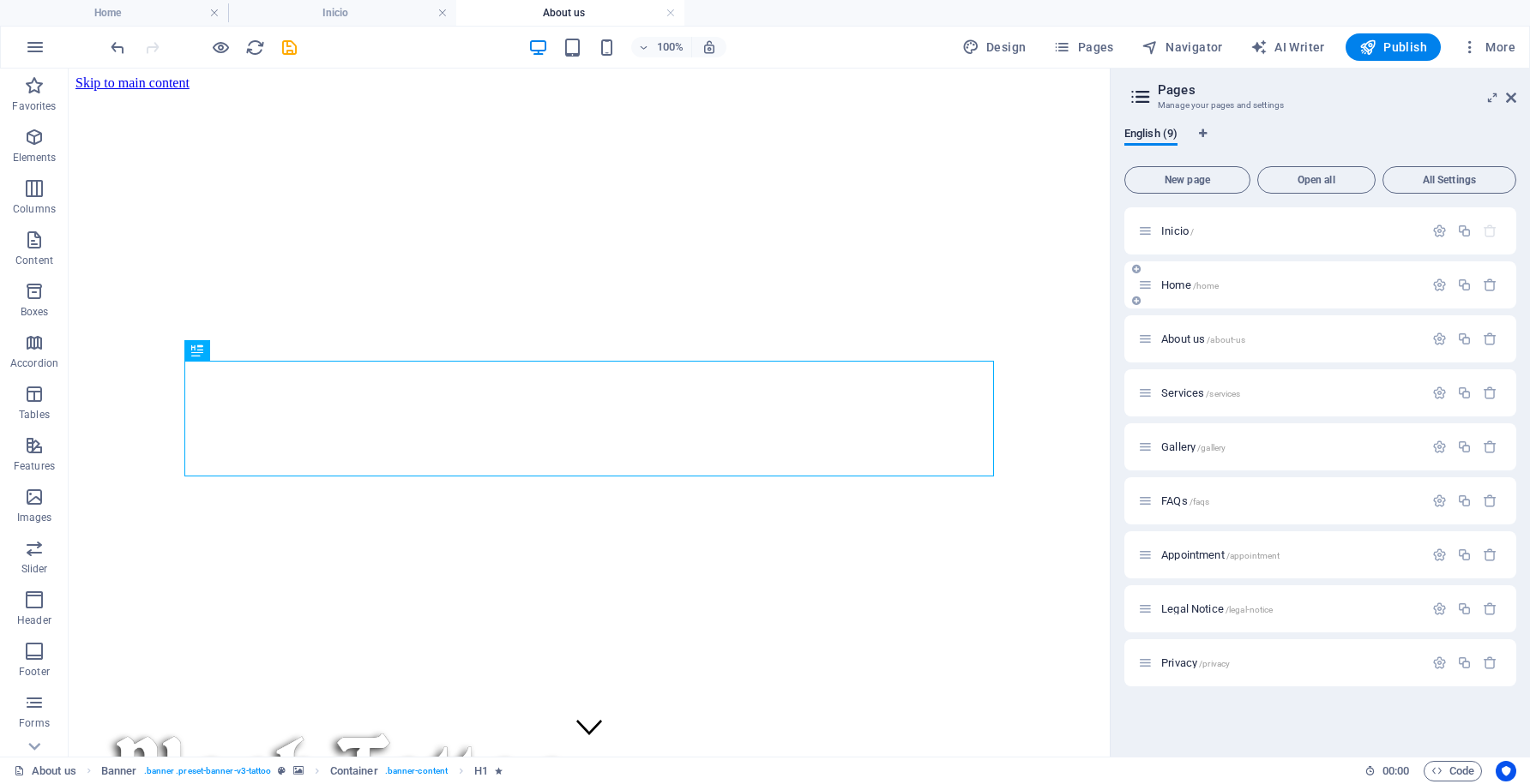
click at [1180, 288] on span "Home /home" at bounding box center [1190, 285] width 57 height 13
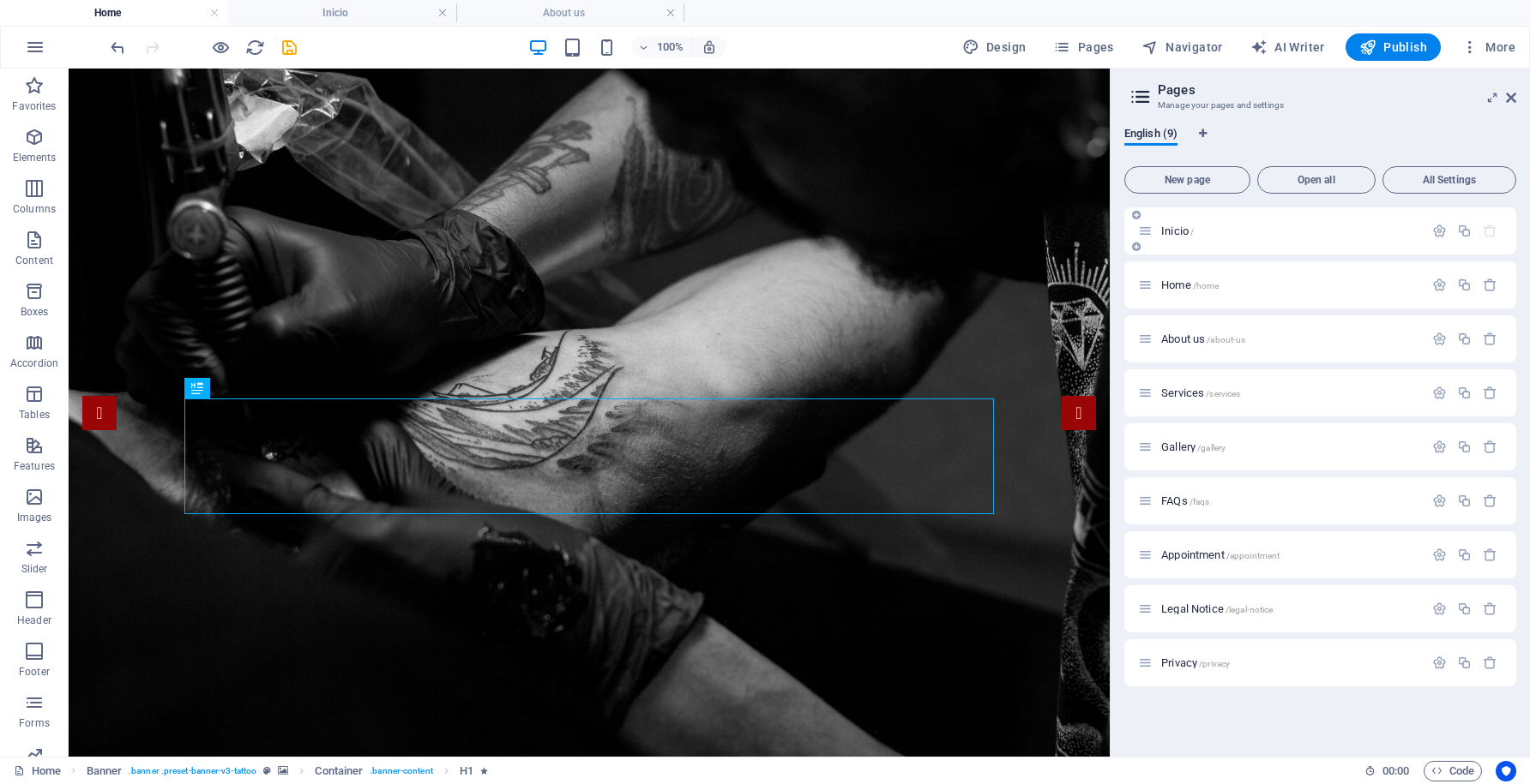
click at [1178, 234] on span "Inicio /" at bounding box center [1177, 230] width 33 height 13
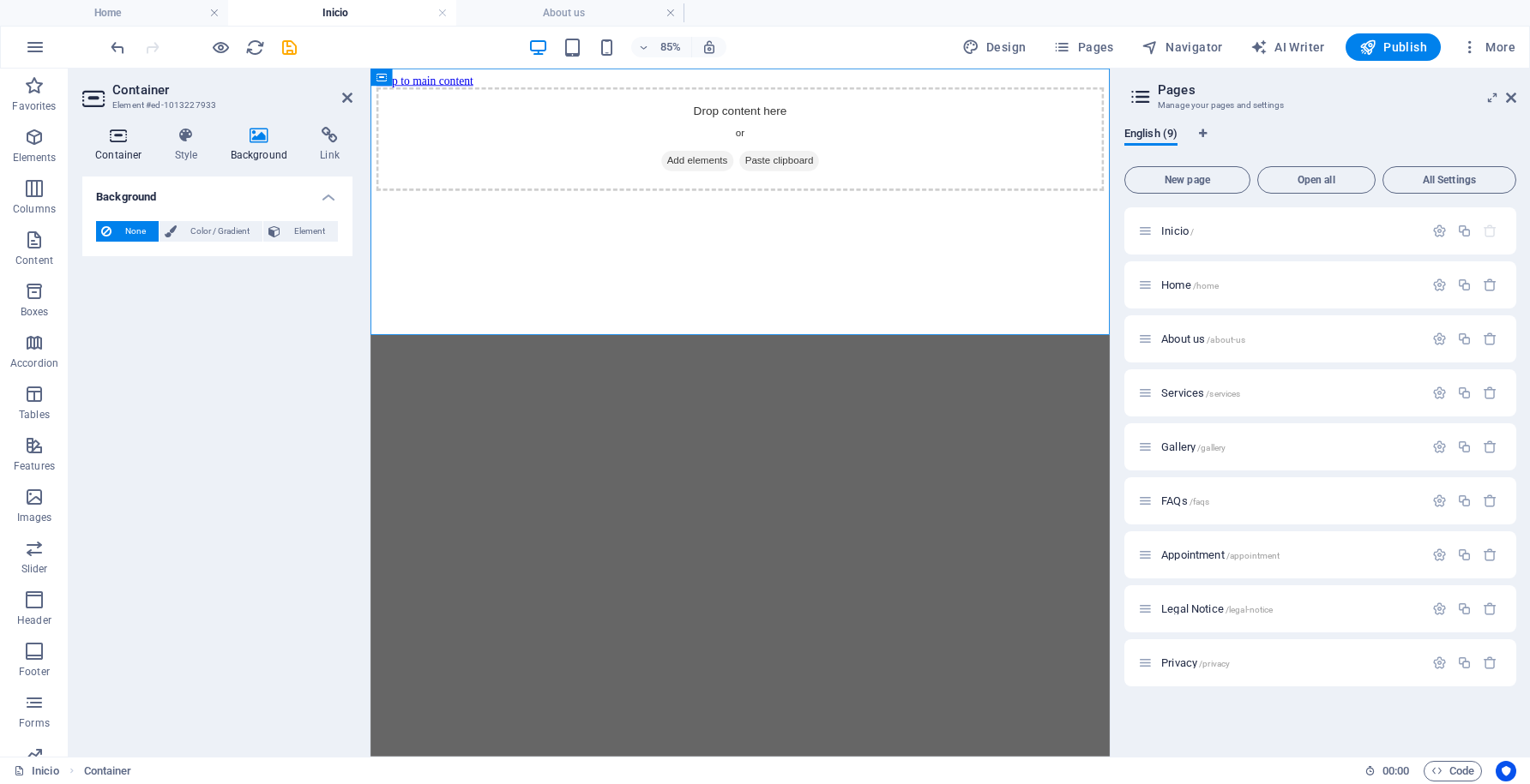
click at [116, 138] on icon at bounding box center [119, 135] width 73 height 17
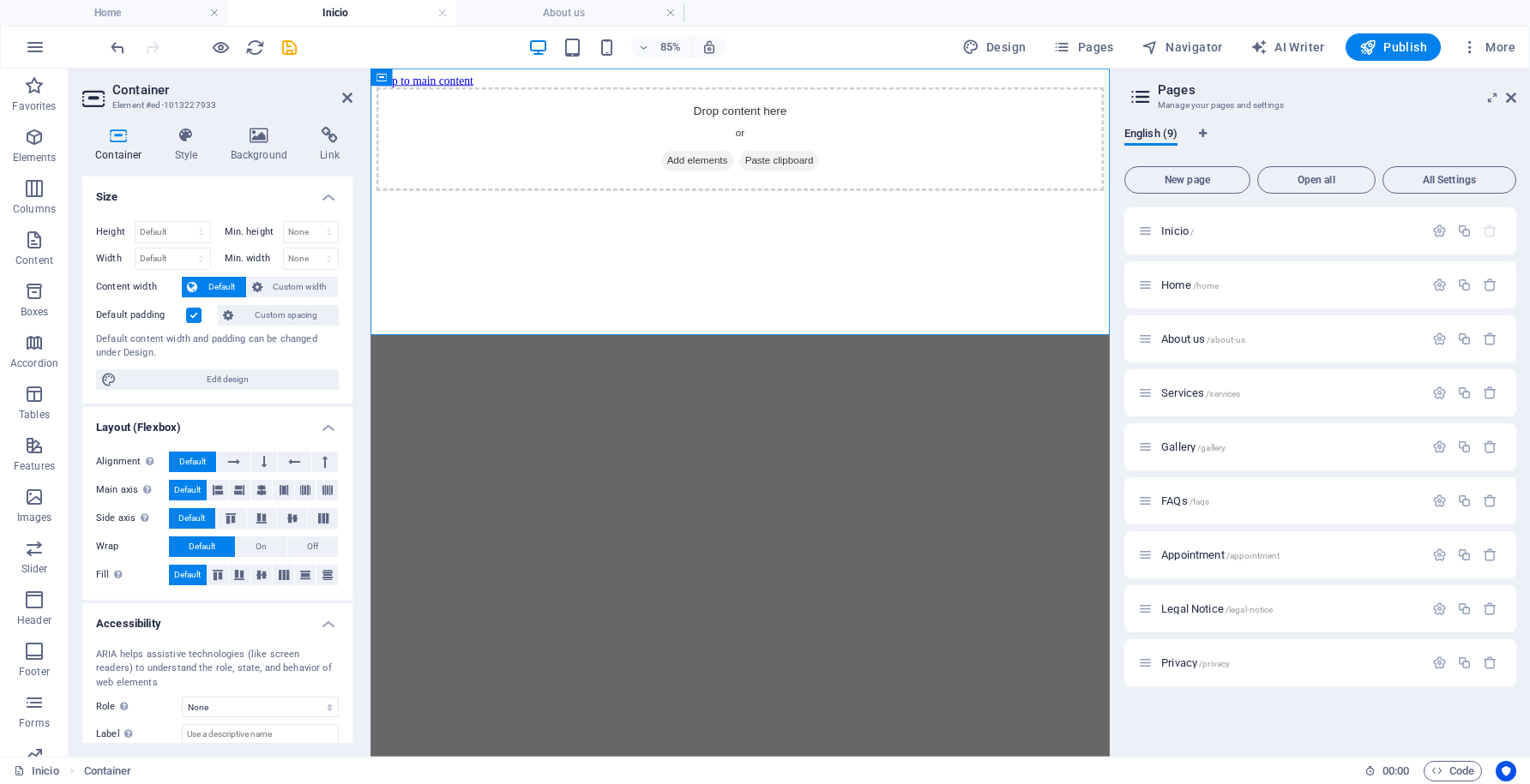
click at [804, 220] on html "Skip to main content Drop content here or Add elements Paste clipboard" at bounding box center [805, 144] width 870 height 151
click at [817, 220] on html "Skip to main content Drop content here or Add elements Paste clipboard" at bounding box center [805, 144] width 870 height 151
click at [683, 220] on html "Skip to main content Drop content here or Add elements Paste clipboard" at bounding box center [805, 144] width 870 height 151
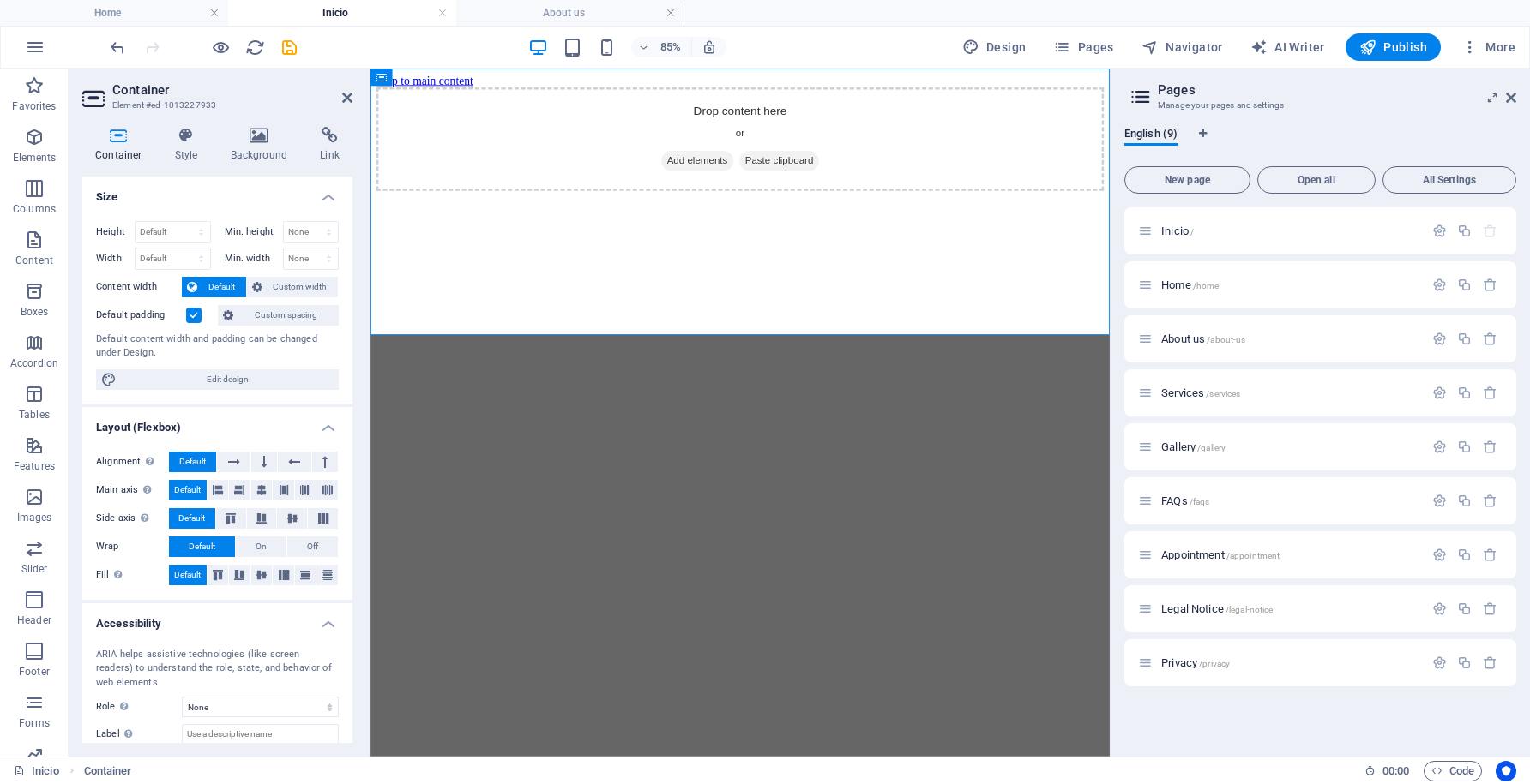
click at [683, 220] on html "Skip to main content Drop content here or Add elements Paste clipboard" at bounding box center [805, 144] width 870 height 151
click at [770, 189] on span "Add elements" at bounding box center [755, 177] width 85 height 24
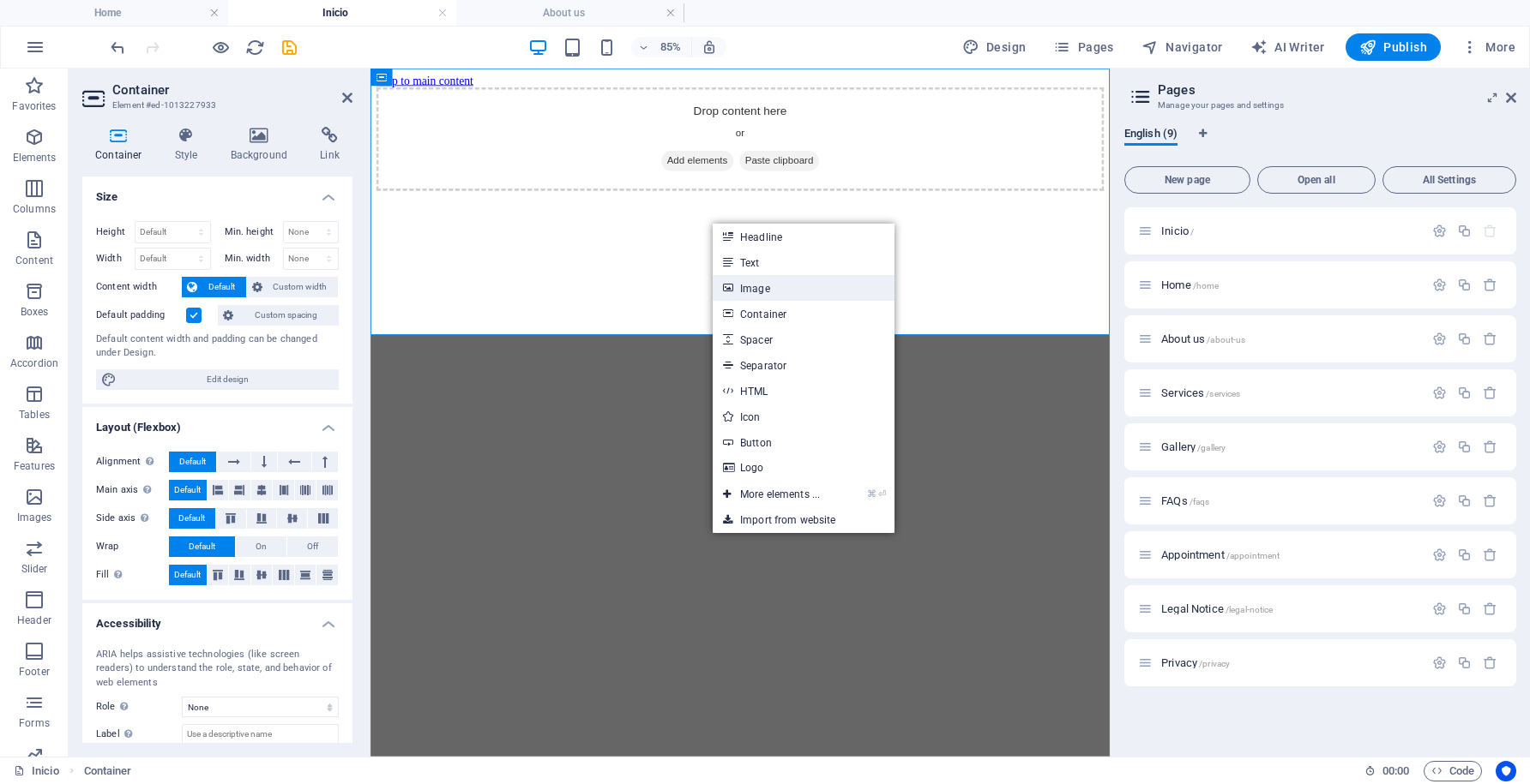
click at [737, 285] on link "Image" at bounding box center [803, 288] width 182 height 26
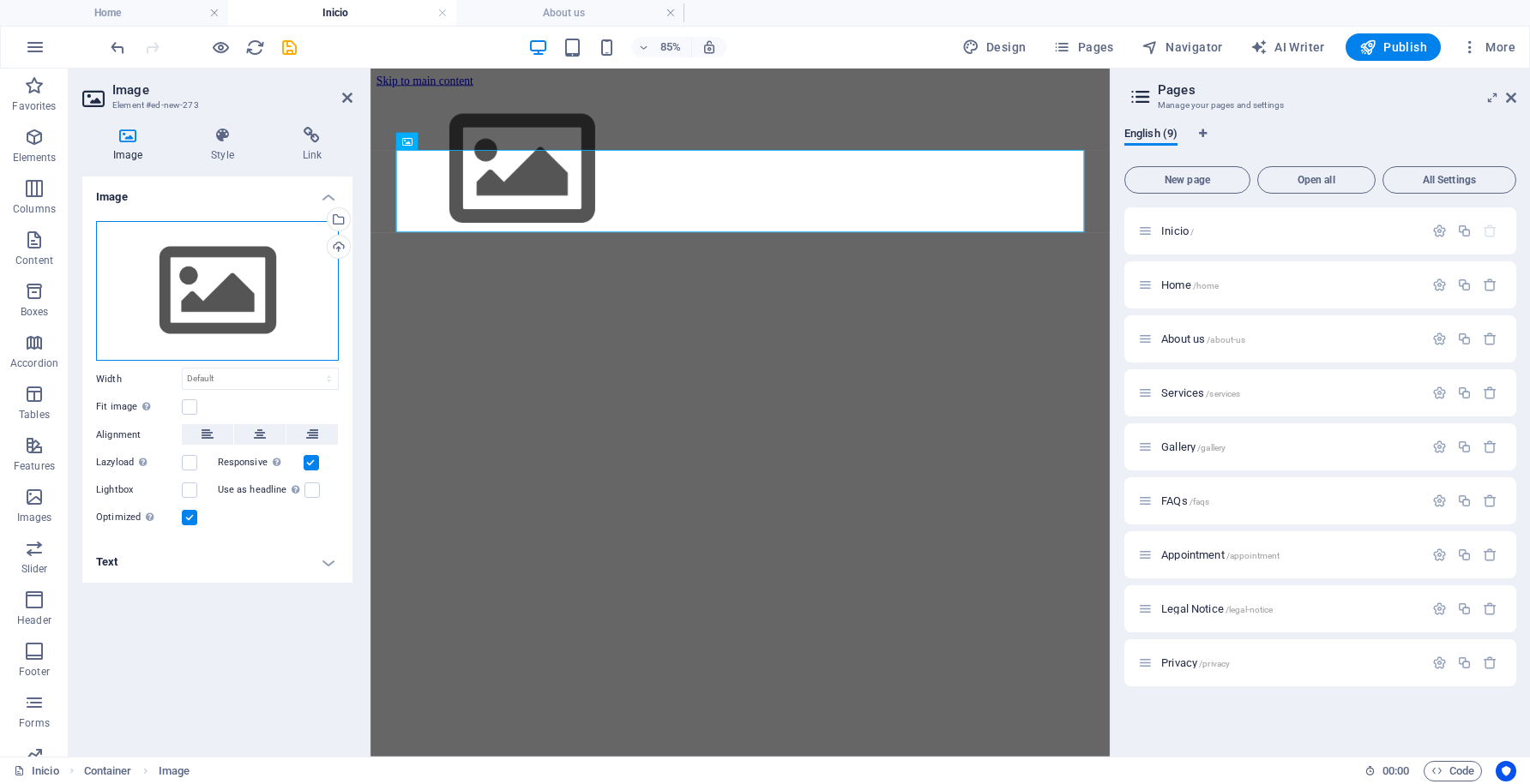
click at [258, 310] on div "Drag files here, click to choose files or select files from Files or our free s…" at bounding box center [217, 292] width 242 height 141
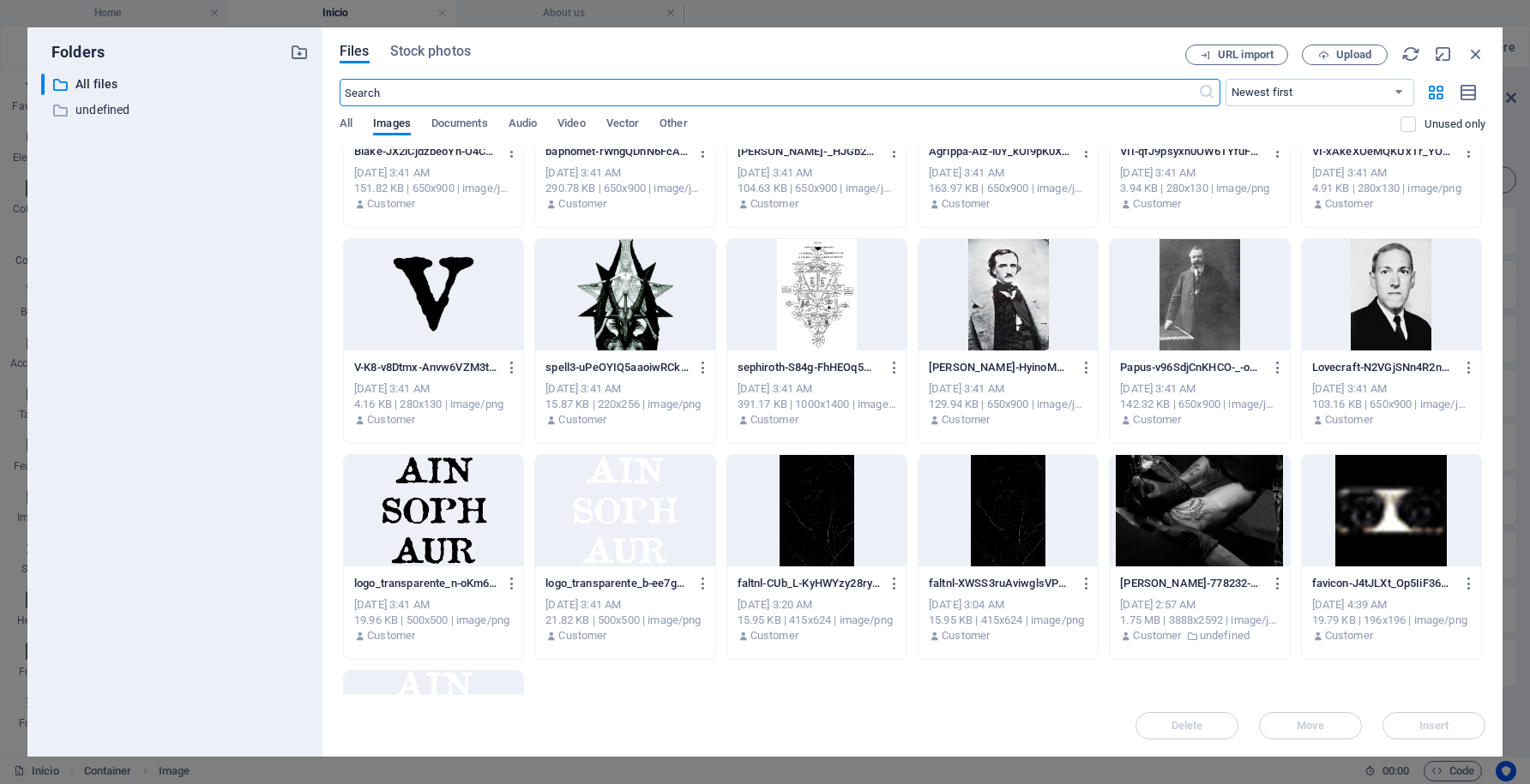
scroll to position [740, 0]
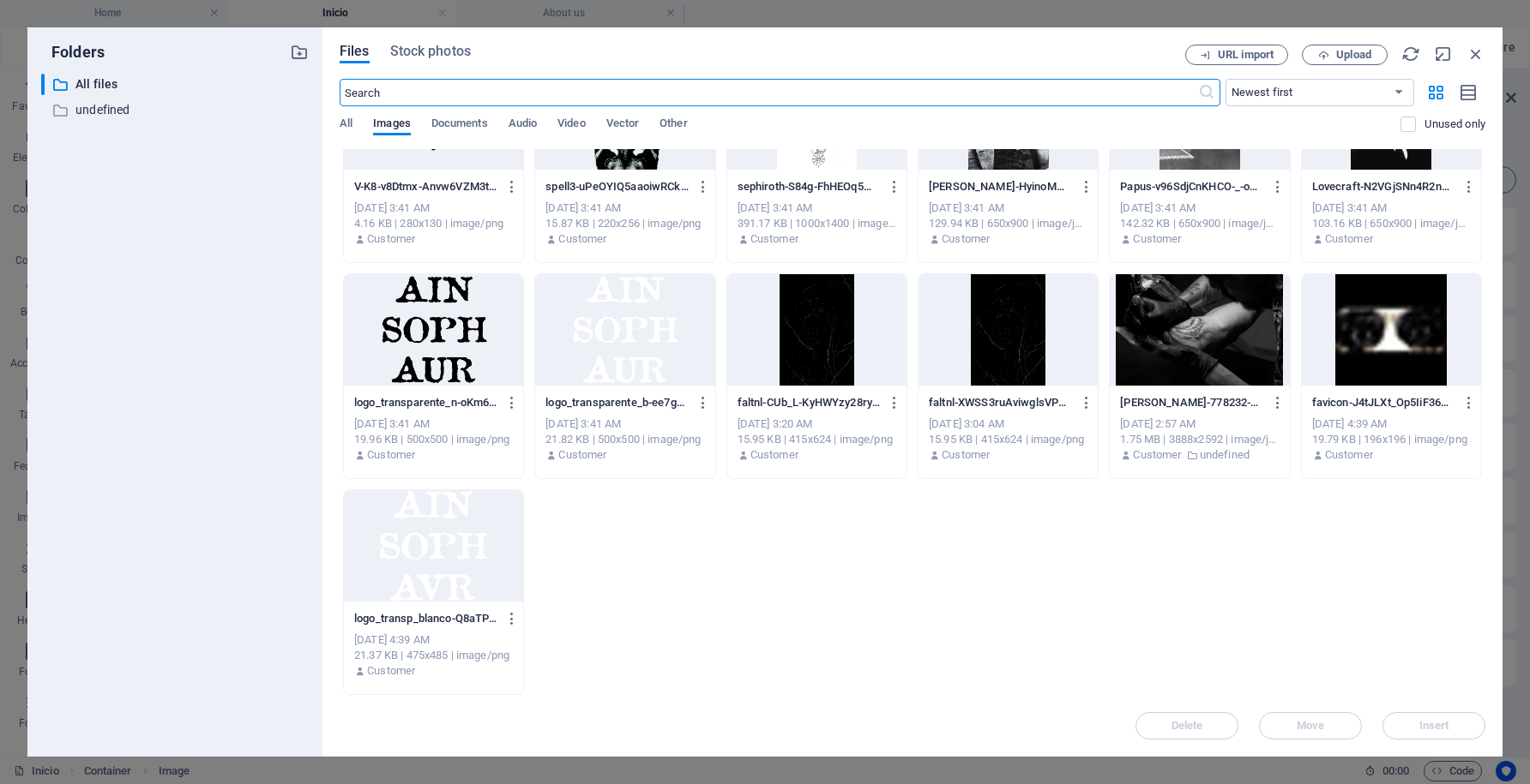
click at [647, 339] on div at bounding box center [625, 330] width 179 height 111
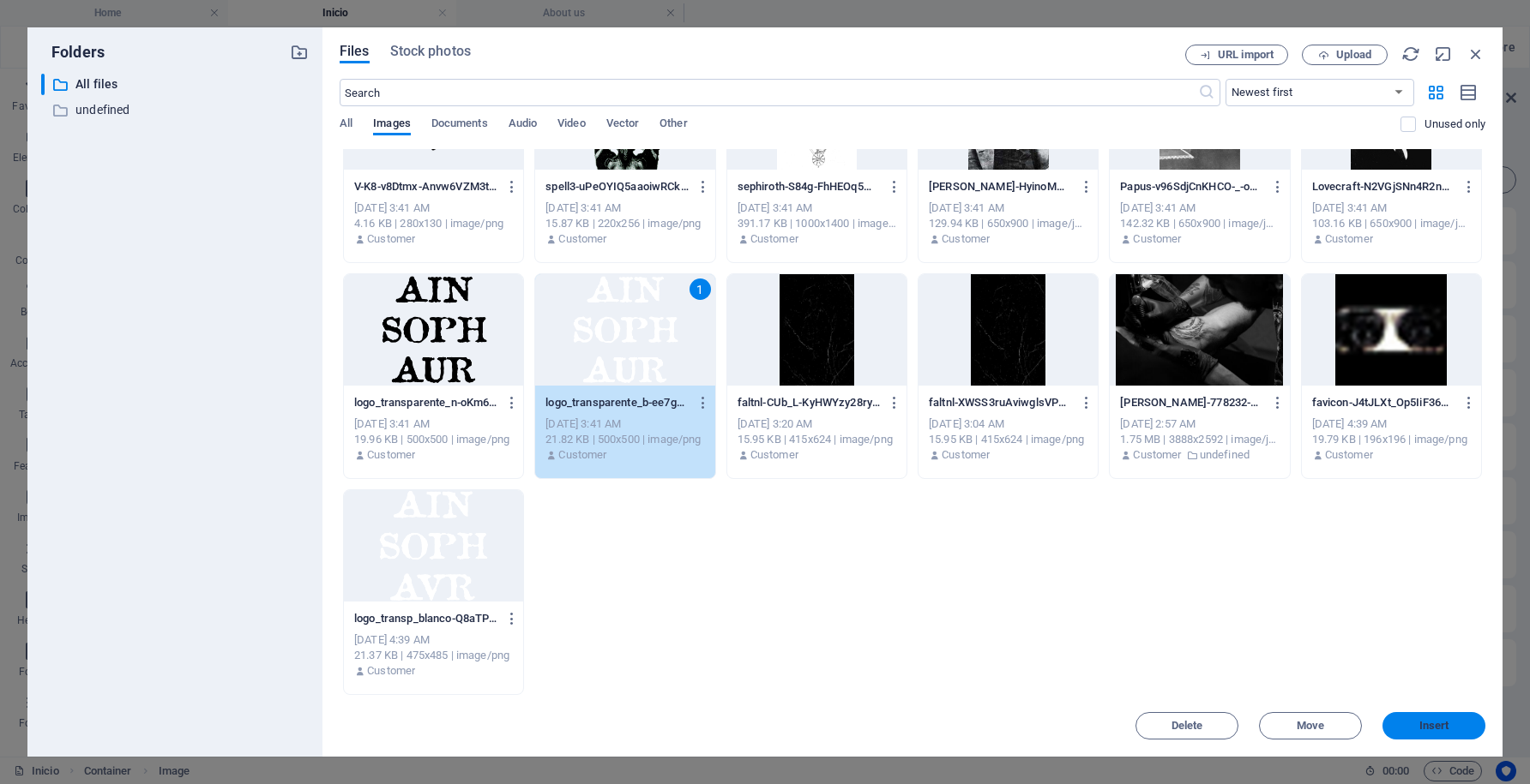
click at [1428, 731] on span "Insert" at bounding box center [1434, 726] width 30 height 10
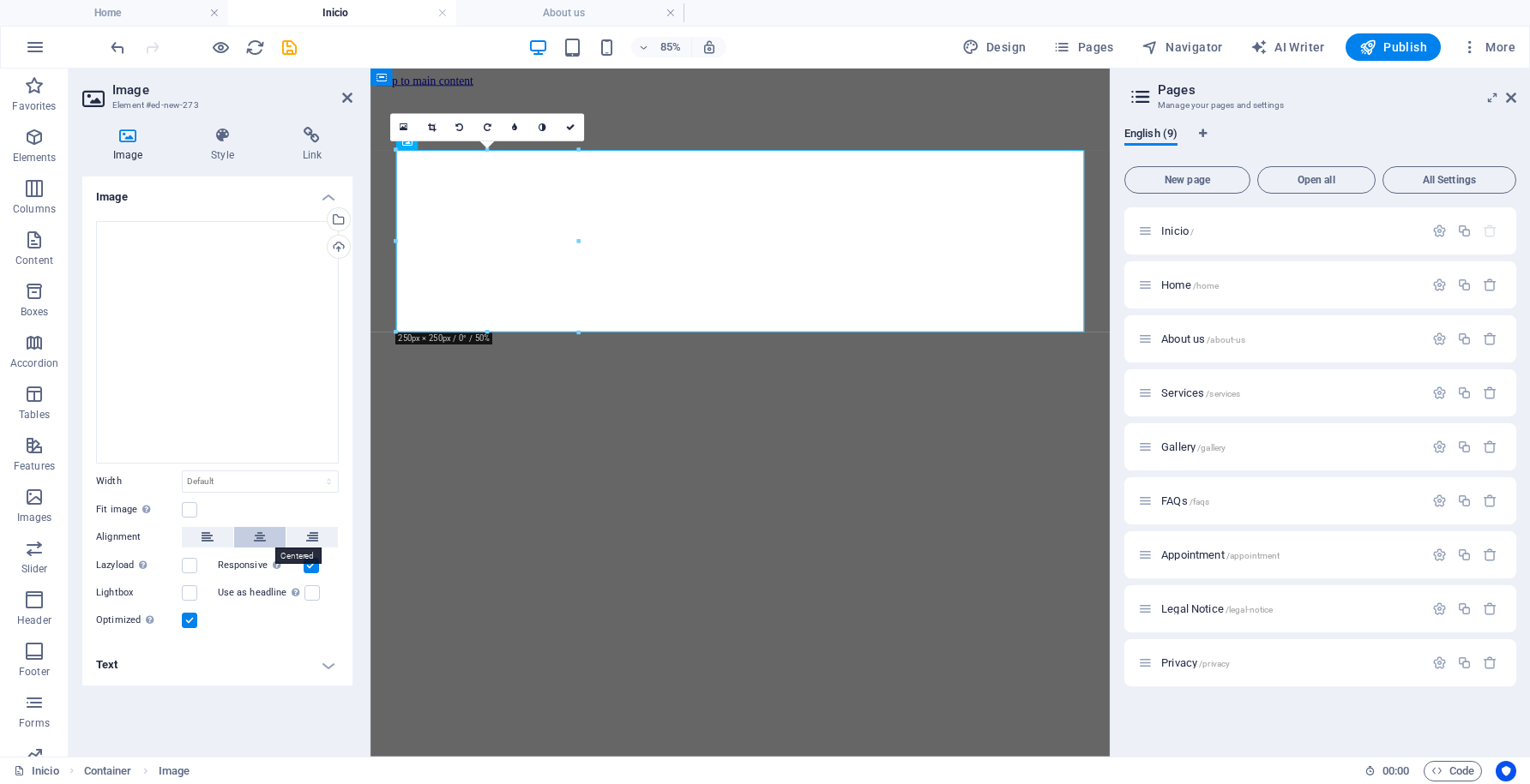
click at [267, 532] on button at bounding box center [260, 537] width 51 height 21
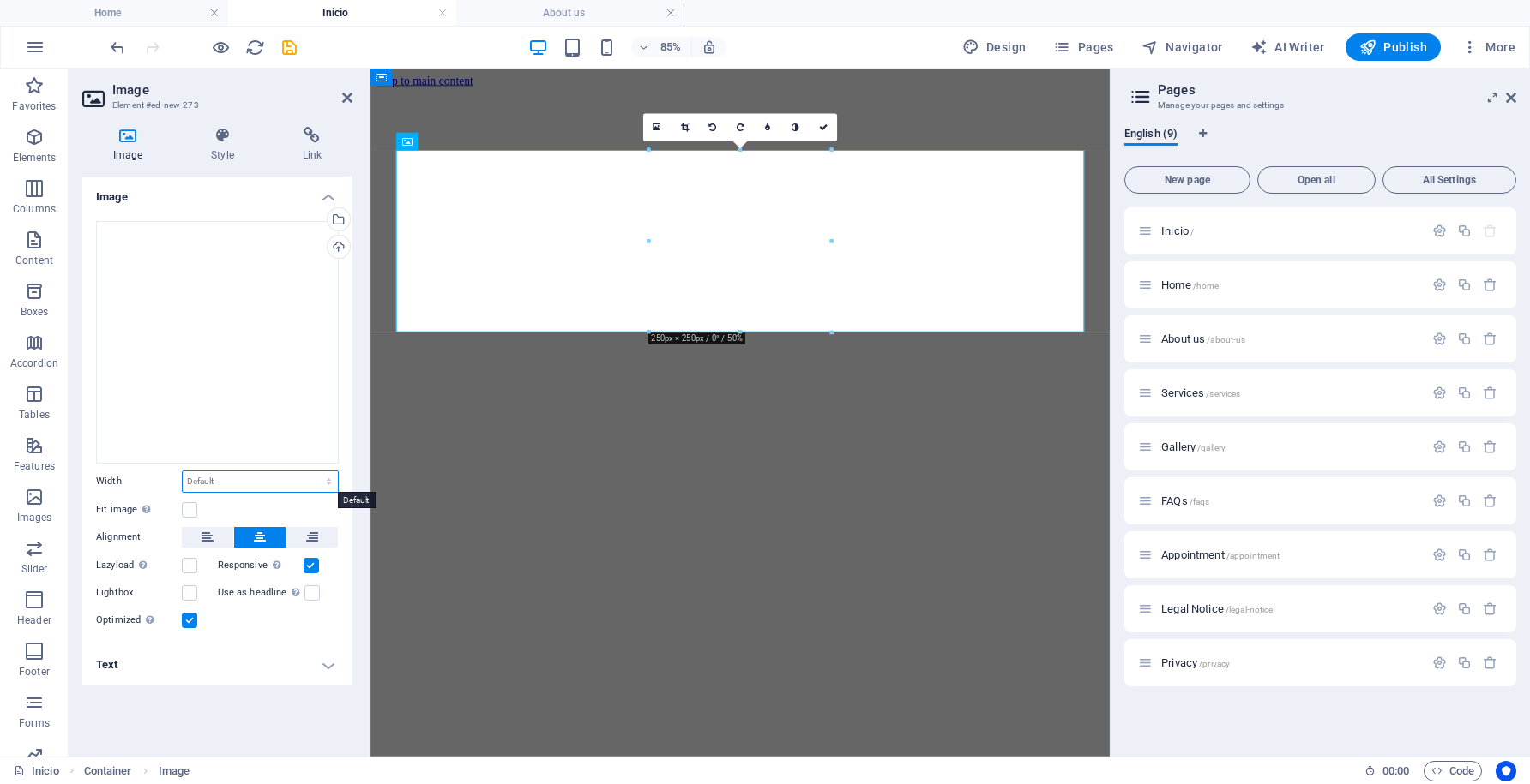
click at [225, 482] on select "Default auto px rem % em vh vw" at bounding box center [260, 482] width 156 height 21
select select "px"
click at [314, 472] on select "Default auto px rem % em vh vw" at bounding box center [260, 482] width 156 height 21
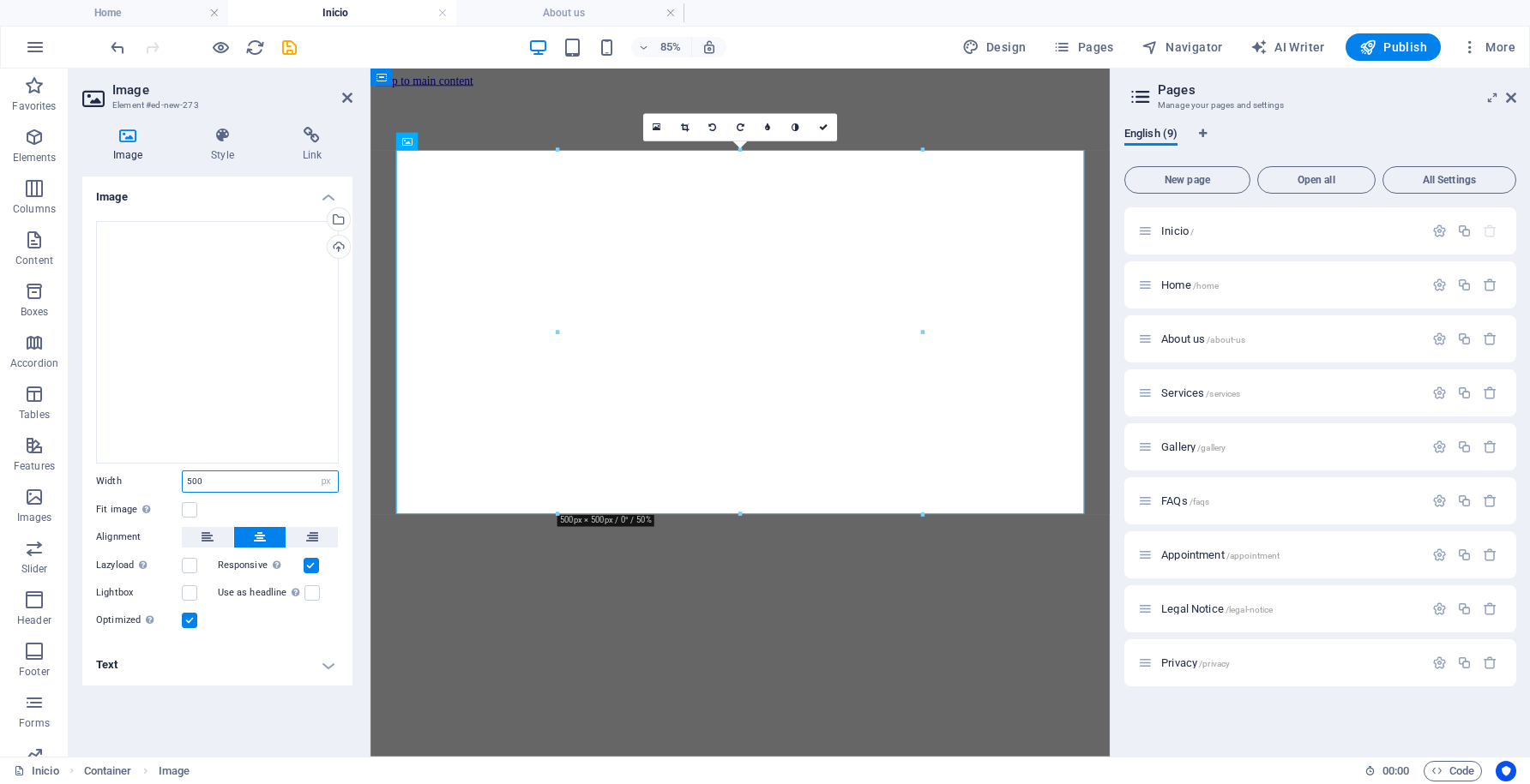
type input "500"
click at [1035, 530] on html "Skip to main content" at bounding box center [805, 299] width 870 height 461
click at [1092, 96] on div at bounding box center [805, 306] width 856 height 432
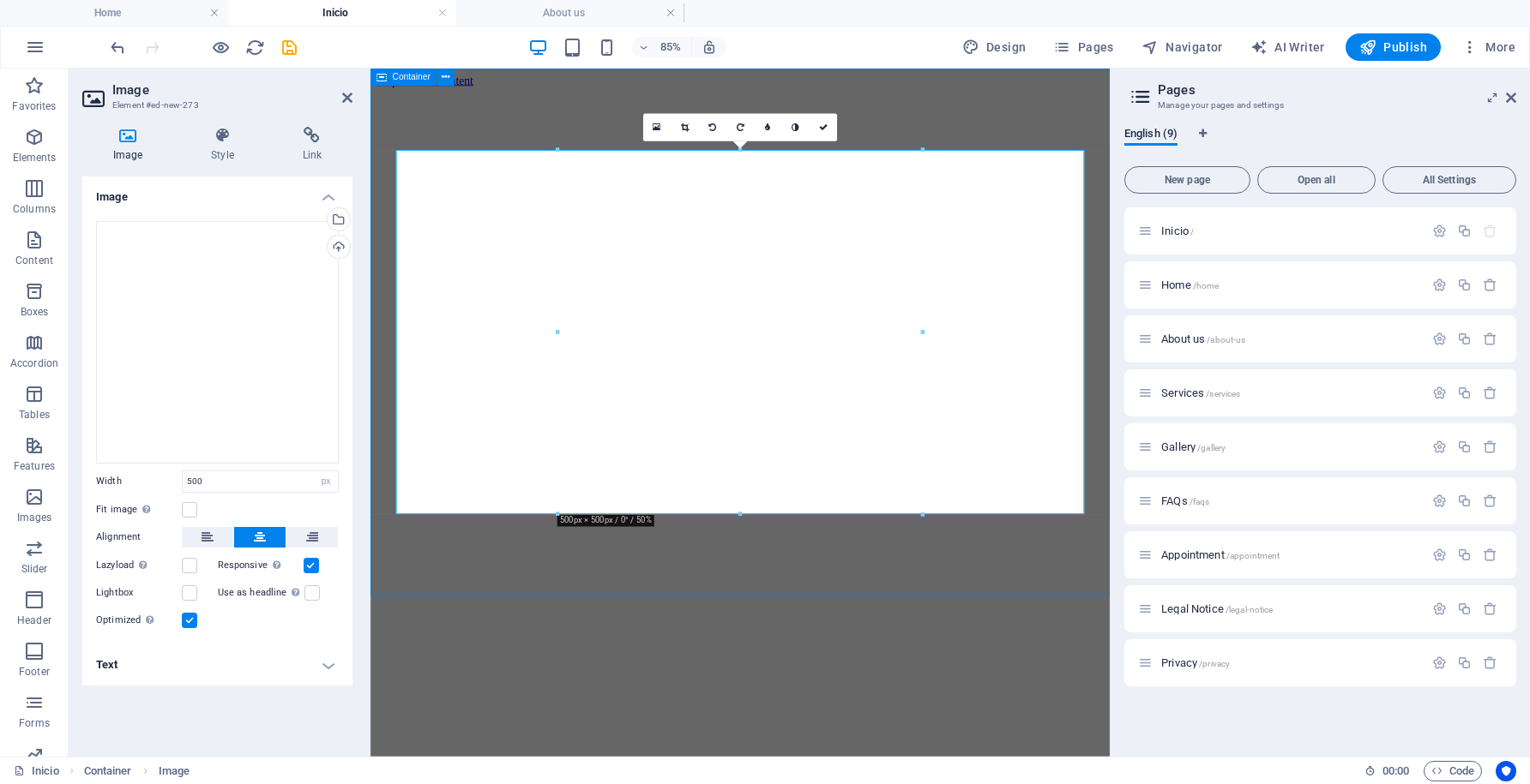
click at [1092, 96] on div at bounding box center [805, 306] width 856 height 432
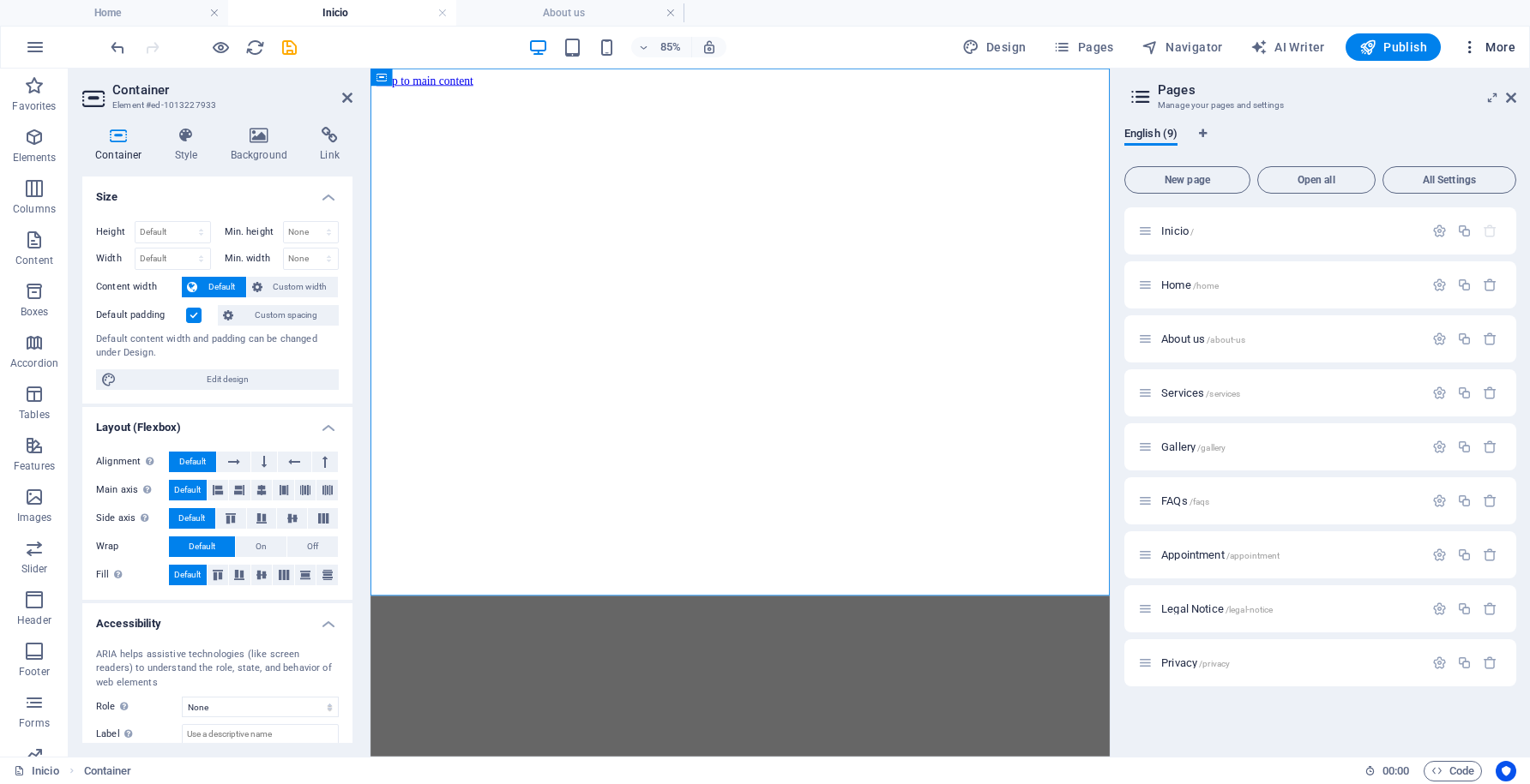
click at [1501, 48] on span "More" at bounding box center [1488, 46] width 54 height 17
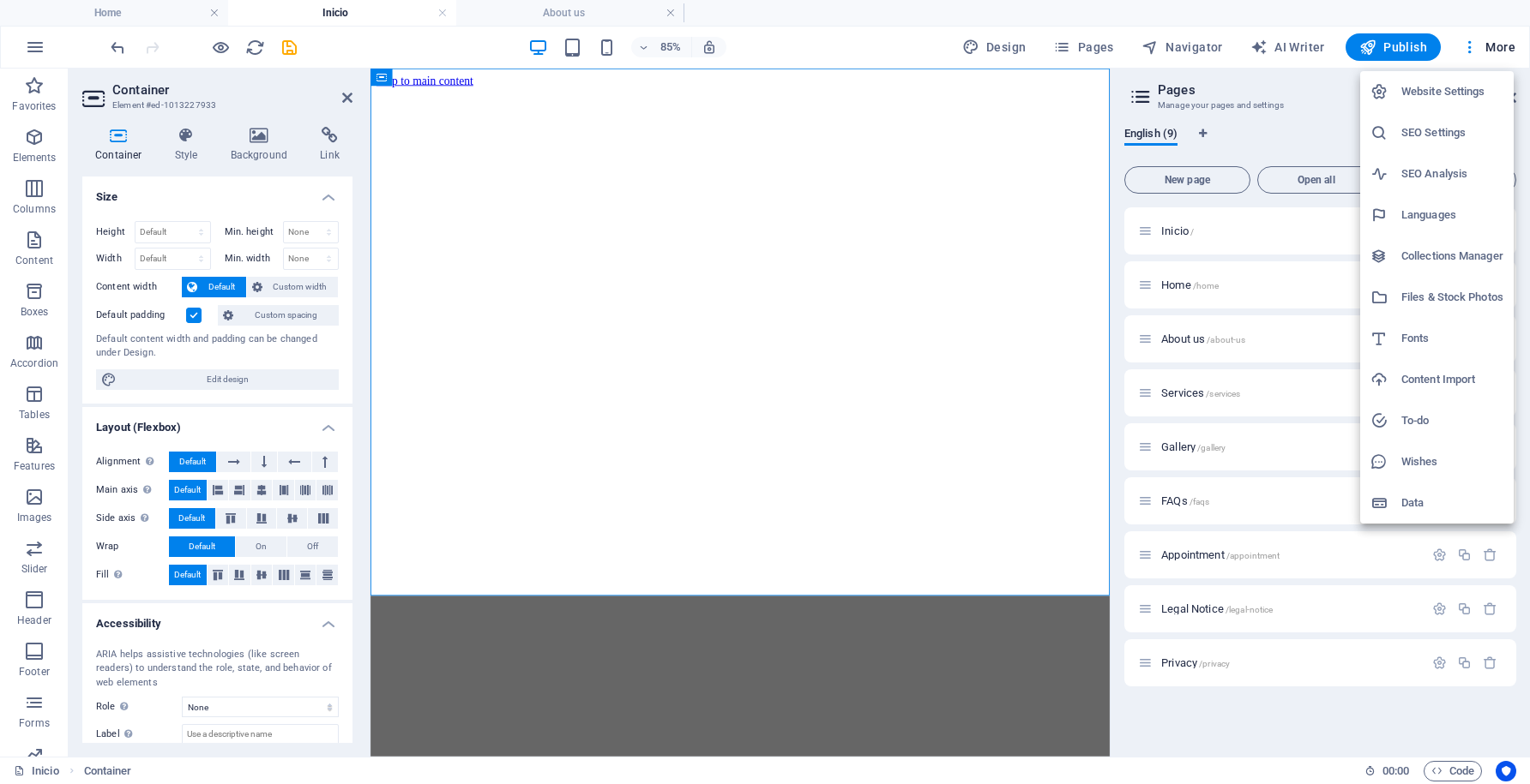
click at [1468, 90] on h6 "Website Settings" at bounding box center [1452, 92] width 102 height 21
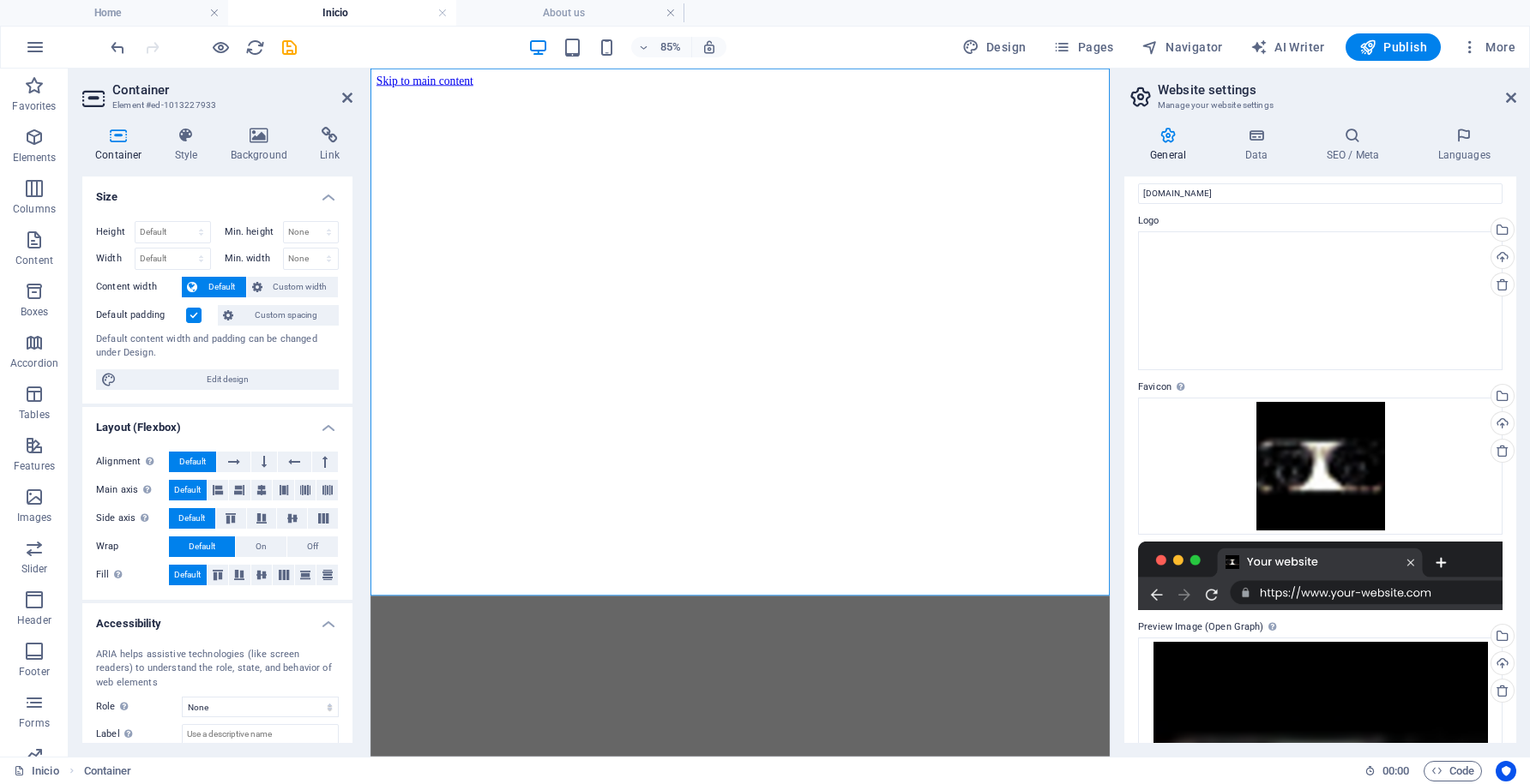
scroll to position [0, 0]
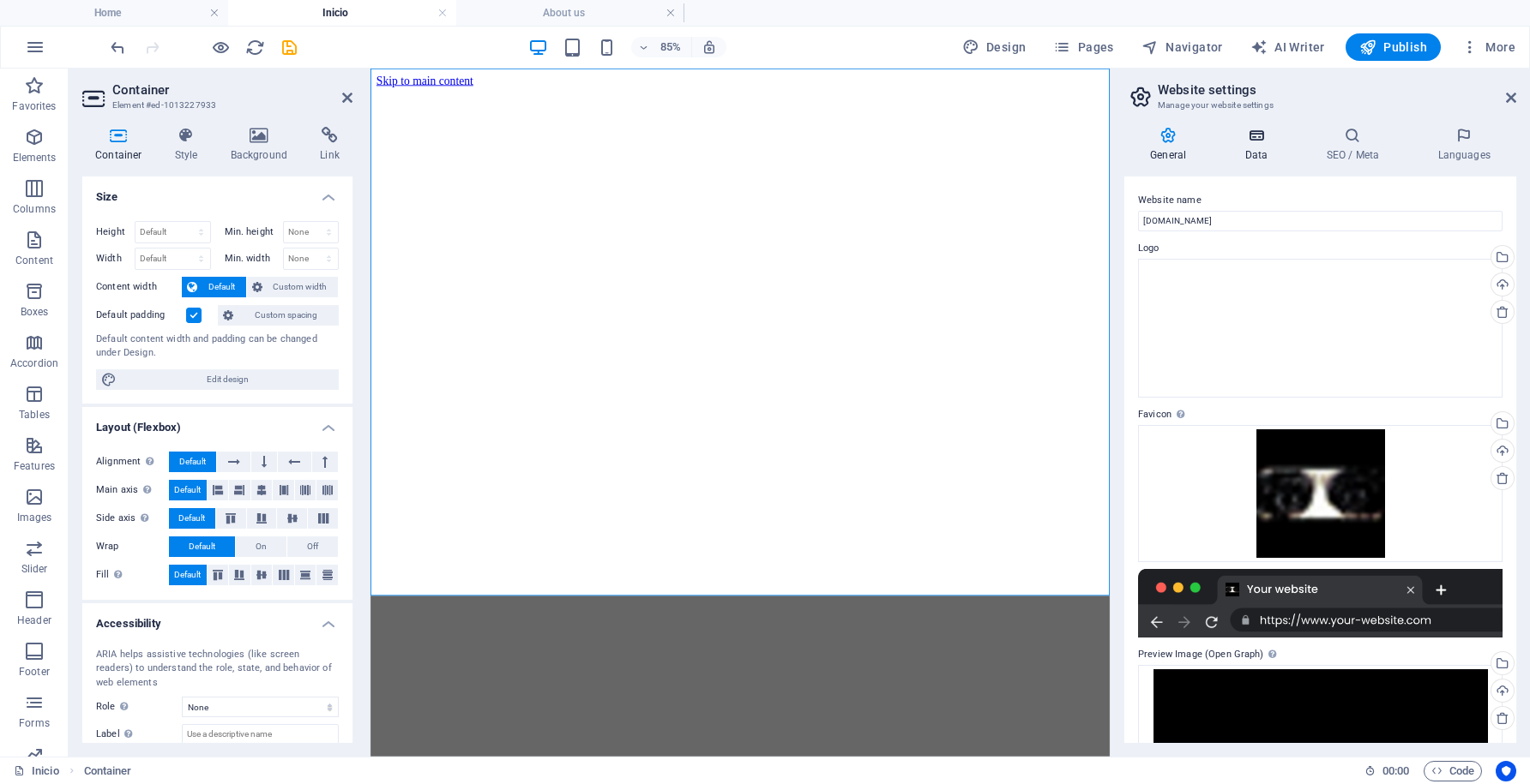
click at [1259, 142] on icon at bounding box center [1256, 135] width 75 height 17
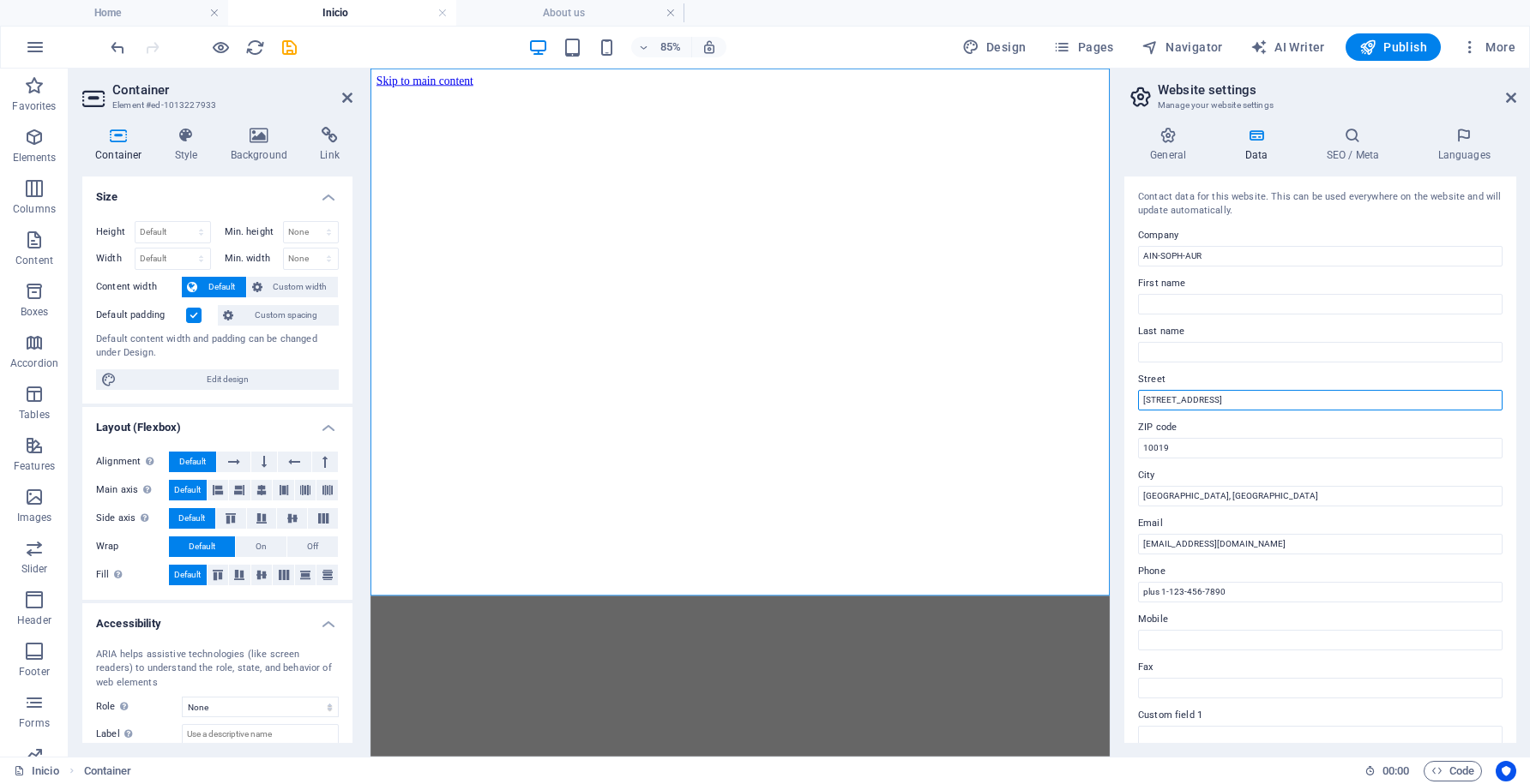
click at [1227, 403] on input "[STREET_ADDRESS]" at bounding box center [1320, 400] width 365 height 21
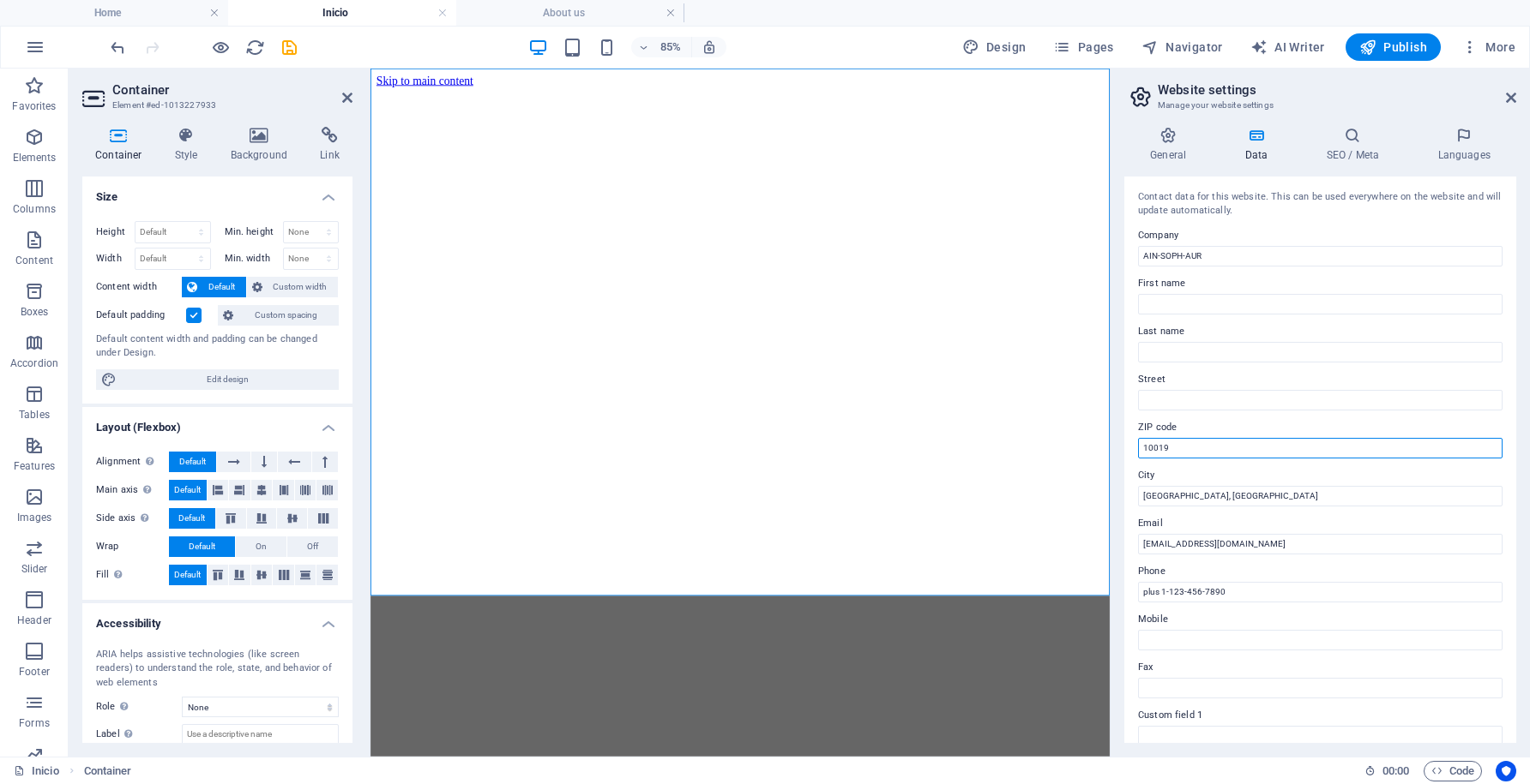
click at [1196, 452] on input "10019" at bounding box center [1320, 448] width 365 height 21
click at [1243, 582] on input "plus 1-123-456-7890" at bounding box center [1320, 592] width 365 height 21
click at [1241, 587] on input "plus 1-123-456-7890" at bounding box center [1320, 592] width 365 height 21
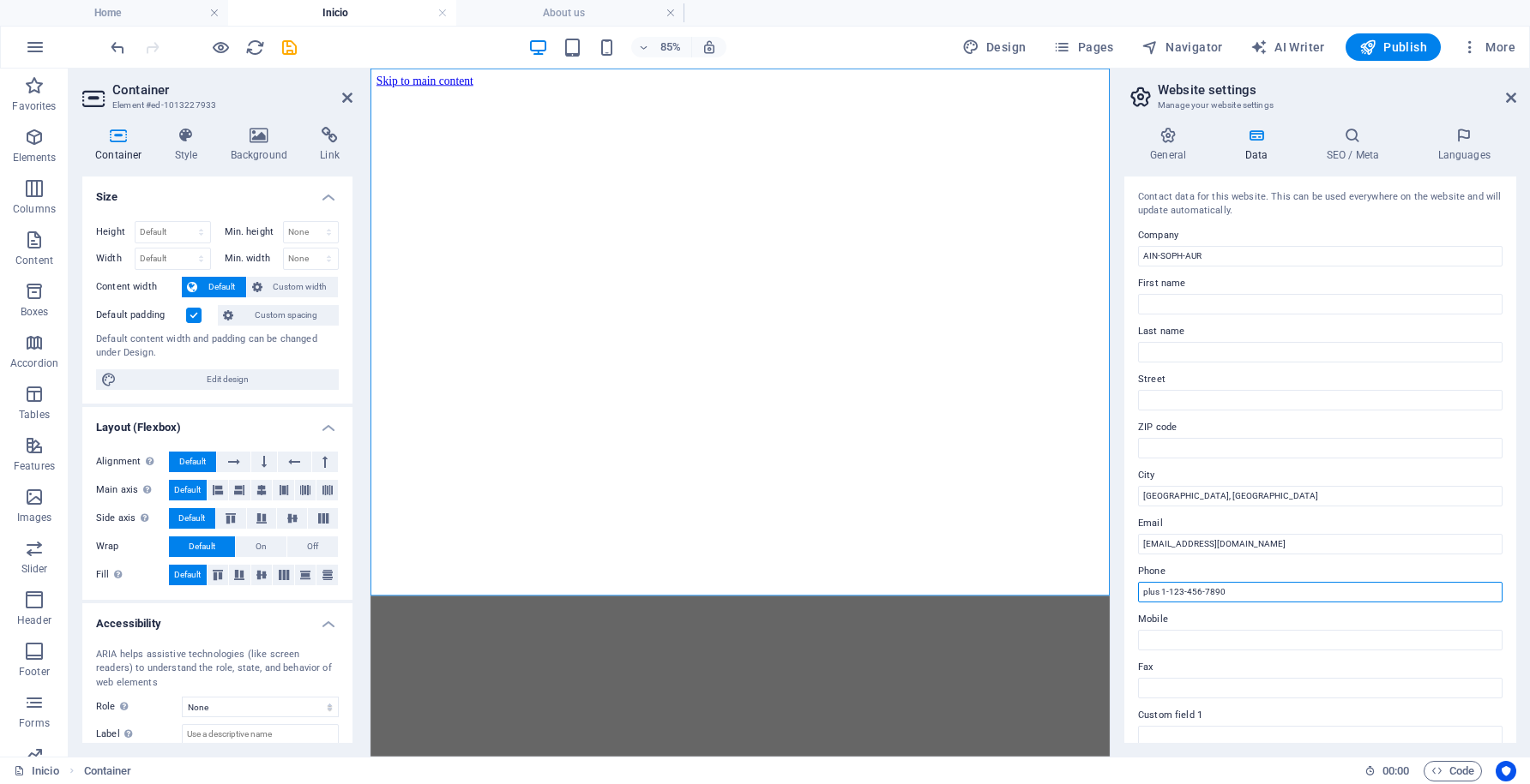
click at [1241, 587] on input "plus 1-123-456-7890" at bounding box center [1320, 592] width 365 height 21
click at [1174, 142] on icon at bounding box center [1167, 135] width 88 height 17
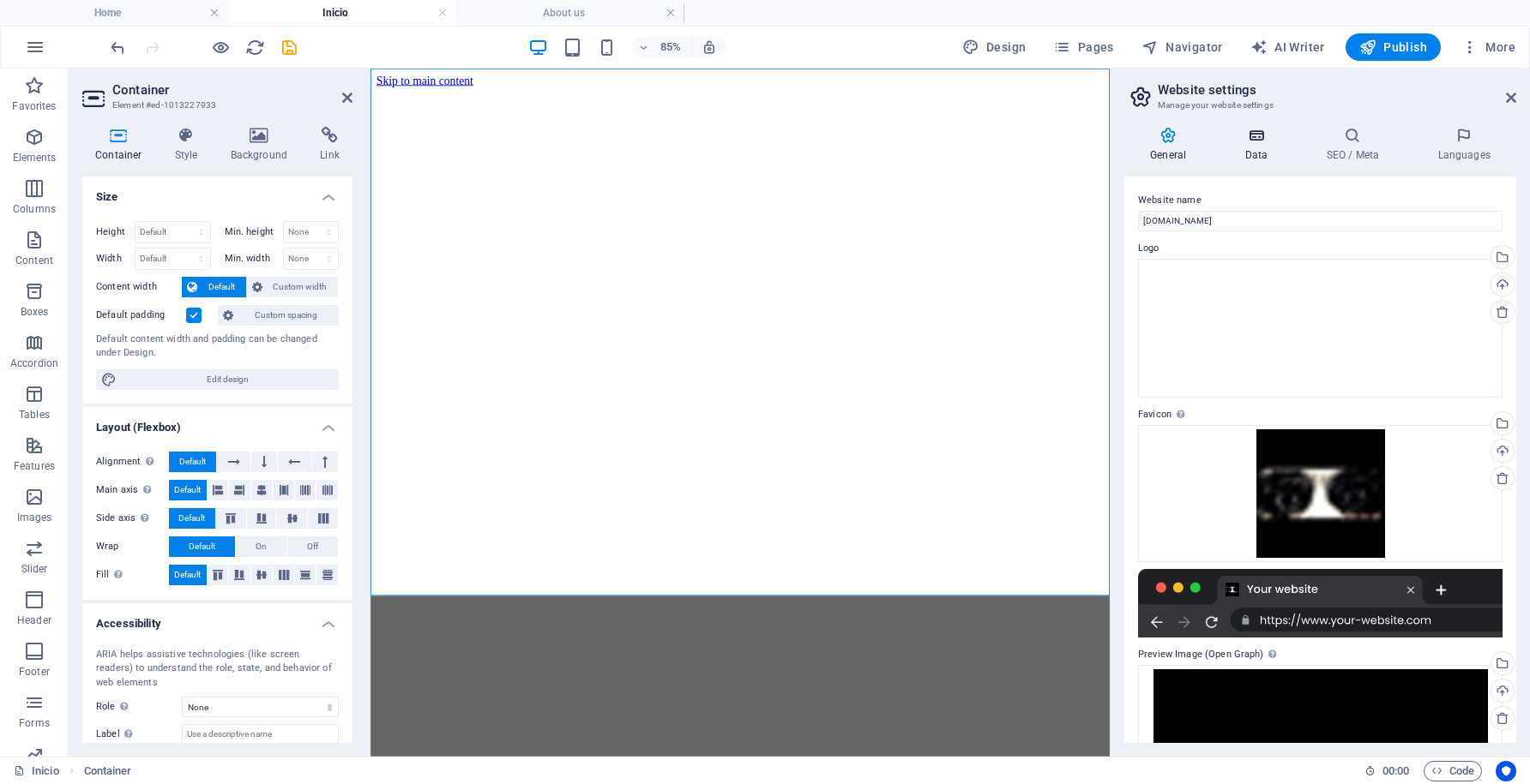
click at [1253, 148] on h4 "Data" at bounding box center [1259, 145] width 82 height 36
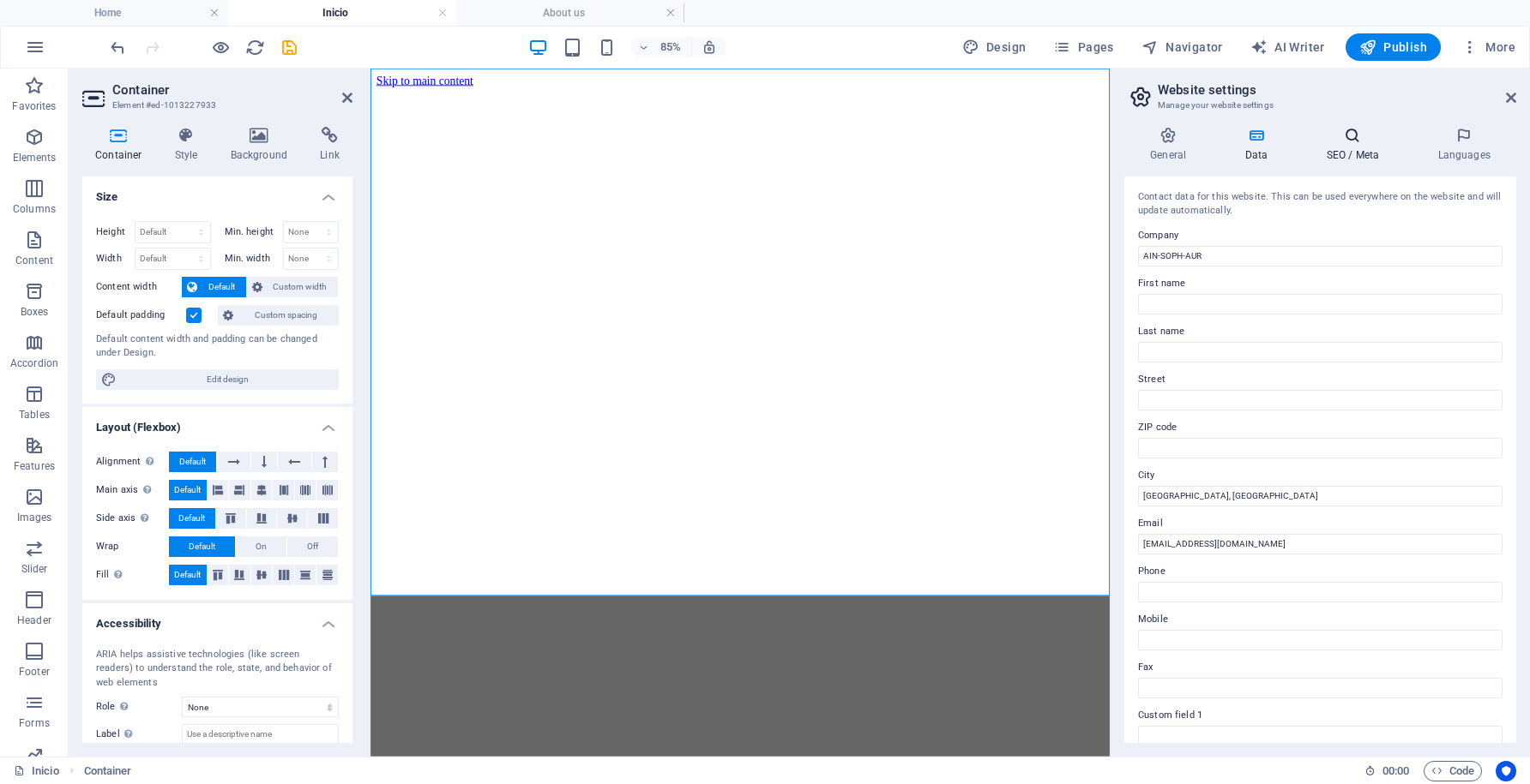
click at [1345, 144] on h4 "SEO / Meta" at bounding box center [1356, 145] width 111 height 36
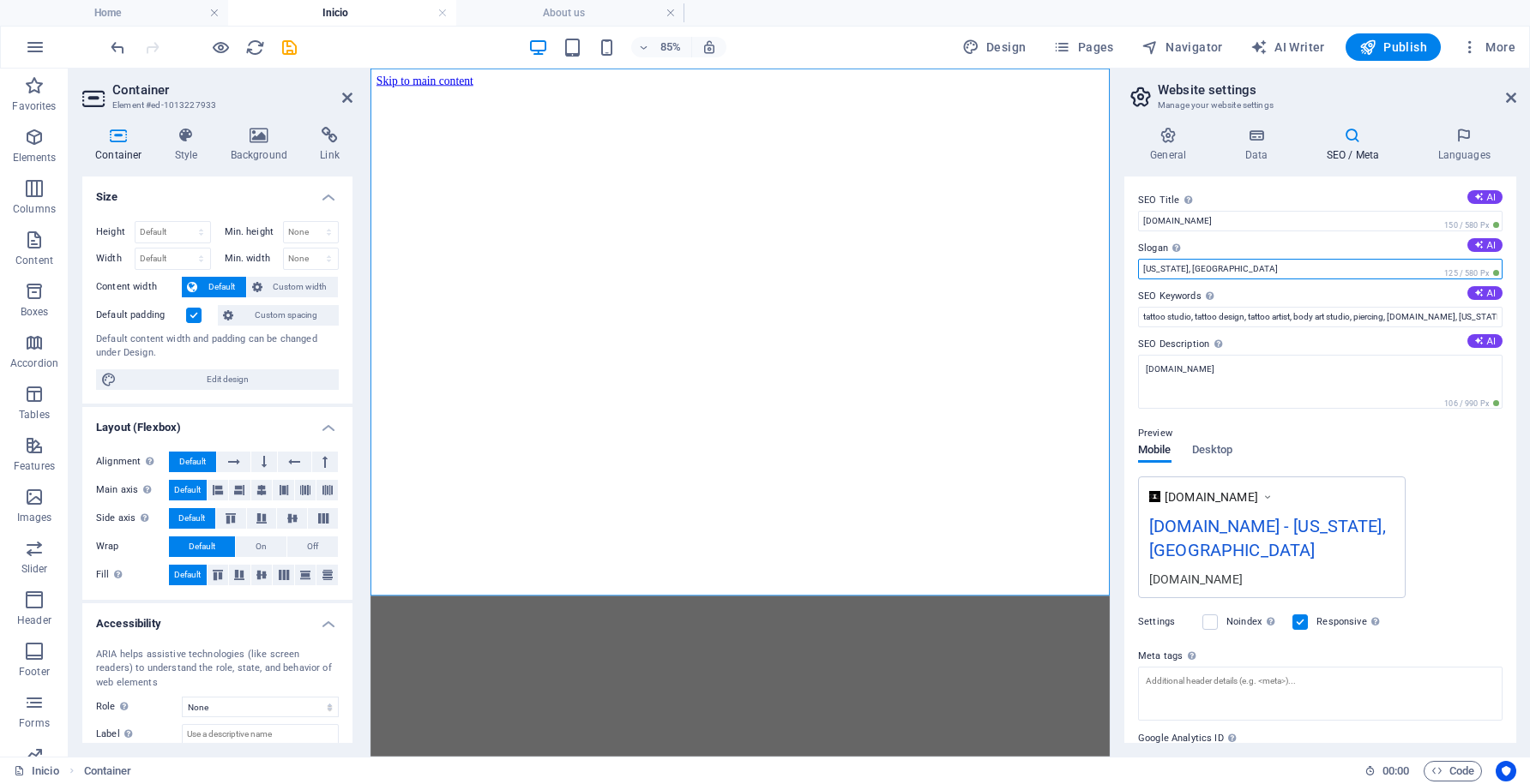
click at [1208, 266] on input "[US_STATE], [GEOGRAPHIC_DATA]" at bounding box center [1320, 269] width 365 height 21
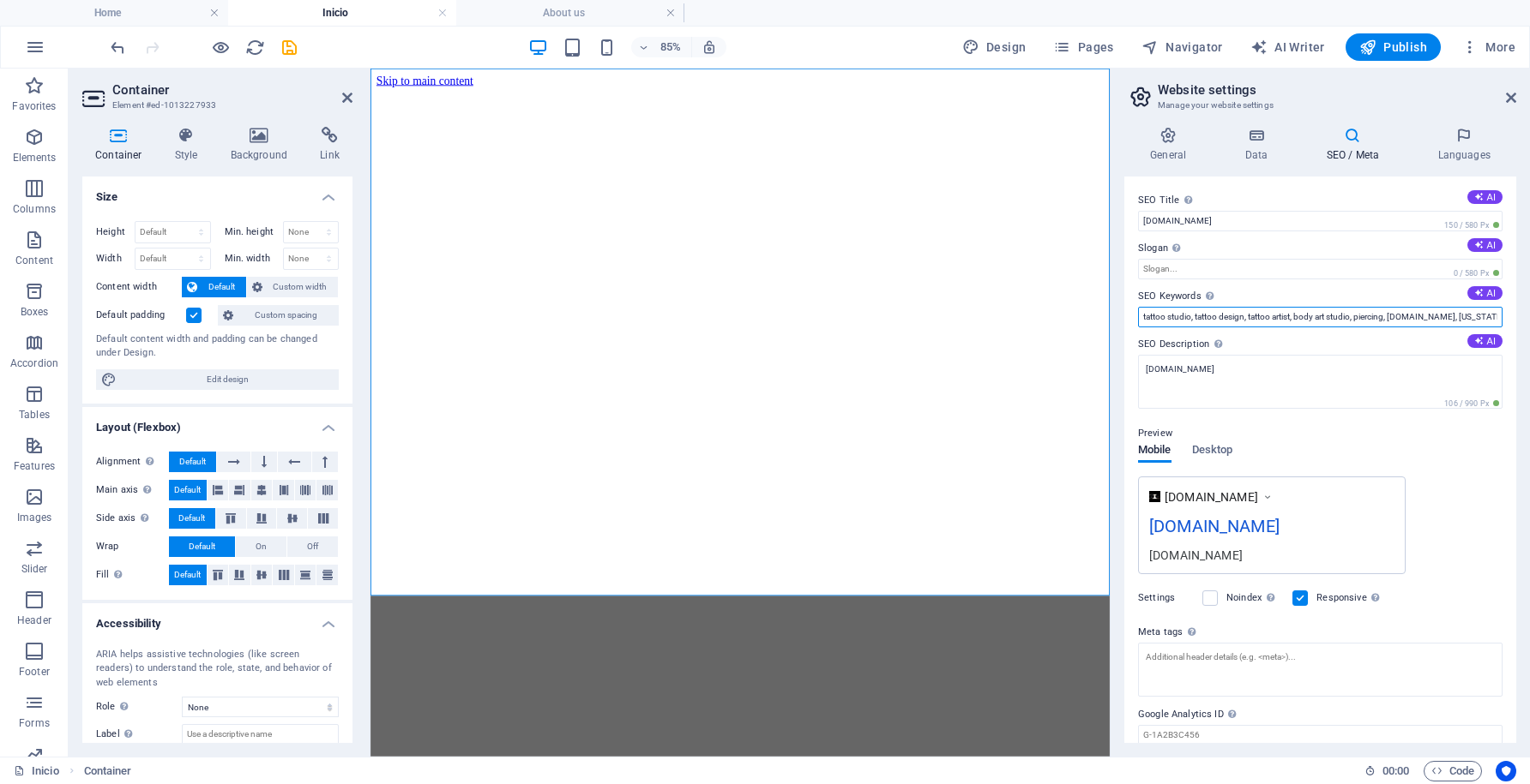
click at [1217, 318] on input "tattoo studio, tattoo design, tattoo artist, body art studio, piercing, [DOMAIN…" at bounding box center [1320, 317] width 365 height 21
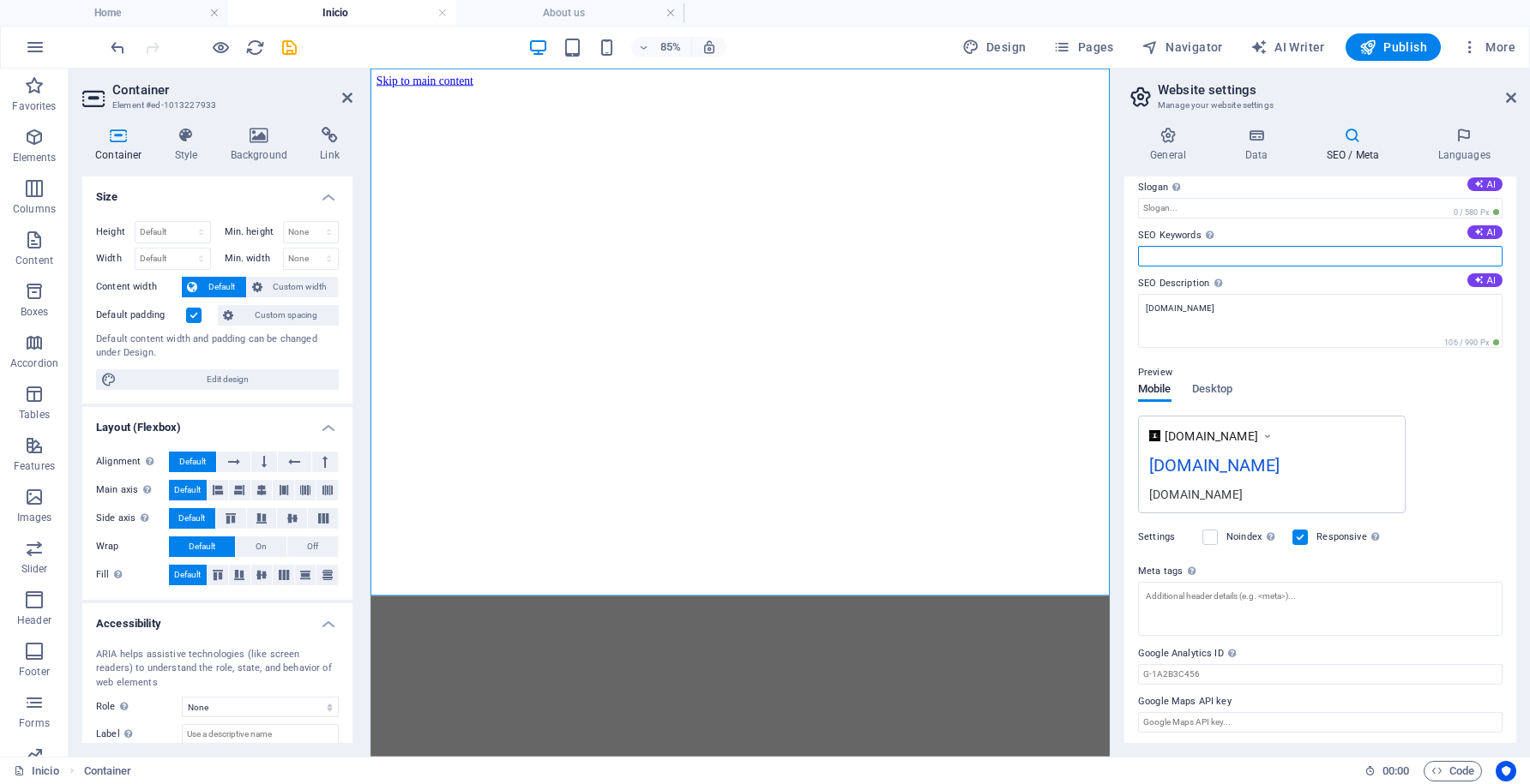
scroll to position [63, 0]
click at [1210, 386] on span "Desktop" at bounding box center [1213, 388] width 41 height 24
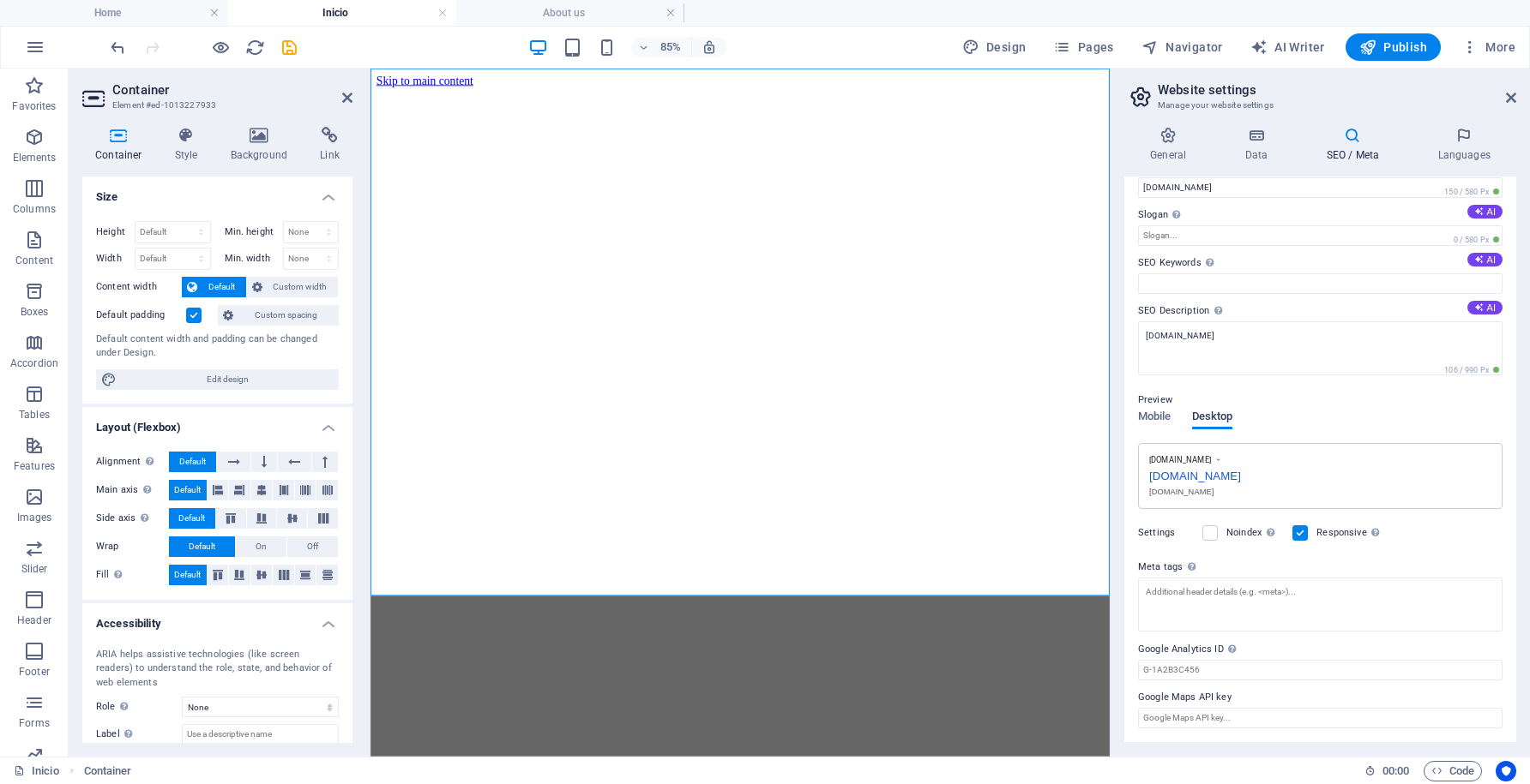
scroll to position [33, 0]
click at [1163, 418] on span "Mobile" at bounding box center [1155, 419] width 33 height 24
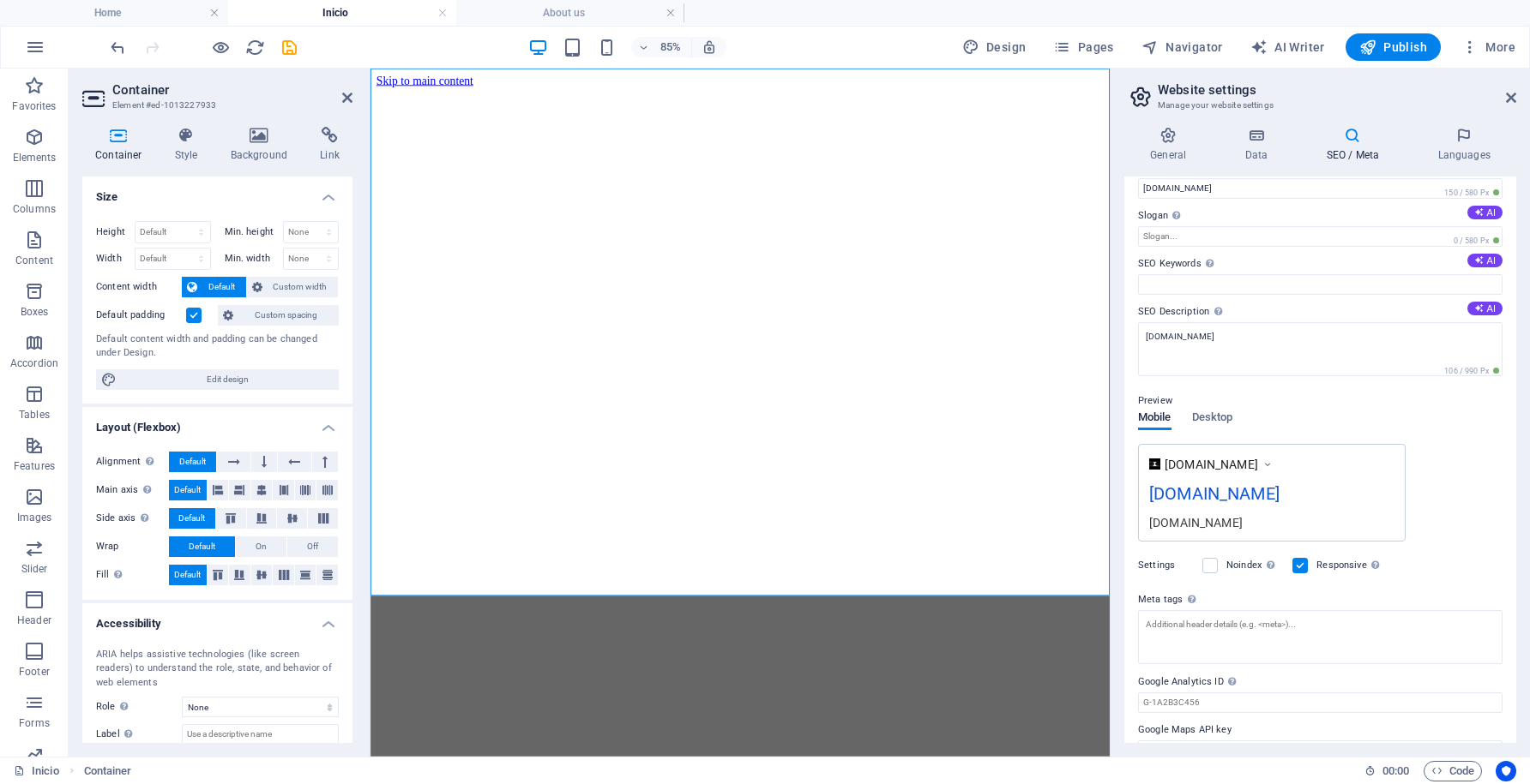
scroll to position [63, 0]
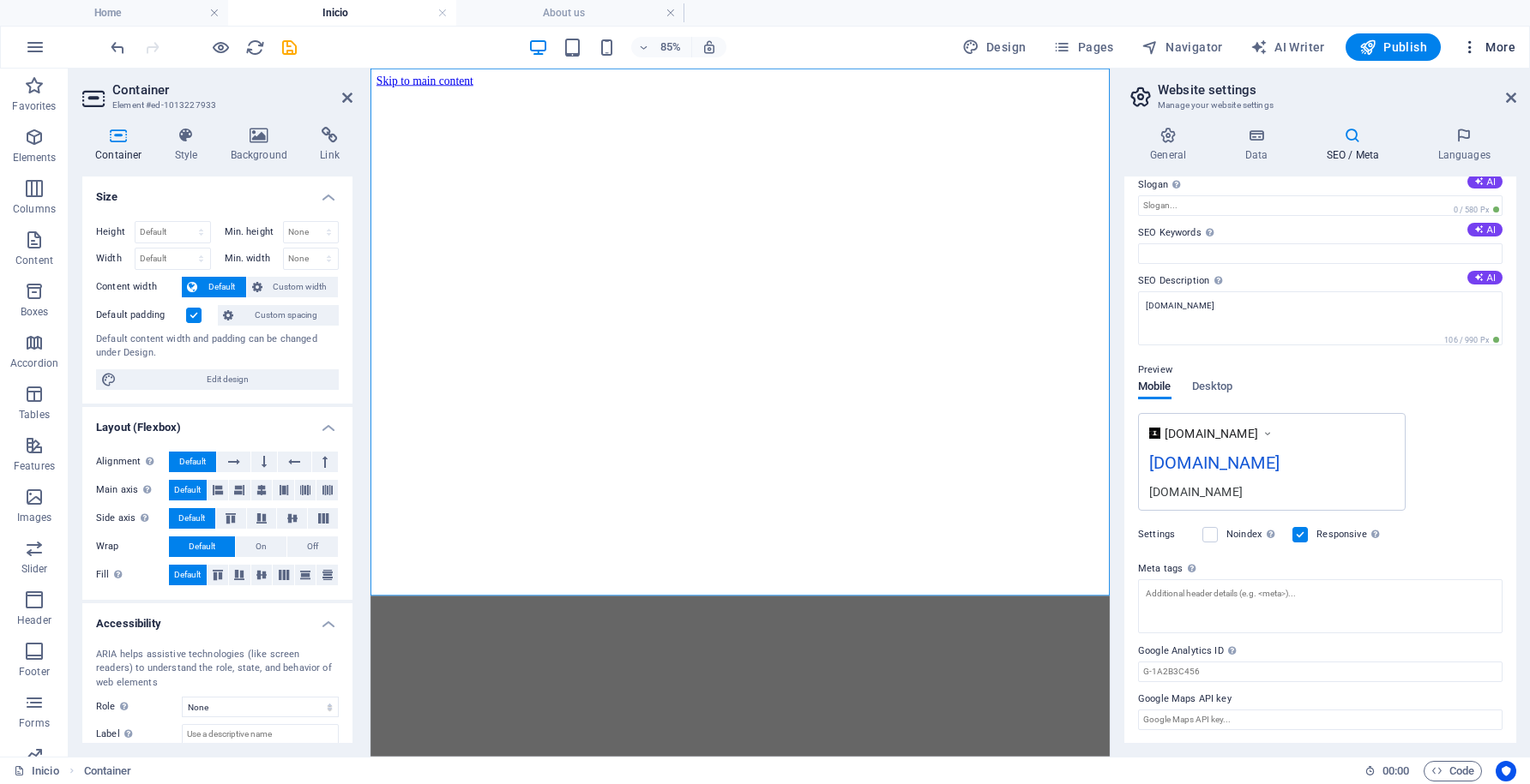
click at [1503, 49] on span "More" at bounding box center [1488, 46] width 54 height 17
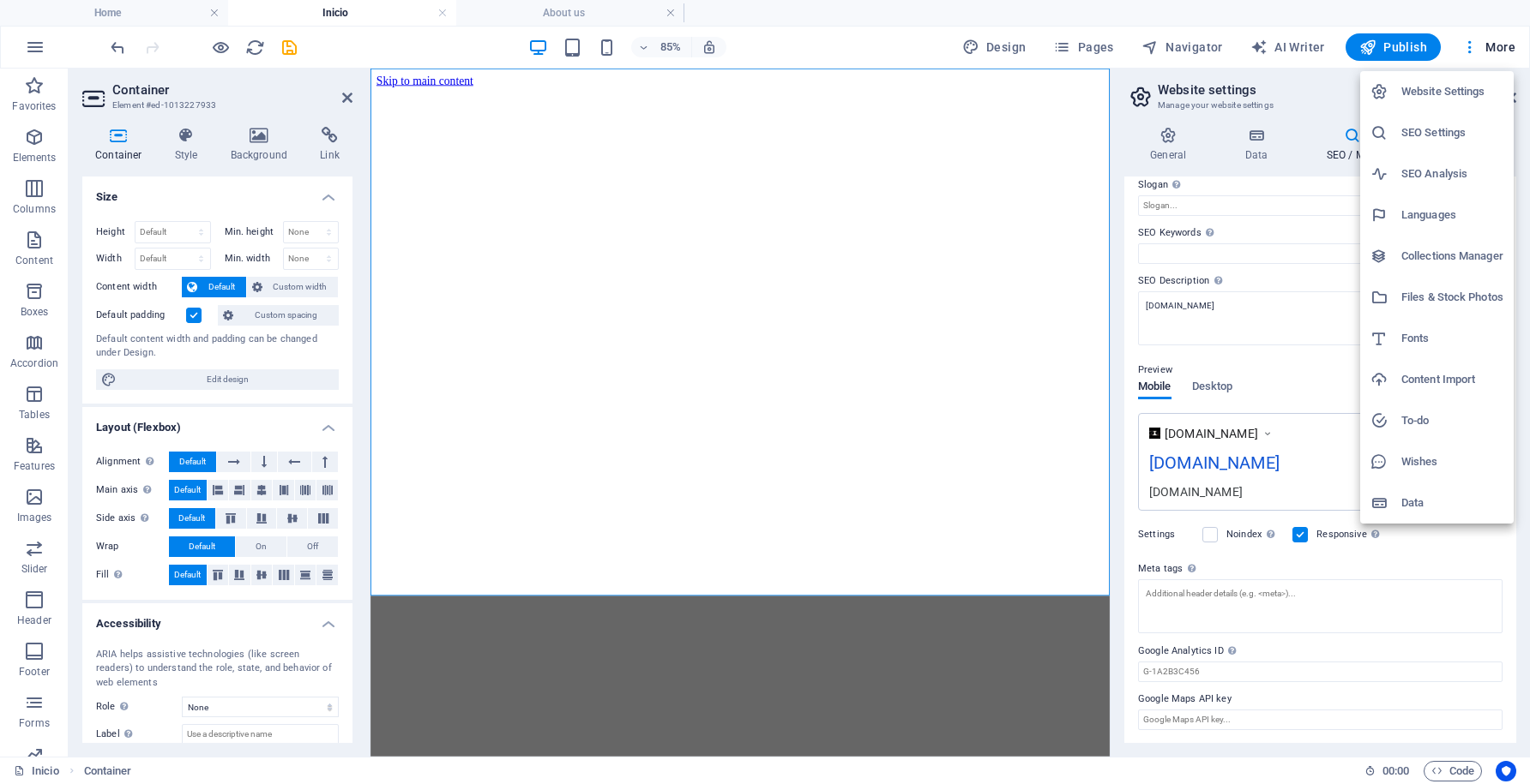
click at [1459, 301] on h6 "Files & Stock Photos" at bounding box center [1452, 297] width 102 height 21
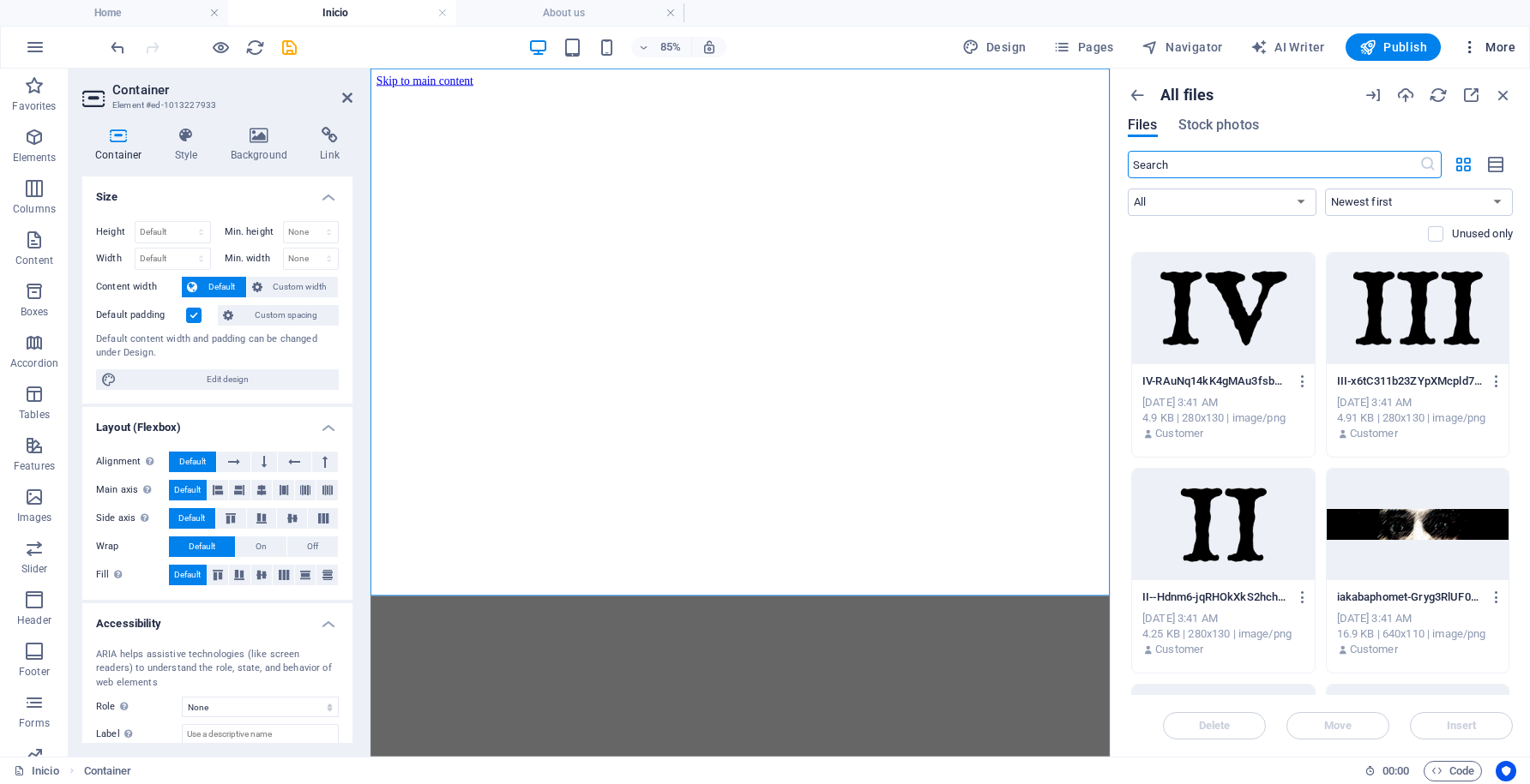
click at [1498, 48] on span "More" at bounding box center [1488, 46] width 54 height 17
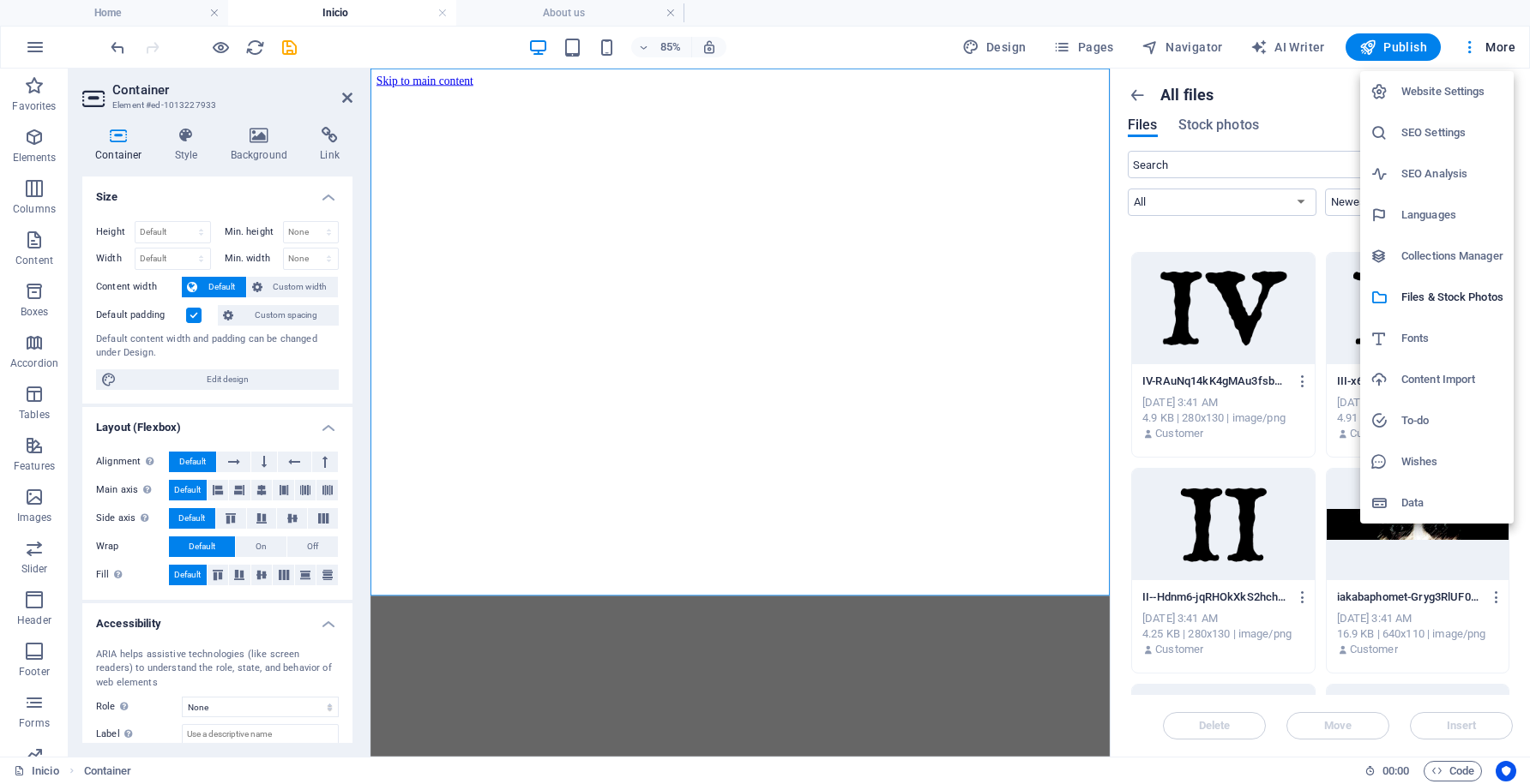
click at [1452, 141] on h6 "SEO Settings" at bounding box center [1452, 132] width 102 height 21
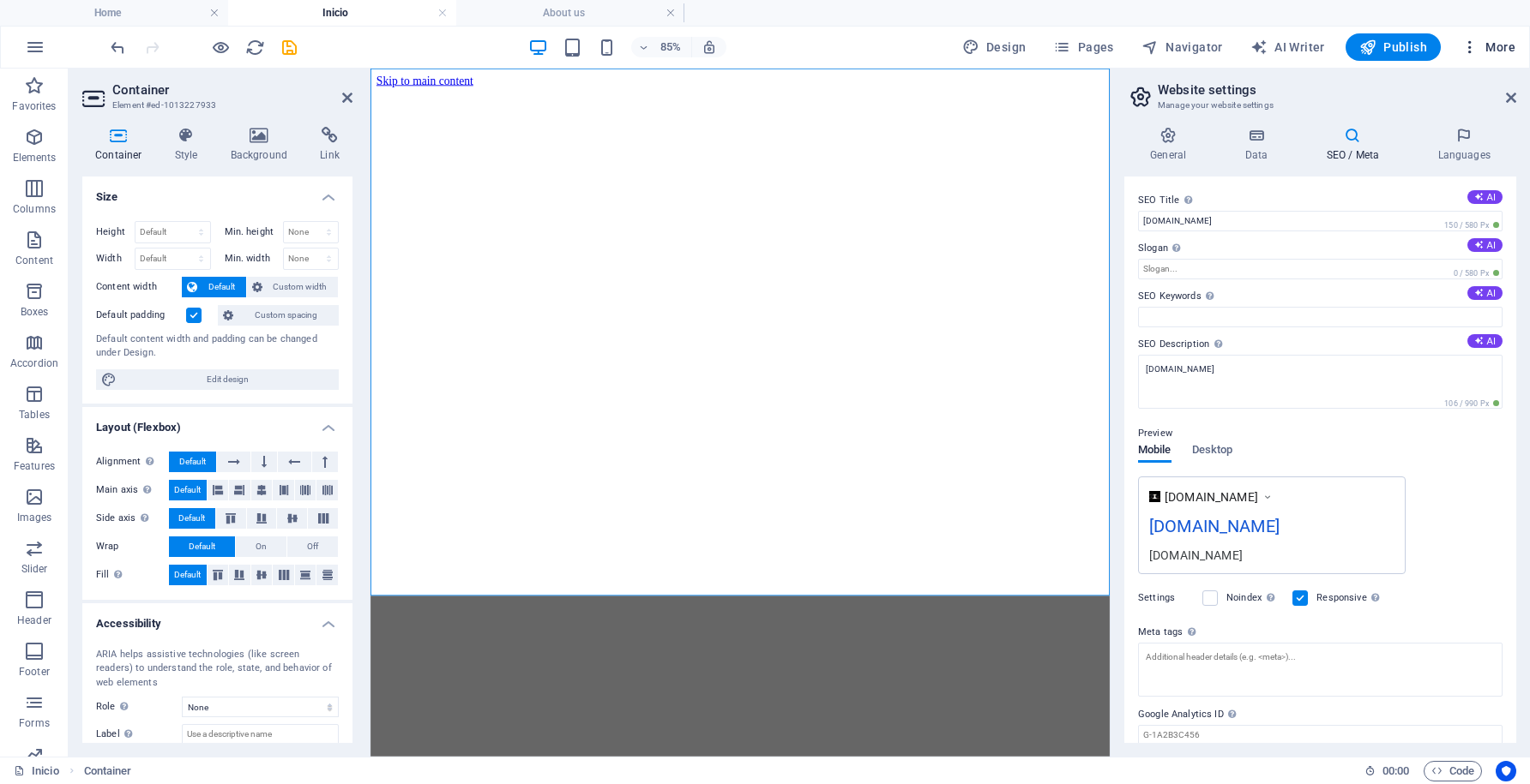
click at [1505, 49] on span "More" at bounding box center [1488, 46] width 54 height 17
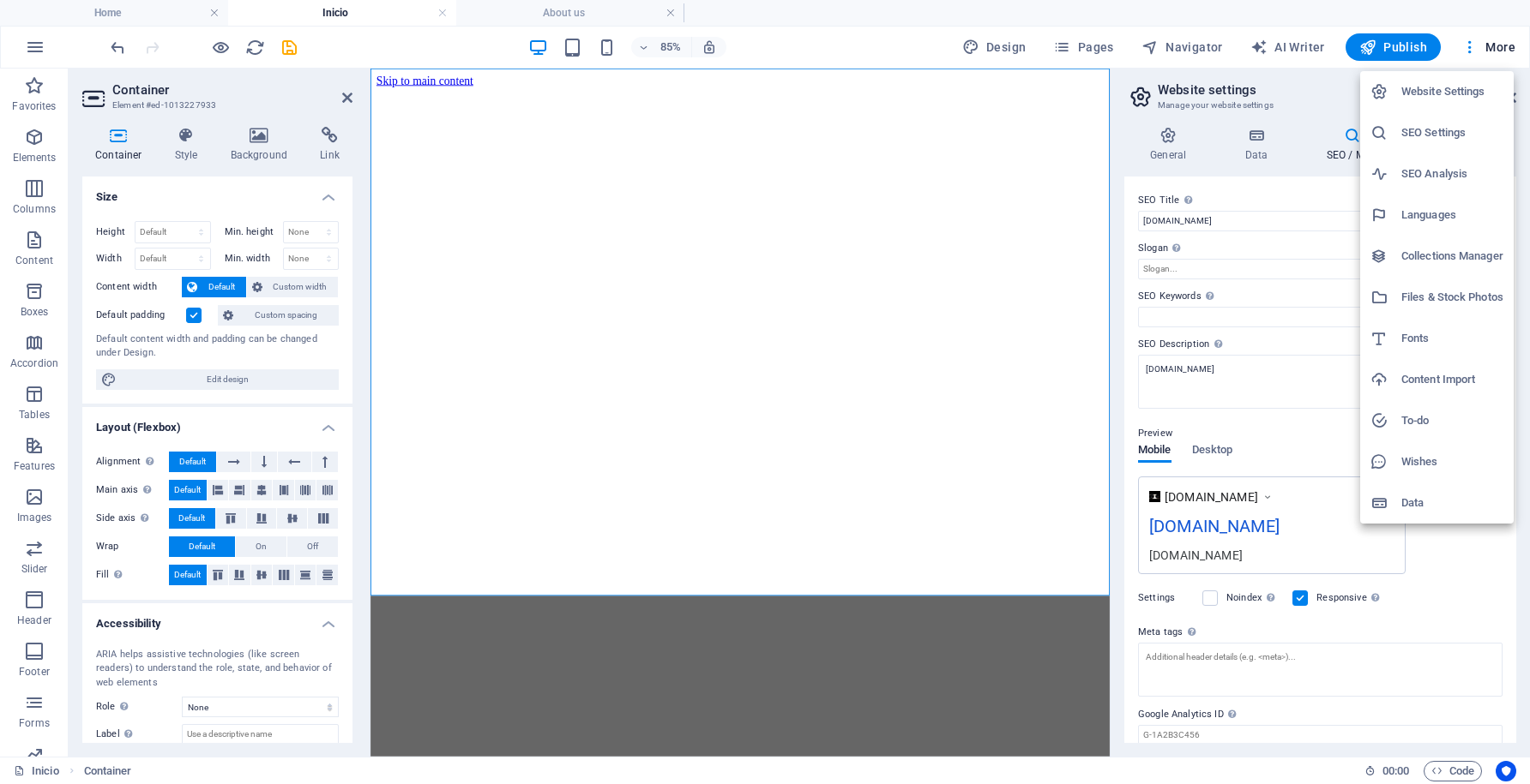
click at [1472, 94] on h6 "Website Settings" at bounding box center [1452, 92] width 102 height 21
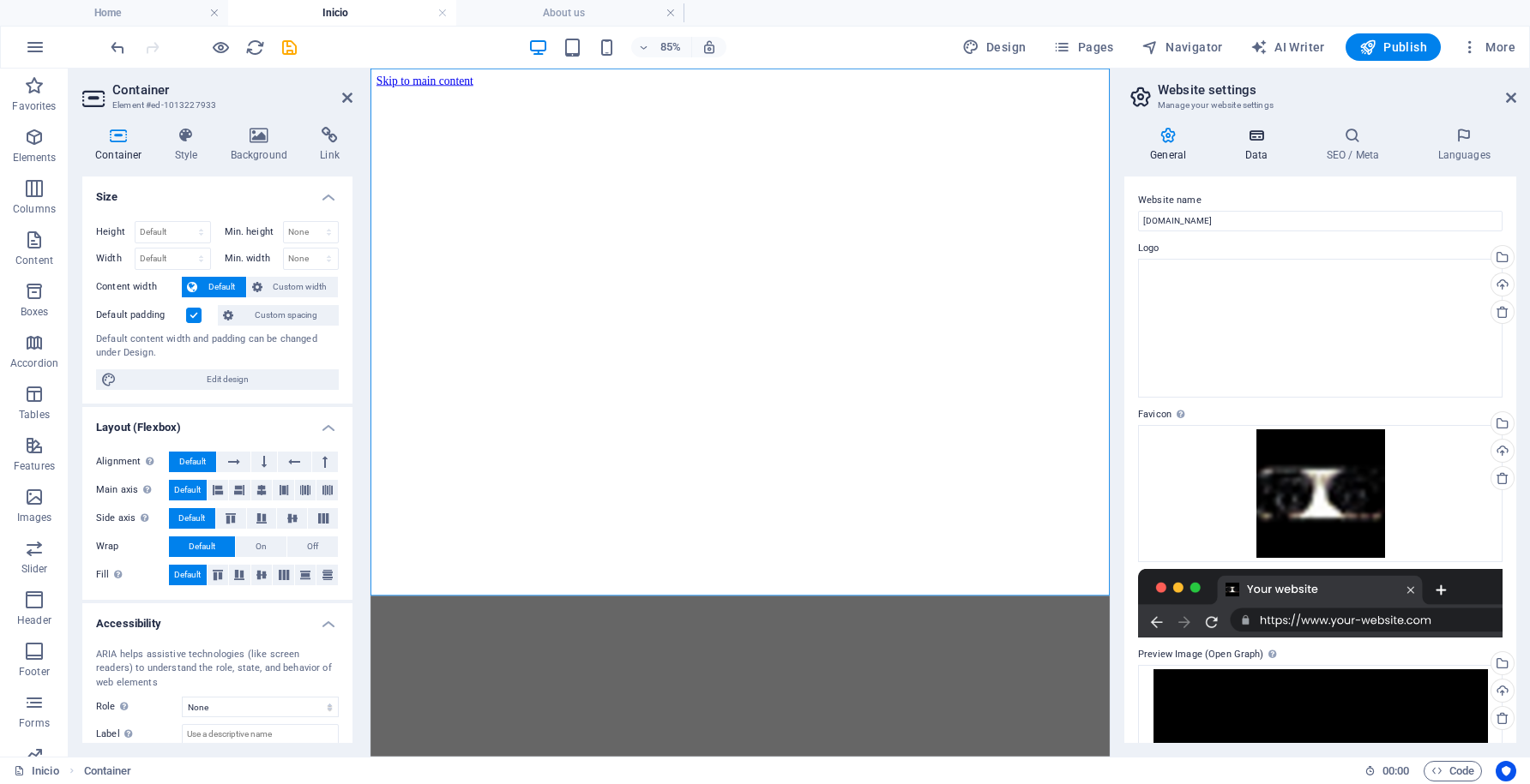
click at [1257, 136] on icon at bounding box center [1256, 135] width 75 height 17
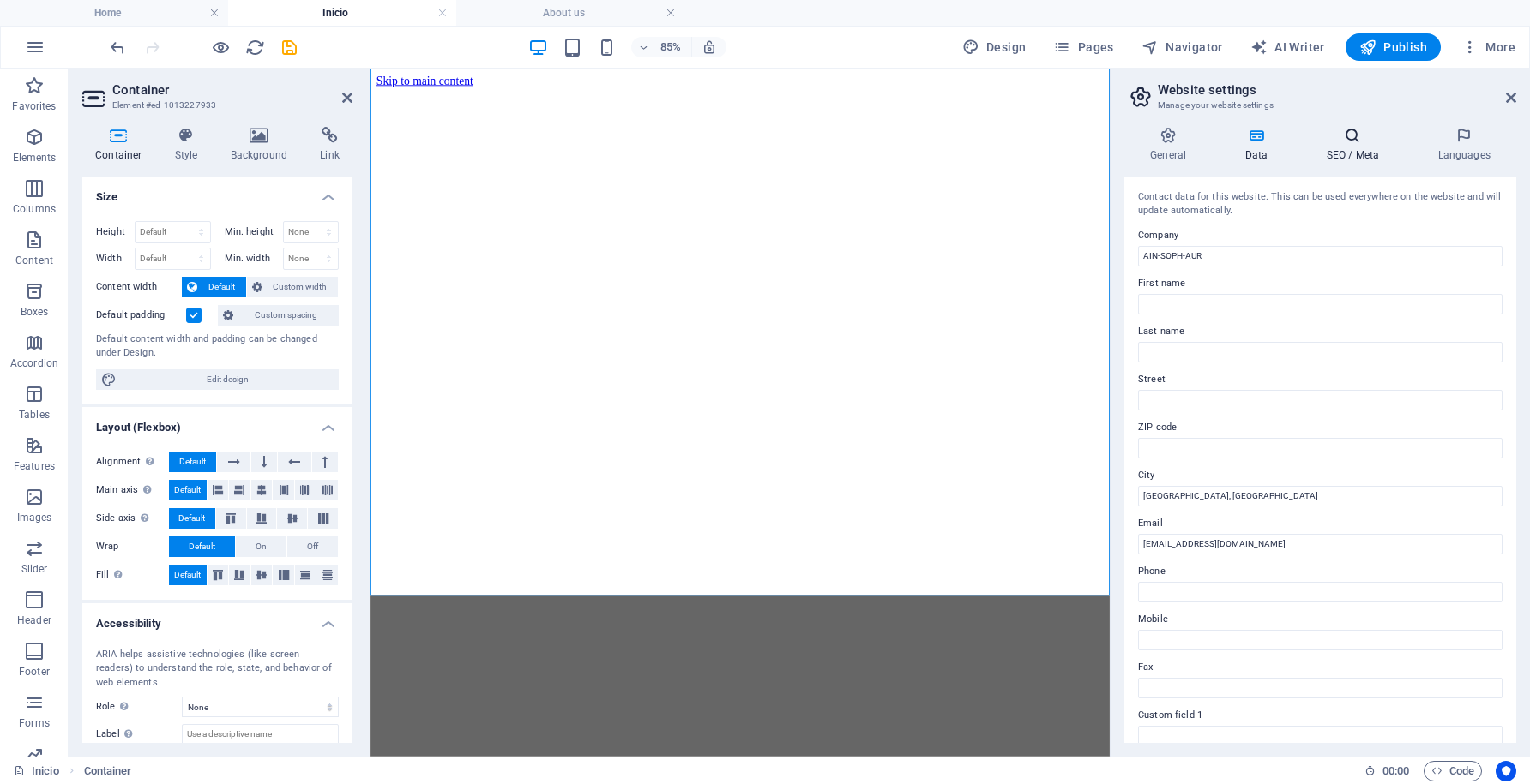
click at [1353, 140] on icon at bounding box center [1353, 135] width 104 height 17
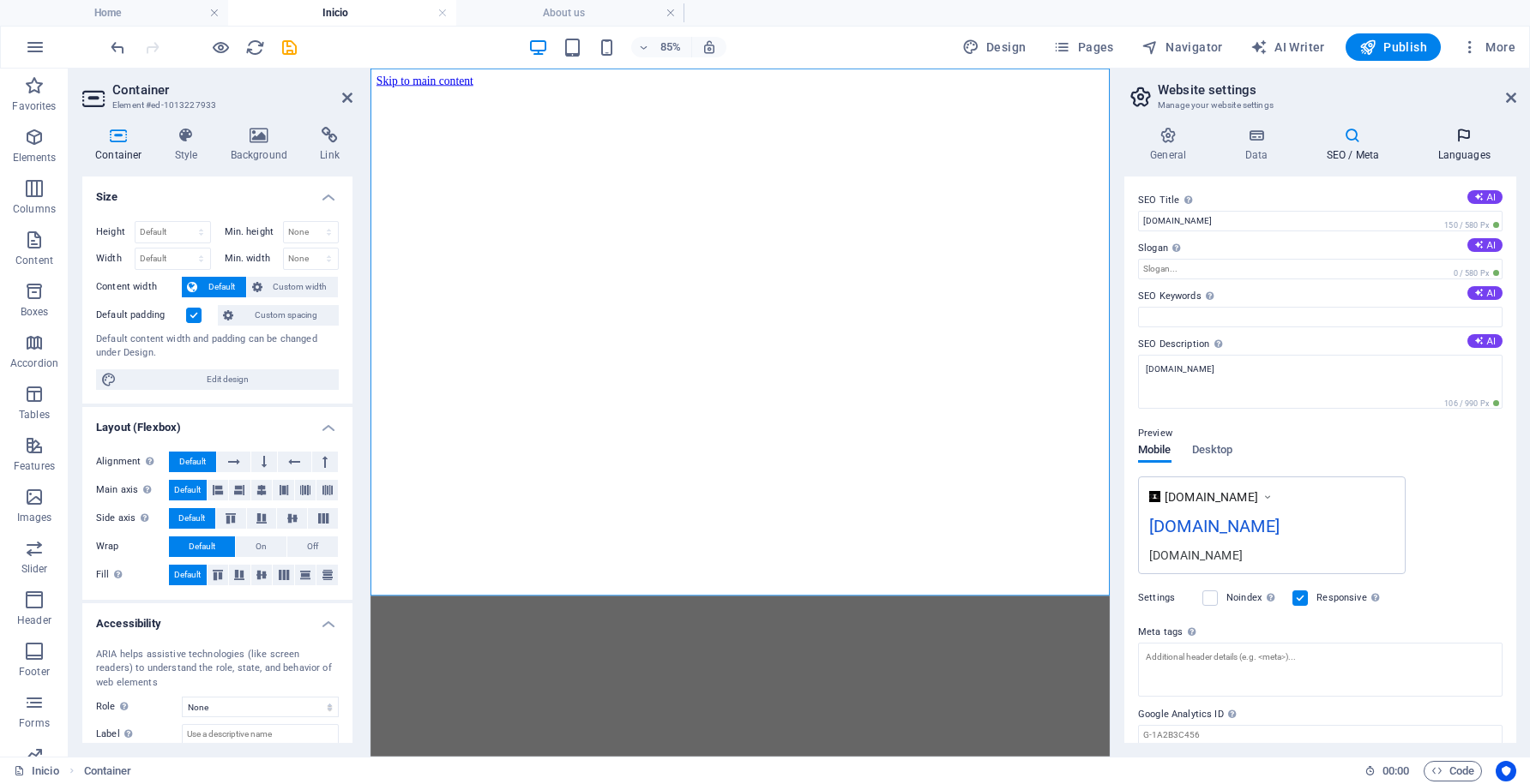
click at [1463, 137] on icon at bounding box center [1464, 135] width 104 height 17
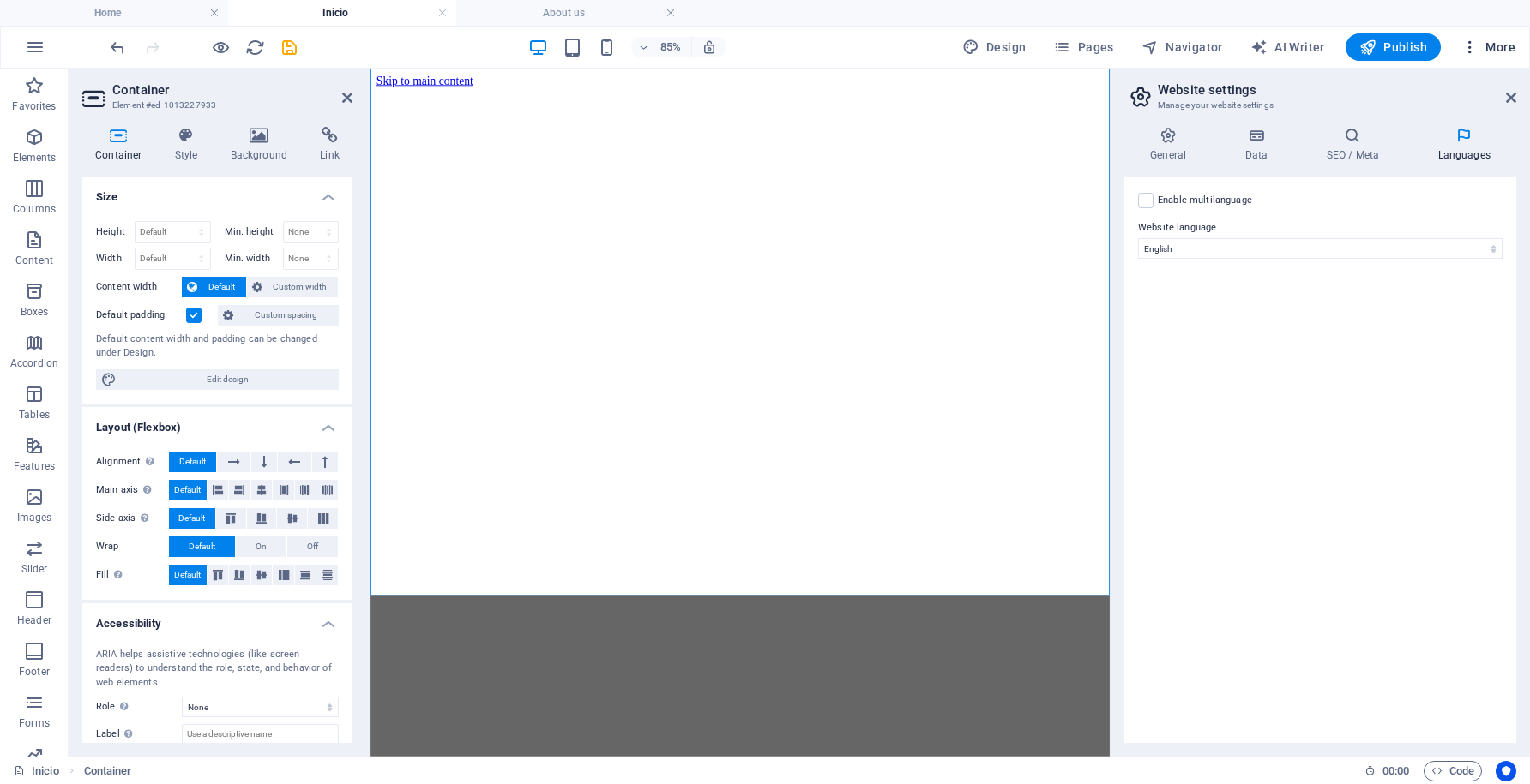
click at [1500, 51] on span "More" at bounding box center [1488, 46] width 54 height 17
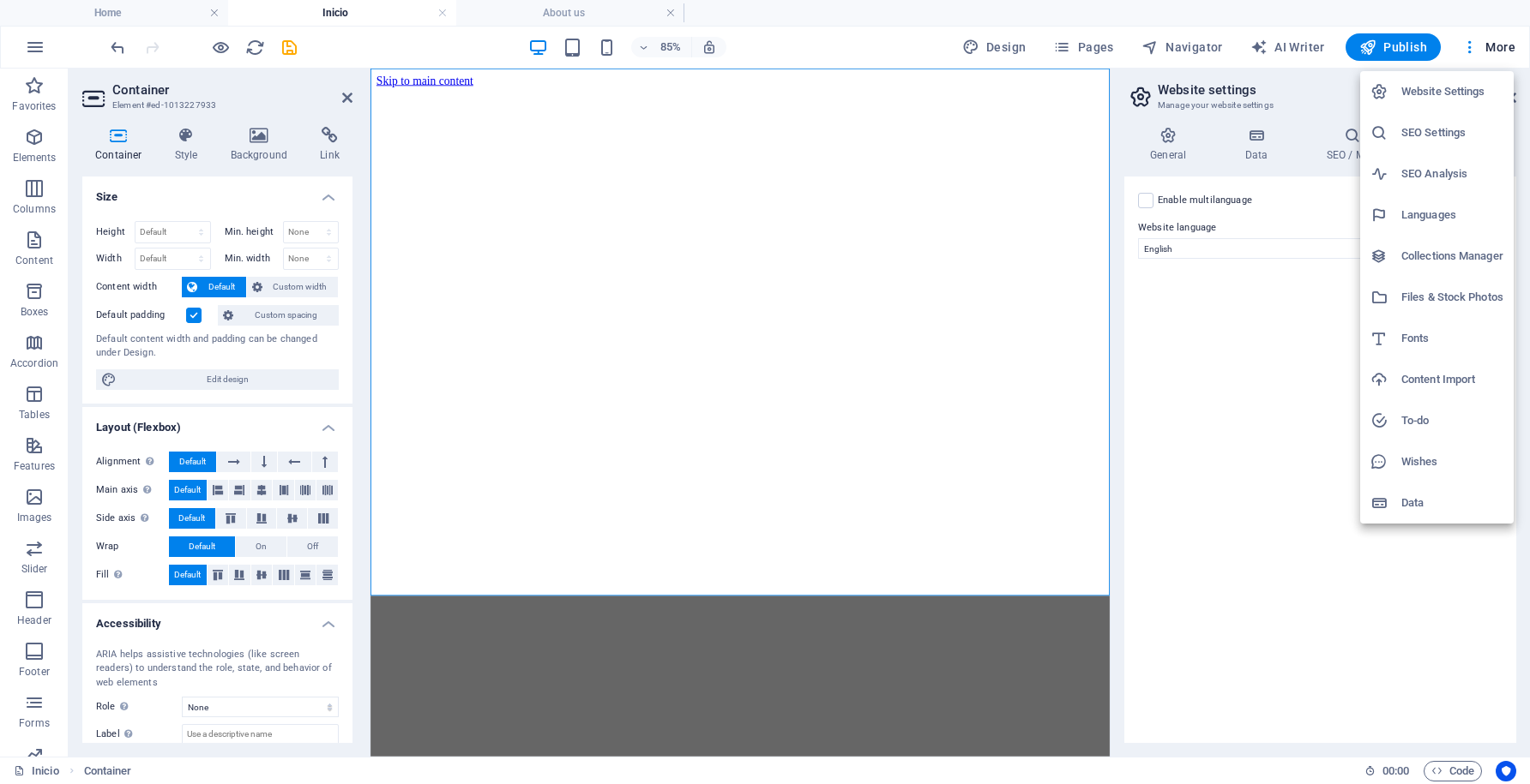
click at [1243, 417] on div at bounding box center [765, 392] width 1530 height 784
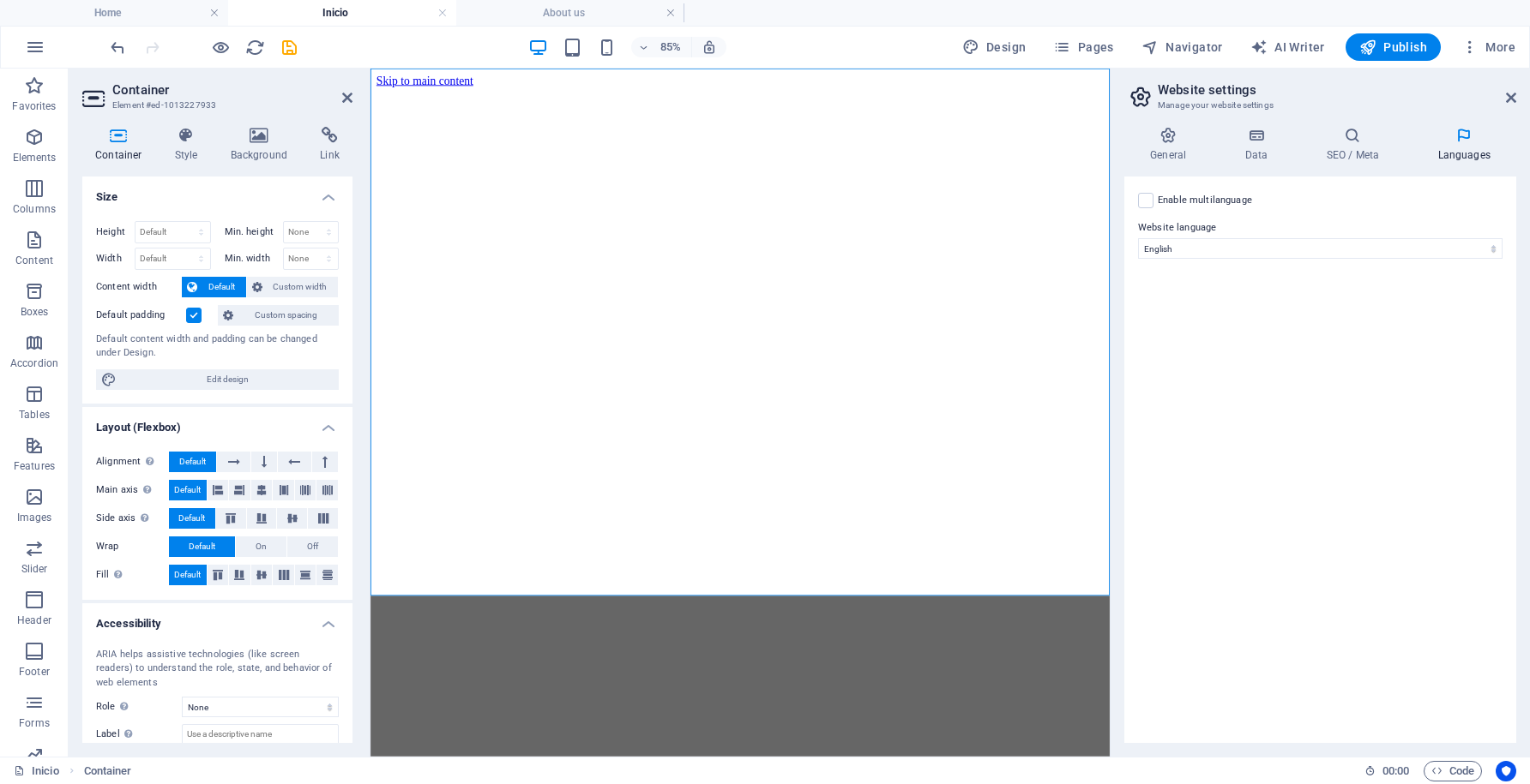
click at [1243, 417] on div "Website Settings SEO Settings SEO Analysis Languages Collections Manager Files …" at bounding box center [765, 397] width 1530 height 774
click at [734, 103] on div at bounding box center [805, 306] width 856 height 432
click at [506, 530] on html "Skip to main content" at bounding box center [805, 299] width 870 height 461
click at [501, 530] on html "Skip to main content" at bounding box center [805, 299] width 870 height 461
click at [187, 140] on icon at bounding box center [187, 135] width 49 height 17
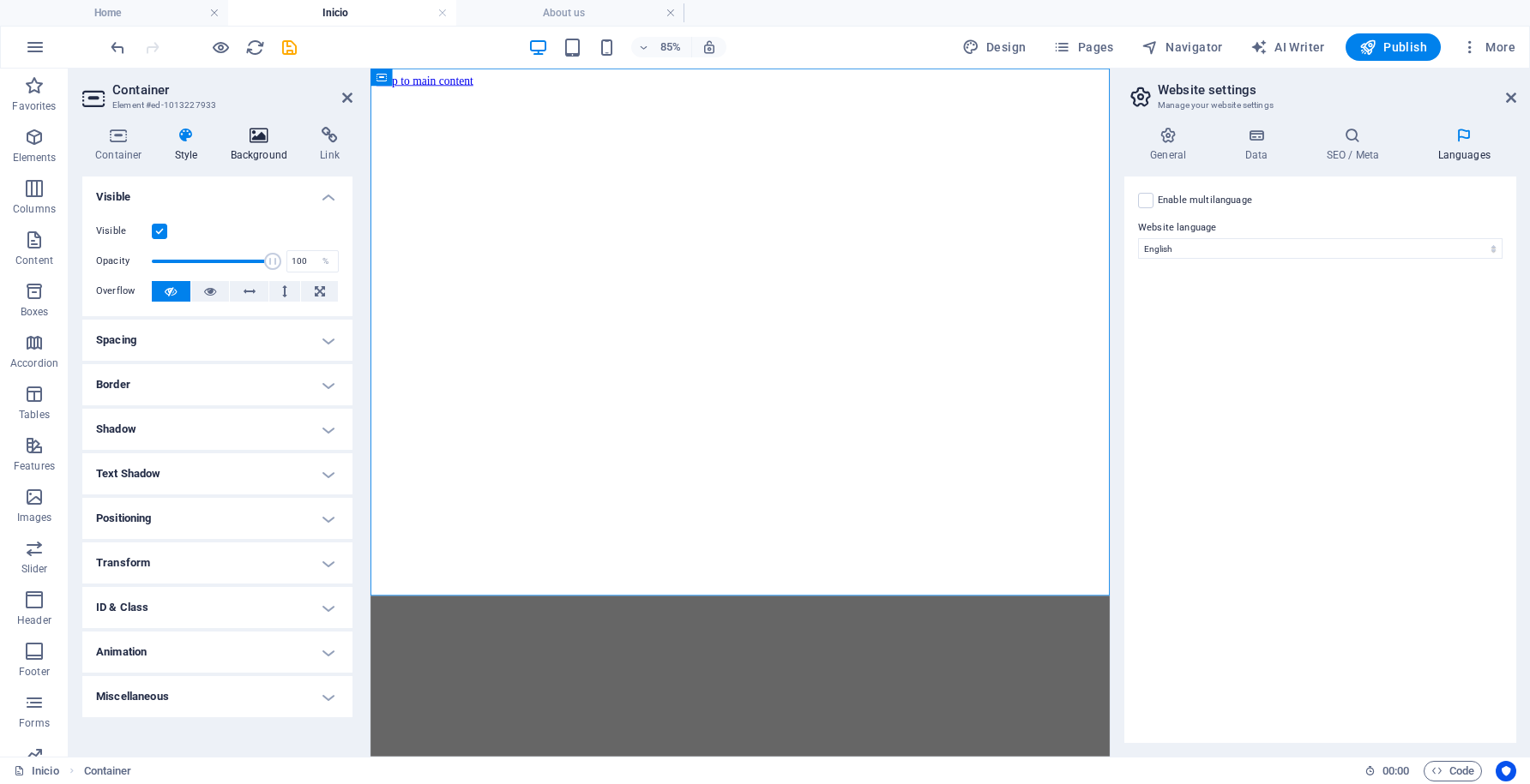
click at [257, 134] on icon at bounding box center [259, 135] width 83 height 17
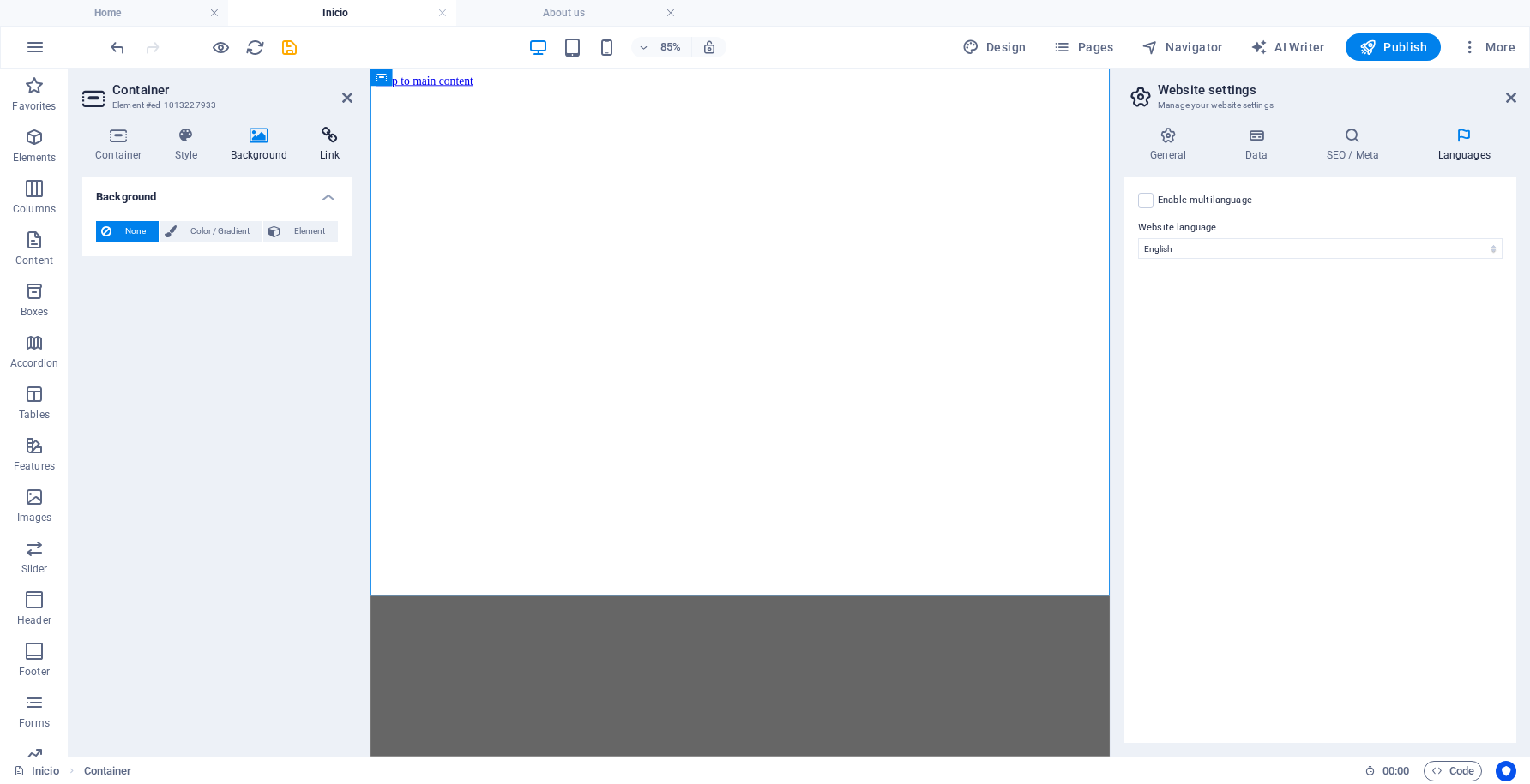
click at [328, 132] on icon at bounding box center [330, 135] width 45 height 17
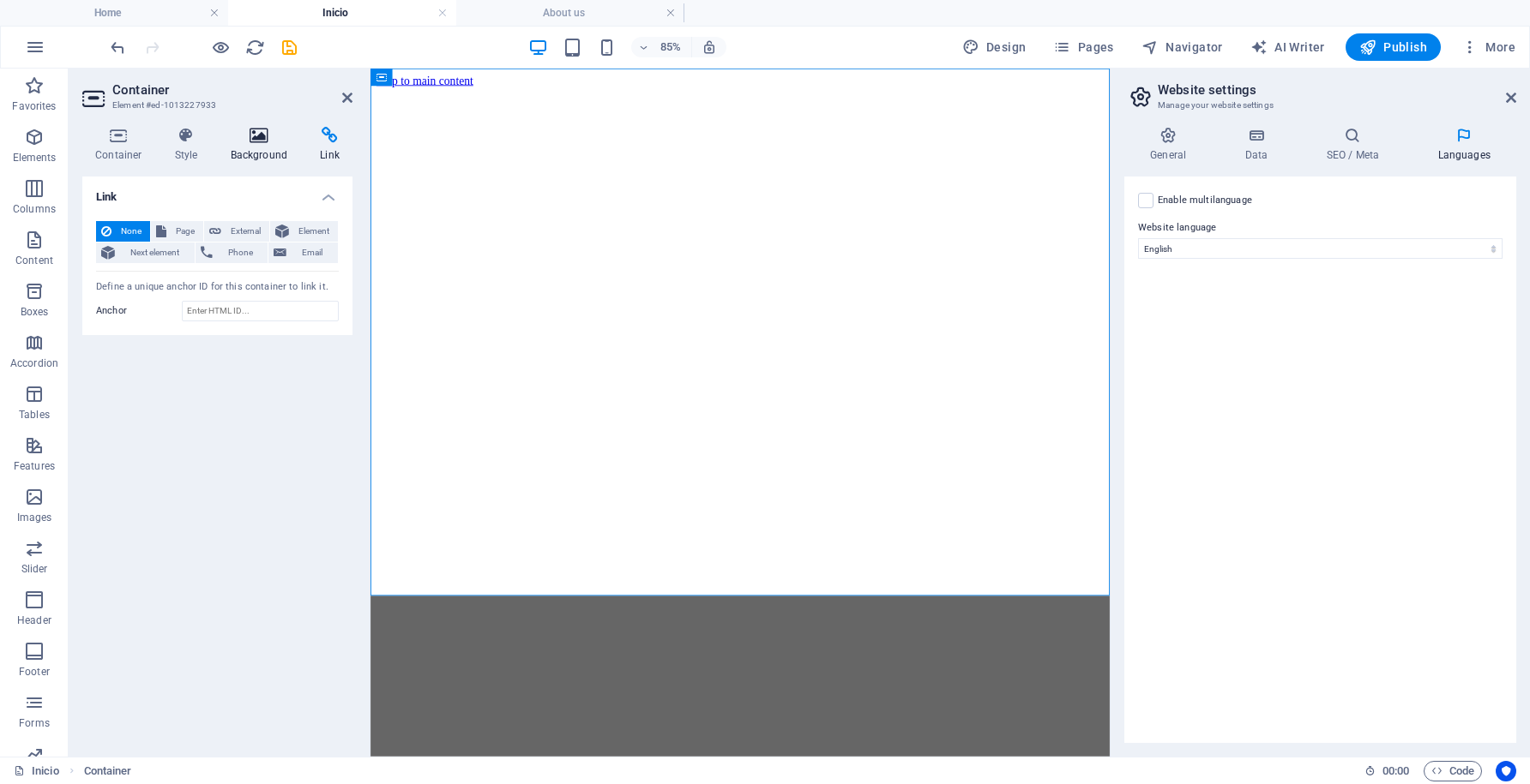
click at [265, 141] on icon at bounding box center [259, 135] width 83 height 17
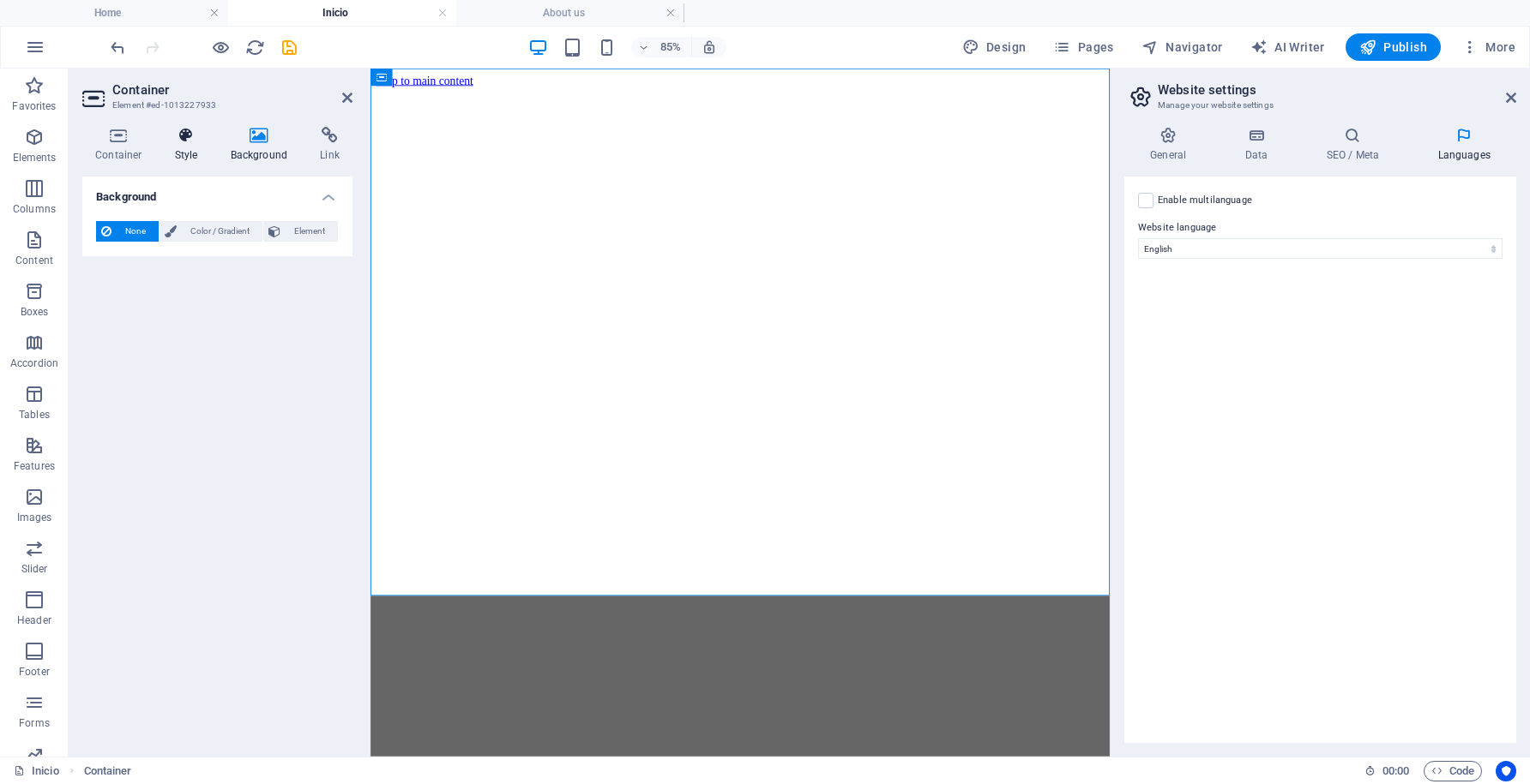
click at [186, 140] on icon at bounding box center [187, 135] width 49 height 17
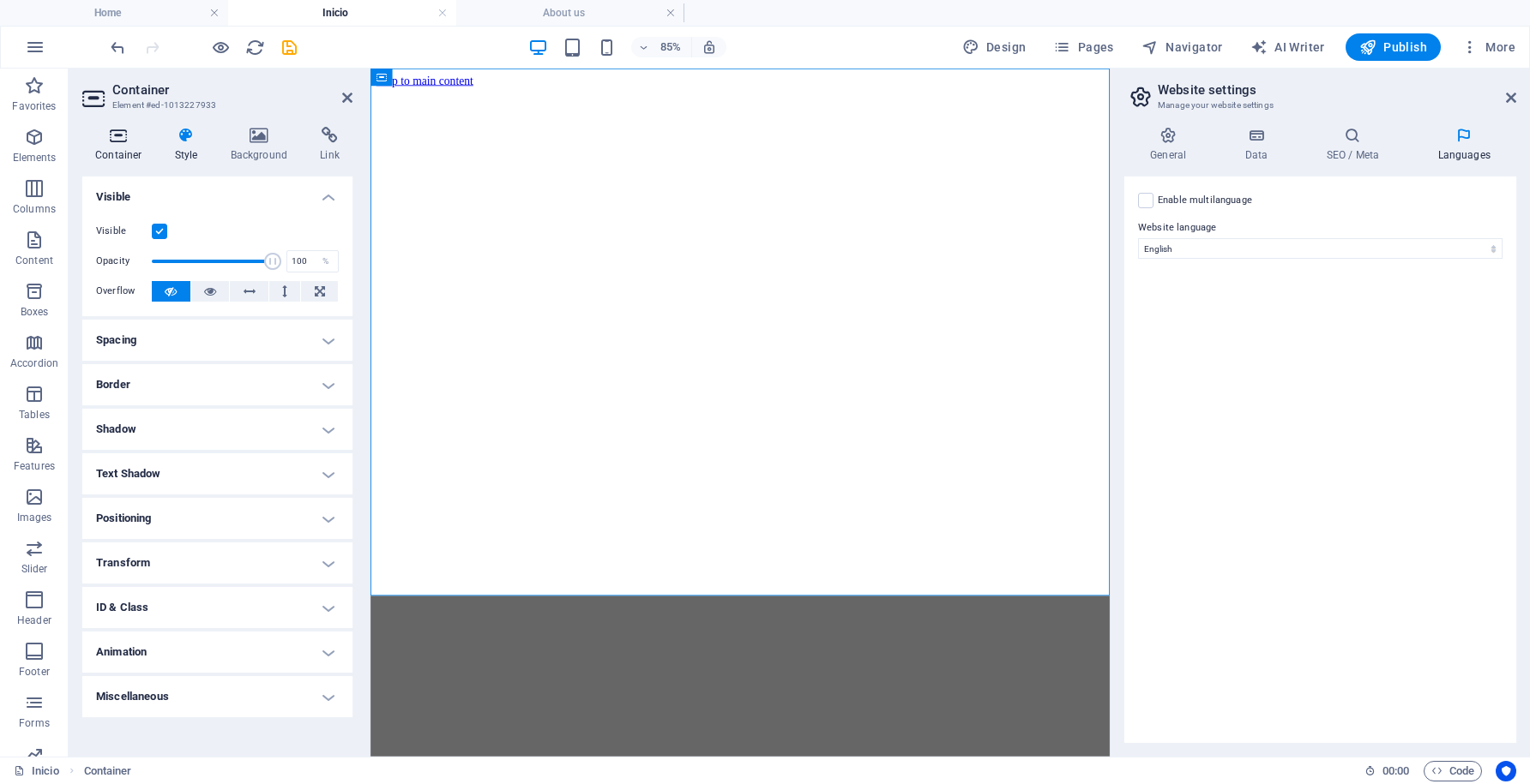
click at [122, 142] on icon at bounding box center [119, 135] width 73 height 17
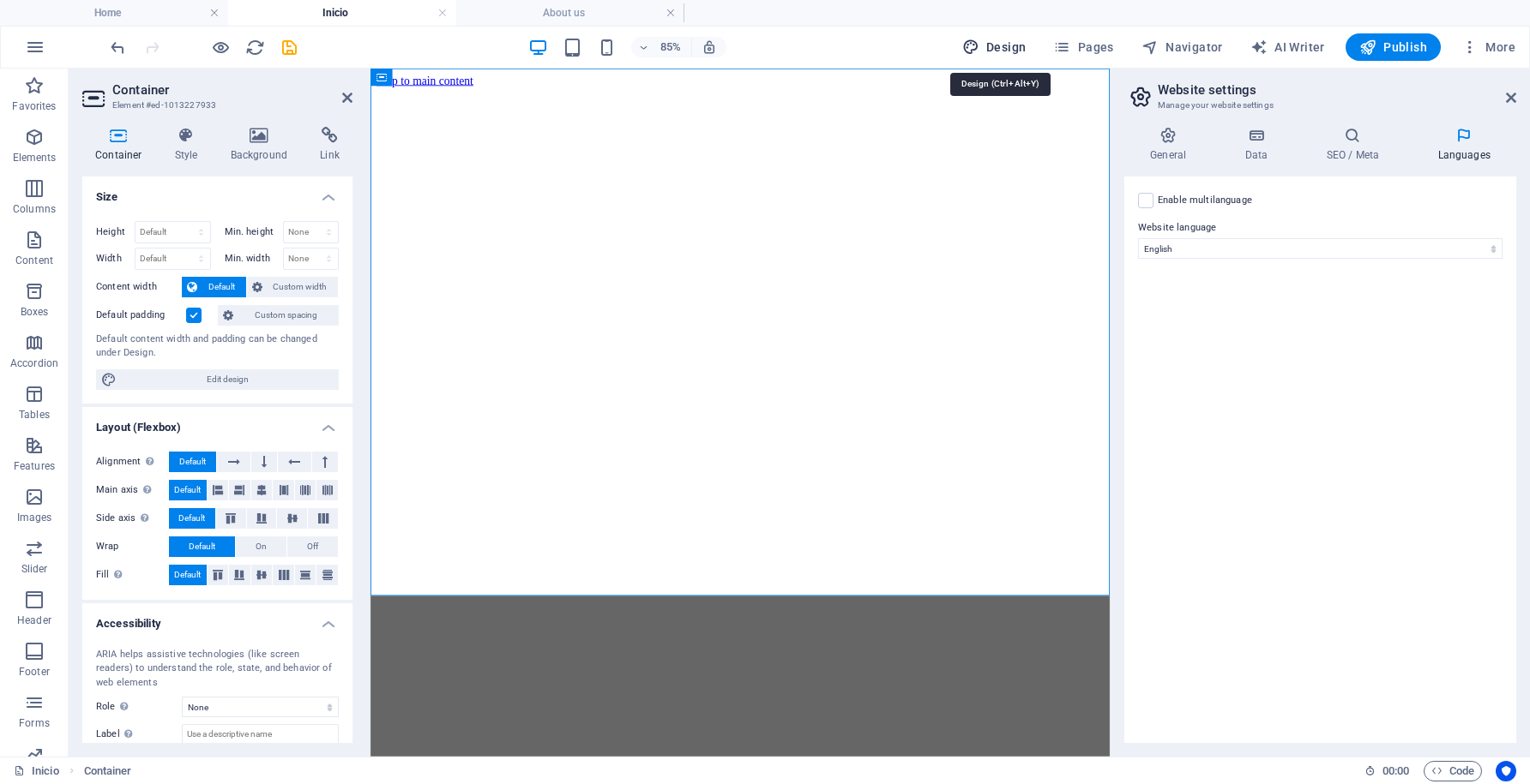
click at [998, 52] on span "Design" at bounding box center [994, 46] width 64 height 17
select select "px"
select select "300"
select select "px"
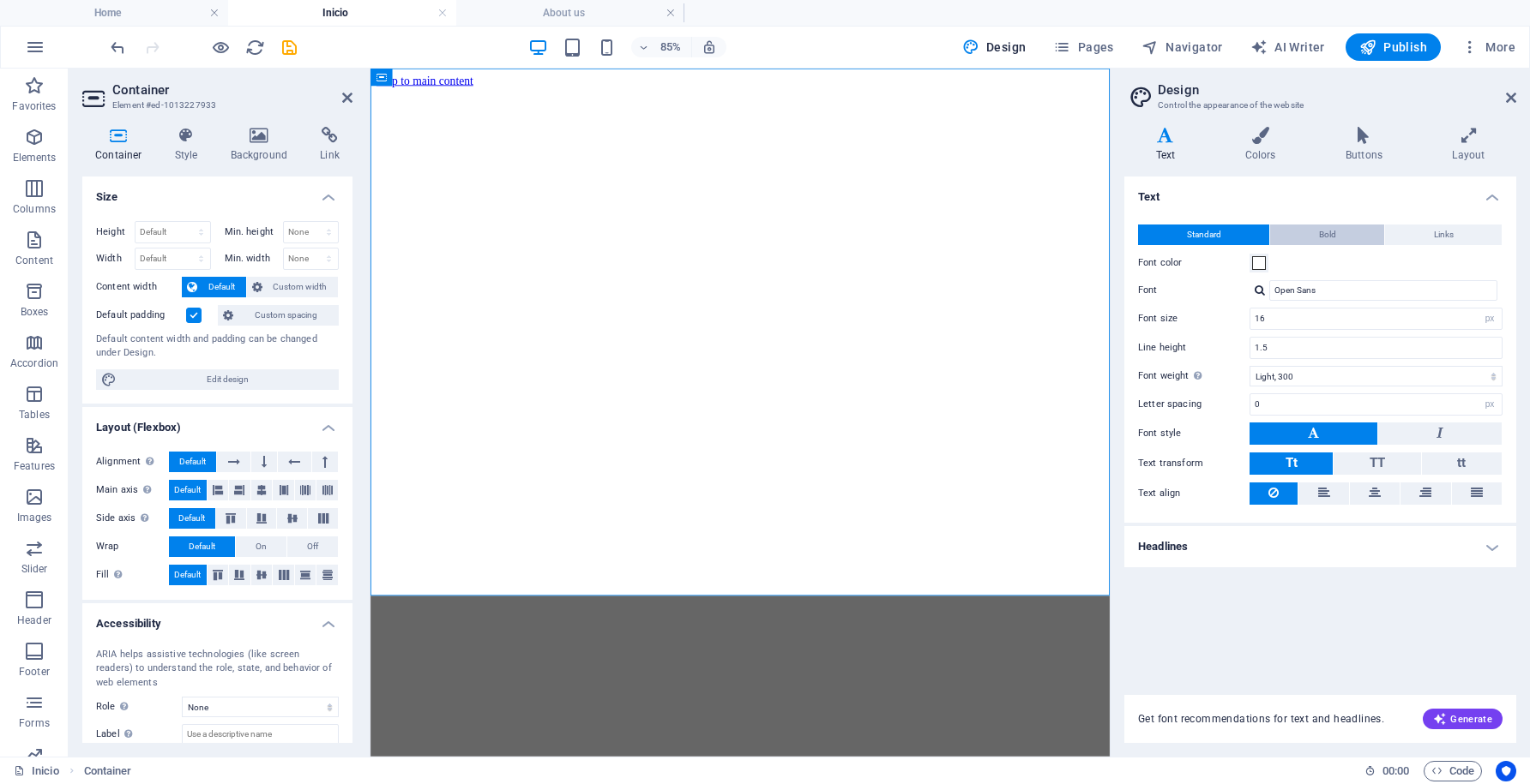
click at [1339, 232] on button "Bold" at bounding box center [1327, 234] width 114 height 21
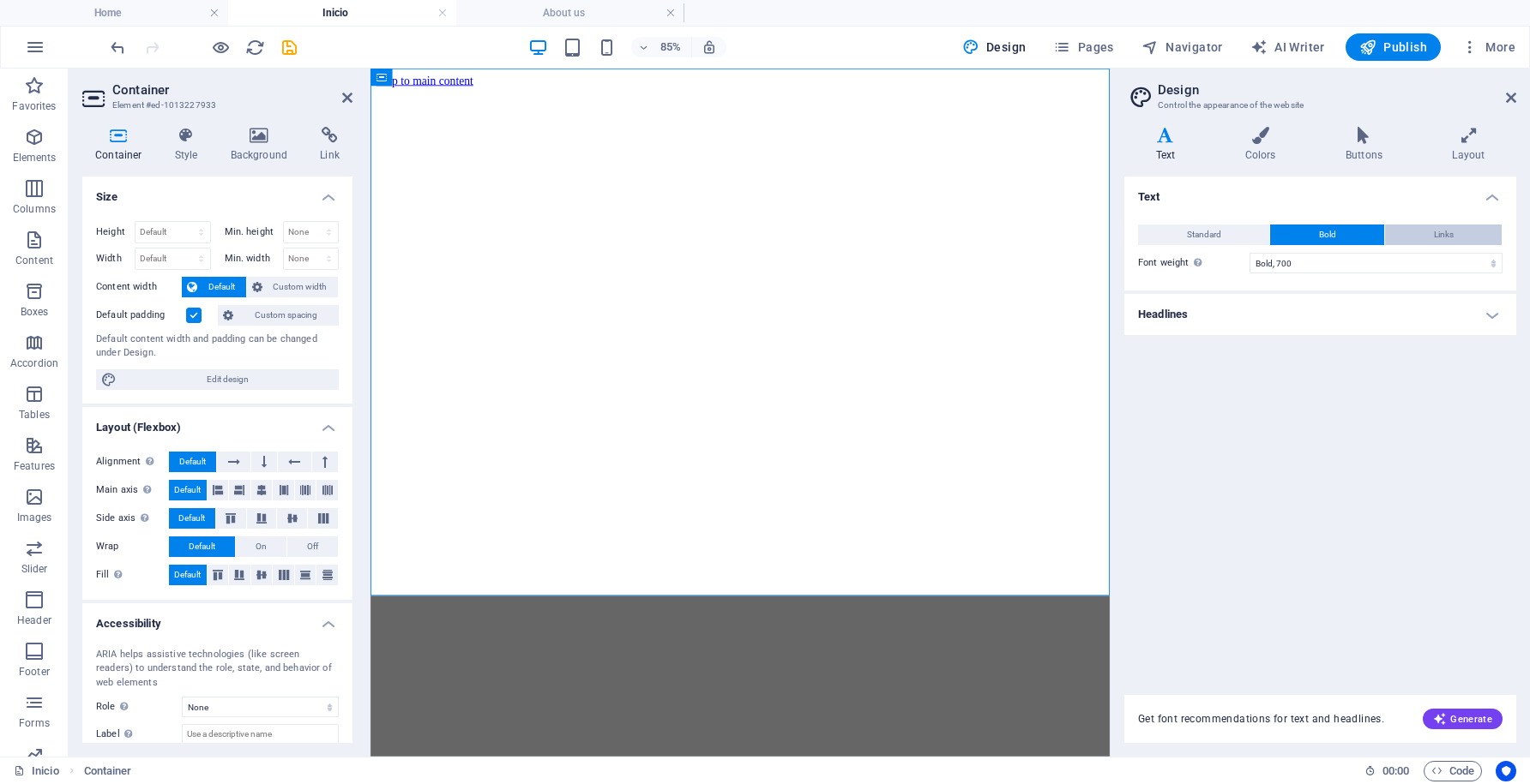
click at [1430, 235] on button "Links" at bounding box center [1443, 234] width 116 height 21
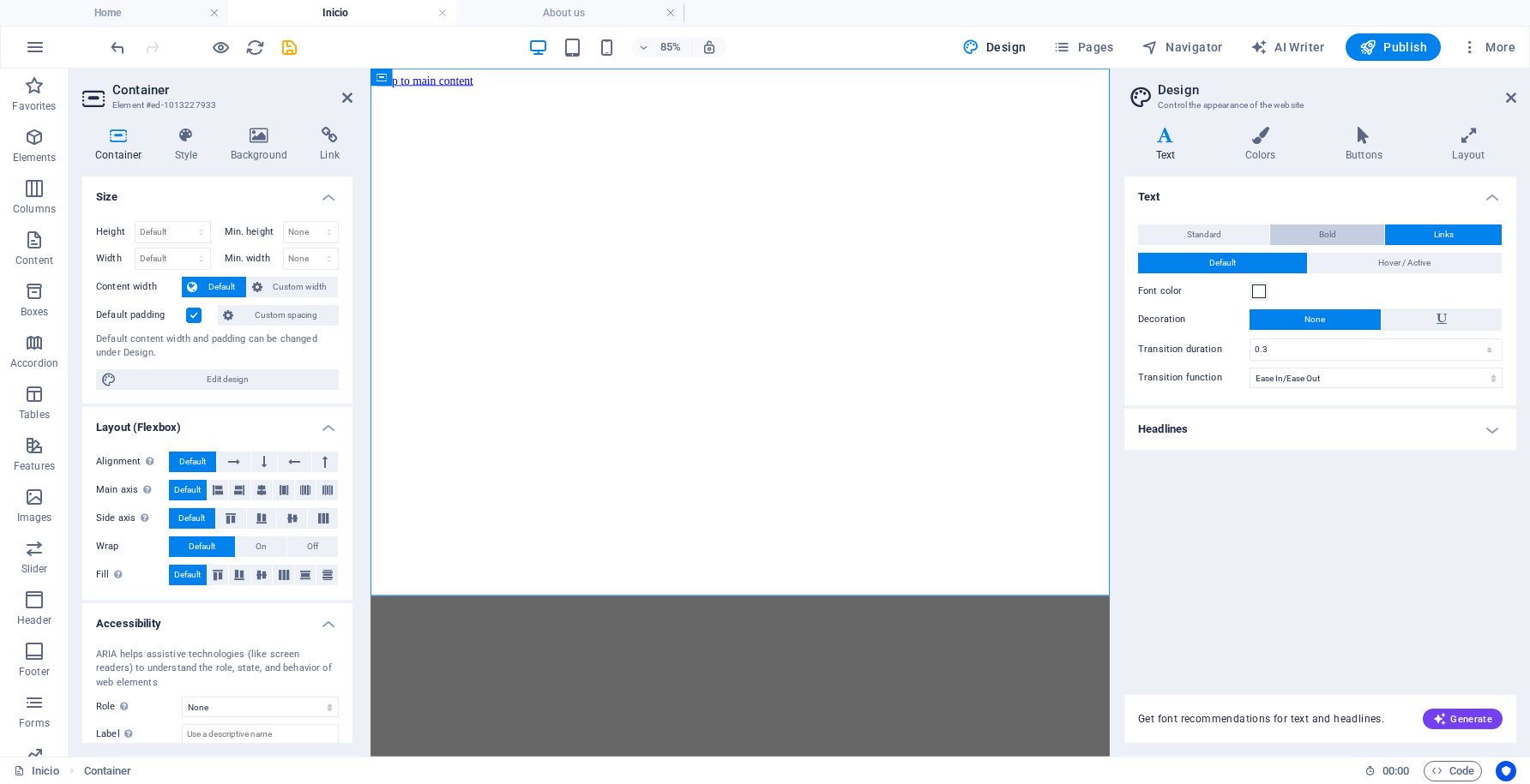
click at [1346, 233] on button "Bold" at bounding box center [1327, 234] width 114 height 21
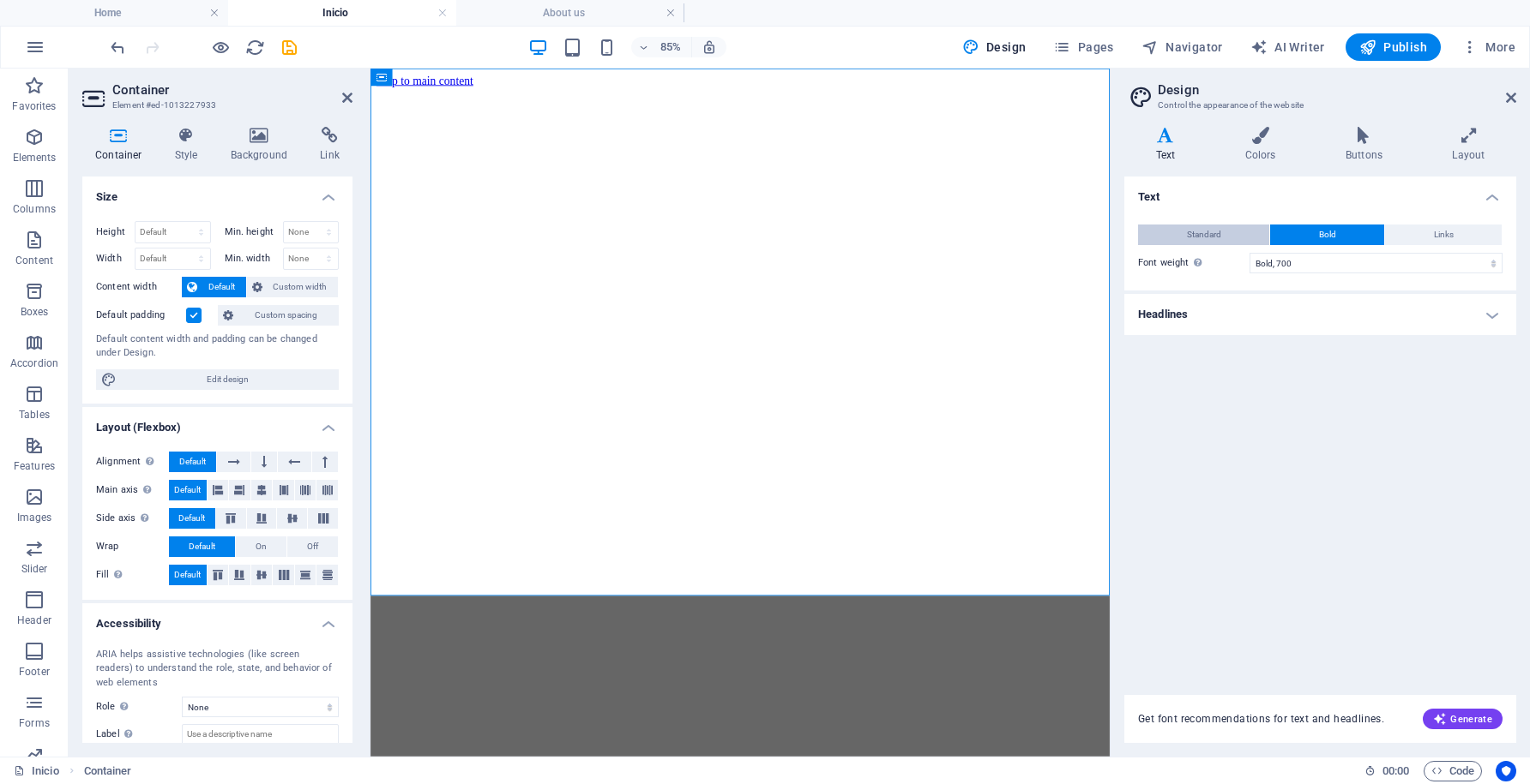
click at [1231, 230] on button "Standard" at bounding box center [1203, 234] width 131 height 21
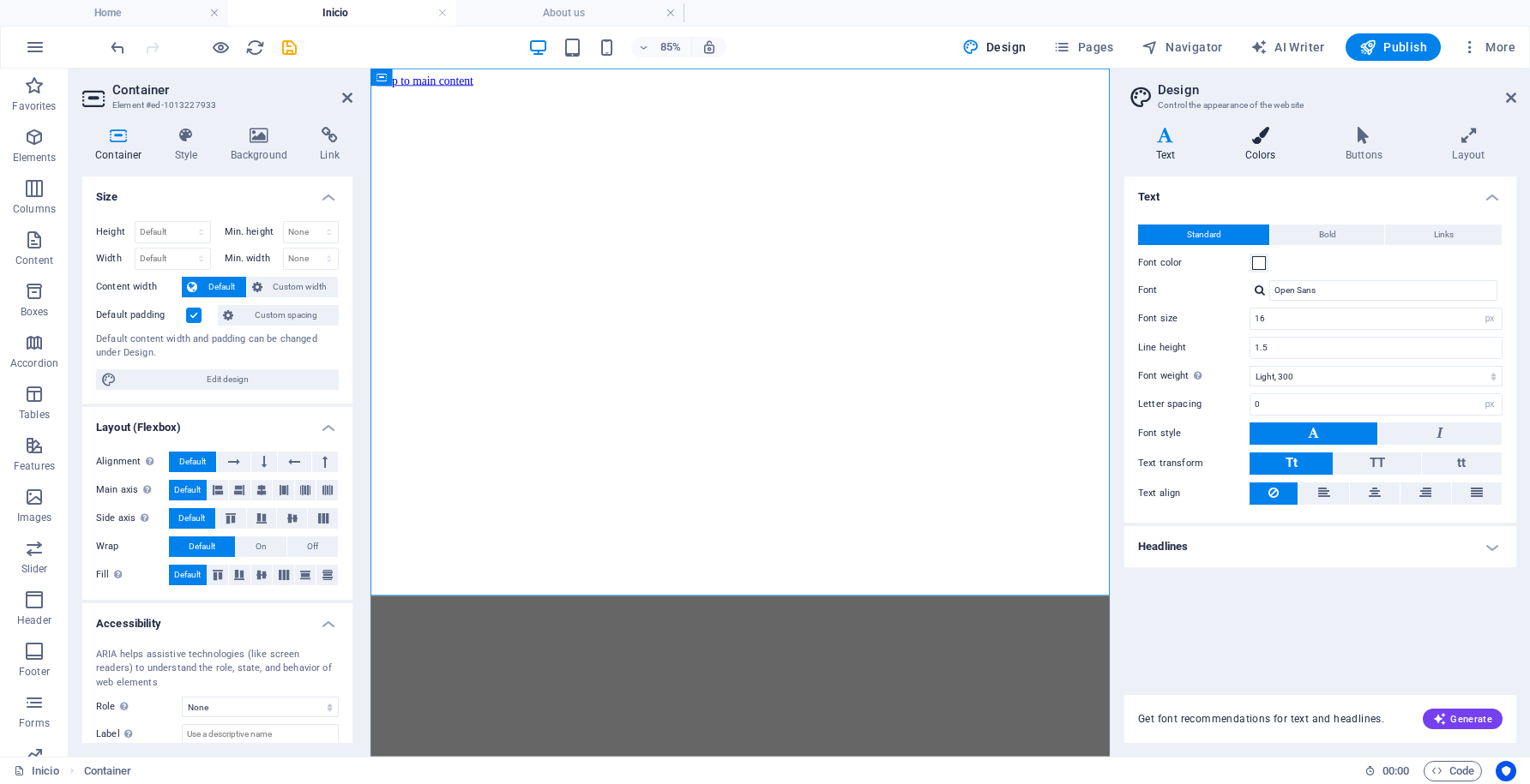
click at [1258, 142] on icon at bounding box center [1260, 135] width 94 height 17
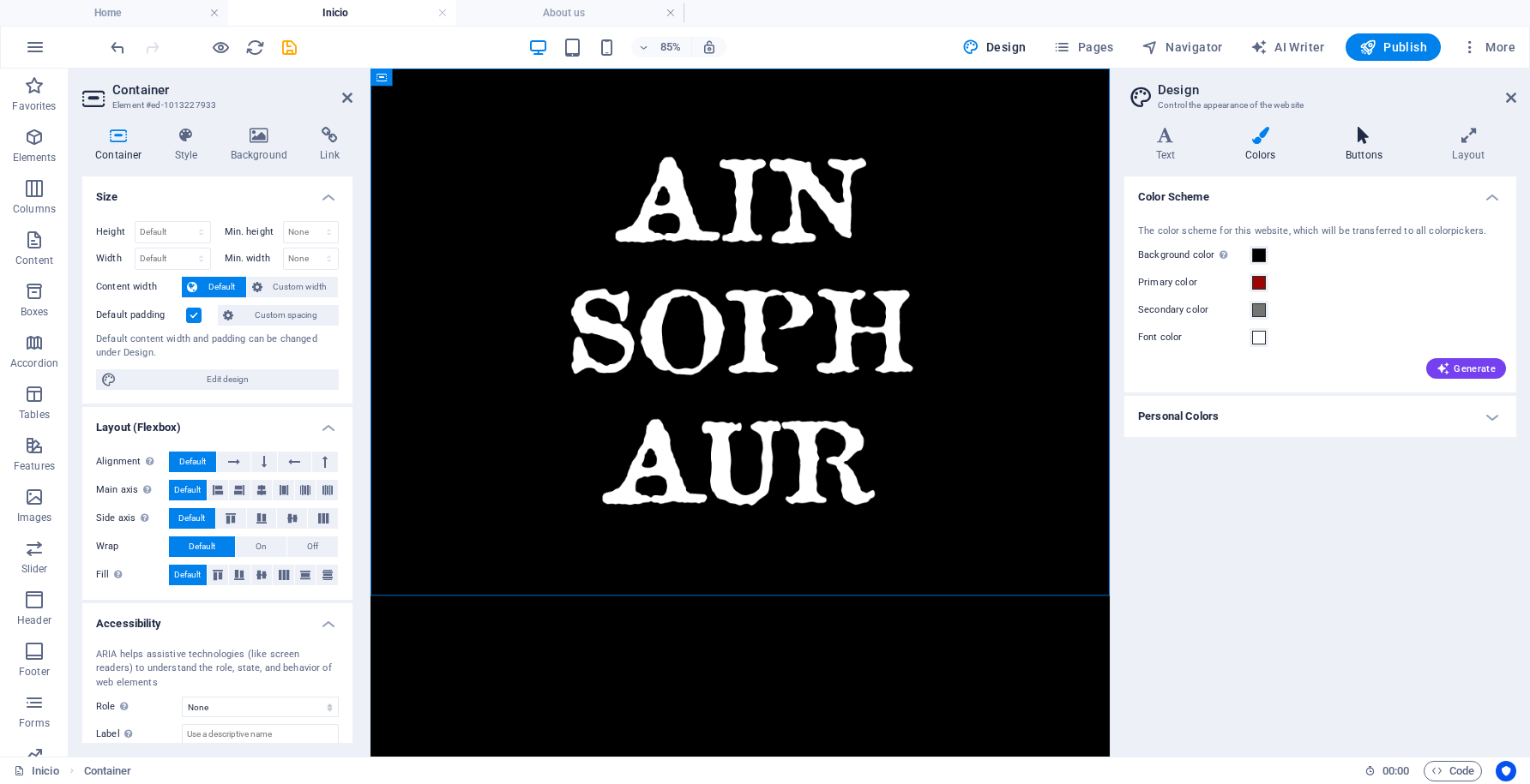
click at [1369, 151] on h4 "Buttons" at bounding box center [1366, 145] width 106 height 36
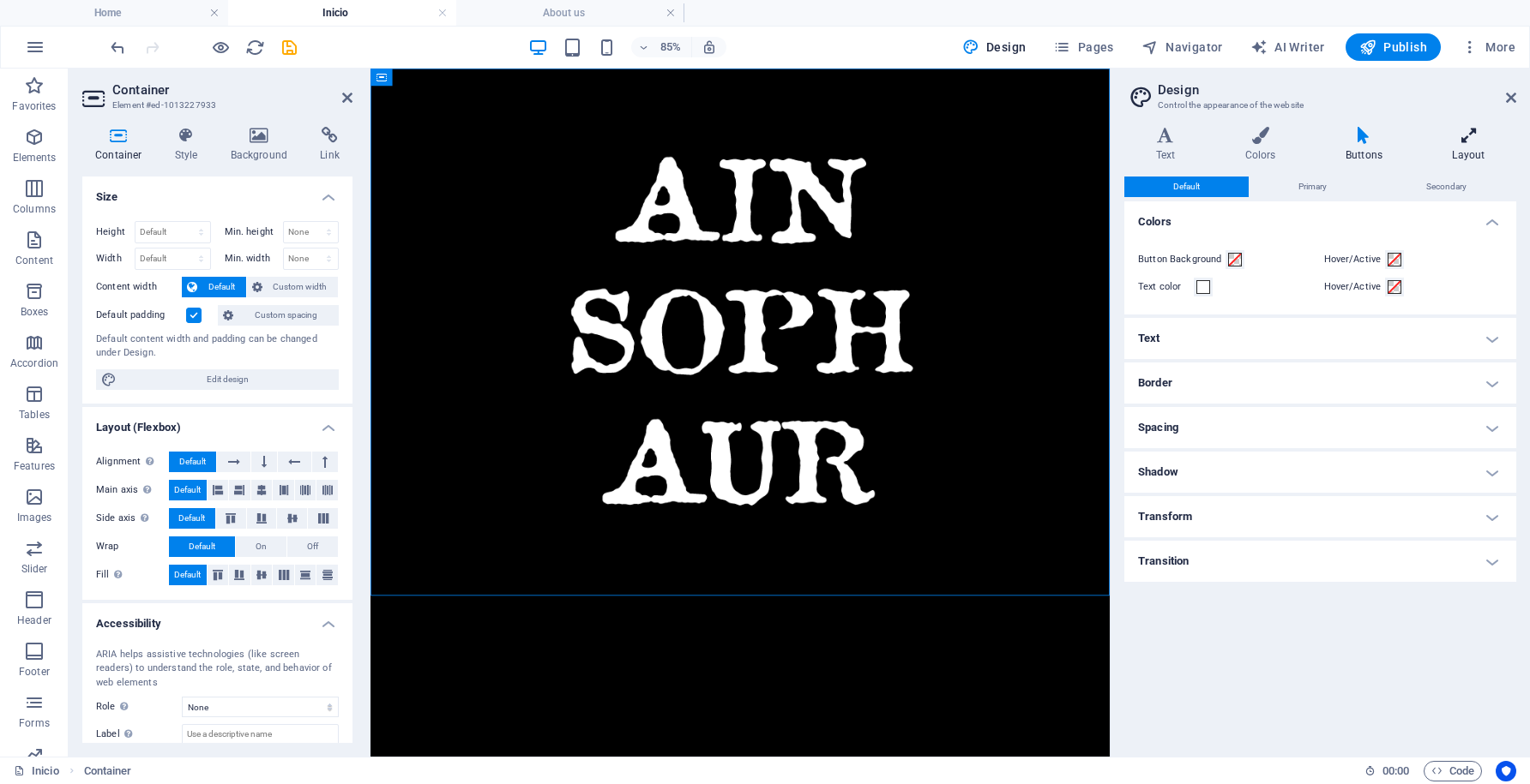
click at [1486, 149] on h4 "Layout" at bounding box center [1468, 145] width 96 height 36
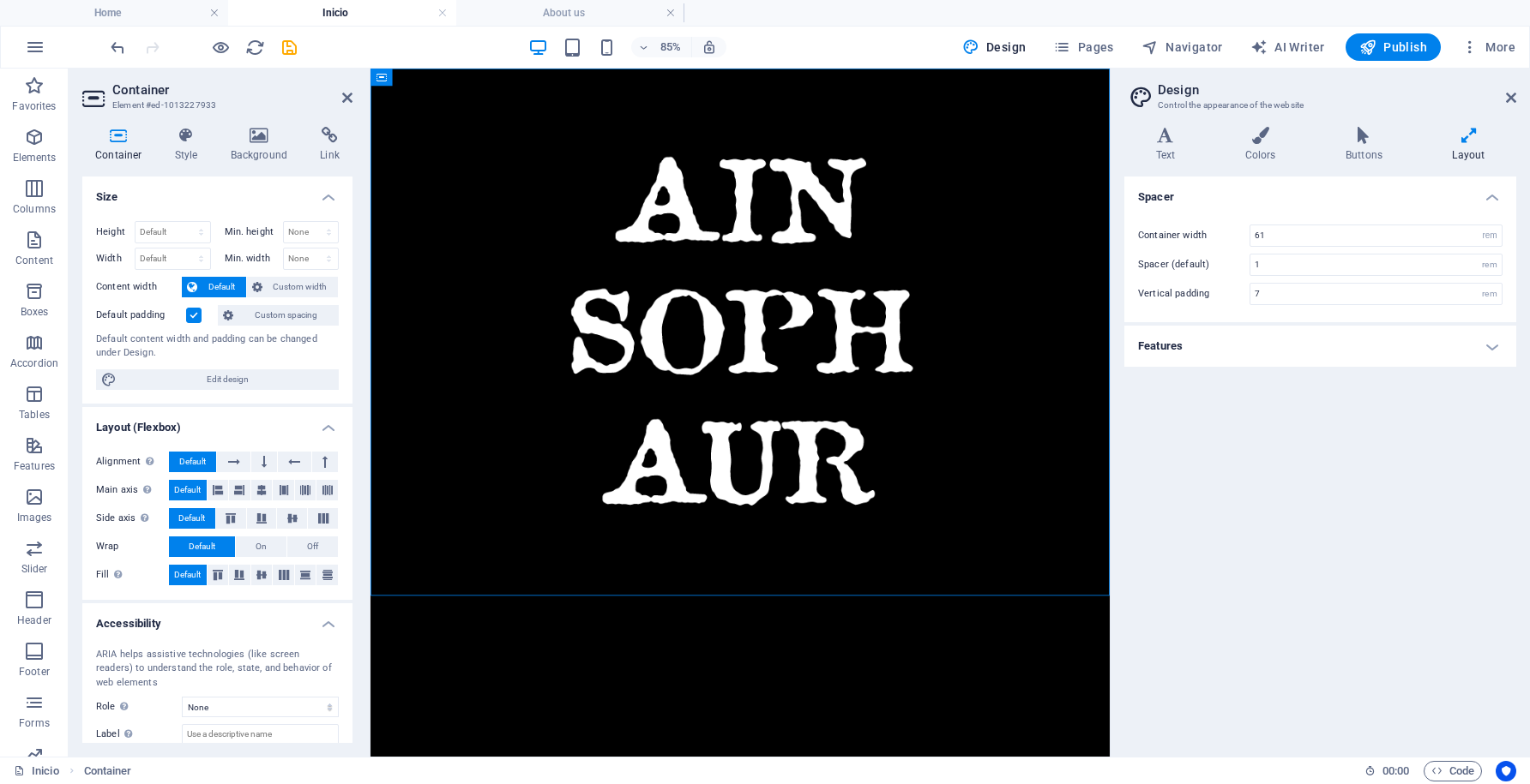
click at [1497, 350] on h4 "Features" at bounding box center [1320, 347] width 392 height 41
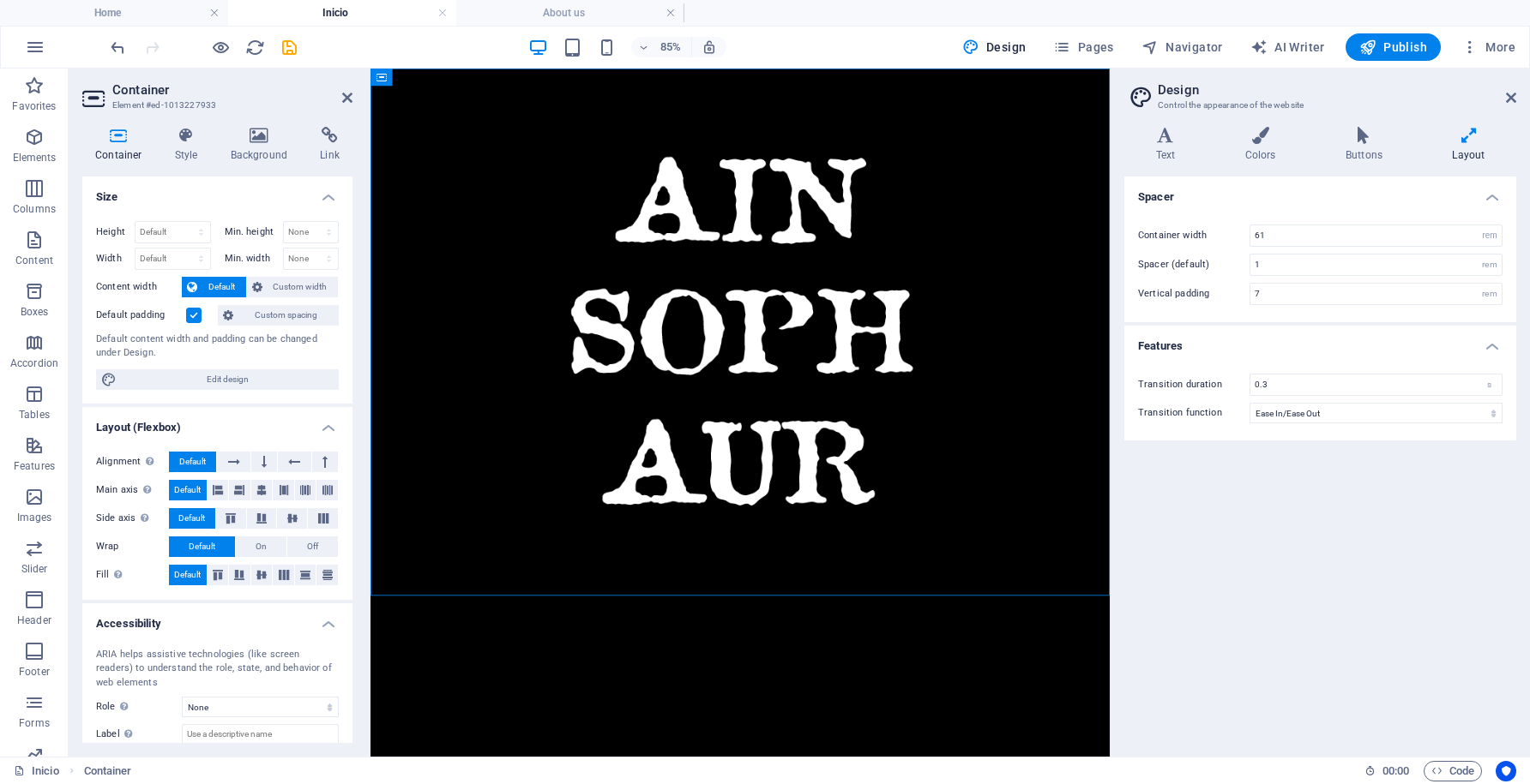
click at [1453, 136] on icon at bounding box center [1468, 135] width 96 height 17
click at [1364, 145] on h4 "Buttons" at bounding box center [1366, 145] width 106 height 36
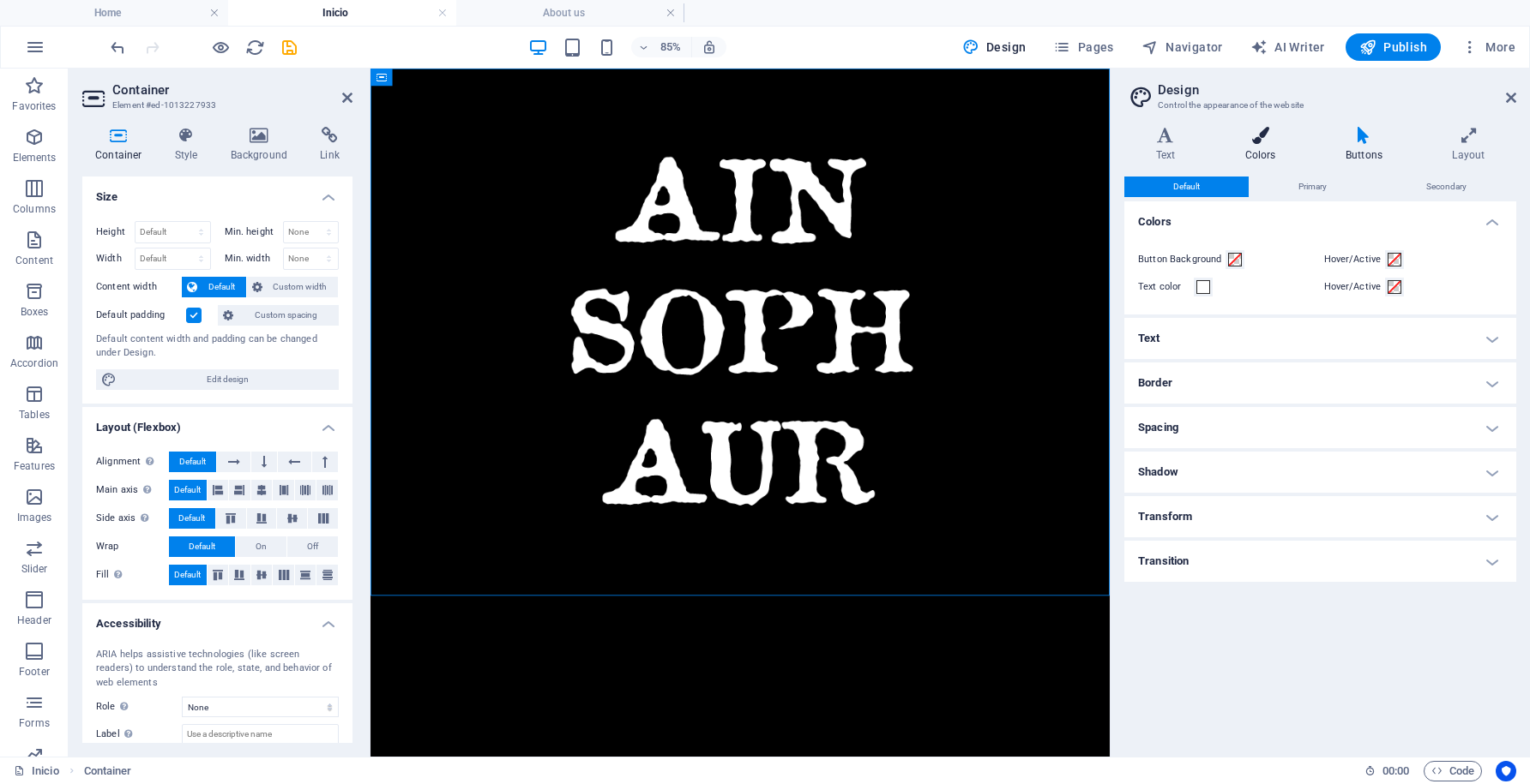
click at [1264, 142] on icon at bounding box center [1260, 135] width 94 height 17
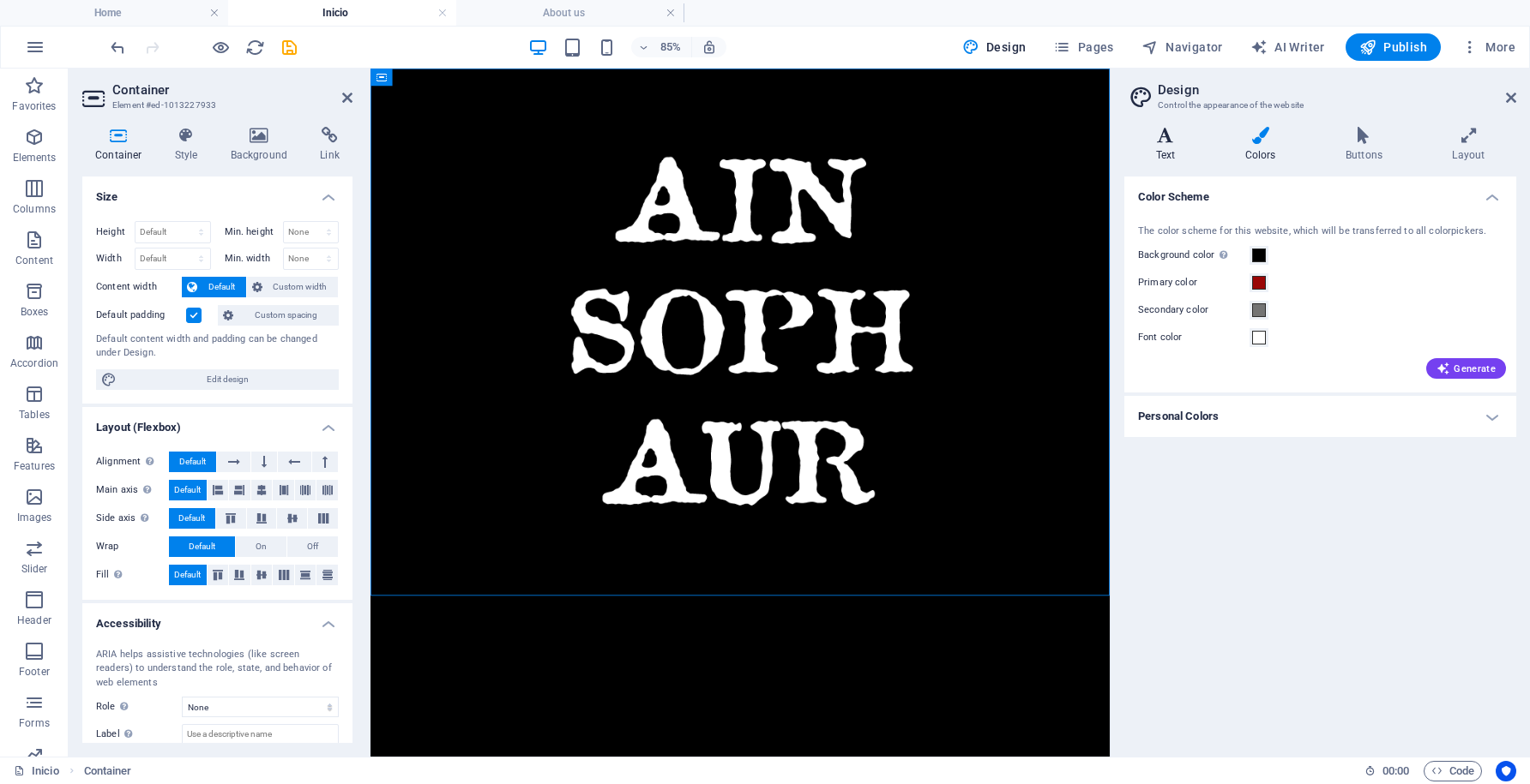
click at [1166, 140] on icon at bounding box center [1165, 135] width 83 height 17
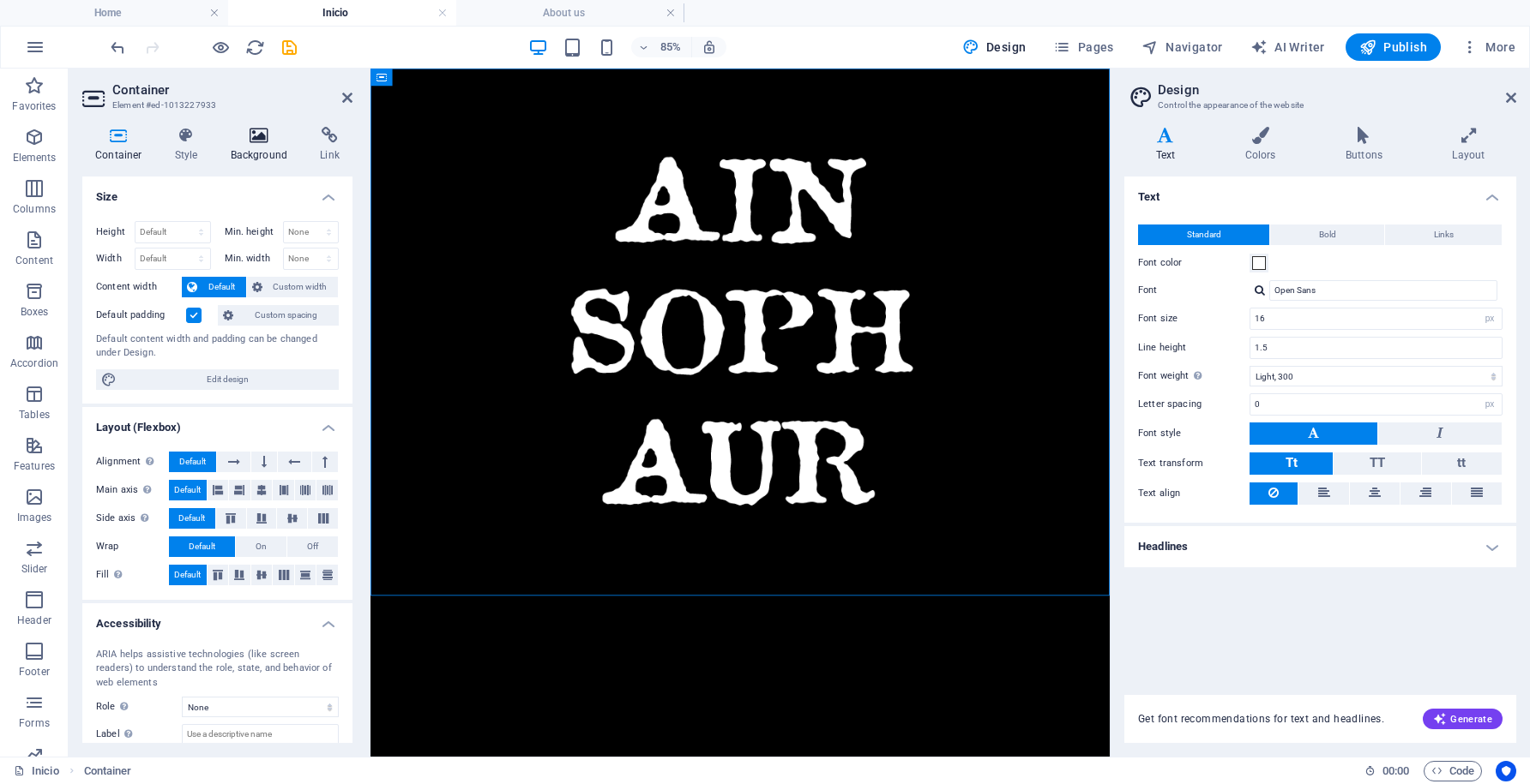
click at [254, 140] on icon at bounding box center [259, 135] width 83 height 17
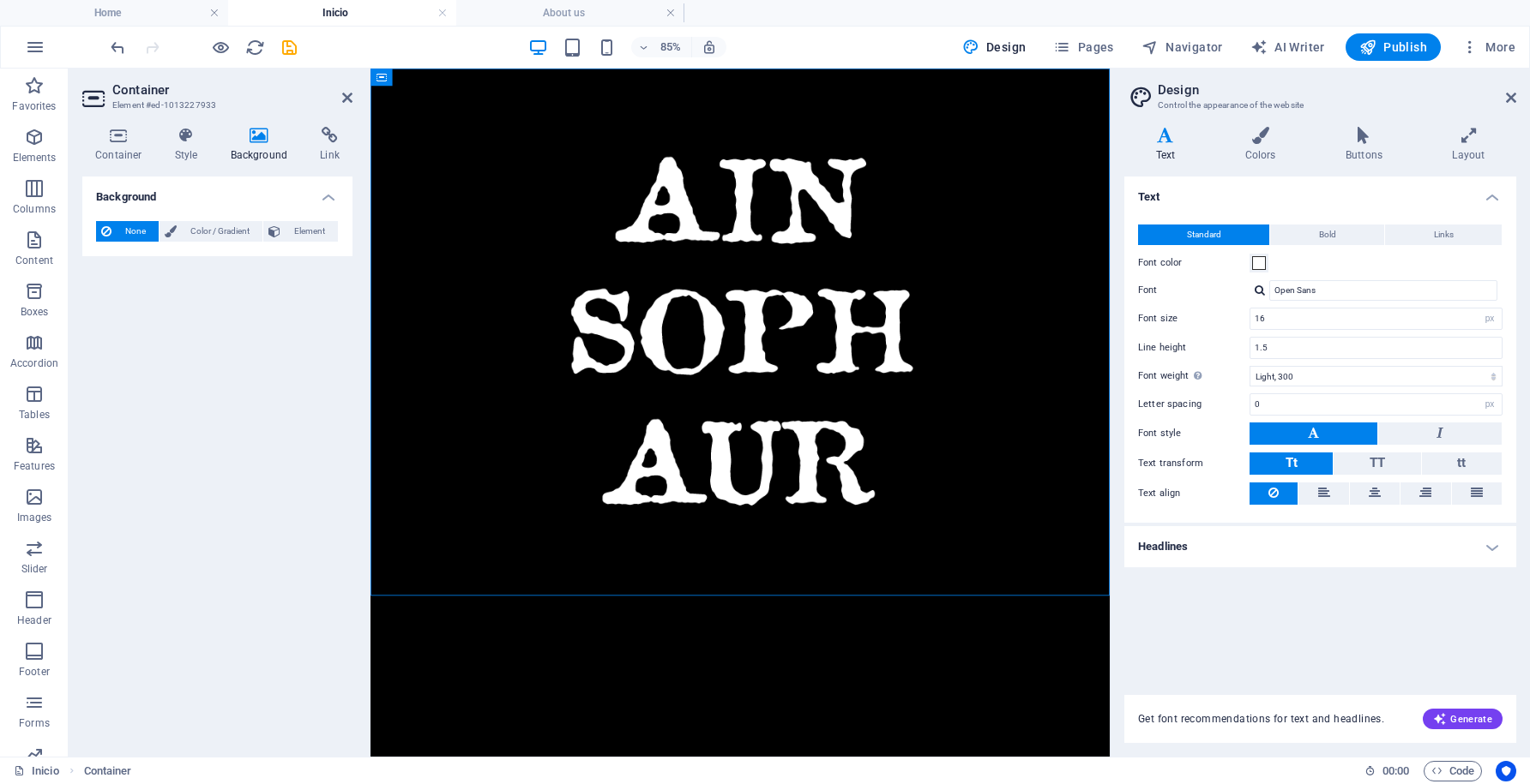
click at [254, 140] on icon at bounding box center [259, 135] width 83 height 17
click at [1473, 49] on icon "button" at bounding box center [1469, 46] width 17 height 17
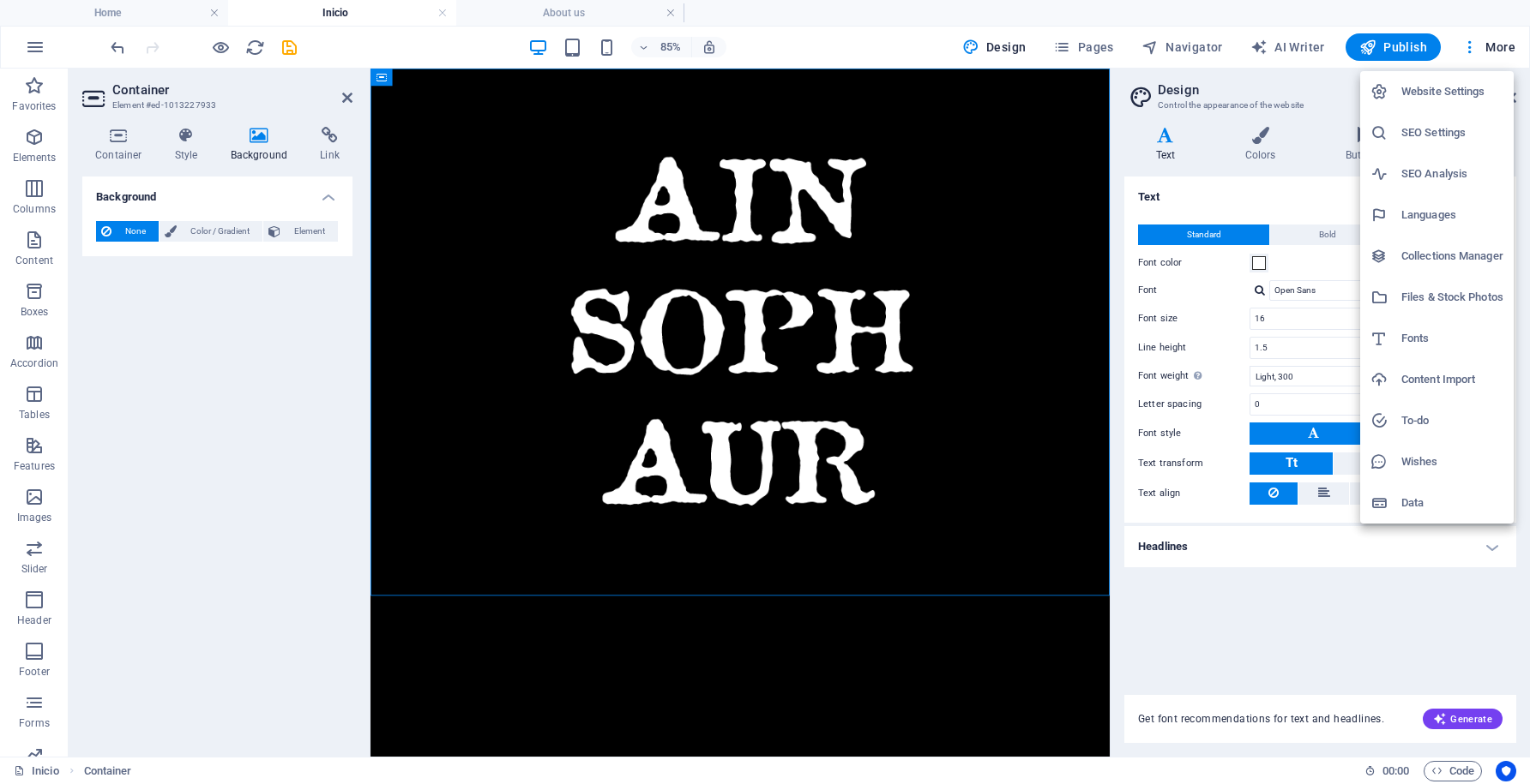
click at [327, 397] on div at bounding box center [765, 392] width 1530 height 784
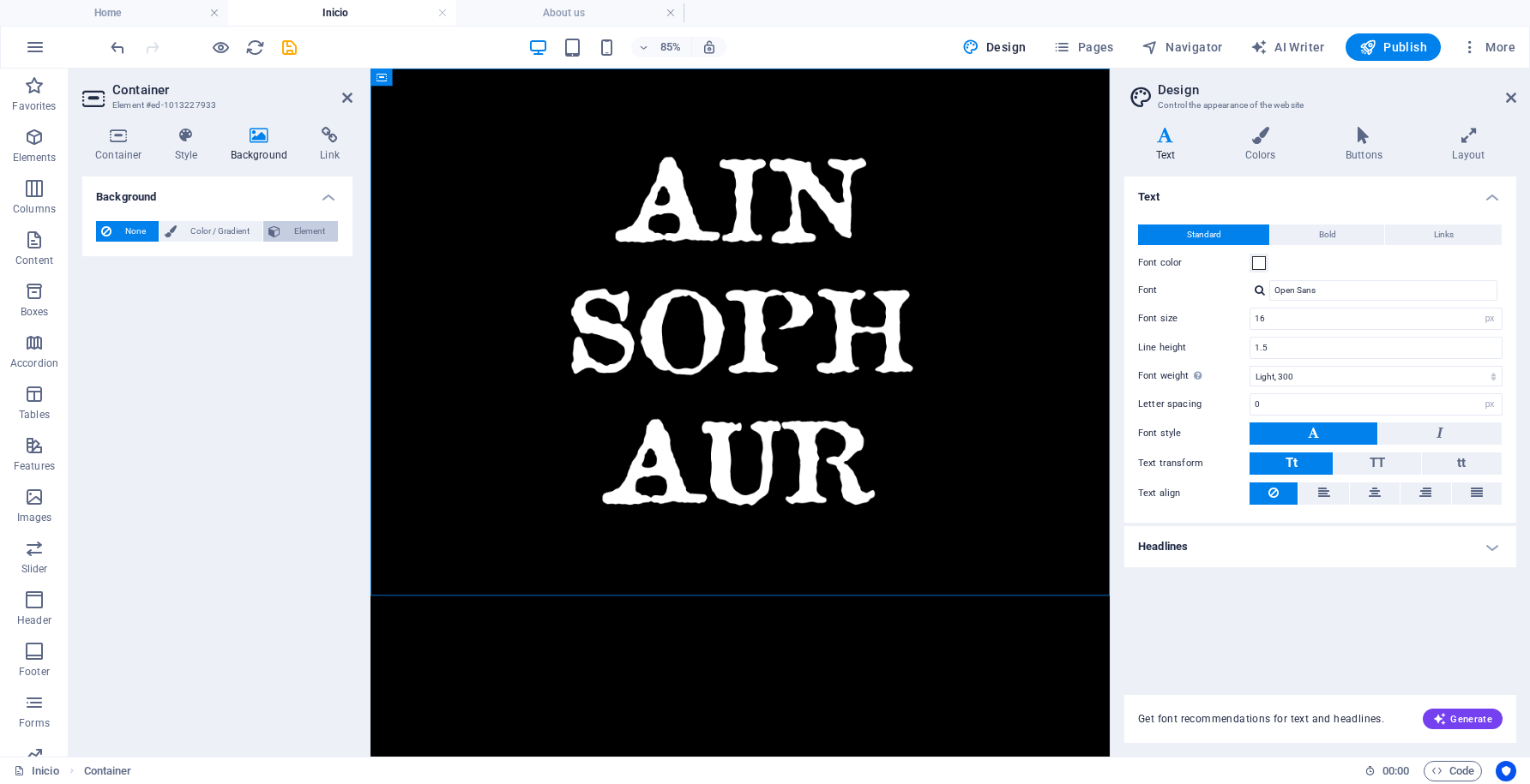
click at [304, 229] on span "Element" at bounding box center [309, 231] width 47 height 21
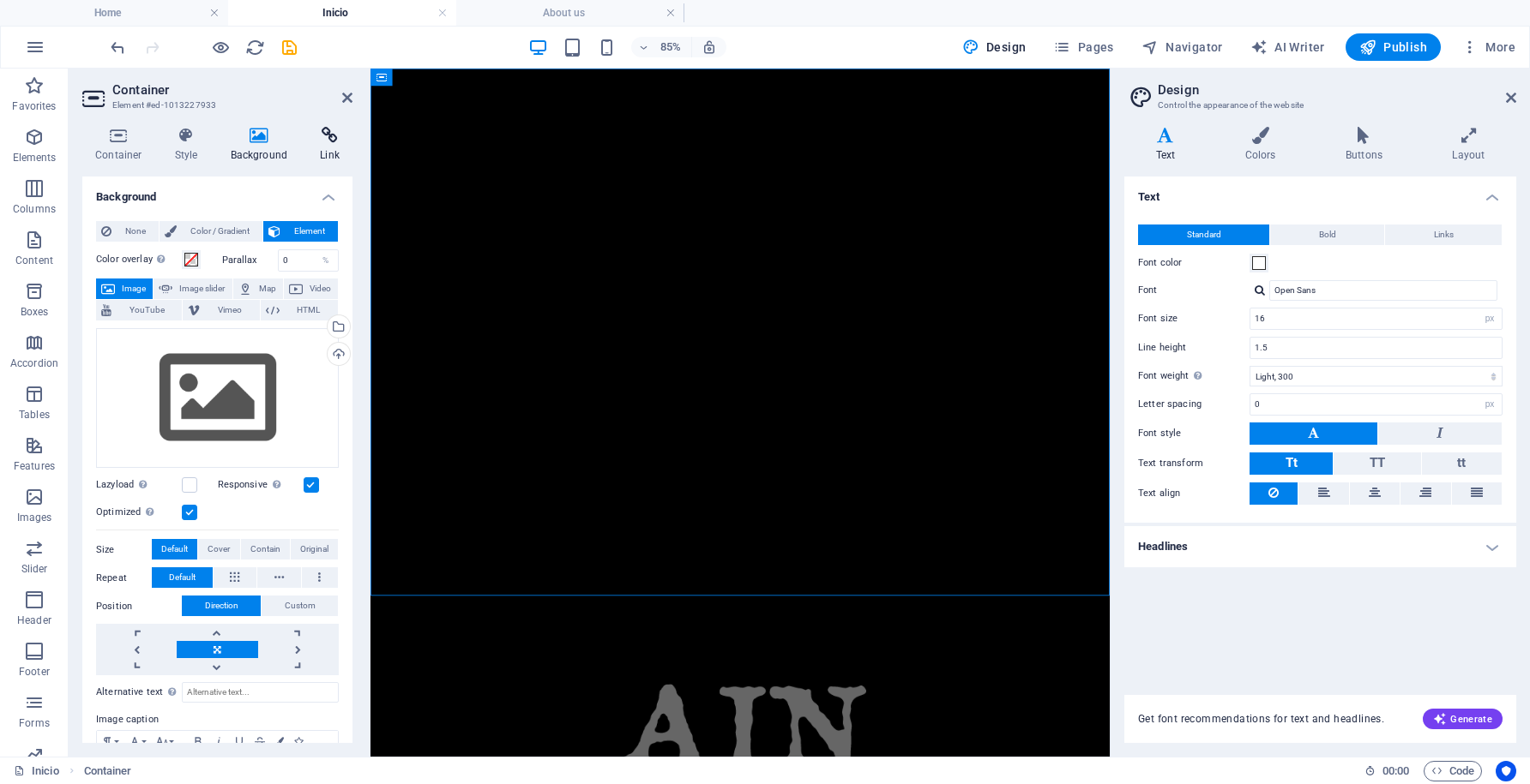
click at [333, 127] on icon at bounding box center [330, 135] width 45 height 17
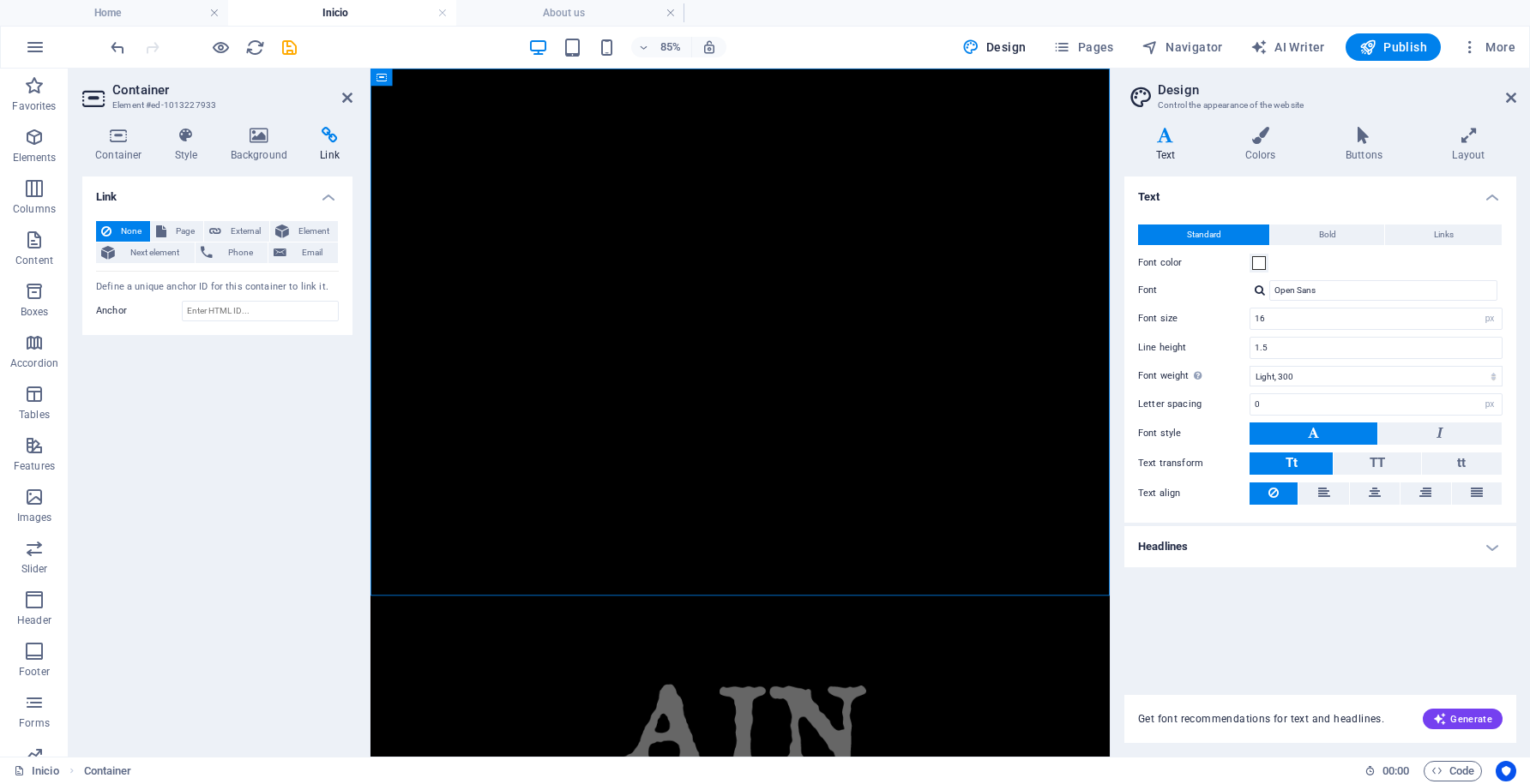
click at [189, 425] on div "Link None Page External Element Next element Phone Email Page Inicio Home About…" at bounding box center [218, 459] width 270 height 566
click at [260, 136] on icon at bounding box center [259, 135] width 83 height 17
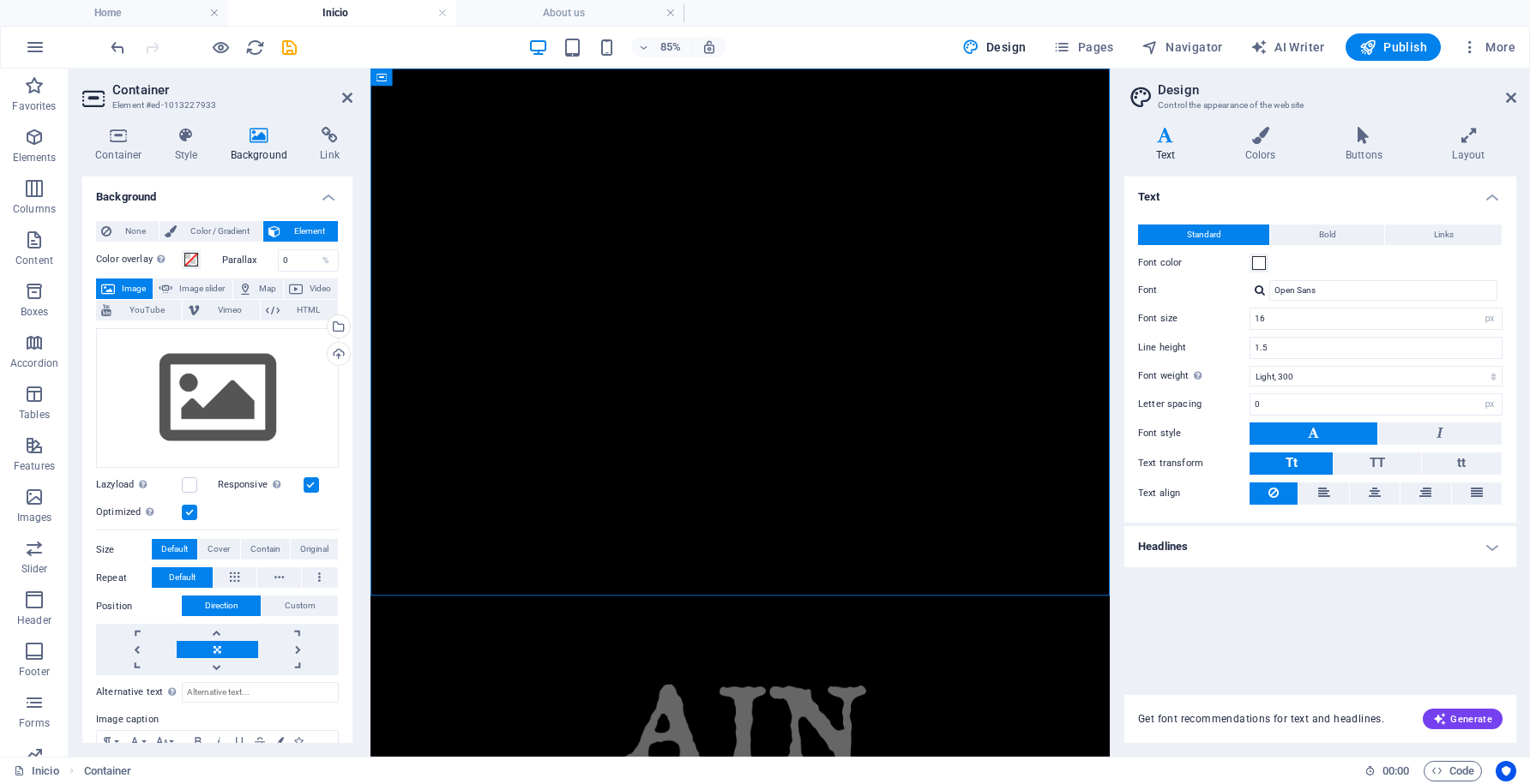
click at [535, 768] on html "Skip to main content" at bounding box center [805, 689] width 870 height 1241
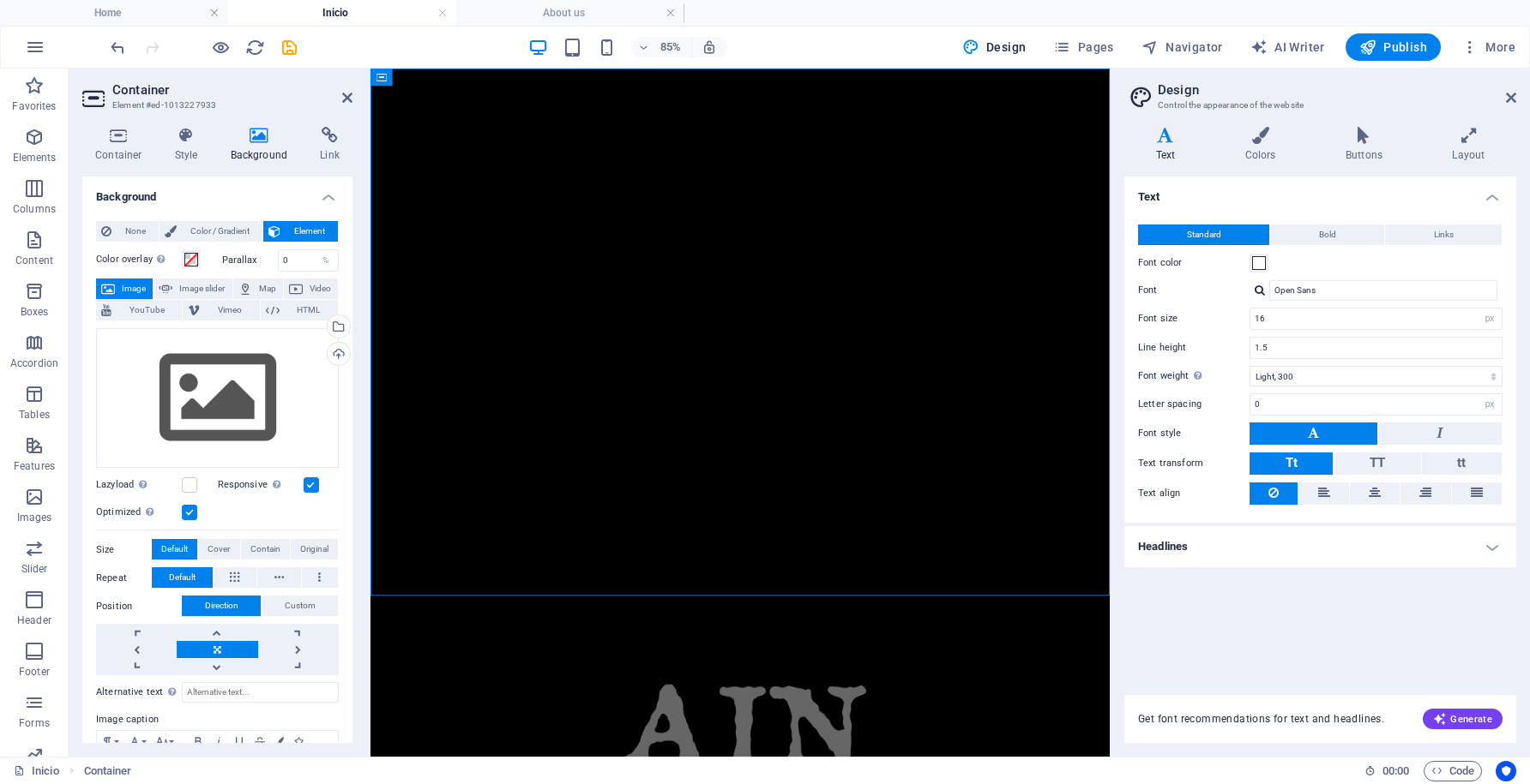
click at [535, 768] on html "Skip to main content" at bounding box center [805, 689] width 870 height 1241
click at [796, 784] on html "Skip to main content" at bounding box center [805, 689] width 870 height 1241
click at [814, 774] on html "Skip to main content" at bounding box center [805, 689] width 870 height 1241
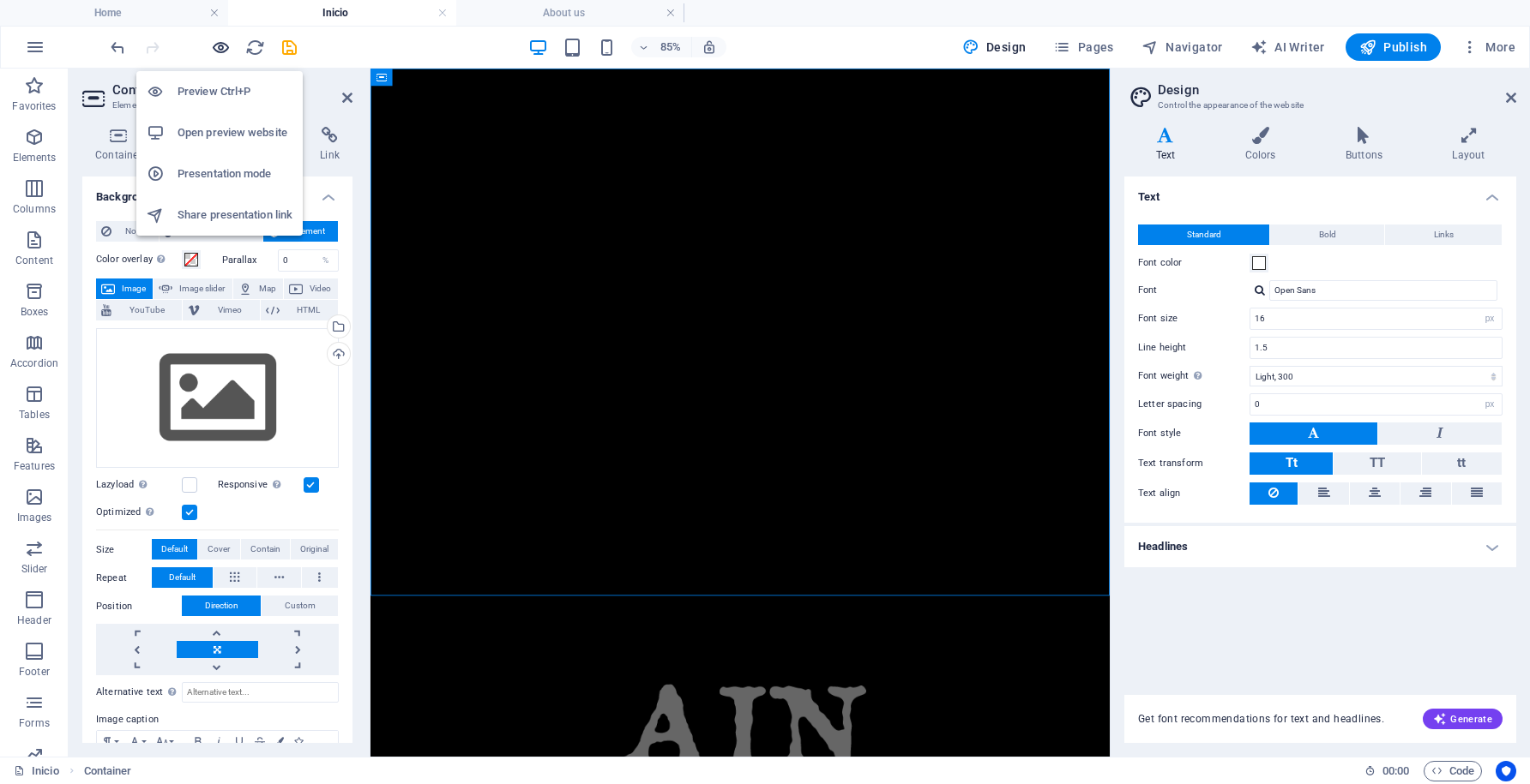
click at [229, 49] on icon "button" at bounding box center [221, 47] width 20 height 20
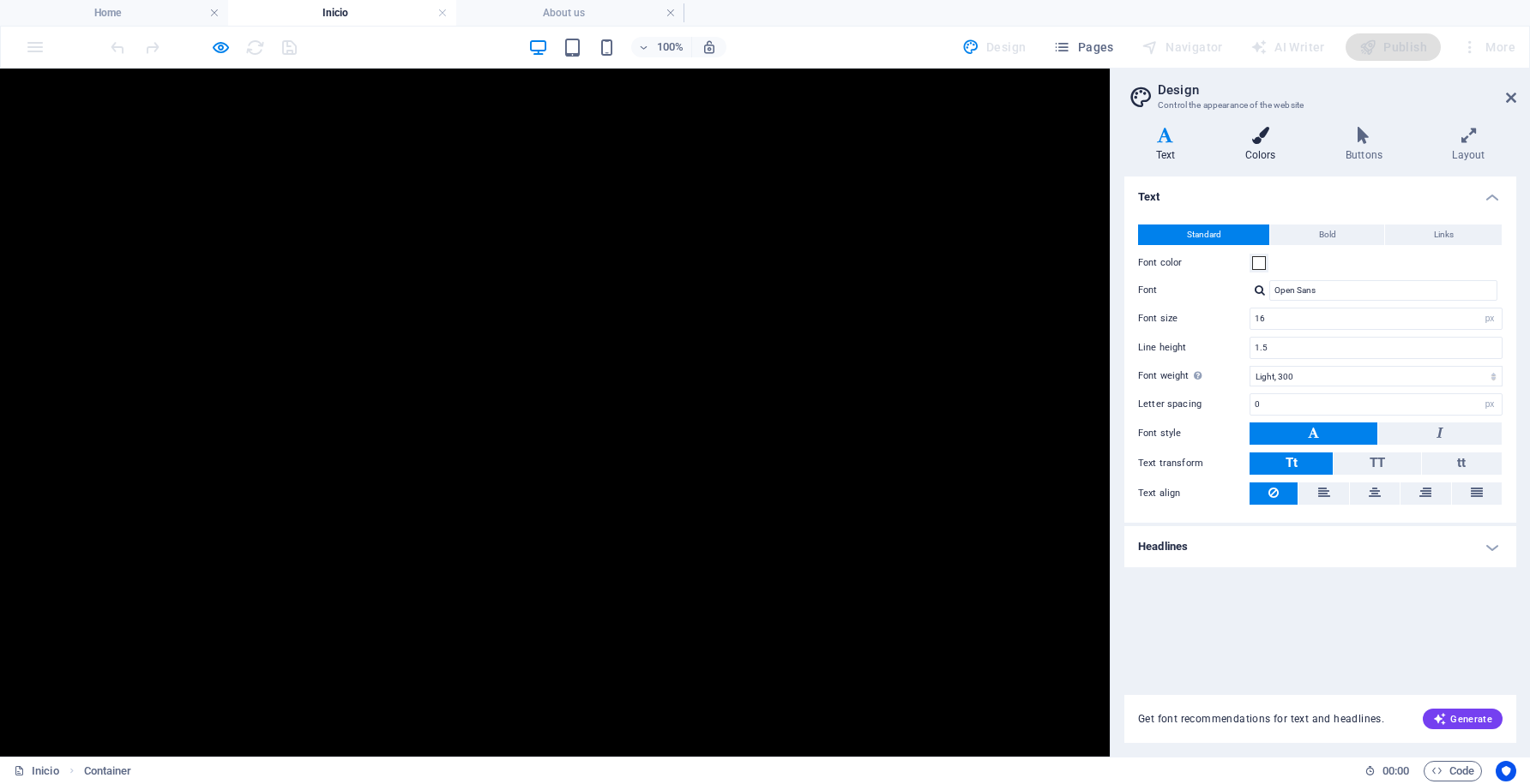
click at [1258, 149] on h4 "Colors" at bounding box center [1264, 145] width 100 height 36
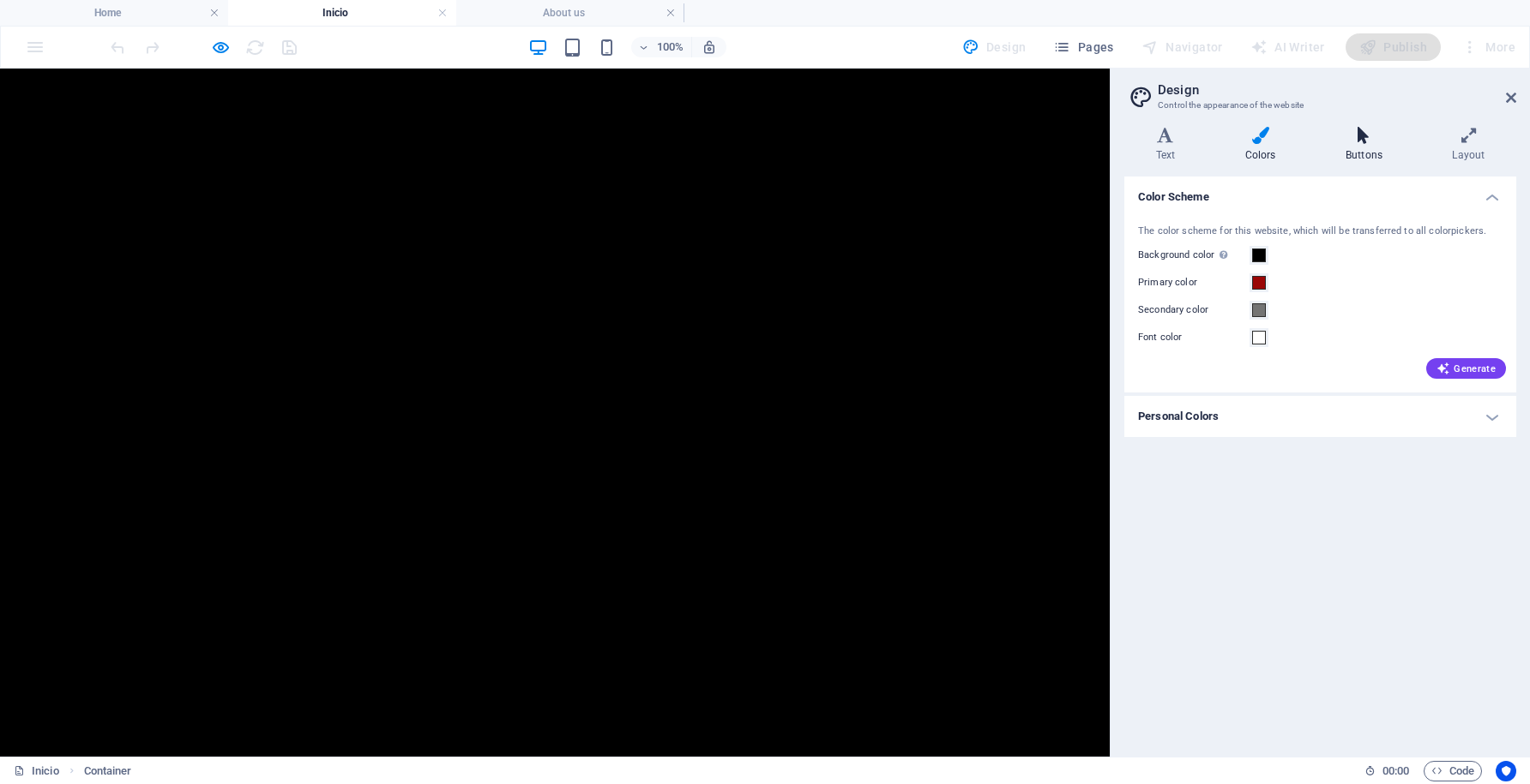
click at [1368, 147] on h4 "Buttons" at bounding box center [1366, 145] width 106 height 36
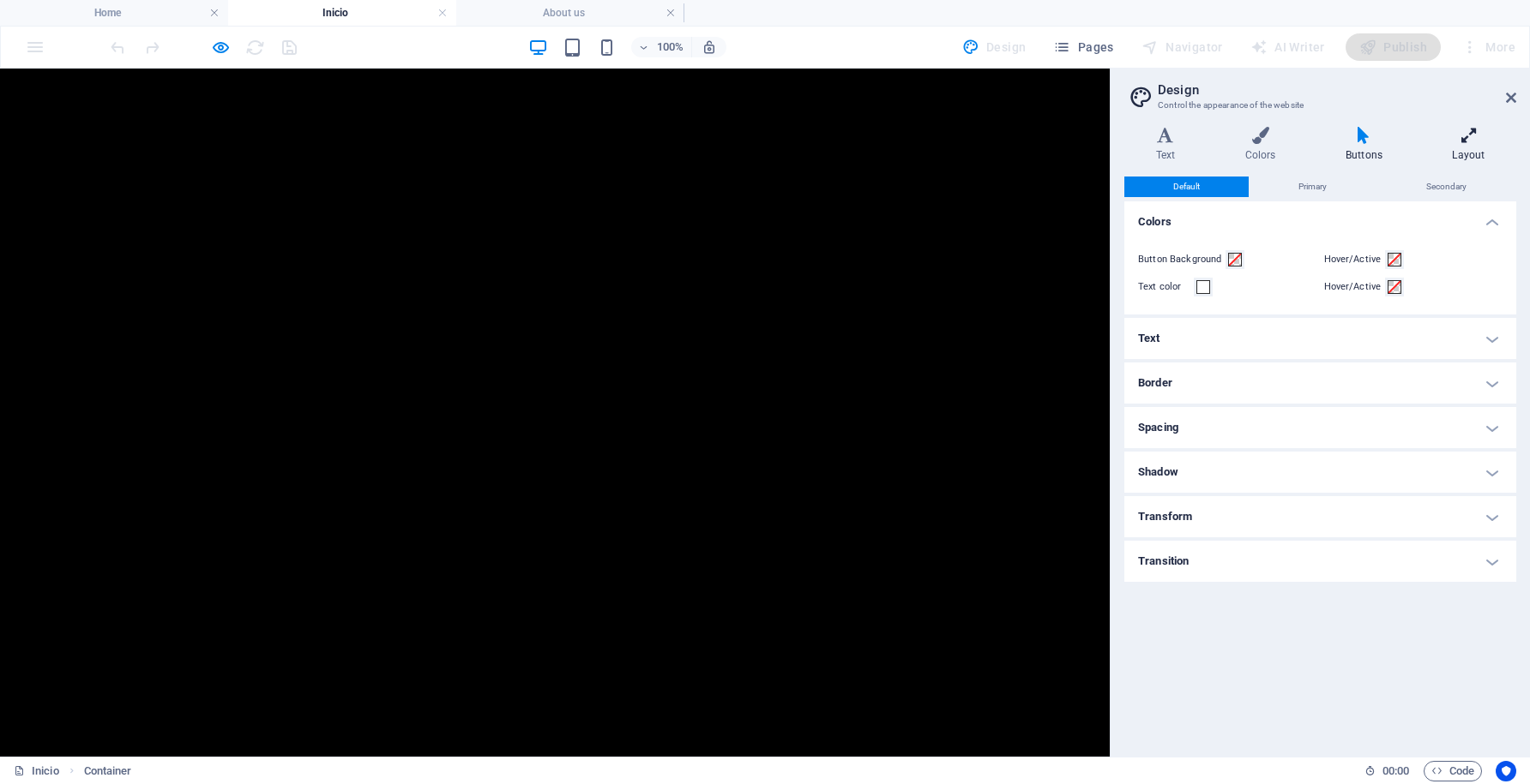
click at [1461, 157] on h4 "Layout" at bounding box center [1468, 145] width 96 height 36
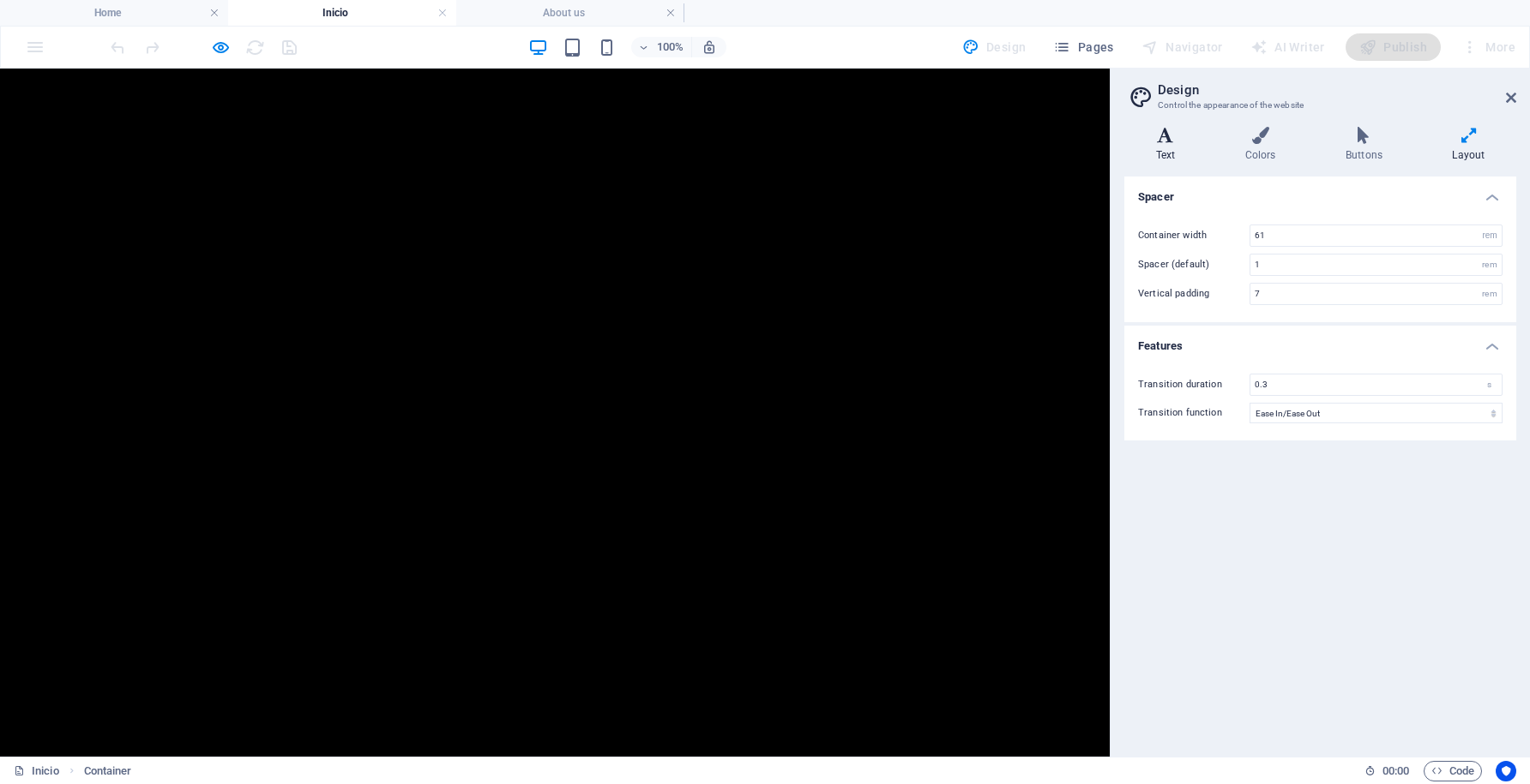
click at [1163, 145] on h4 "Text" at bounding box center [1168, 145] width 90 height 36
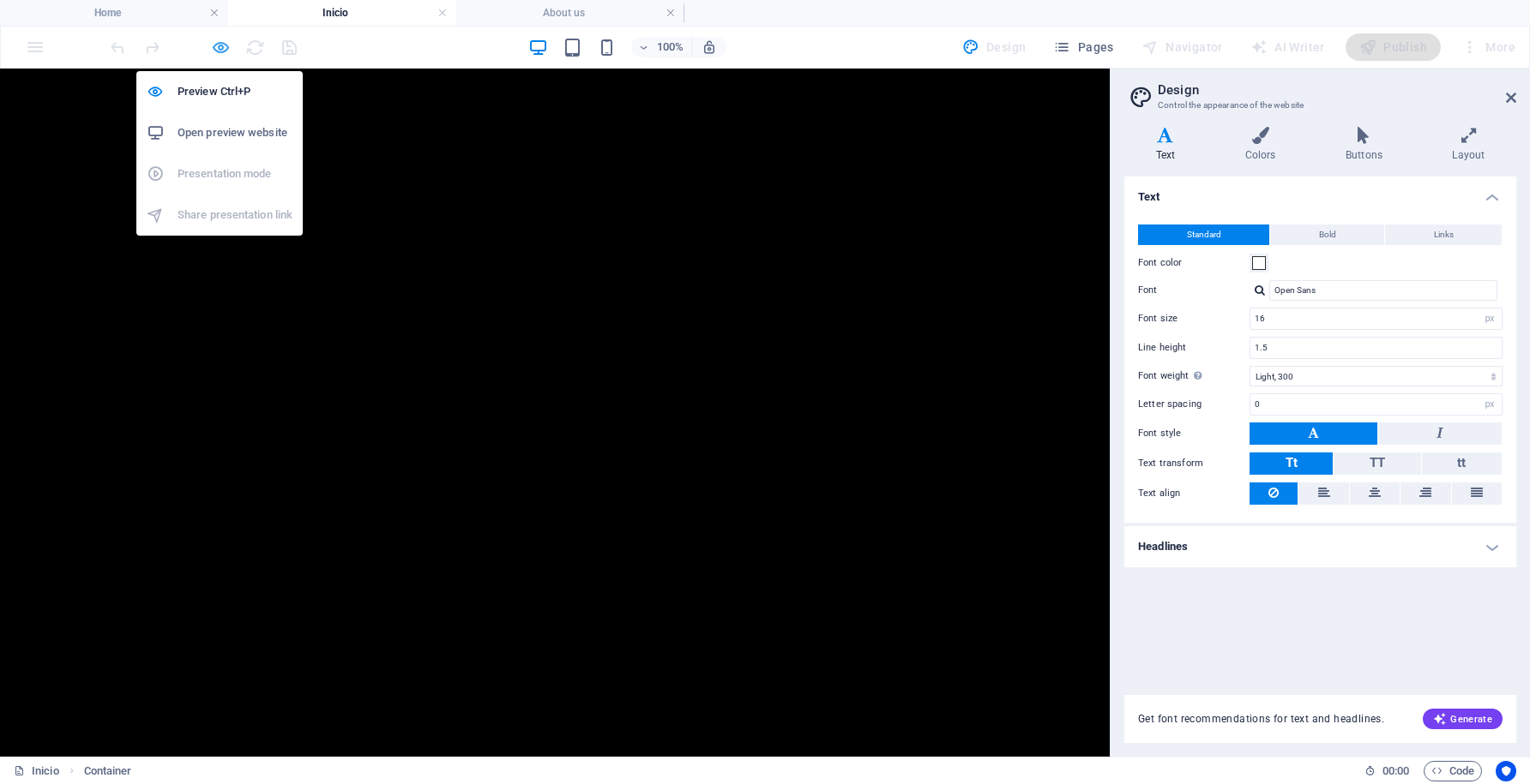
click at [219, 49] on icon "button" at bounding box center [221, 47] width 20 height 20
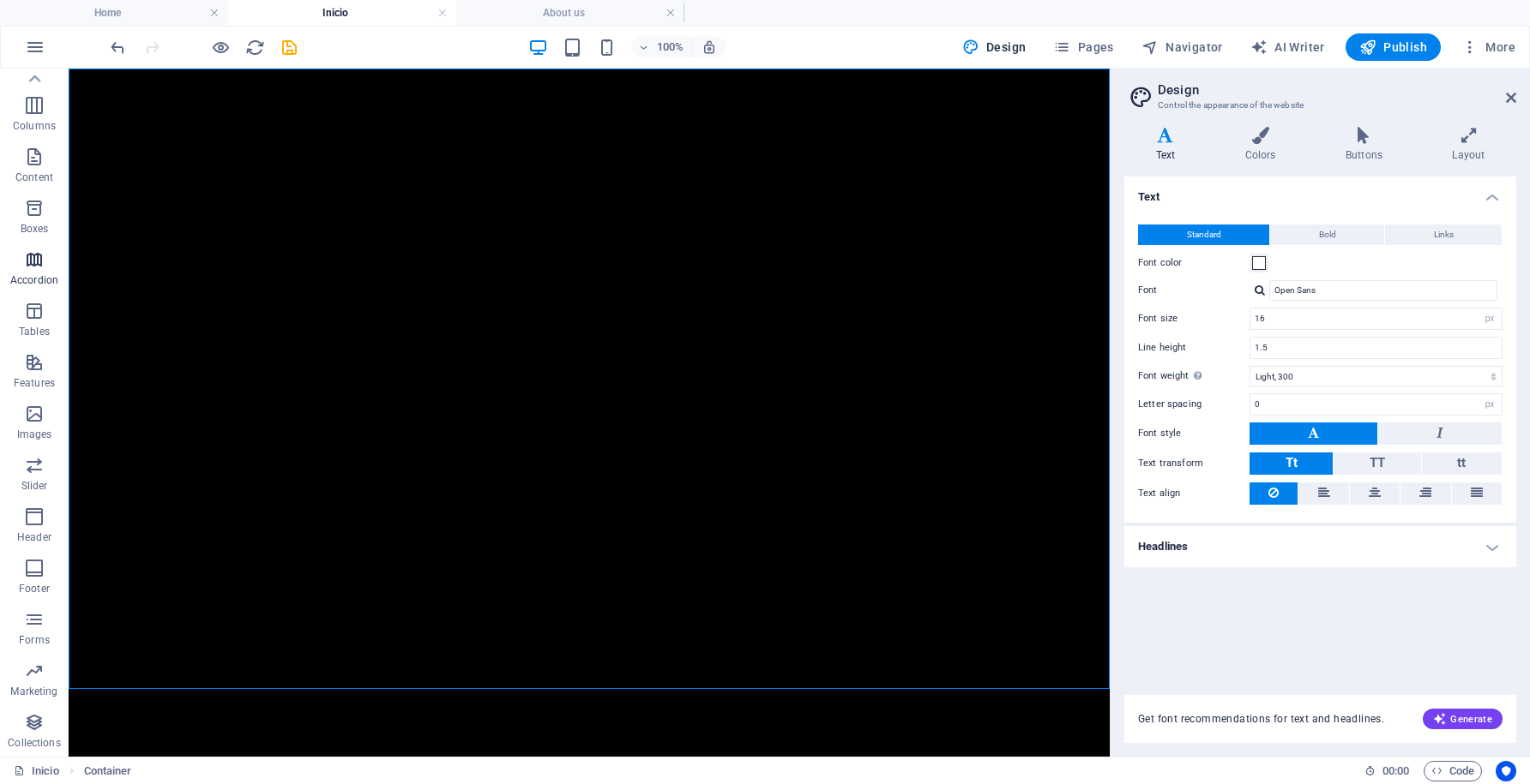
scroll to position [0, 0]
click at [33, 46] on icon "button" at bounding box center [34, 46] width 21 height 21
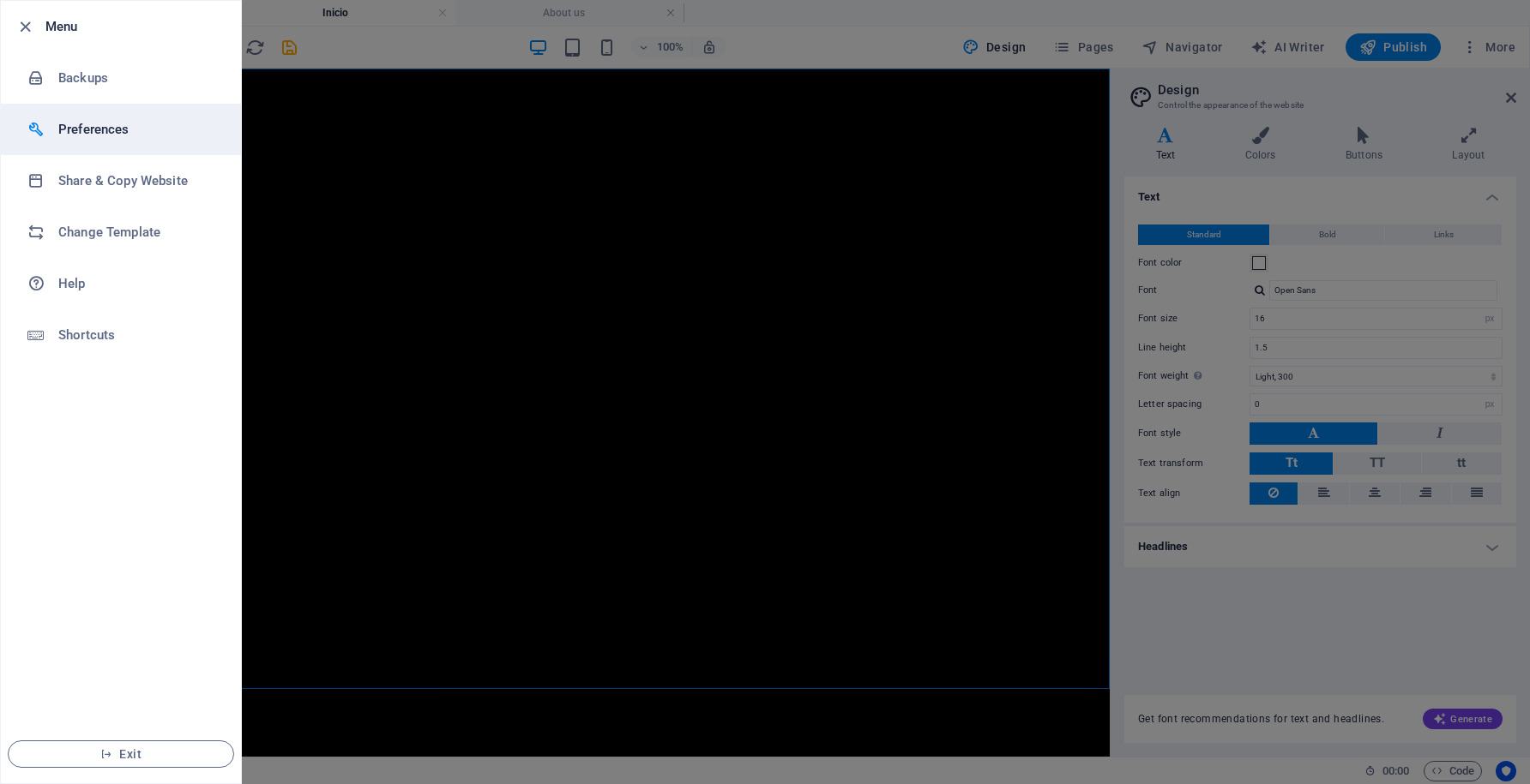
click at [122, 138] on h6 "Preferences" at bounding box center [137, 129] width 159 height 21
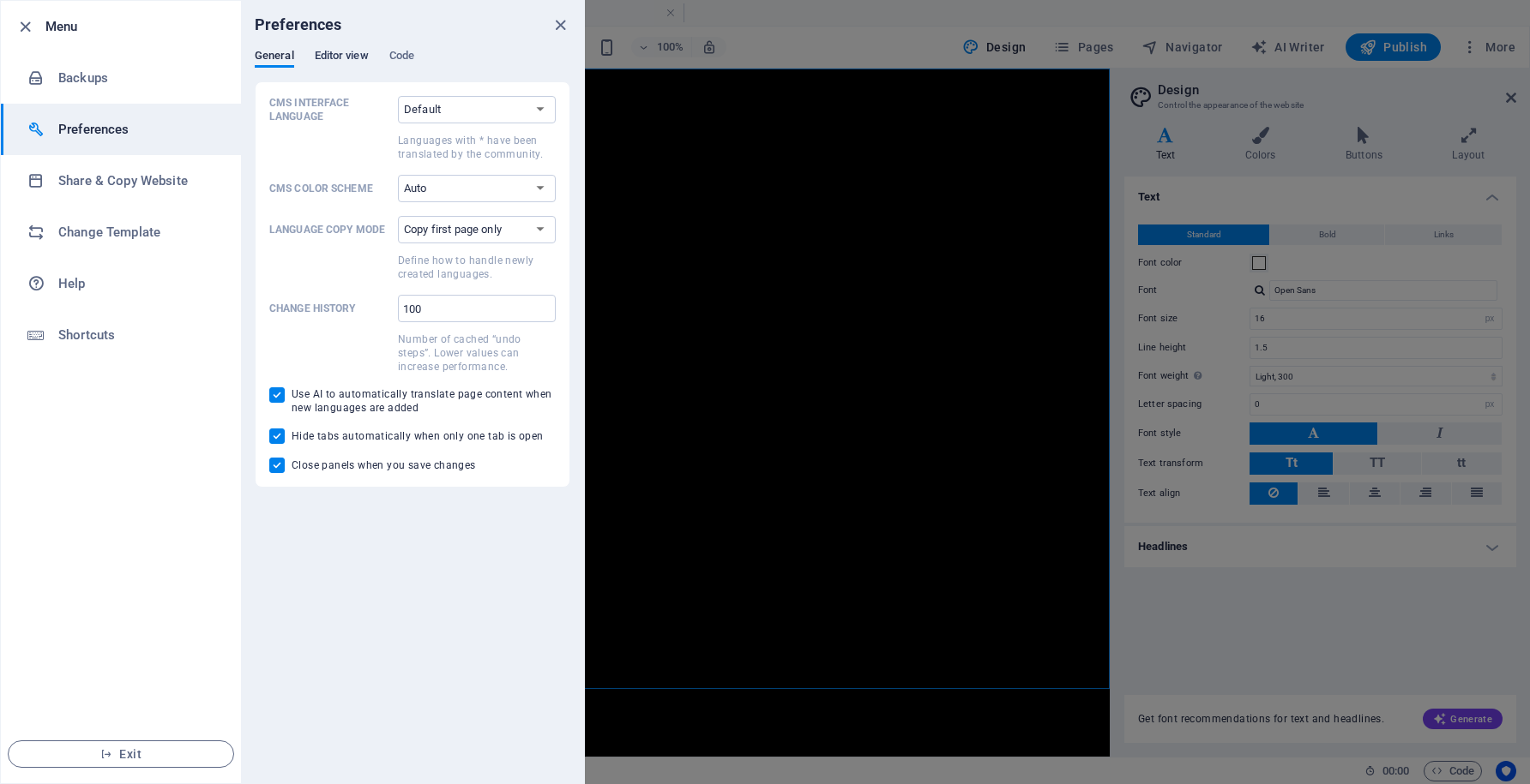
click at [355, 58] on span "Editor view" at bounding box center [341, 57] width 54 height 24
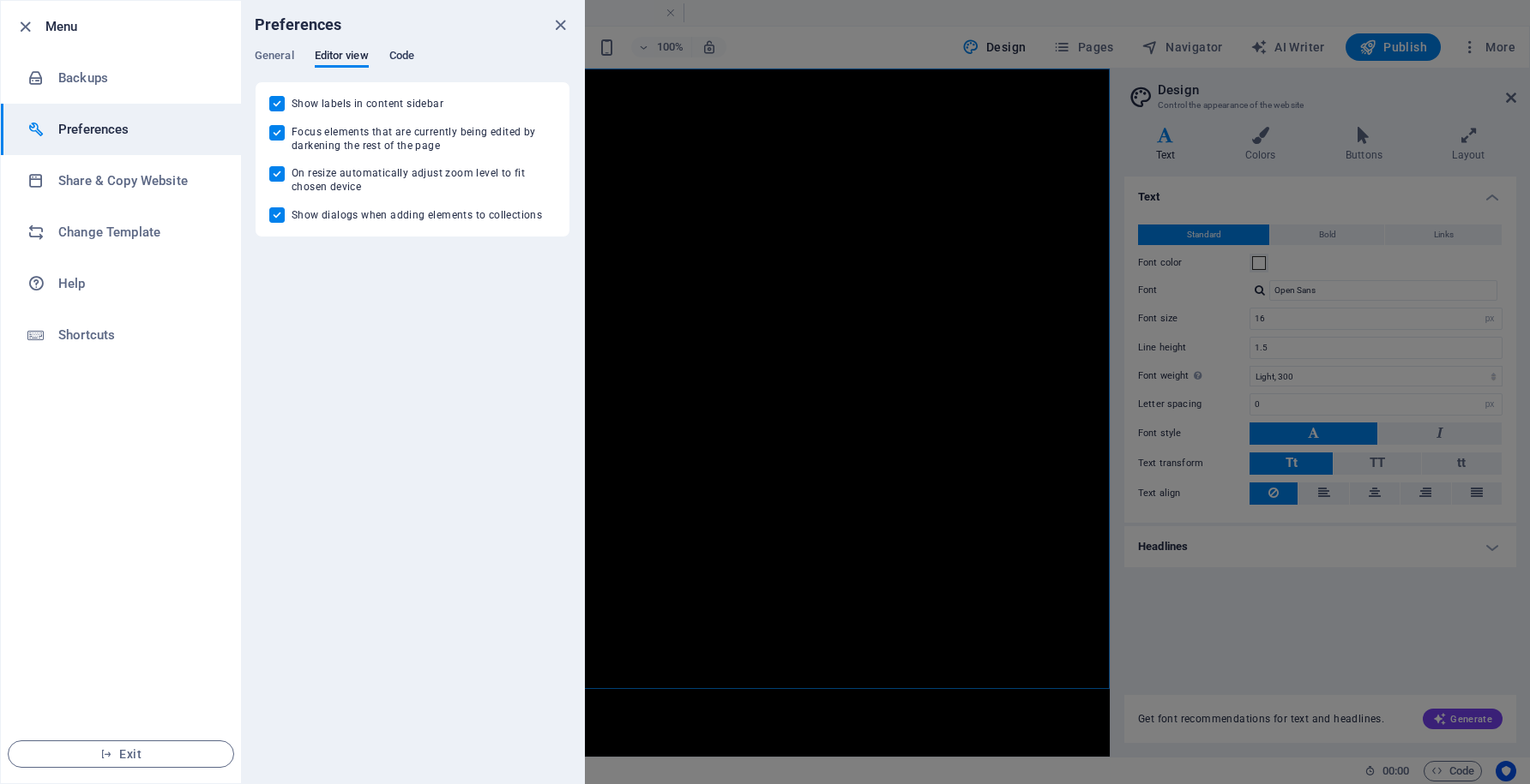
click at [398, 58] on span "Code" at bounding box center [401, 57] width 25 height 24
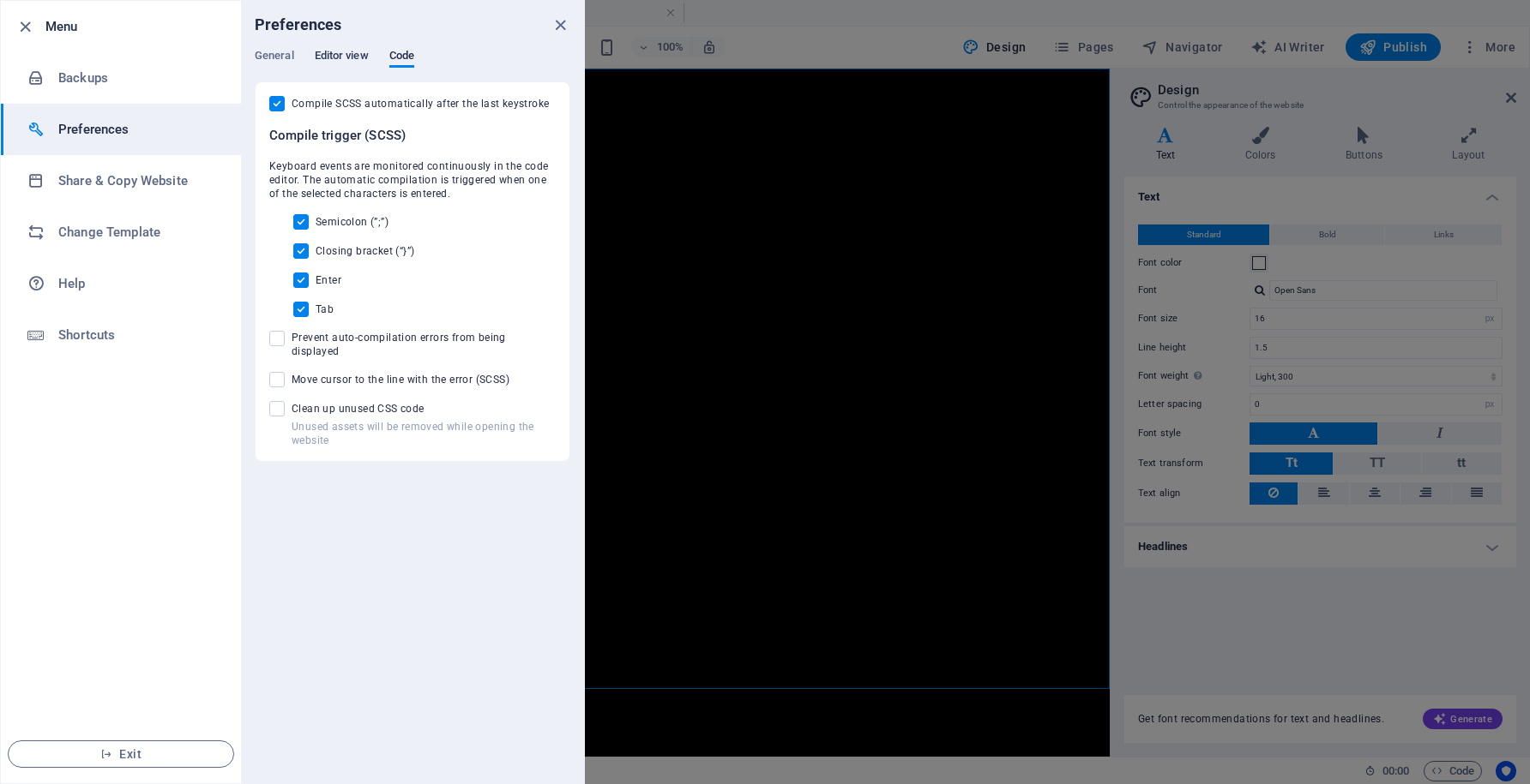
click at [346, 61] on span "Editor view" at bounding box center [341, 57] width 54 height 24
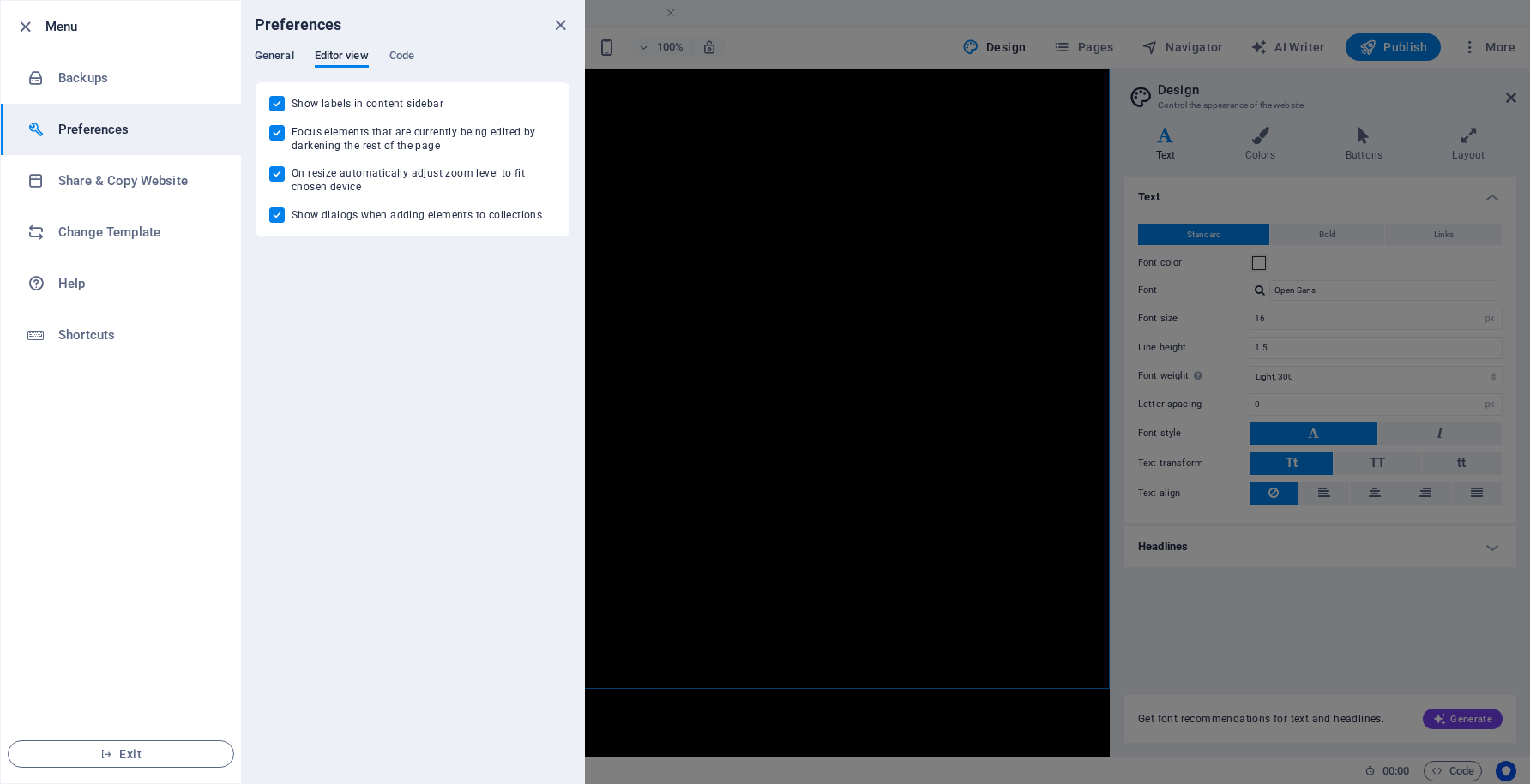
click at [284, 54] on span "General" at bounding box center [275, 57] width 39 height 24
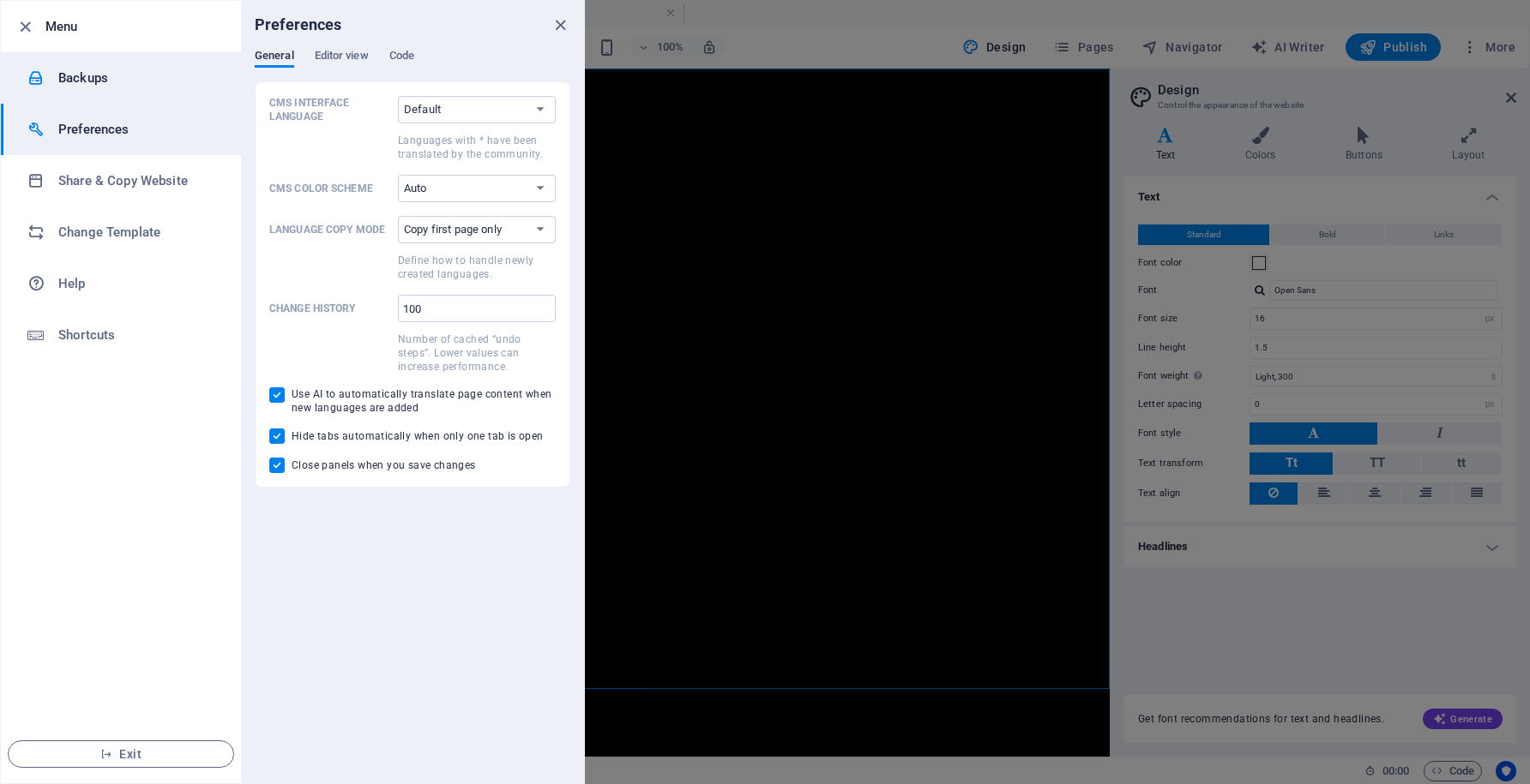
click at [107, 73] on h6 "Backups" at bounding box center [137, 78] width 159 height 21
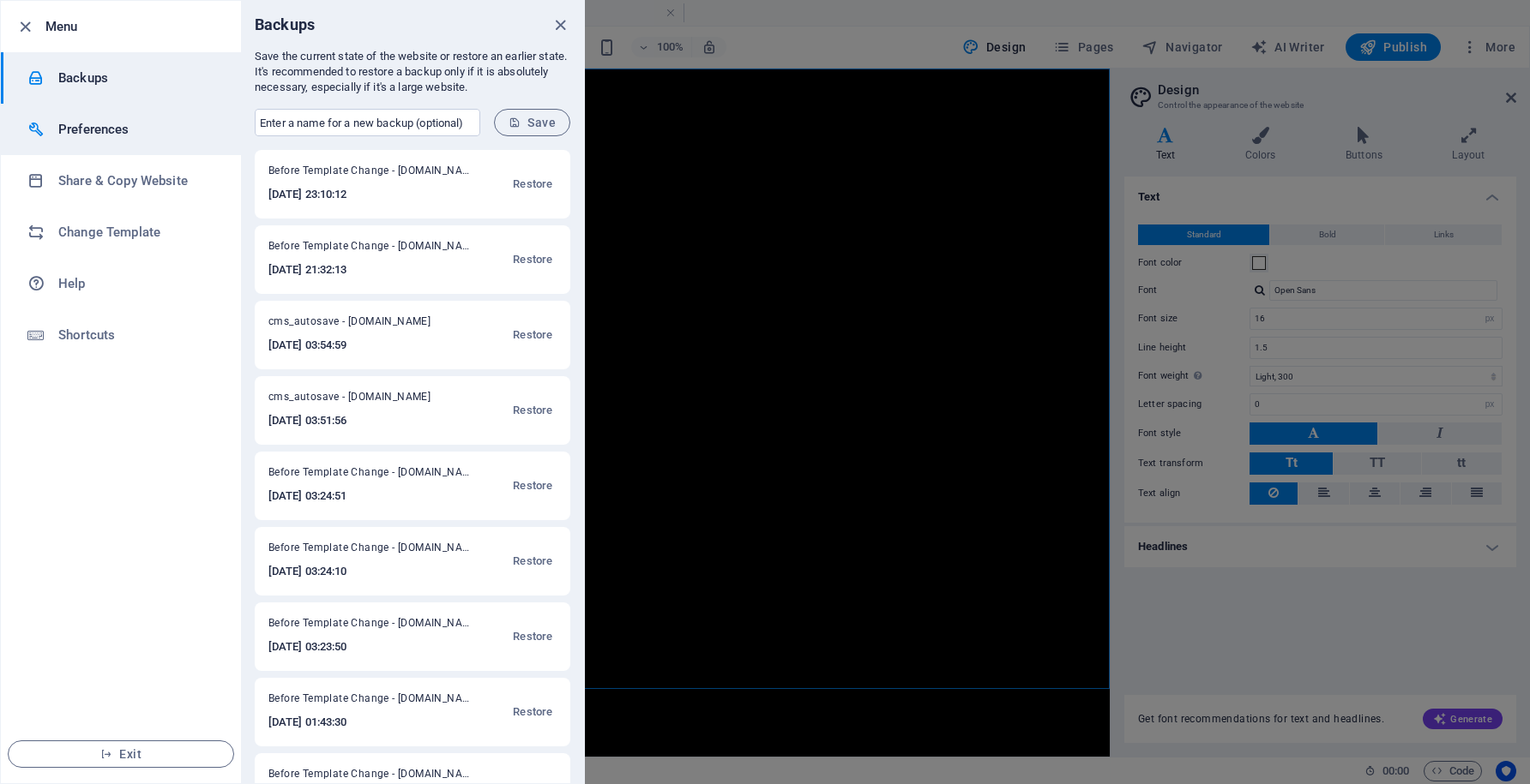
click at [112, 129] on h6 "Preferences" at bounding box center [137, 129] width 159 height 21
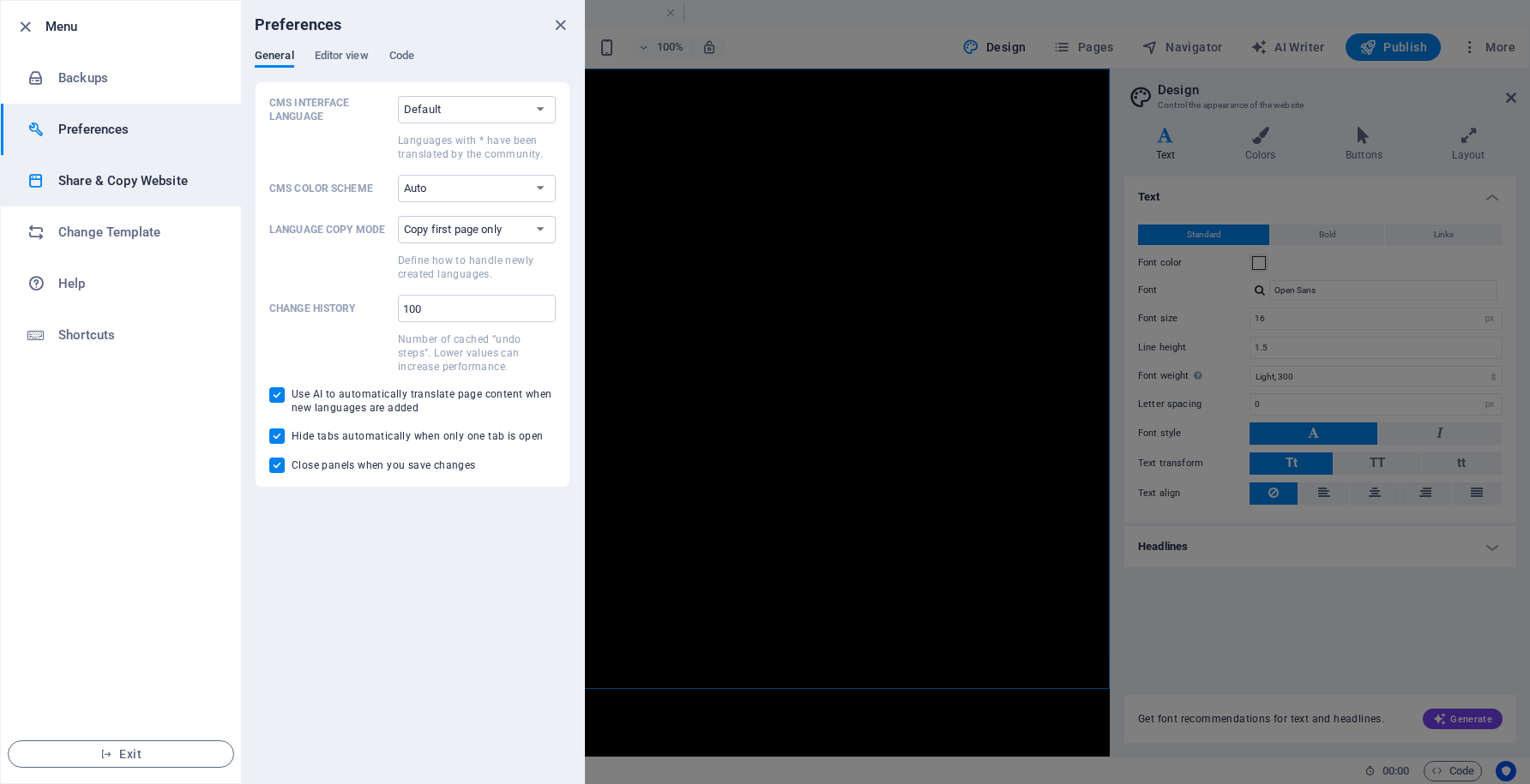
click at [119, 175] on h6 "Share & Copy Website" at bounding box center [137, 180] width 159 height 21
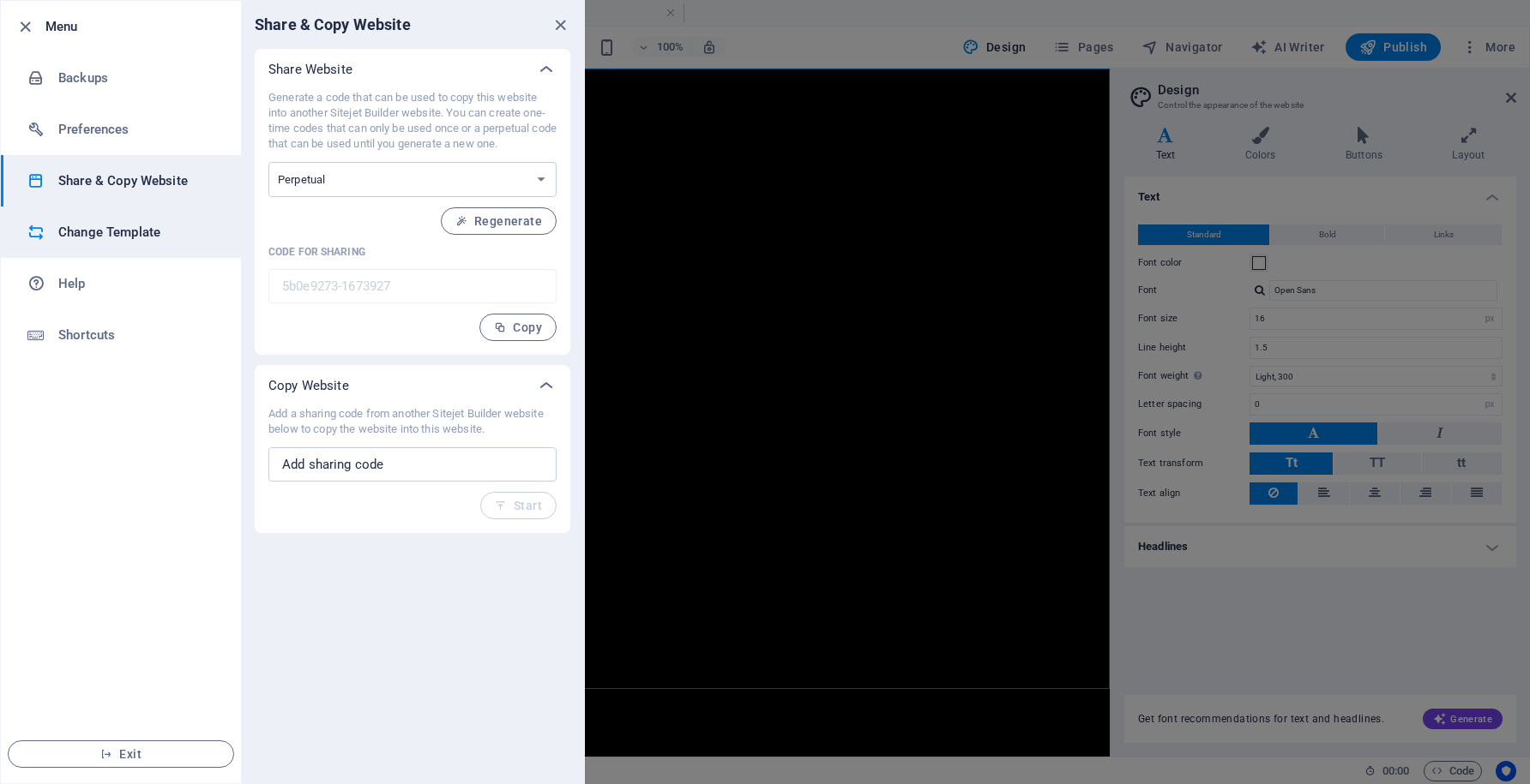
click at [108, 232] on h6 "Change Template" at bounding box center [137, 231] width 159 height 21
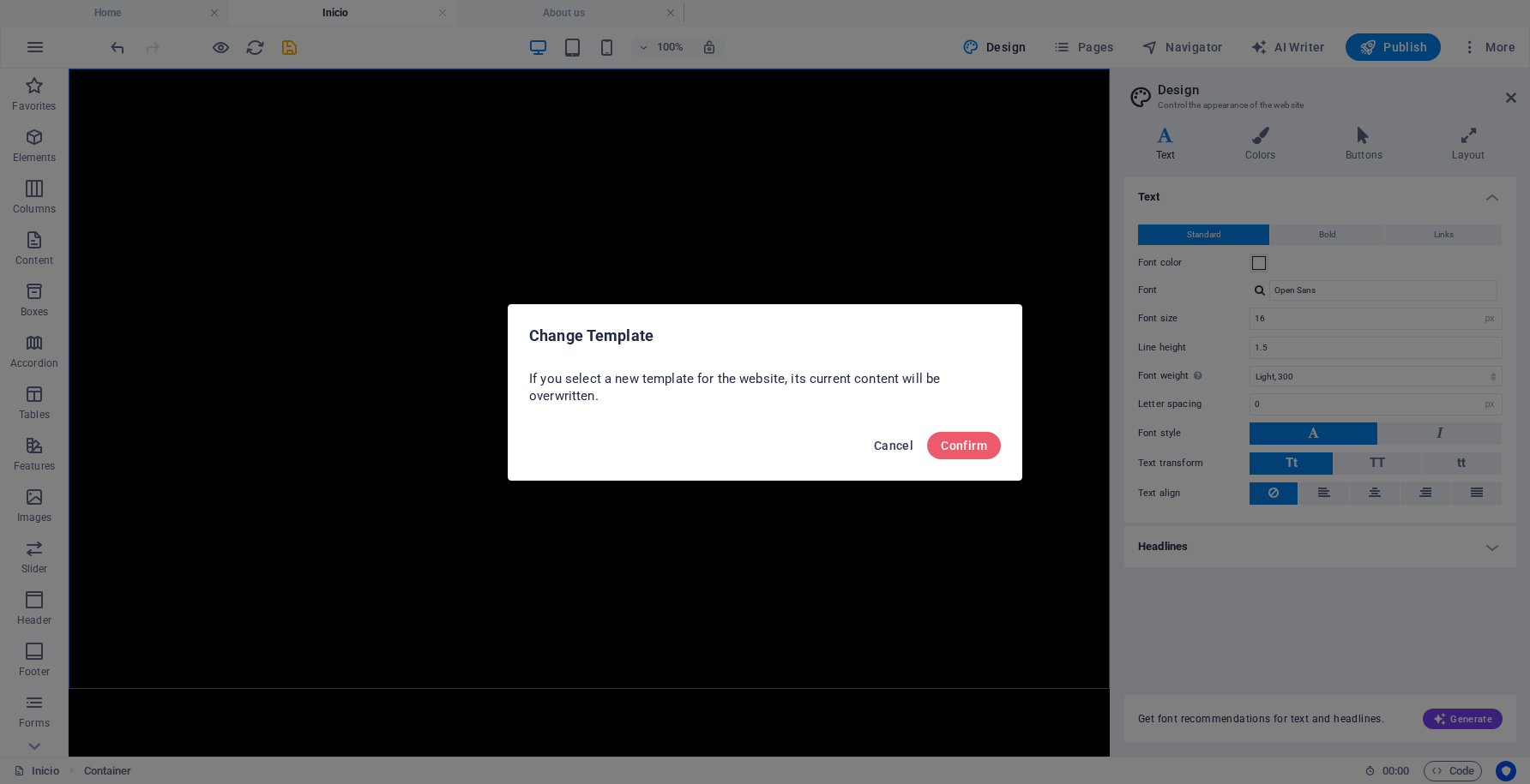
click at [904, 442] on span "Cancel" at bounding box center [894, 446] width 39 height 14
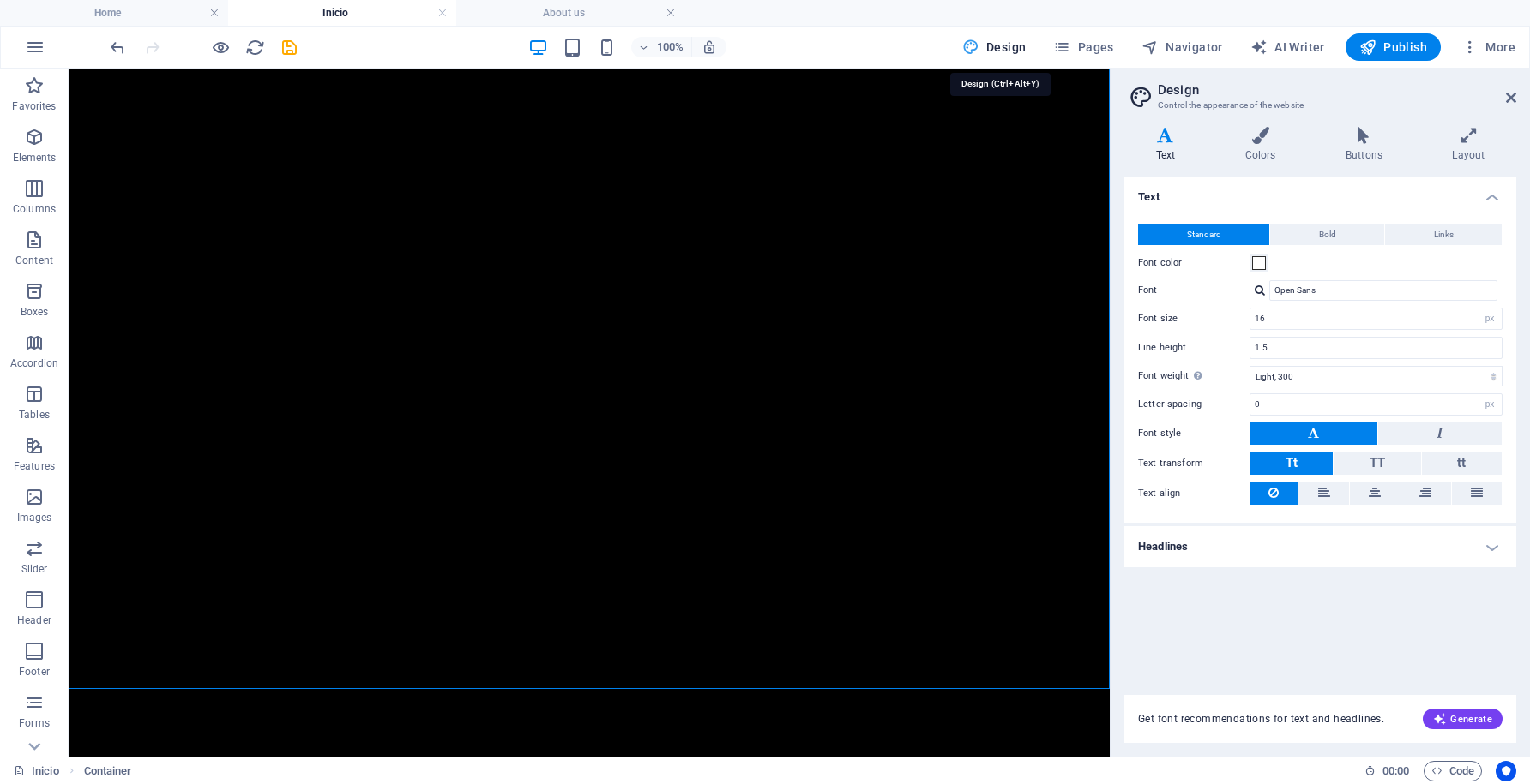
click at [1022, 46] on span "Design" at bounding box center [994, 46] width 64 height 17
click at [1088, 47] on span "Pages" at bounding box center [1083, 46] width 60 height 17
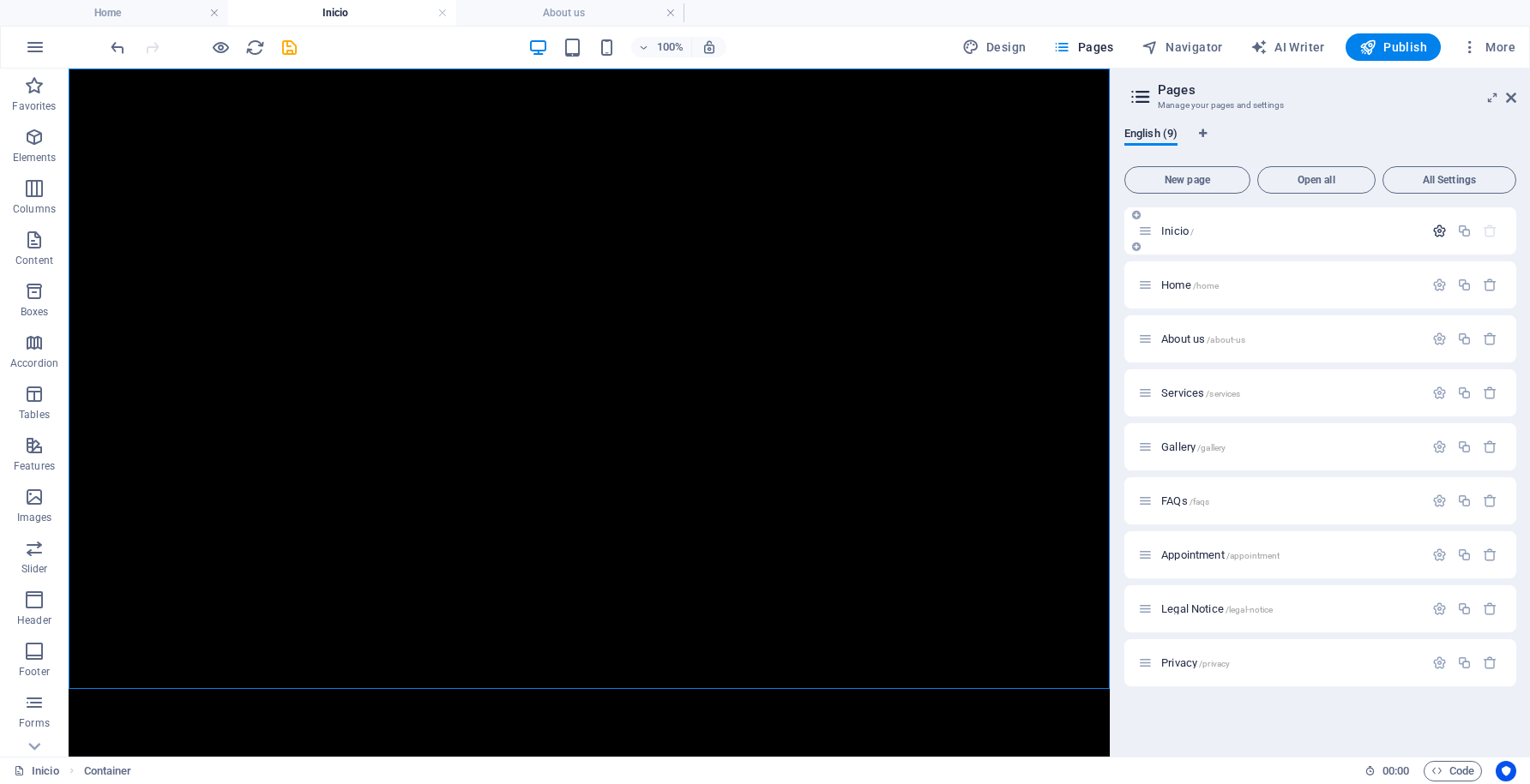
click at [1435, 234] on icon "button" at bounding box center [1439, 230] width 15 height 15
